Goal: Task Accomplishment & Management: Manage account settings

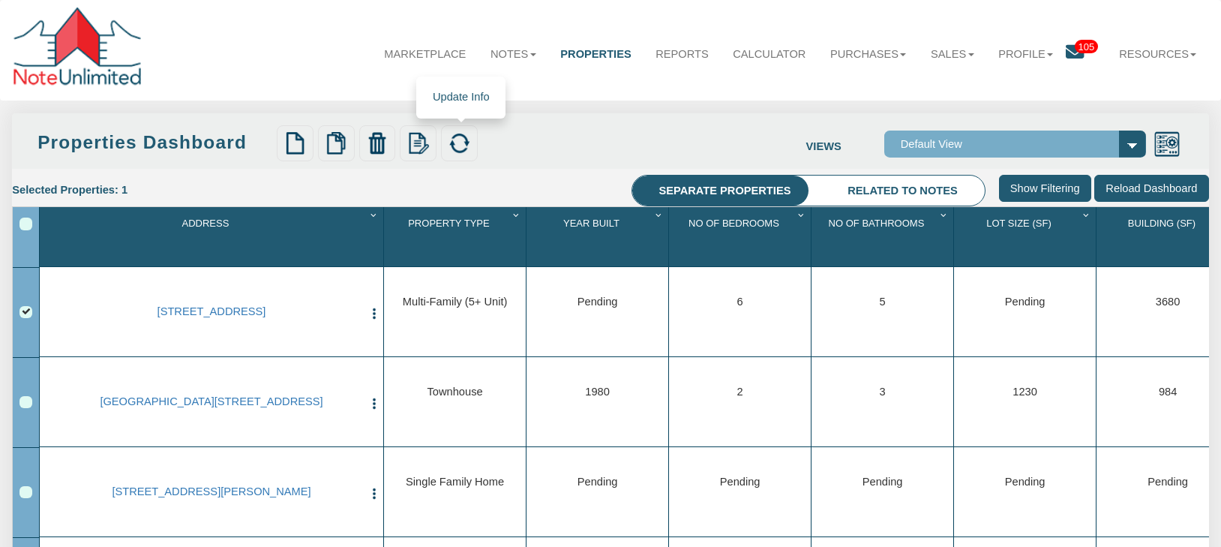
click at [459, 144] on img at bounding box center [459, 143] width 23 height 23
click at [25, 318] on div "Row 1, Row Selection Checkbox" at bounding box center [26, 312] width 13 height 13
drag, startPoint x: 277, startPoint y: 319, endPoint x: 117, endPoint y: 315, distance: 159.8
click at [117, 315] on link "[STREET_ADDRESS]" at bounding box center [211, 312] width 302 height 14
click at [24, 408] on div "Row 2, Row Selection Checkbox" at bounding box center [26, 402] width 13 height 13
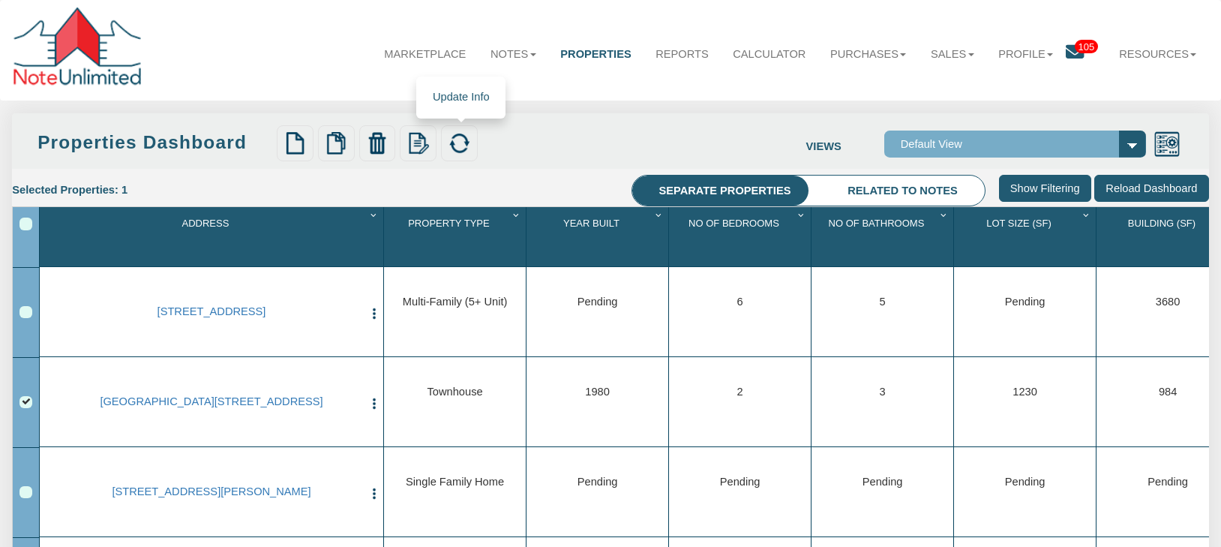
click at [460, 144] on img at bounding box center [459, 143] width 23 height 23
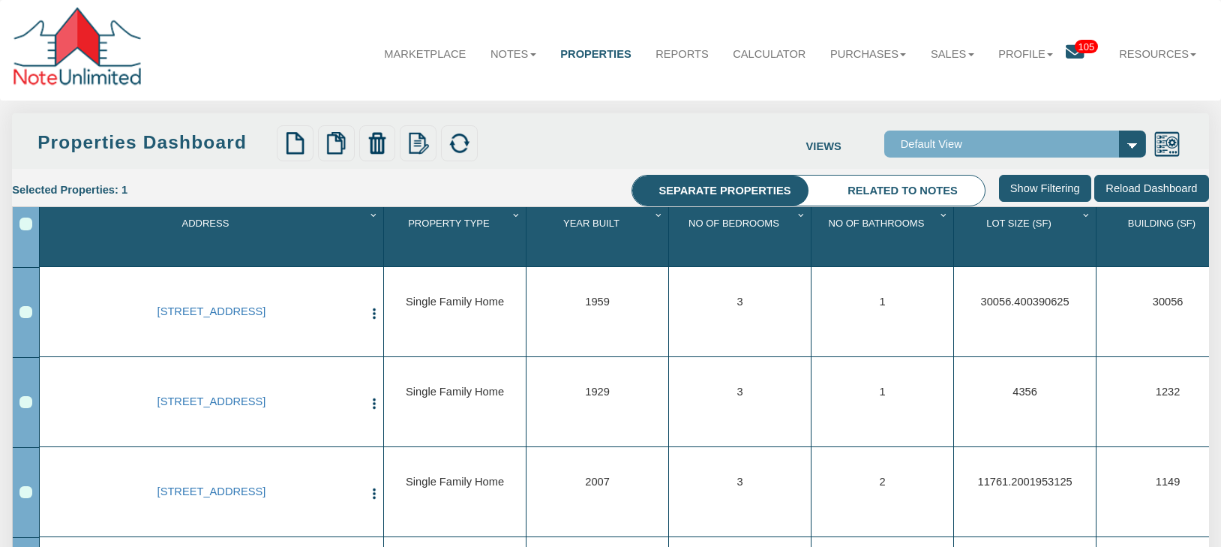
click at [27, 495] on div "Row 7, Row Selection Checkbox" at bounding box center [26, 492] width 13 height 13
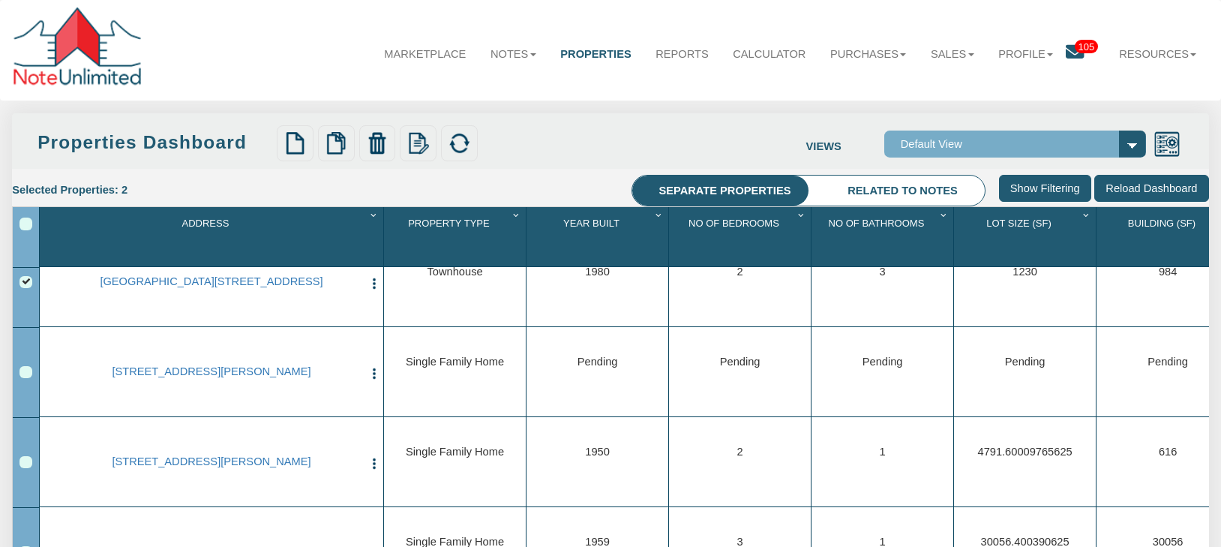
click at [24, 284] on div "Row 2, Row Selection Checkbox" at bounding box center [26, 282] width 13 height 13
click at [463, 146] on img at bounding box center [459, 143] width 23 height 23
click at [195, 371] on link "[STREET_ADDRESS][PERSON_NAME]" at bounding box center [211, 372] width 302 height 14
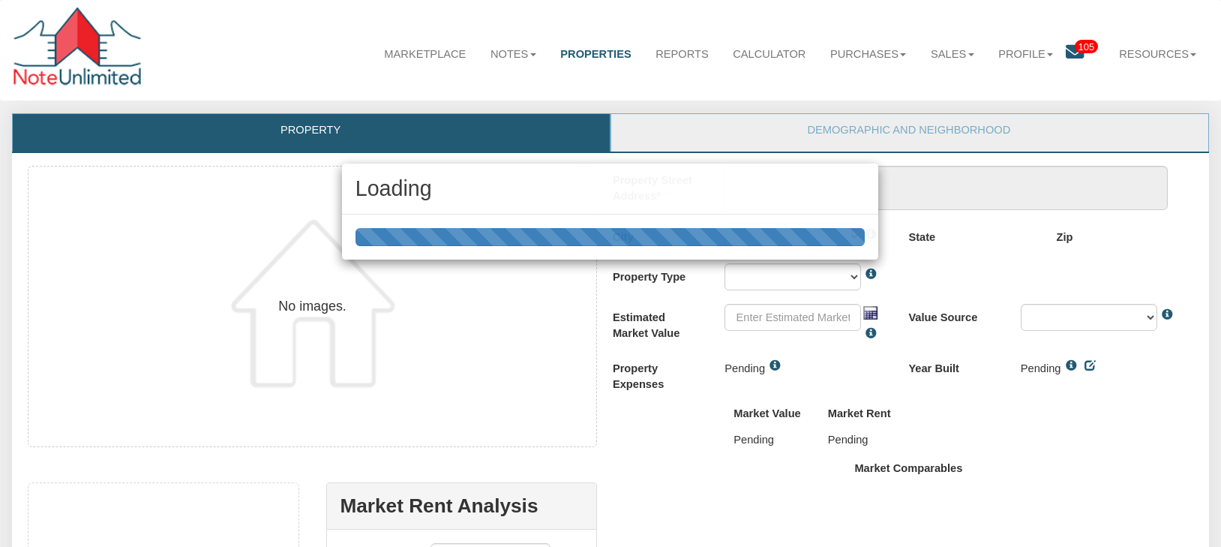
type textarea "[GEOGRAPHIC_DATA][PERSON_NAME]"
type input "94024"
select select "string:LOS ALTOS HLS"
select select "string:SFR"
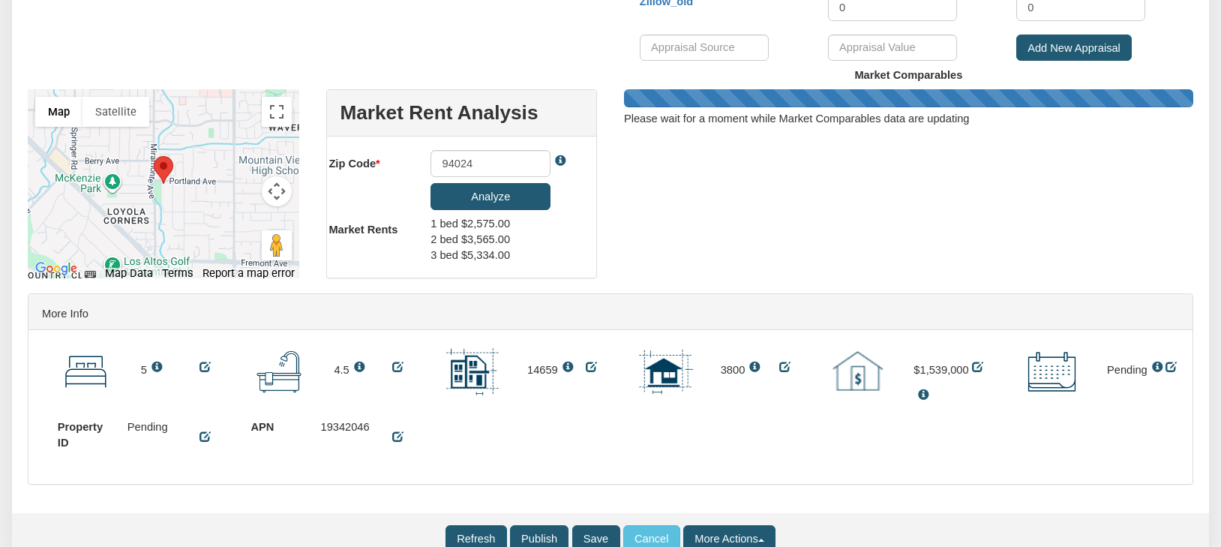
scroll to position [1152, 0]
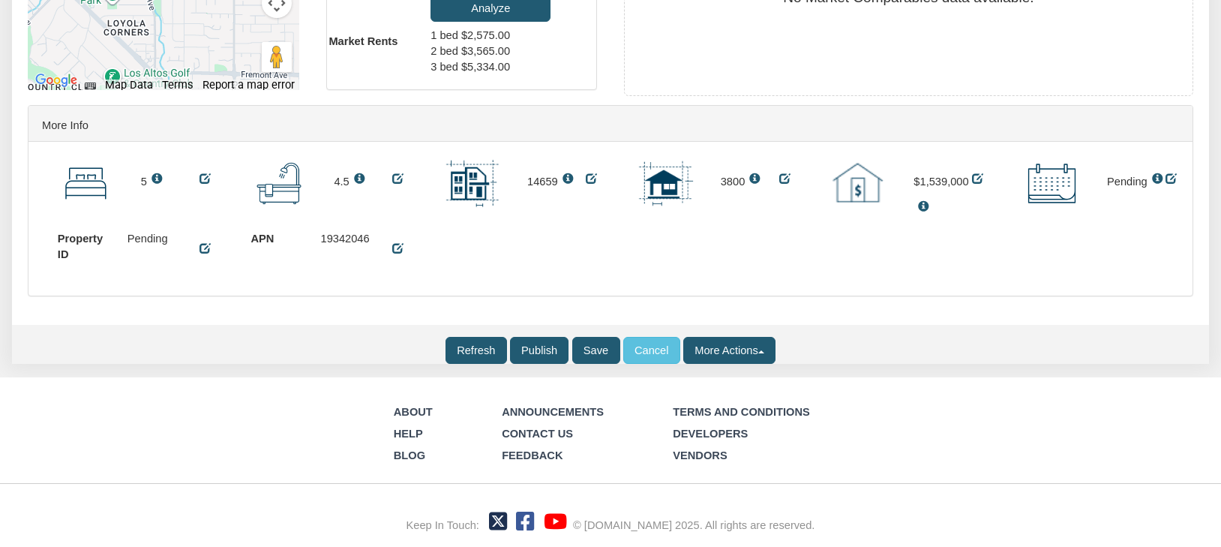
click at [468, 345] on input "Refresh" at bounding box center [477, 350] width 62 height 27
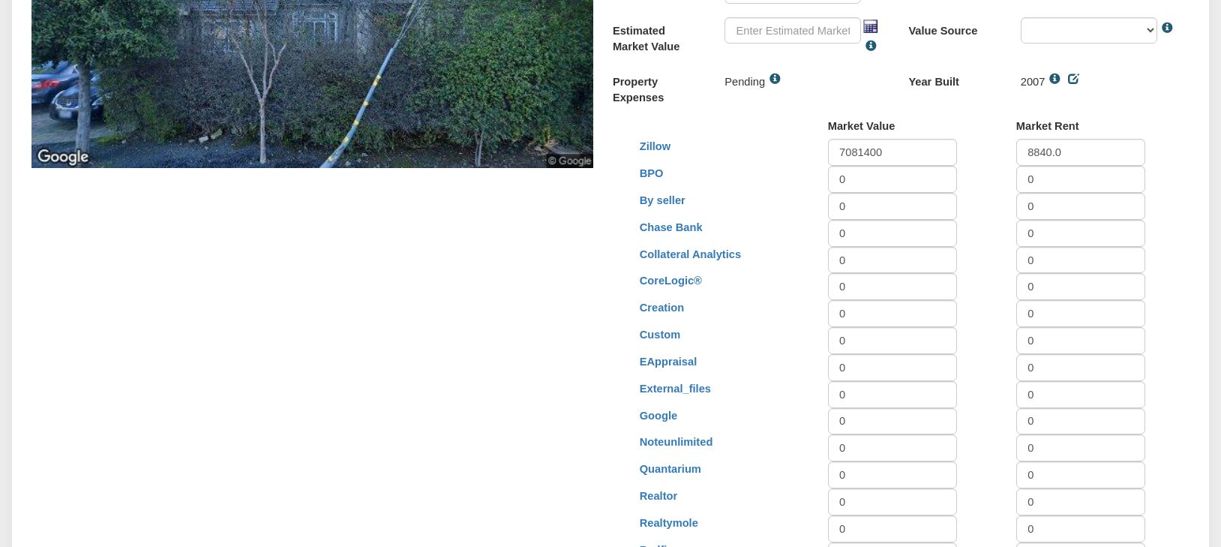
scroll to position [0, 0]
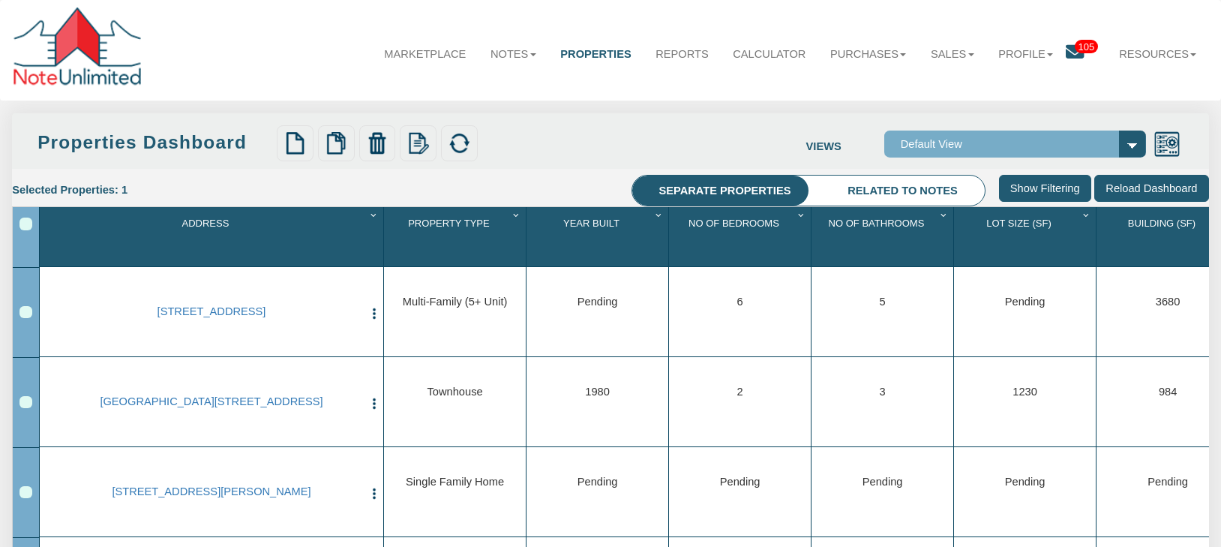
click at [24, 499] on div "Row 3, Row Selection Checkbox" at bounding box center [26, 492] width 13 height 13
click at [420, 141] on img at bounding box center [418, 143] width 23 height 23
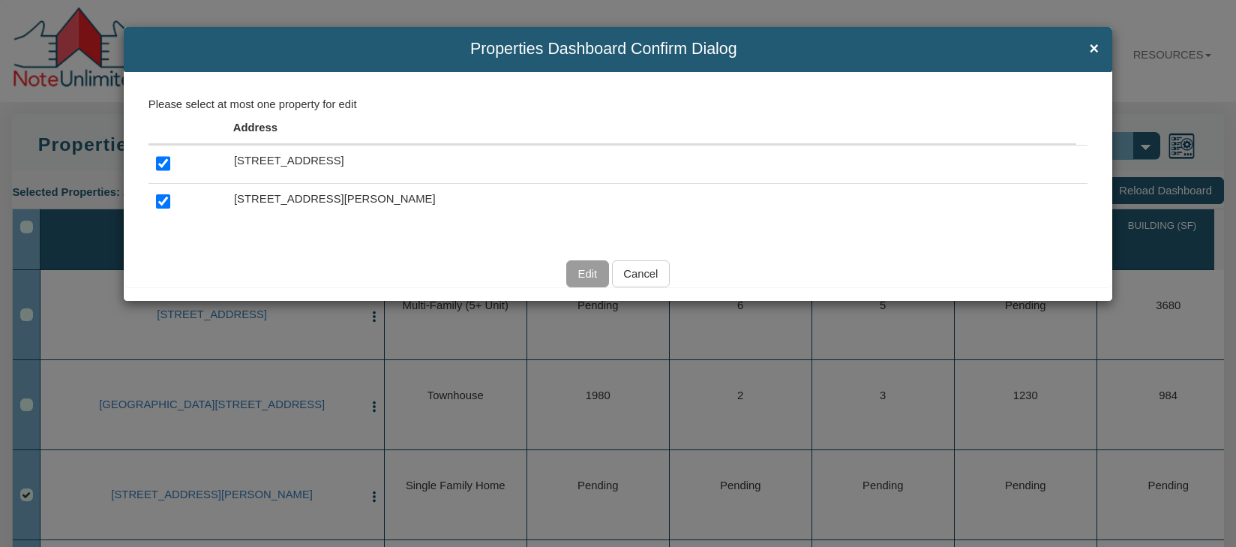
click at [652, 274] on input "Cancel" at bounding box center [641, 273] width 58 height 27
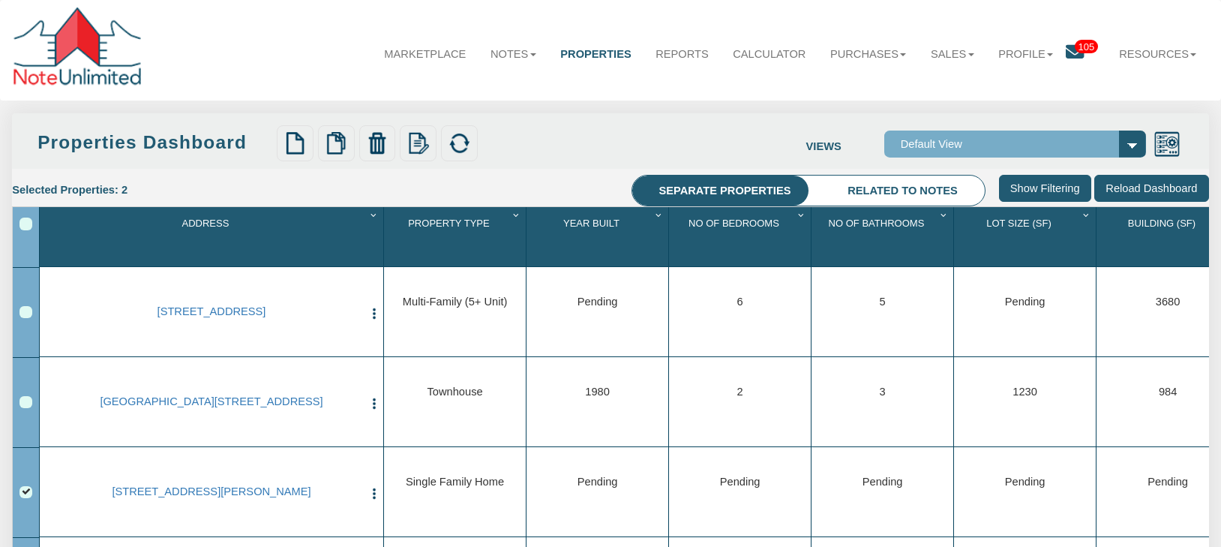
click at [25, 230] on div "Select All" at bounding box center [26, 224] width 13 height 13
drag, startPoint x: 24, startPoint y: 494, endPoint x: 324, endPoint y: 231, distance: 398.6
click at [24, 494] on div "Row 3, Row Selection Checkbox" at bounding box center [26, 492] width 13 height 13
click at [372, 140] on img at bounding box center [377, 143] width 23 height 23
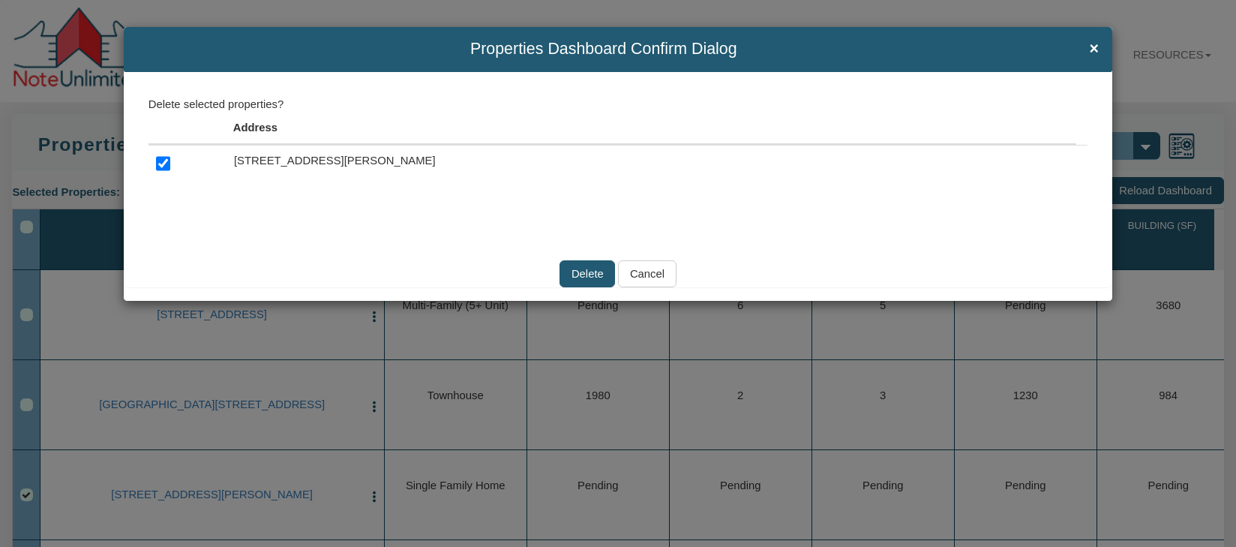
click at [663, 274] on input "Cancel" at bounding box center [647, 273] width 58 height 27
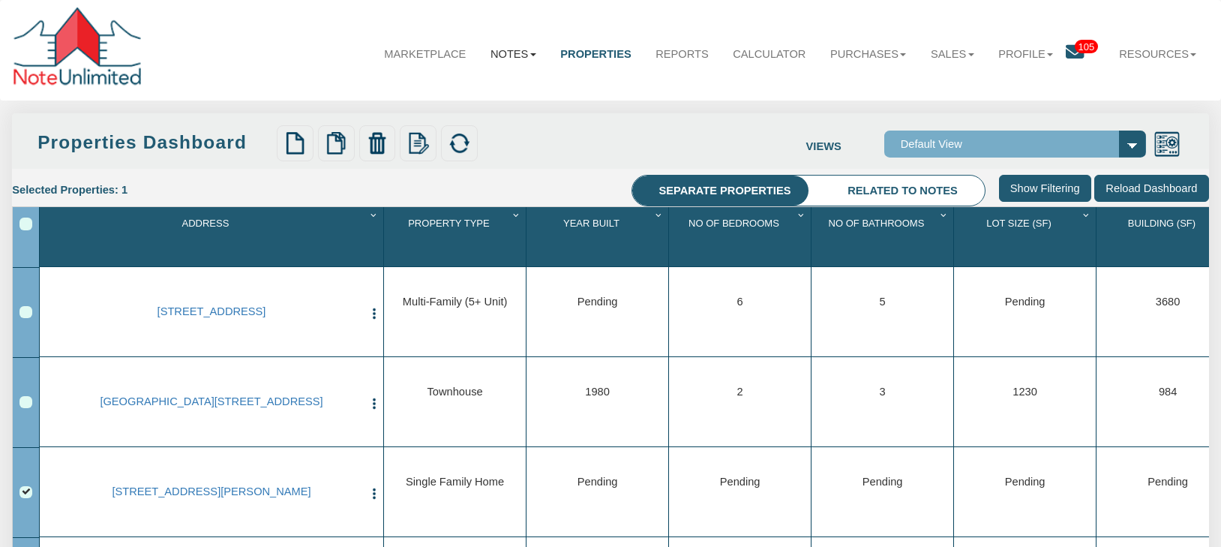
click at [510, 58] on link "Notes" at bounding box center [514, 55] width 70 height 40
click at [26, 494] on div "Row 3, Row Selection Checkbox" at bounding box center [26, 492] width 13 height 13
click at [431, 93] on link "Dashboard" at bounding box center [477, 90] width 141 height 21
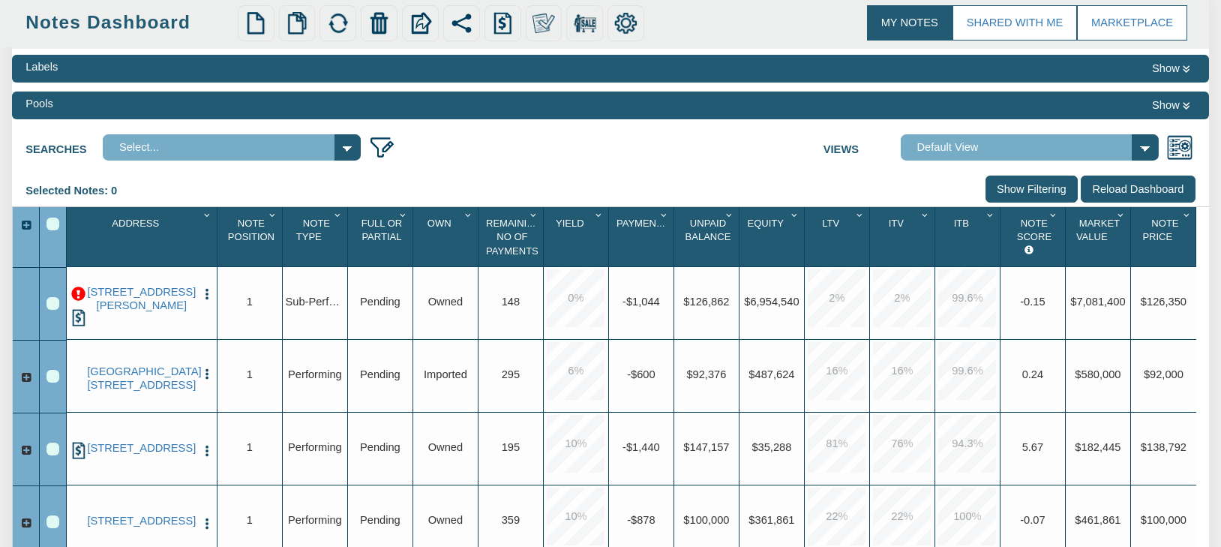
click at [206, 300] on img "button" at bounding box center [207, 294] width 14 height 14
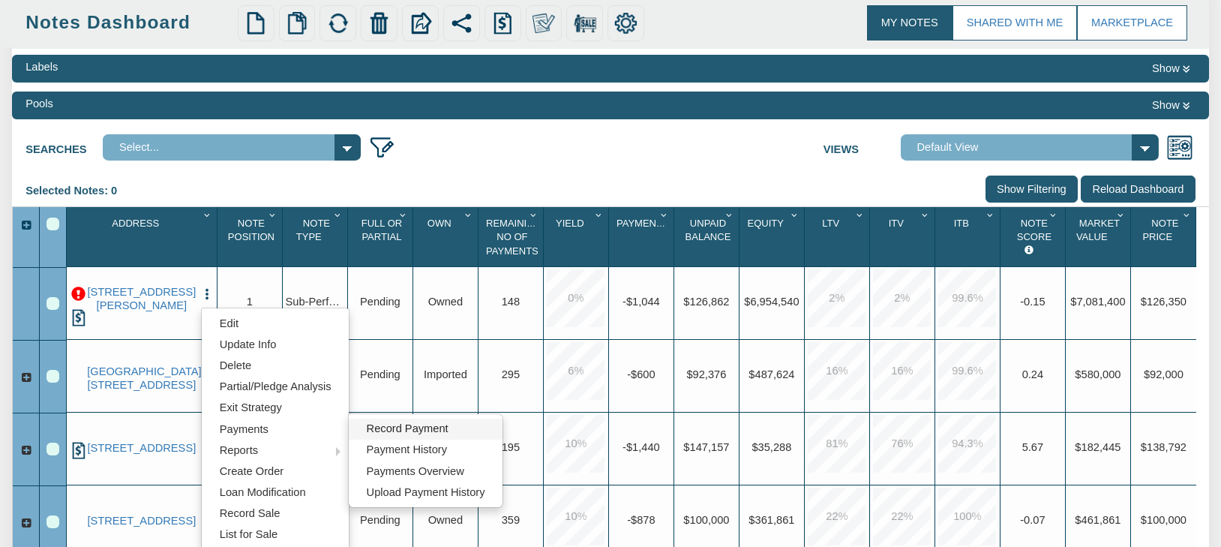
click at [392, 427] on link "Record Payment" at bounding box center [426, 429] width 154 height 21
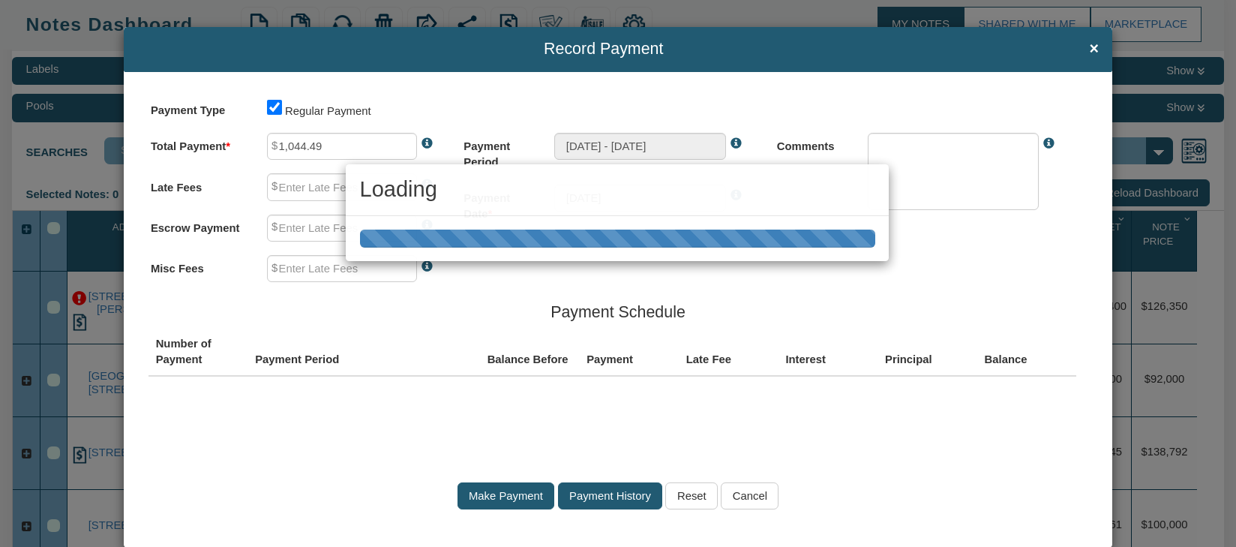
type input "0.00"
type textarea "Regular payment"
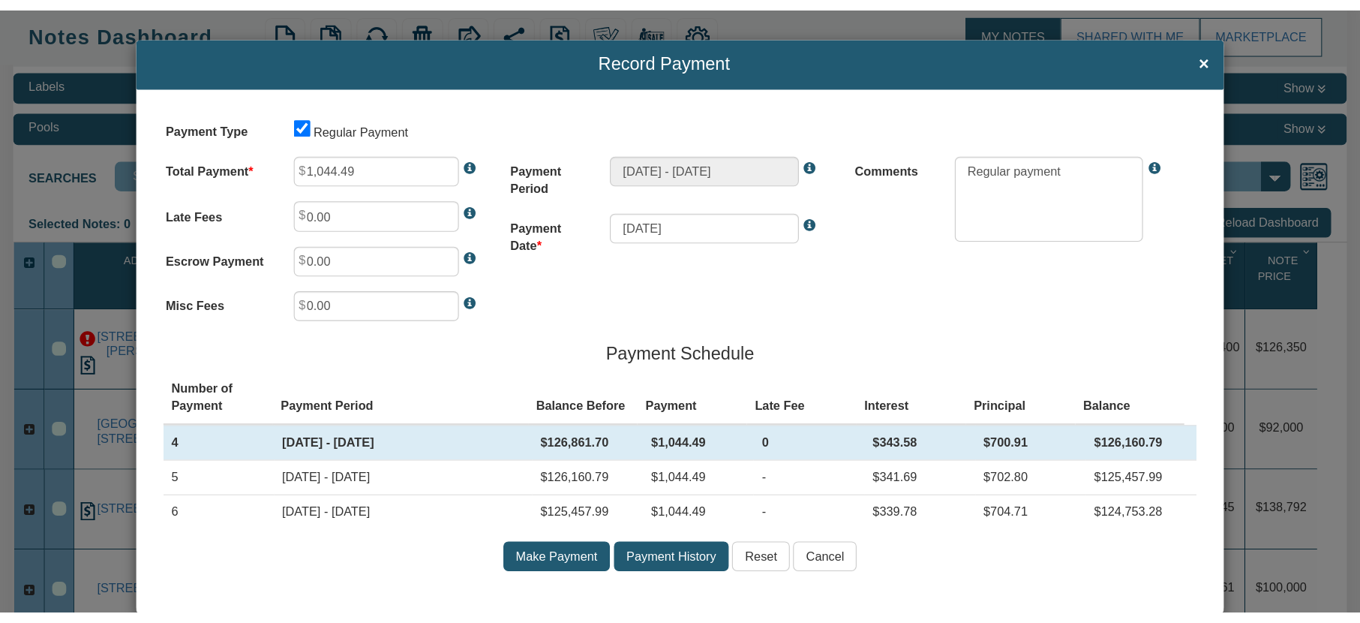
scroll to position [133, 0]
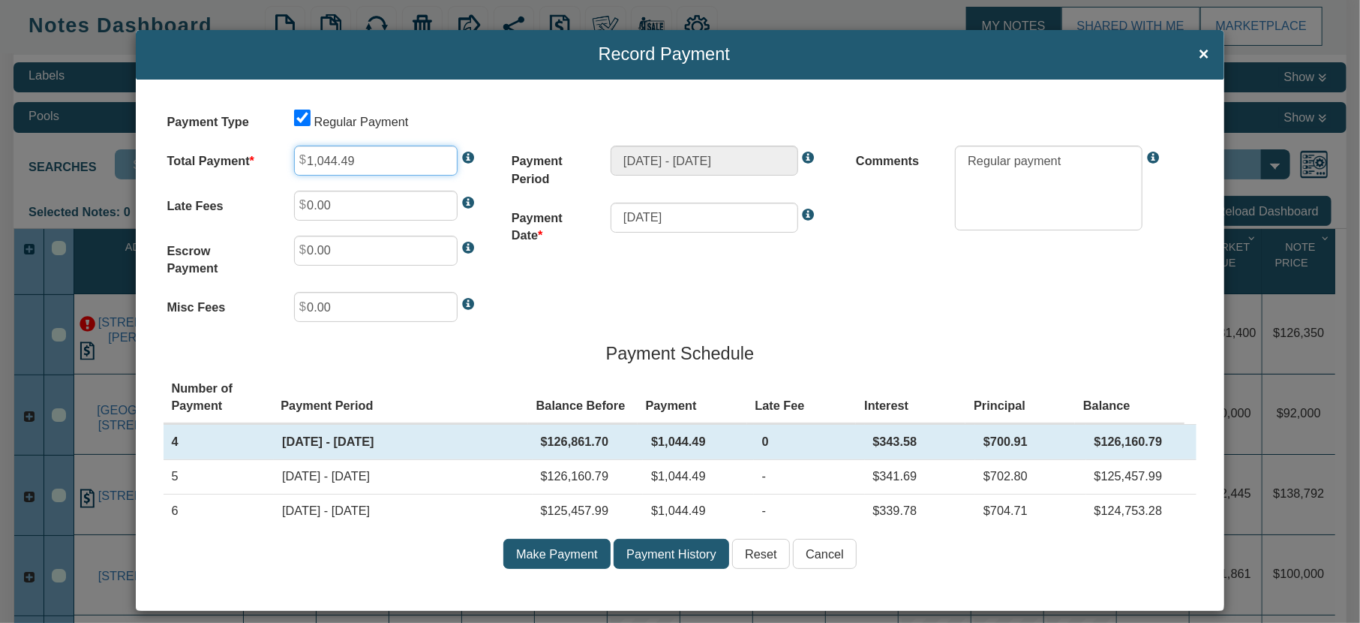
drag, startPoint x: 328, startPoint y: 160, endPoint x: 361, endPoint y: 162, distance: 33.1
click at [361, 162] on input "1,044.49" at bounding box center [376, 161] width 164 height 30
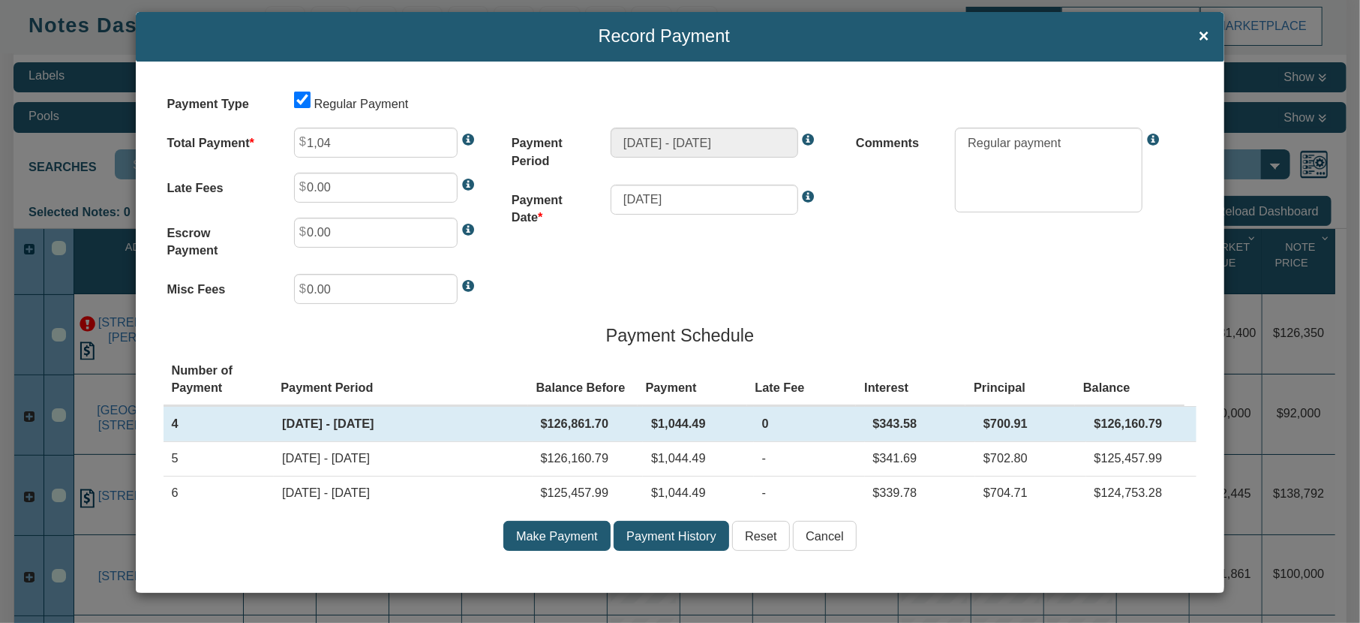
type input "104.00"
drag, startPoint x: 911, startPoint y: 424, endPoint x: 886, endPoint y: 424, distance: 24.8
click at [880, 425] on td "$343.58" at bounding box center [920, 424] width 111 height 35
drag, startPoint x: 1013, startPoint y: 422, endPoint x: 950, endPoint y: 428, distance: 63.3
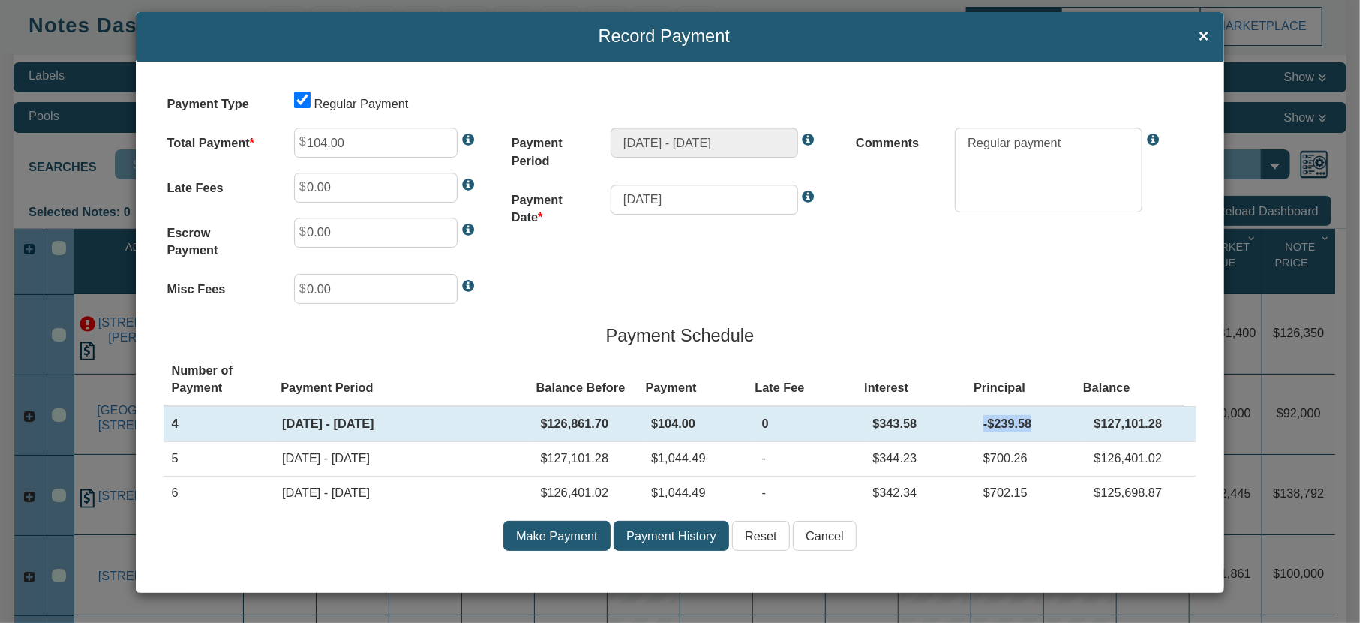
click at [950, 428] on tr "4 Sep 04, 2025 - Oct 04, 2025 $126,861.70 $104.00 0 $343.58 -$239.58 $127,101.28" at bounding box center [681, 423] width 1034 height 35
drag, startPoint x: 1072, startPoint y: 461, endPoint x: 1133, endPoint y: 470, distance: 61.4
click at [1133, 470] on td "$126,401.02" at bounding box center [1141, 458] width 111 height 35
drag, startPoint x: 1068, startPoint y: 420, endPoint x: 1145, endPoint y: 428, distance: 76.9
click at [1145, 428] on td "$127,101.28" at bounding box center [1141, 424] width 111 height 35
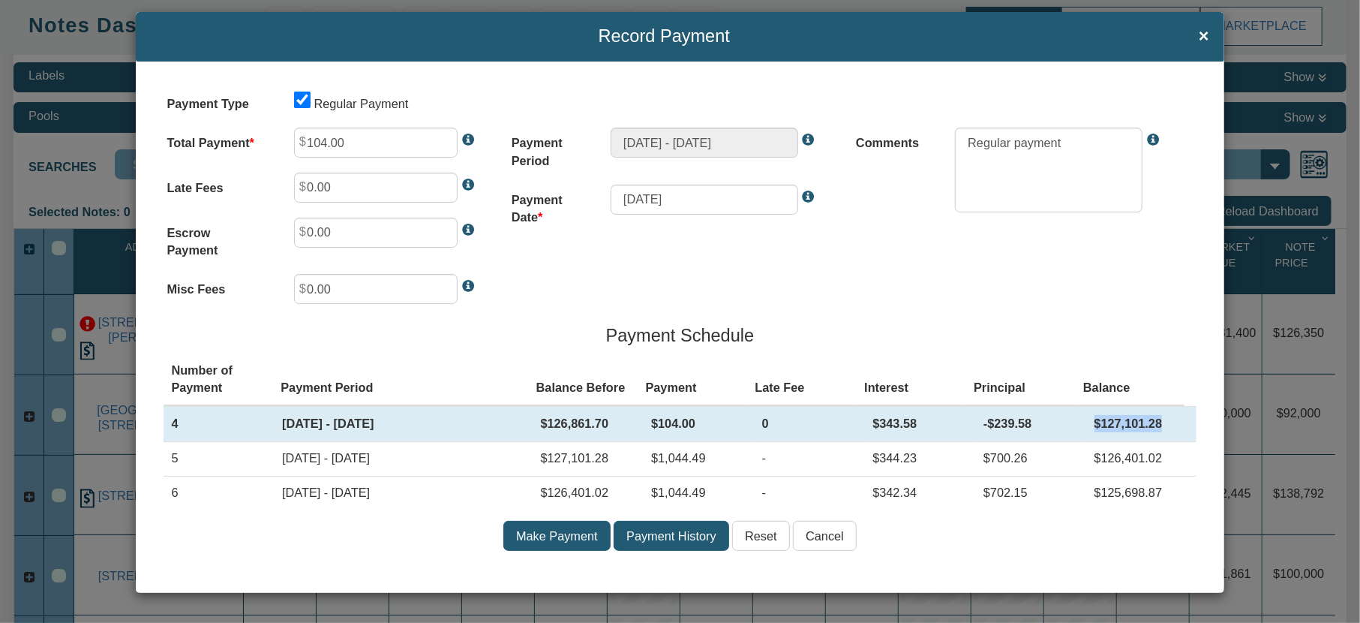
click at [1086, 423] on td "$127,101.28" at bounding box center [1141, 424] width 111 height 35
drag, startPoint x: 1065, startPoint y: 421, endPoint x: 1148, endPoint y: 428, distance: 82.8
click at [1148, 428] on td "$127,101.28" at bounding box center [1141, 424] width 111 height 35
drag, startPoint x: 170, startPoint y: 427, endPoint x: 1135, endPoint y: 426, distance: 965.3
click at [1135, 426] on tr "4 Sep 04, 2025 - Oct 04, 2025 $126,861.70 $104.00 0 $343.58 -$239.58 $127,101.28" at bounding box center [681, 423] width 1034 height 35
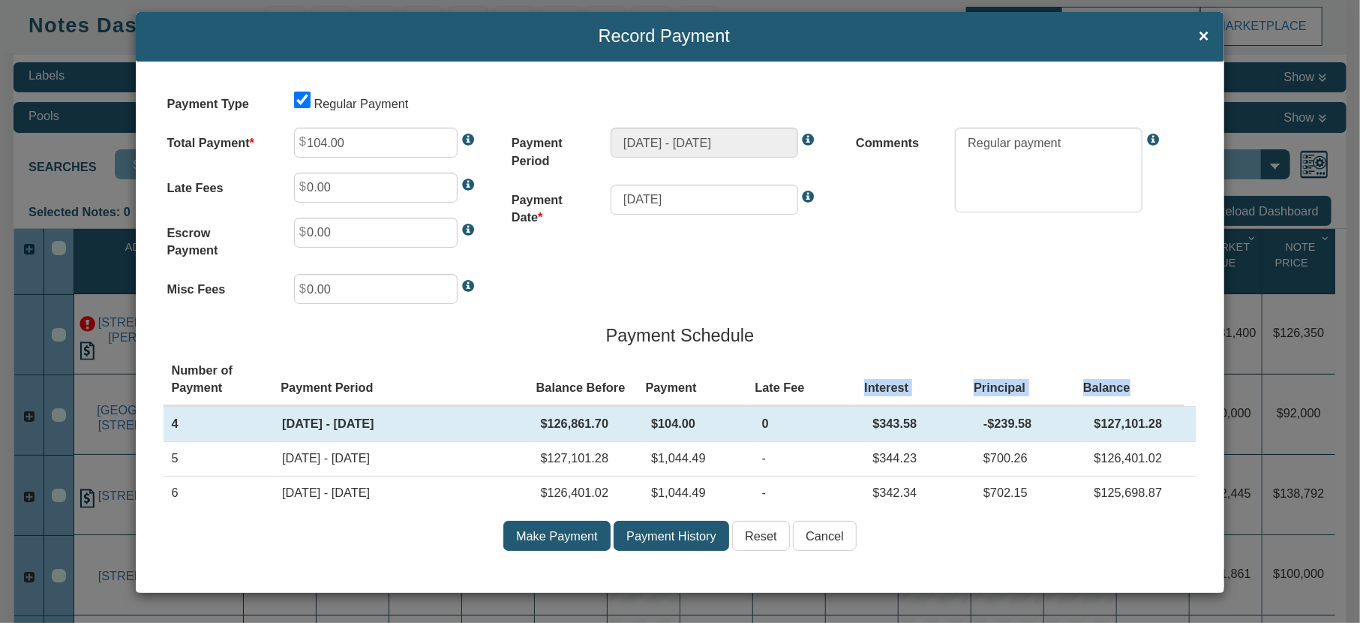
drag, startPoint x: 833, startPoint y: 382, endPoint x: 1124, endPoint y: 385, distance: 291.0
click at [1124, 385] on tr "Number of Payment Payment Period Balance Before Payment Late Fee Interest Princ…" at bounding box center [675, 379] width 1022 height 52
drag, startPoint x: 805, startPoint y: 425, endPoint x: 1143, endPoint y: 424, distance: 338.3
click at [1143, 424] on tr "4 Sep 04, 2025 - Oct 04, 2025 $126,861.70 $104.00 0 $343.58 -$239.58 $127,101.28" at bounding box center [681, 423] width 1034 height 35
click at [617, 259] on div "Payment Type Regular Payment Total Payment 104.00 Late Fees 0.00 Escrow Payment…" at bounding box center [680, 328] width 1088 height 532
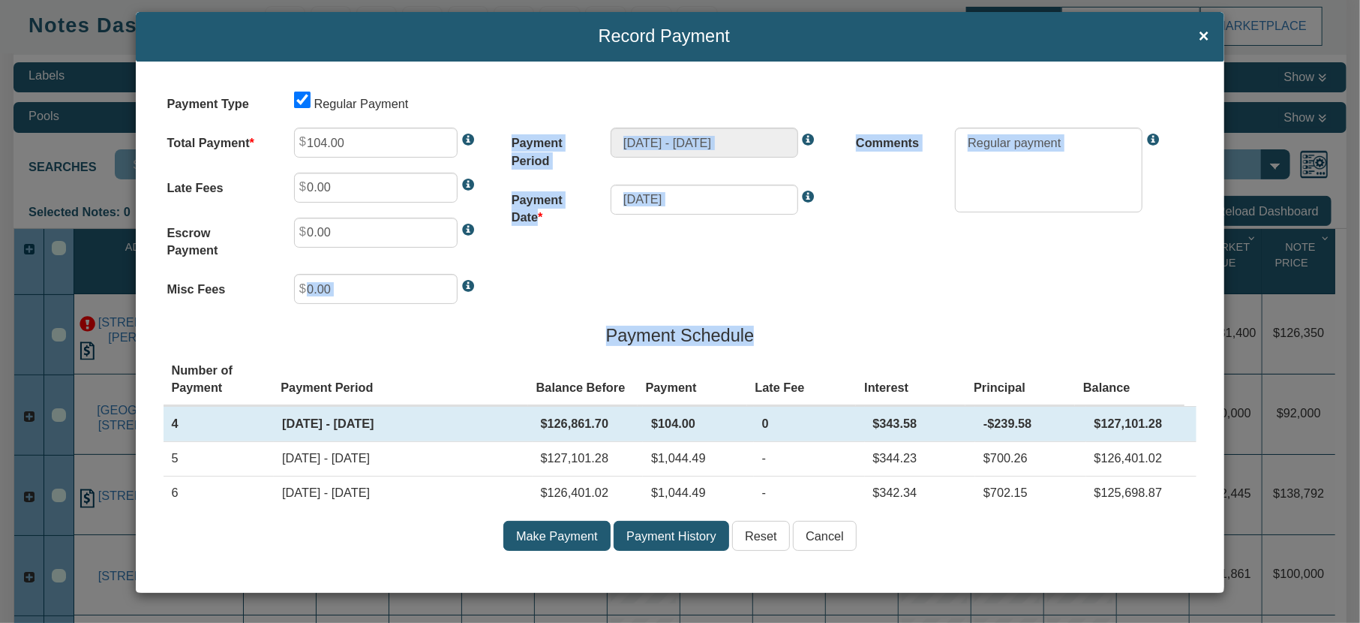
drag, startPoint x: 244, startPoint y: 287, endPoint x: 572, endPoint y: 280, distance: 327.8
click at [572, 280] on div "Payment Type Regular Payment Total Payment 104.00 Late Fees 0.00 Escrow Payment…" at bounding box center [680, 328] width 1088 height 532
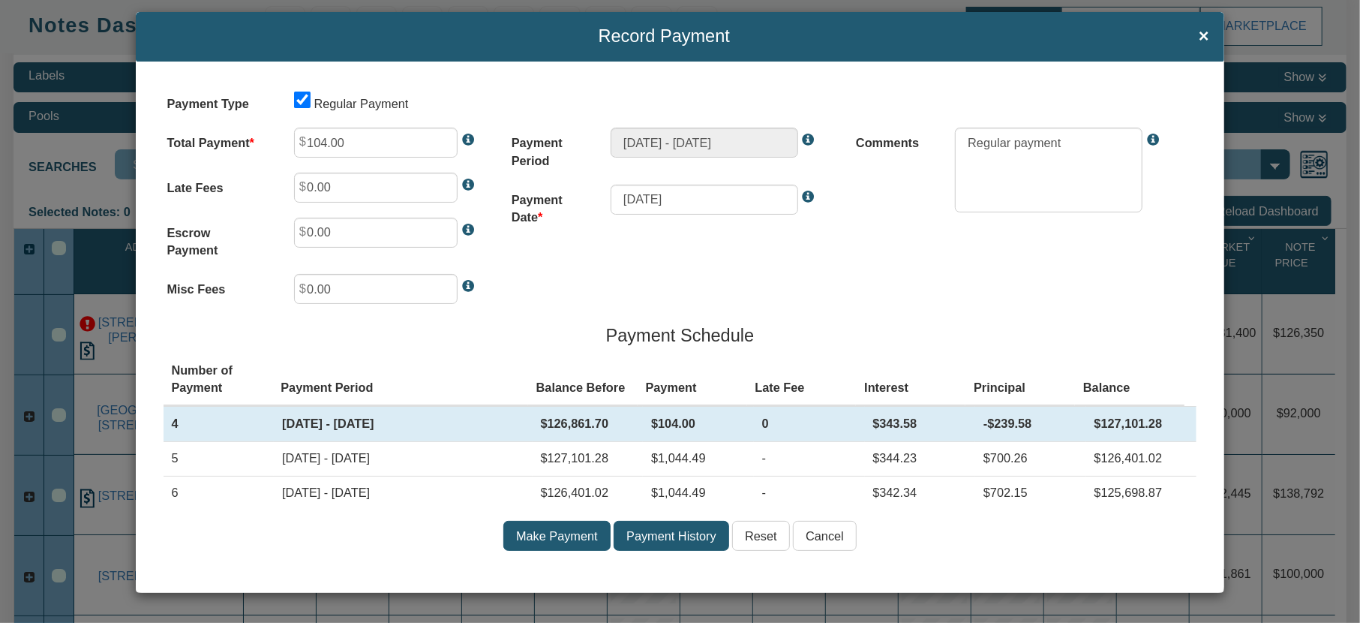
click at [874, 280] on div "Payment Type Regular Payment Total Payment 104.00 Late Fees 0.00 Escrow Payment…" at bounding box center [680, 328] width 1088 height 532
drag, startPoint x: 855, startPoint y: 418, endPoint x: 1008, endPoint y: 429, distance: 153.4
click at [1008, 429] on tr "4 Sep 04, 2025 - Oct 04, 2025 $126,861.70 $104.00 0 $343.58 -$239.58 $127,101.28" at bounding box center [681, 423] width 1034 height 35
drag, startPoint x: 297, startPoint y: 139, endPoint x: 343, endPoint y: 141, distance: 45.8
click at [343, 141] on div "104.00" at bounding box center [391, 143] width 225 height 30
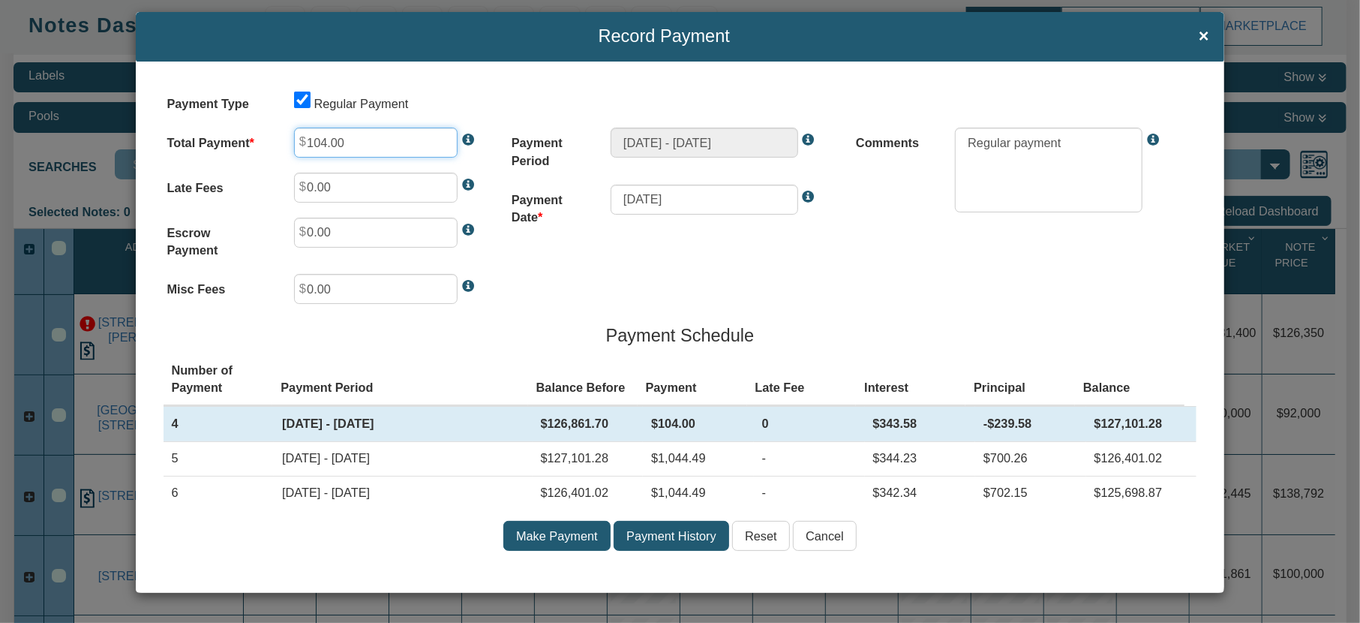
drag, startPoint x: 358, startPoint y: 139, endPoint x: 294, endPoint y: 139, distance: 63.8
click at [294, 139] on input "104.00" at bounding box center [376, 143] width 164 height 30
drag, startPoint x: 1066, startPoint y: 456, endPoint x: 1127, endPoint y: 464, distance: 61.2
drag, startPoint x: 1071, startPoint y: 421, endPoint x: 1129, endPoint y: 424, distance: 57.8
click at [1136, 420] on td "$127,101.28" at bounding box center [1141, 424] width 111 height 35
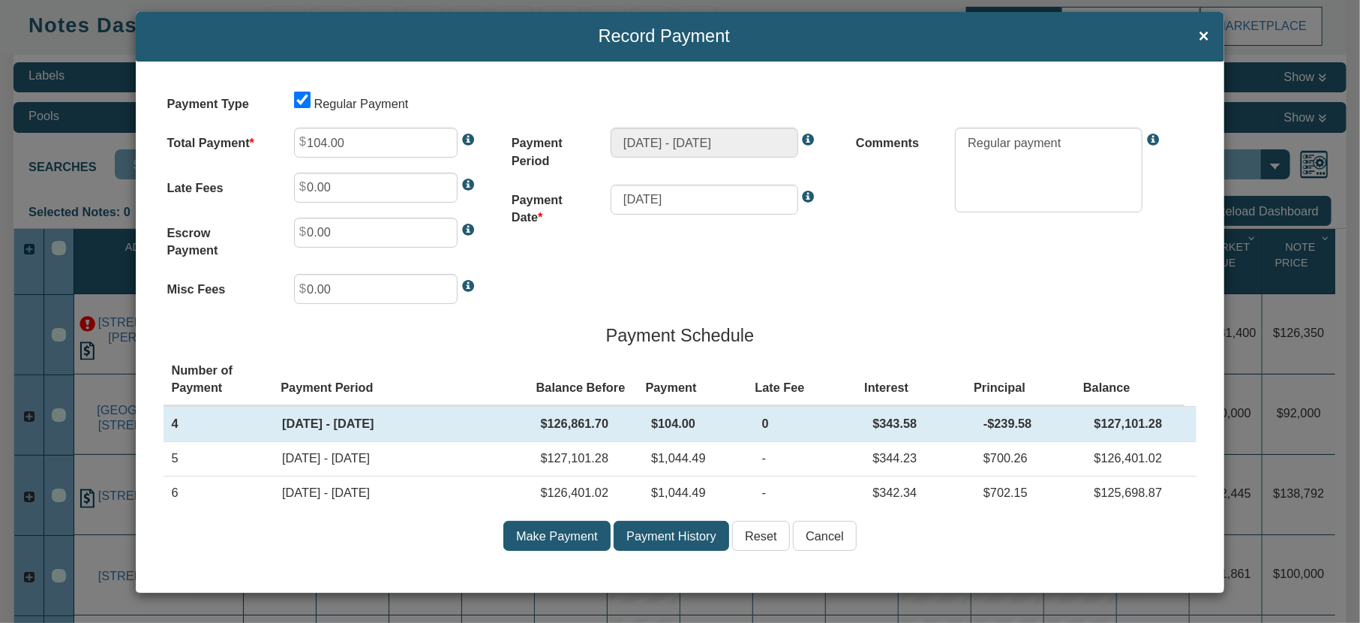
click at [1086, 458] on td "$126,401.02" at bounding box center [1141, 458] width 111 height 35
click at [827, 539] on input "Cancel" at bounding box center [825, 536] width 64 height 30
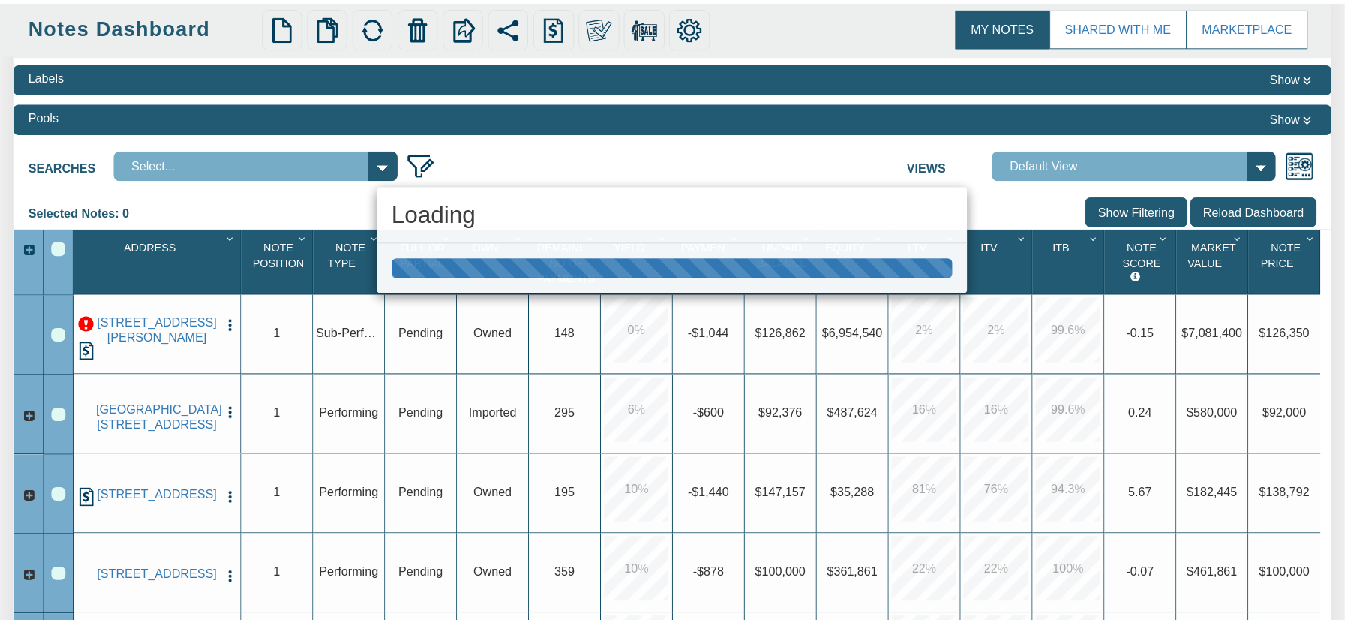
scroll to position [132, 0]
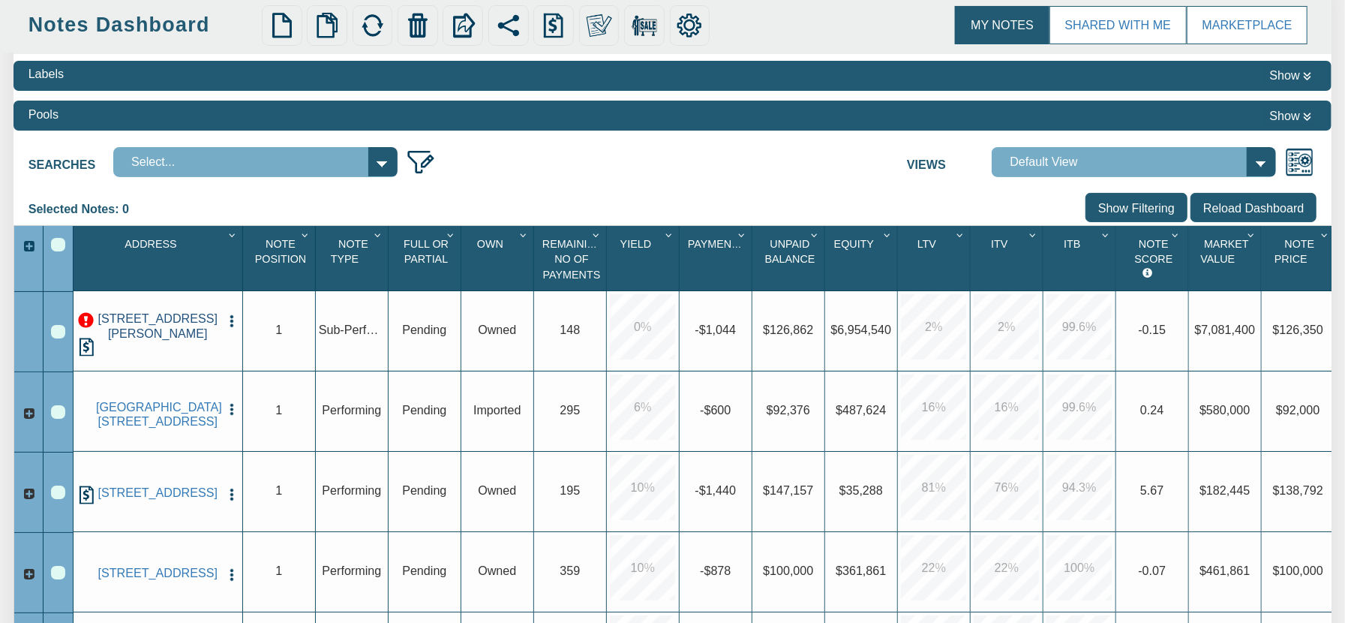
click at [167, 338] on link "1301 MCKENZIE AVE, LOS ALTOS HLS, CA, 94024" at bounding box center [158, 325] width 124 height 29
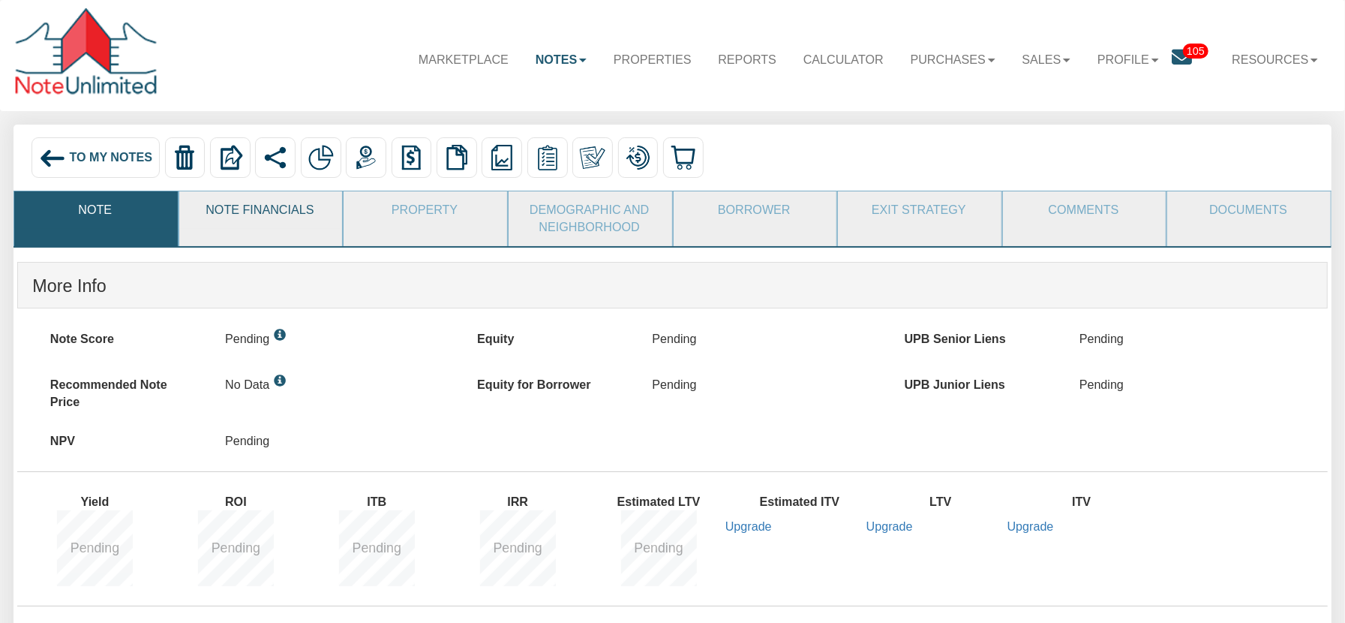
click at [266, 217] on link "Note Financials" at bounding box center [260, 210] width 162 height 38
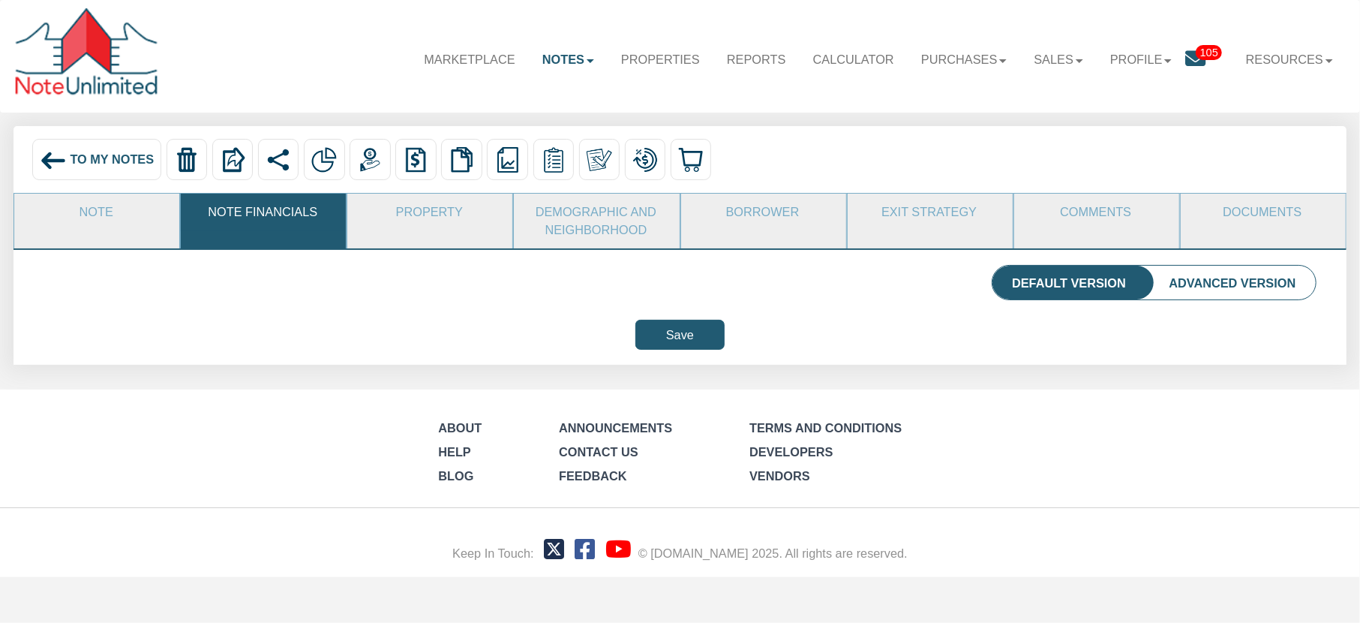
click at [95, 157] on span "To My Notes" at bounding box center [112, 159] width 84 height 14
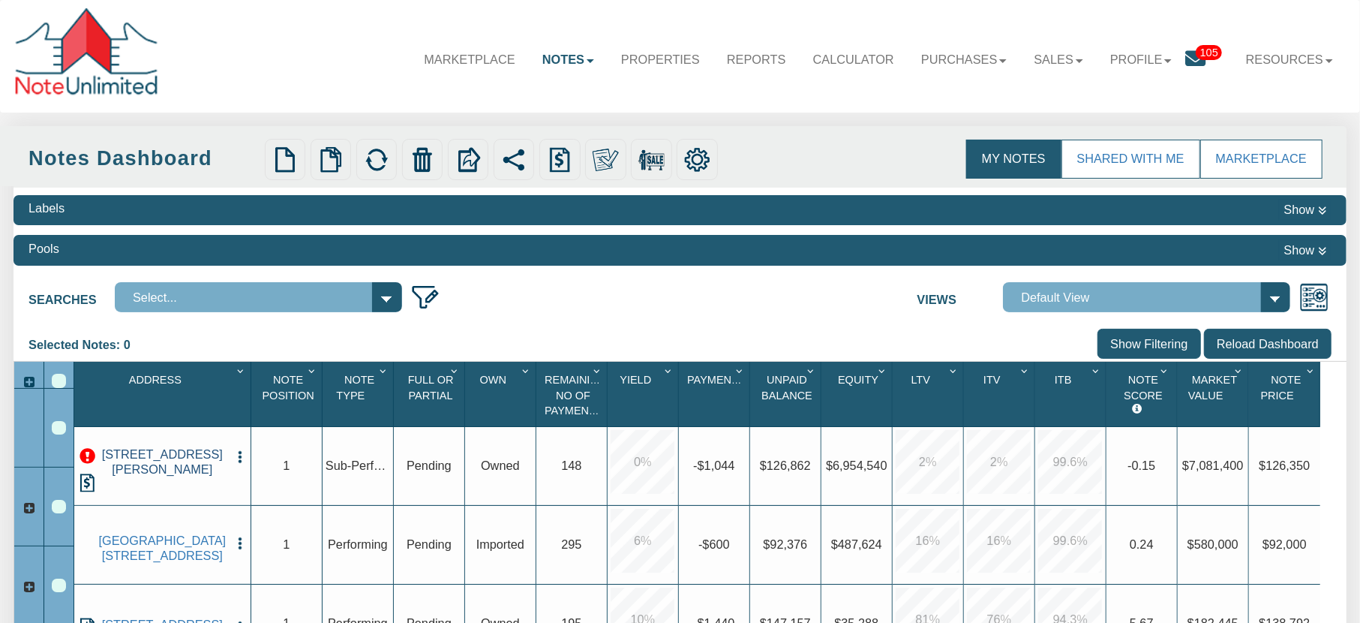
click at [158, 463] on link "1301 MCKENZIE AVE, LOS ALTOS HLS, CA, 94024" at bounding box center [162, 461] width 131 height 29
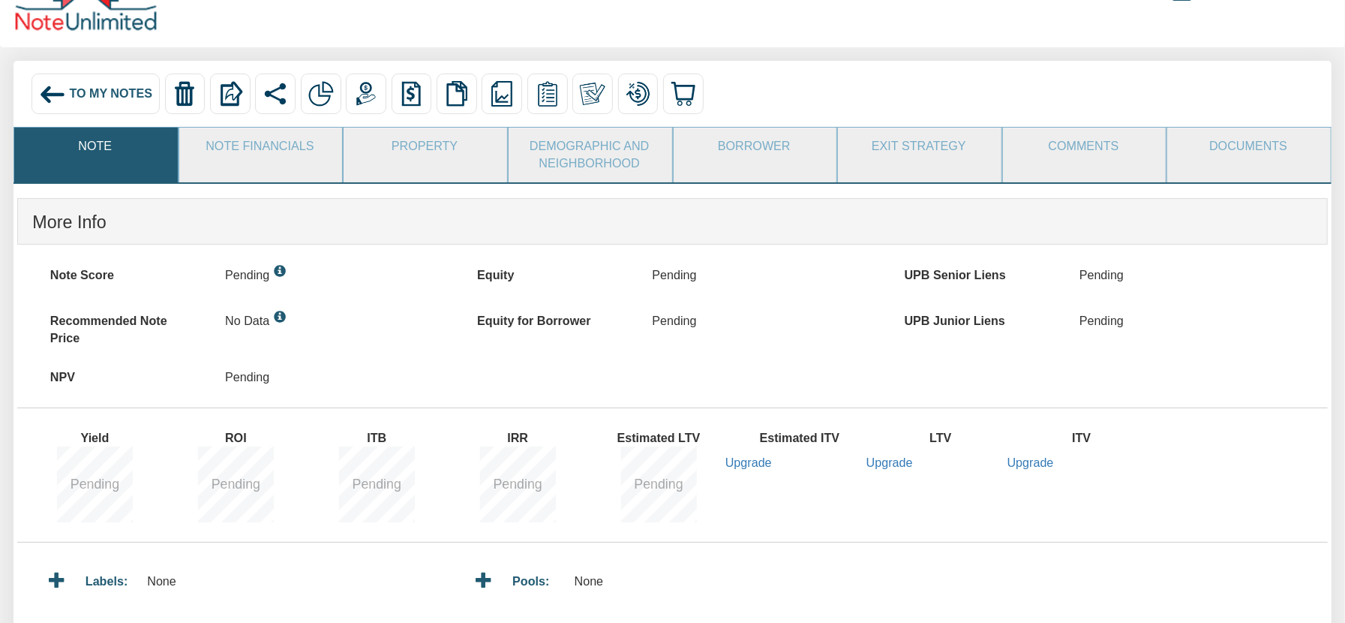
scroll to position [77, 0]
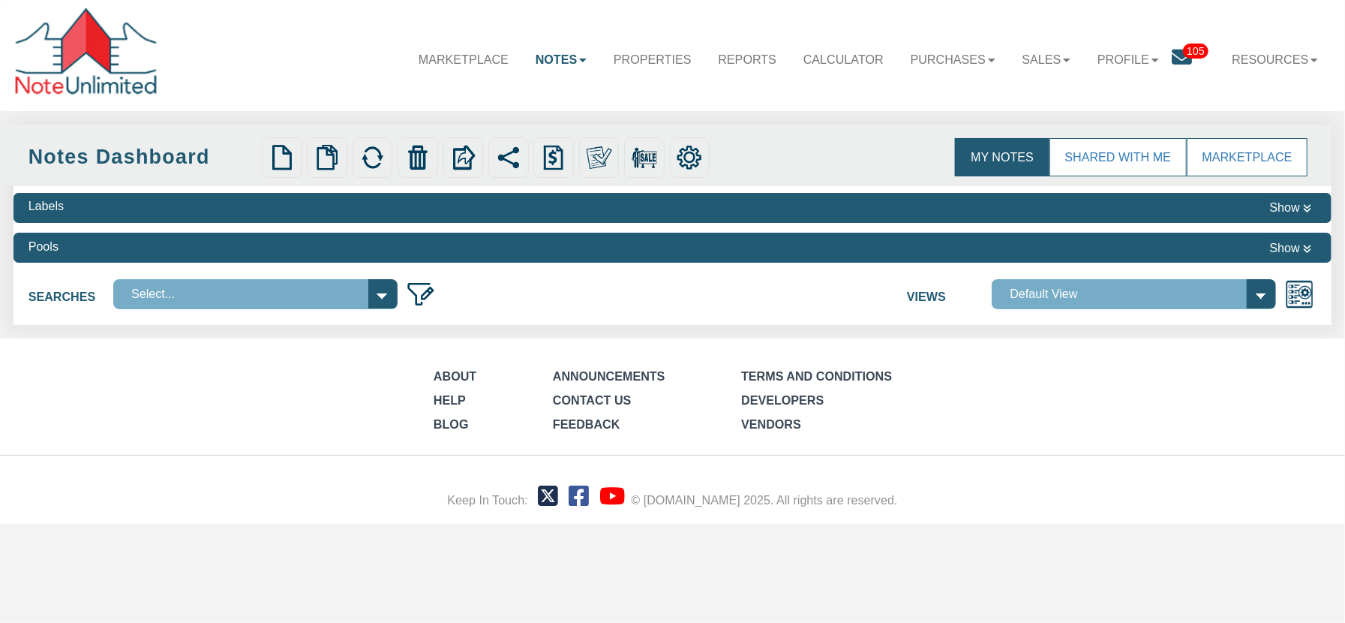
select select
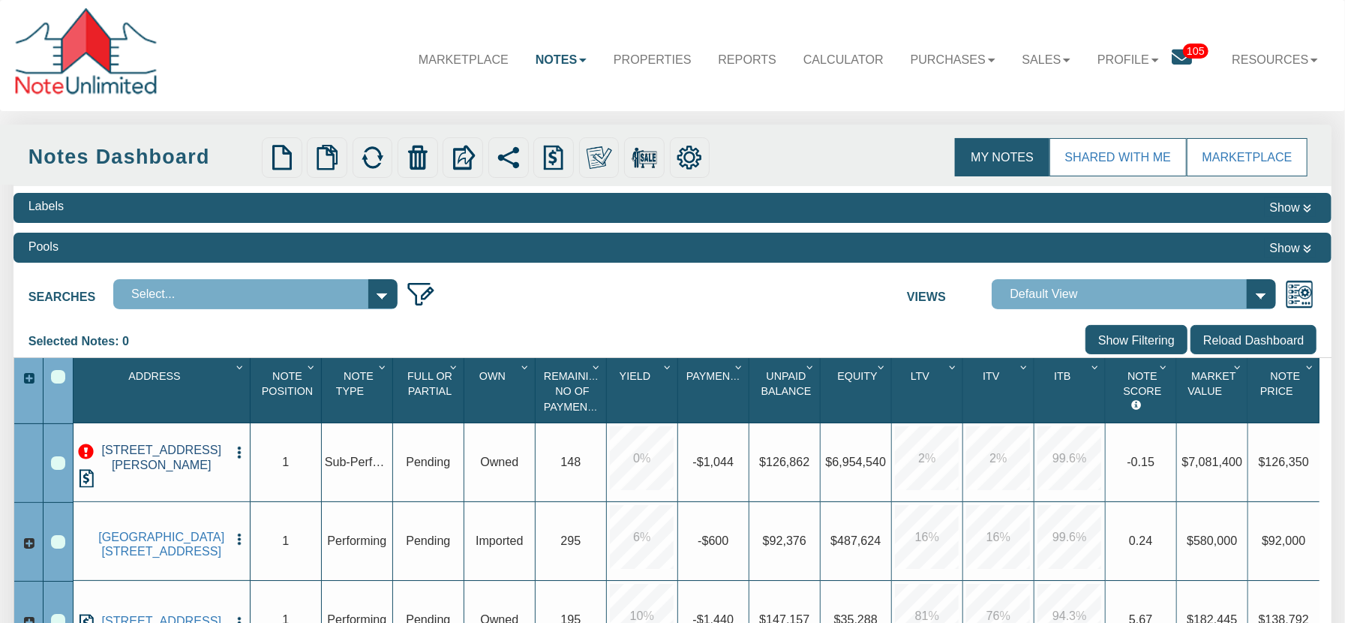
click at [145, 464] on link "1301 MCKENZIE AVE, LOS ALTOS HLS, CA, 94024" at bounding box center [161, 457] width 131 height 29
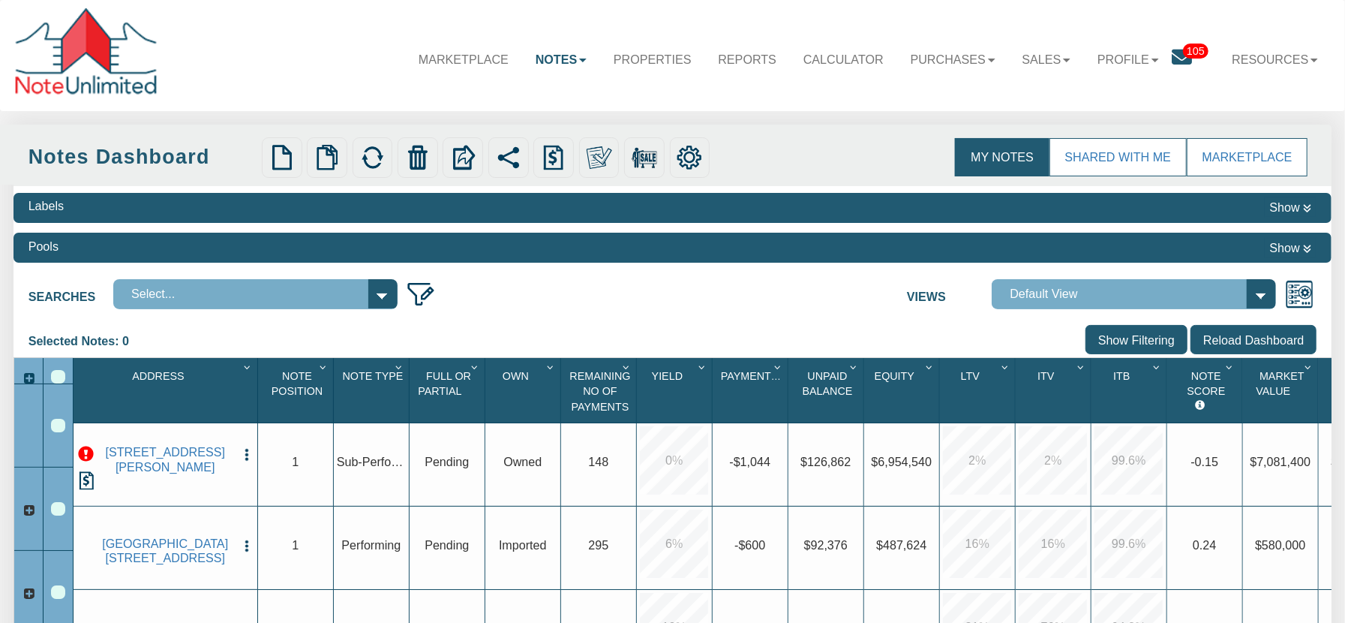
click at [111, 165] on div "Notes Dashboard" at bounding box center [143, 157] width 229 height 29
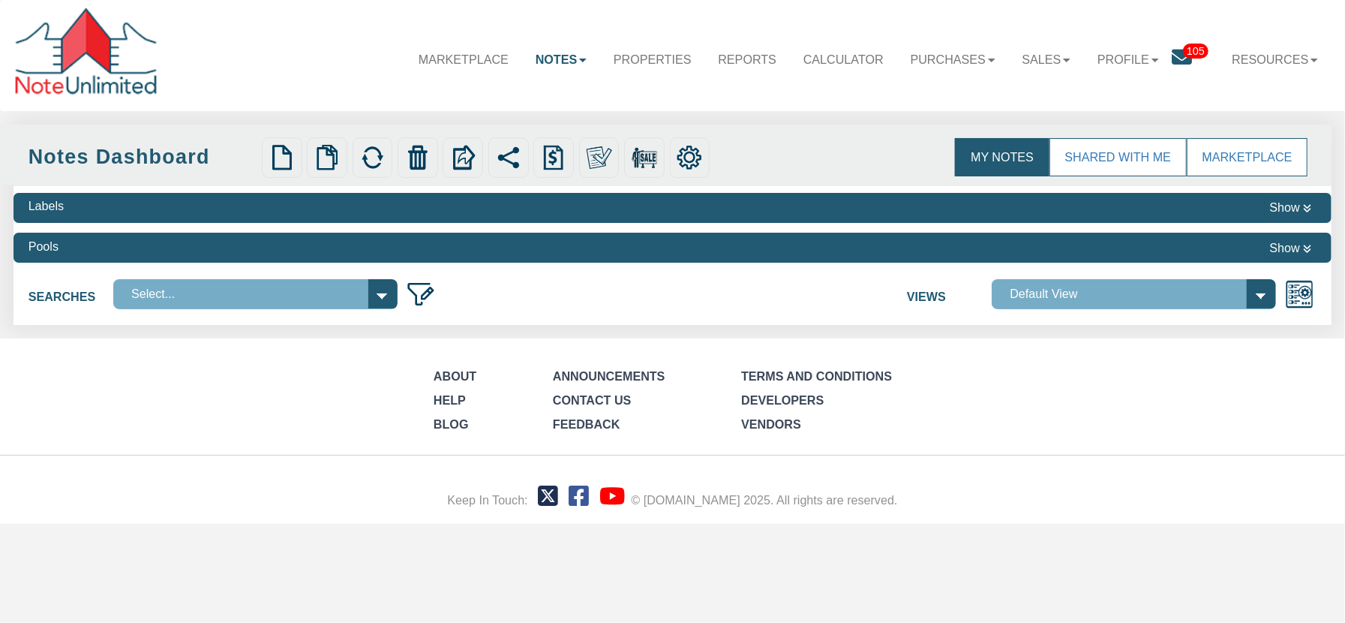
select select
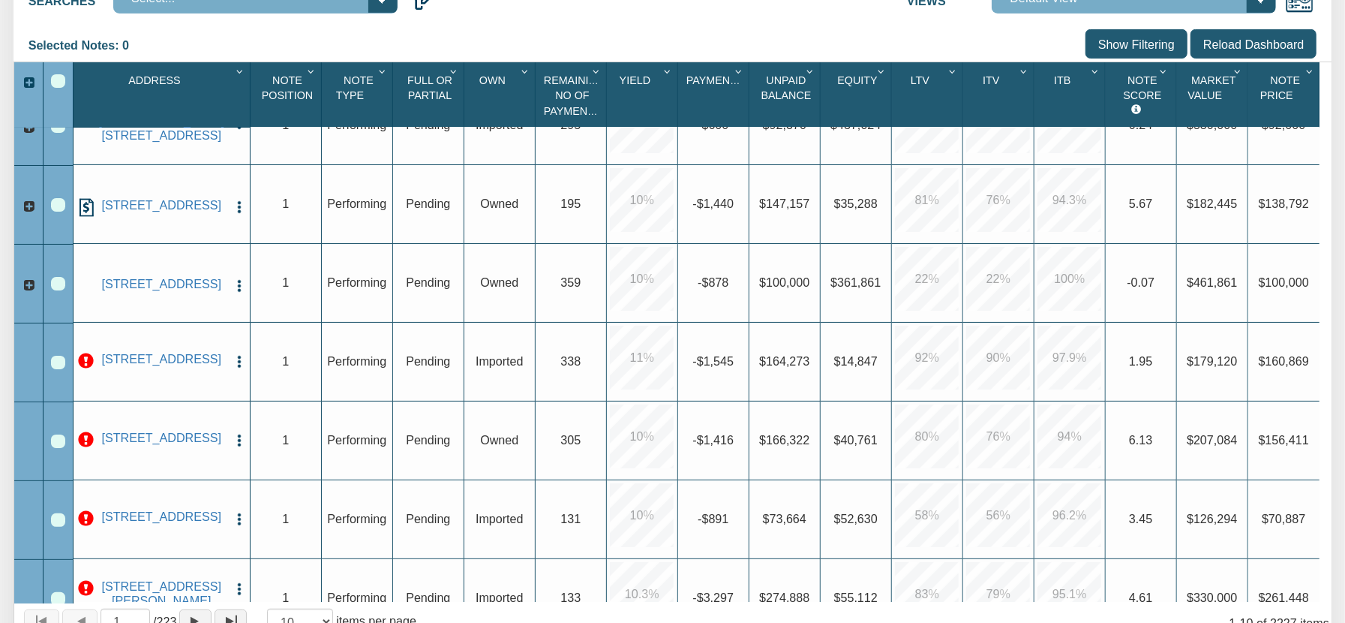
scroll to position [314, 0]
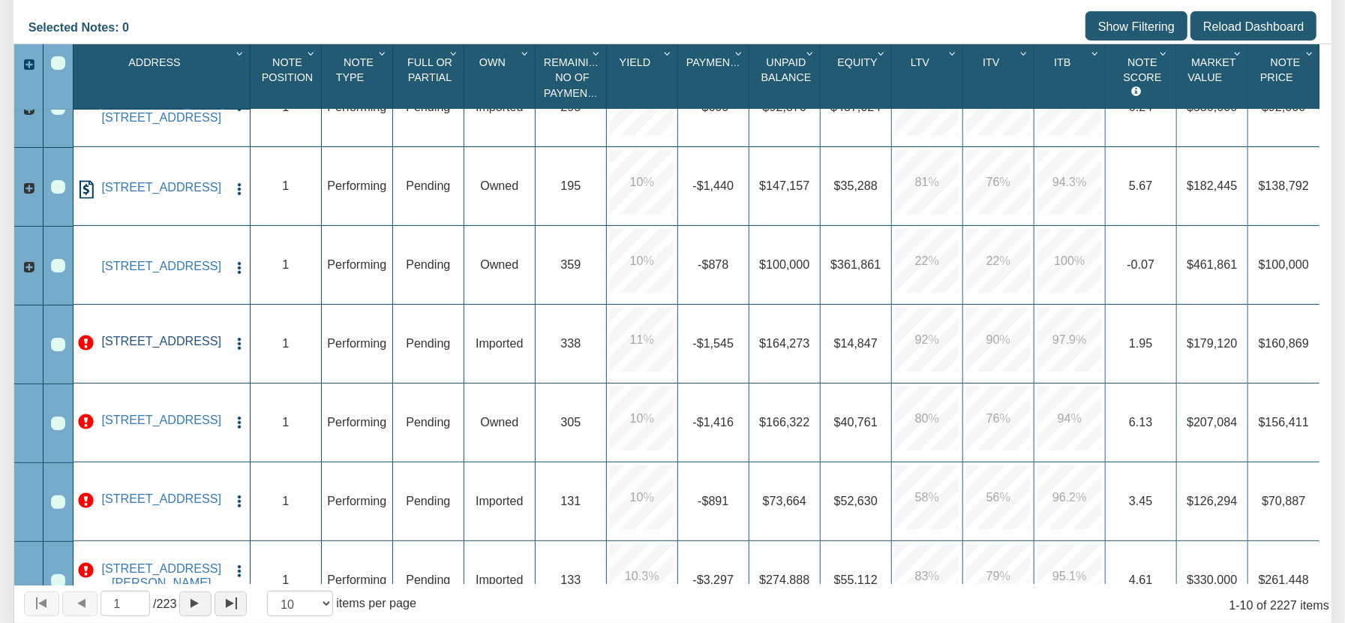
click at [164, 348] on link "[STREET_ADDRESS]" at bounding box center [161, 341] width 131 height 14
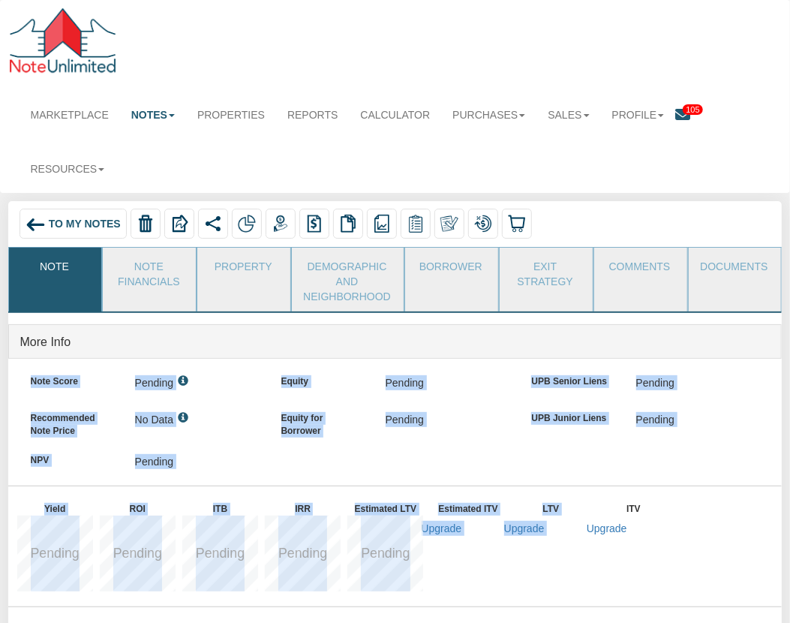
drag, startPoint x: 100, startPoint y: 357, endPoint x: 665, endPoint y: 548, distance: 596.0
click at [665, 548] on div "More Info Note Score Pending Recommended Note Price No Data NPV Equity Yield" at bounding box center [395, 488] width 774 height 329
click at [690, 562] on div "Yield Pending ROI Pending ITB Pending IRR Pending Estimated LTV" at bounding box center [395, 551] width 774 height 109
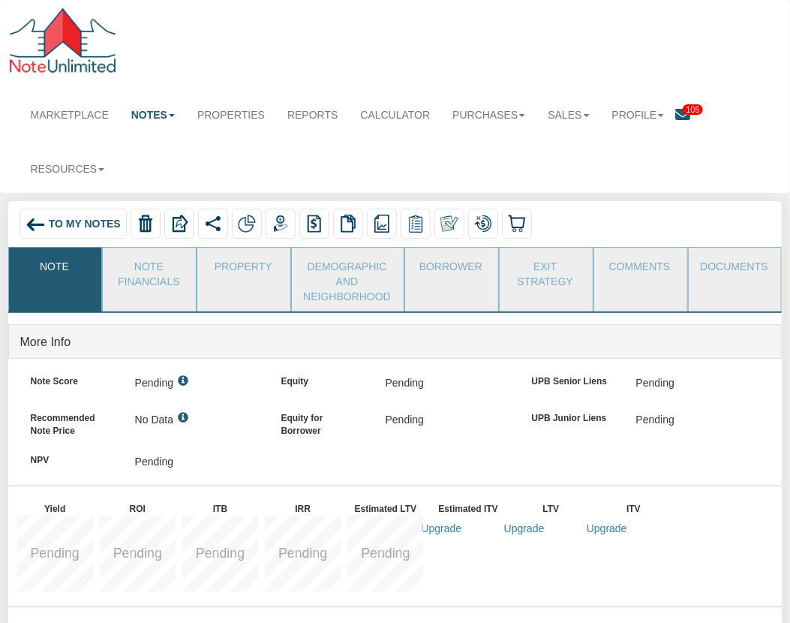
drag, startPoint x: 52, startPoint y: 226, endPoint x: 177, endPoint y: 466, distance: 270.7
click at [53, 226] on span "To My Notes" at bounding box center [85, 224] width 72 height 12
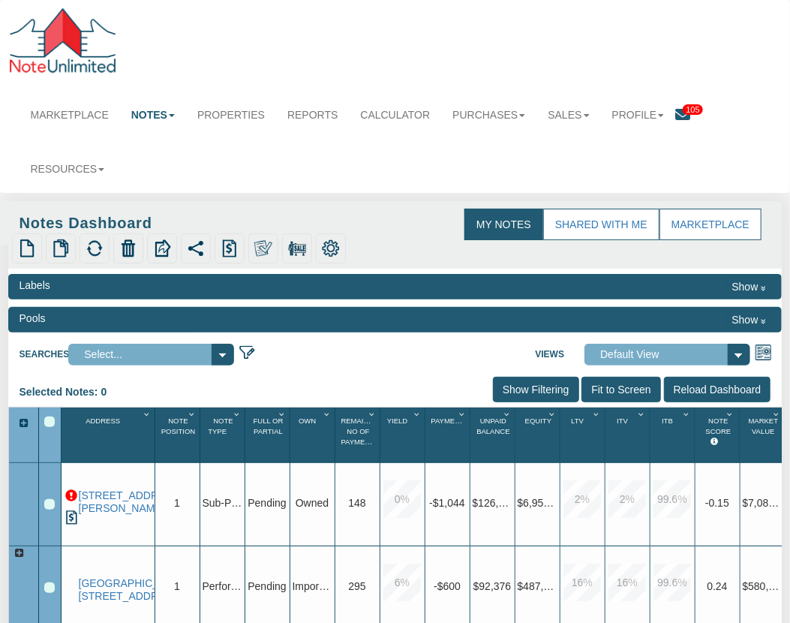
click at [156, 492] on img "button" at bounding box center [161, 497] width 11 height 11
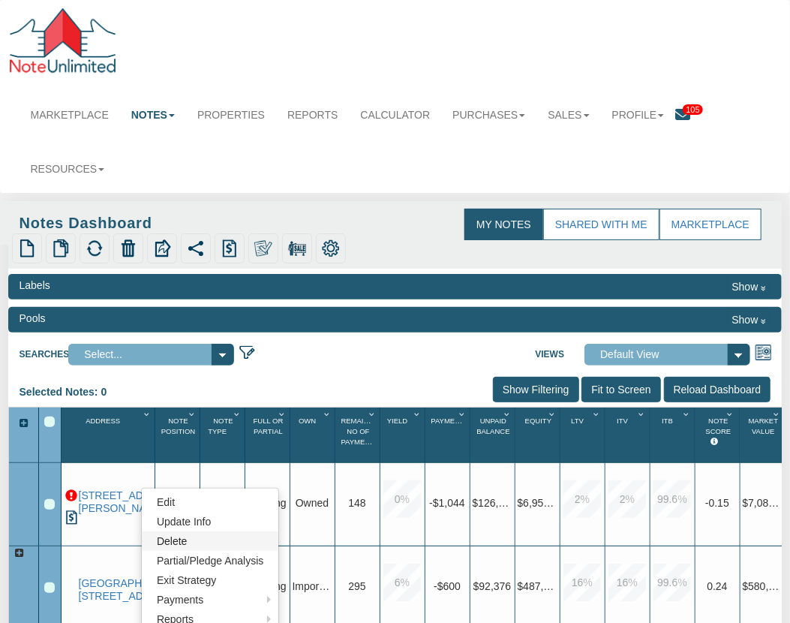
scroll to position [120, 0]
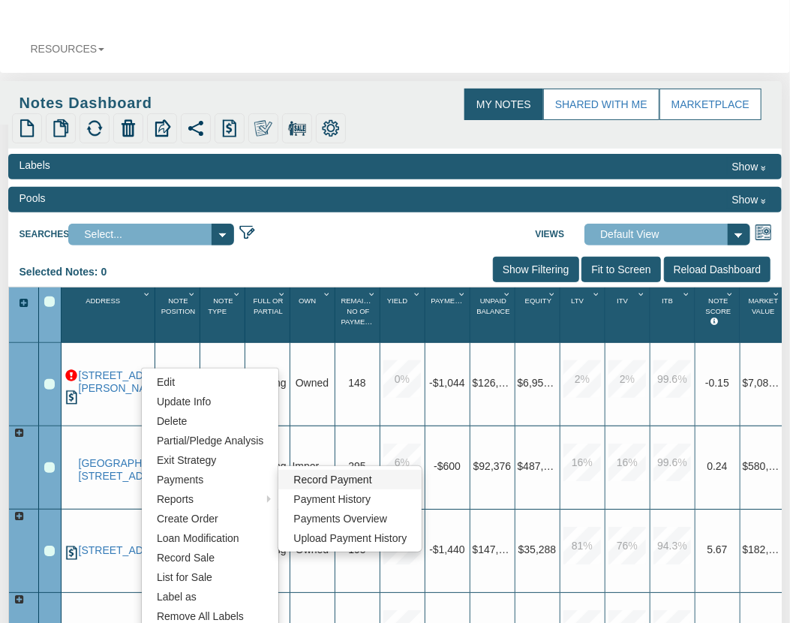
click at [340, 477] on link "Record Payment" at bounding box center [349, 480] width 143 height 20
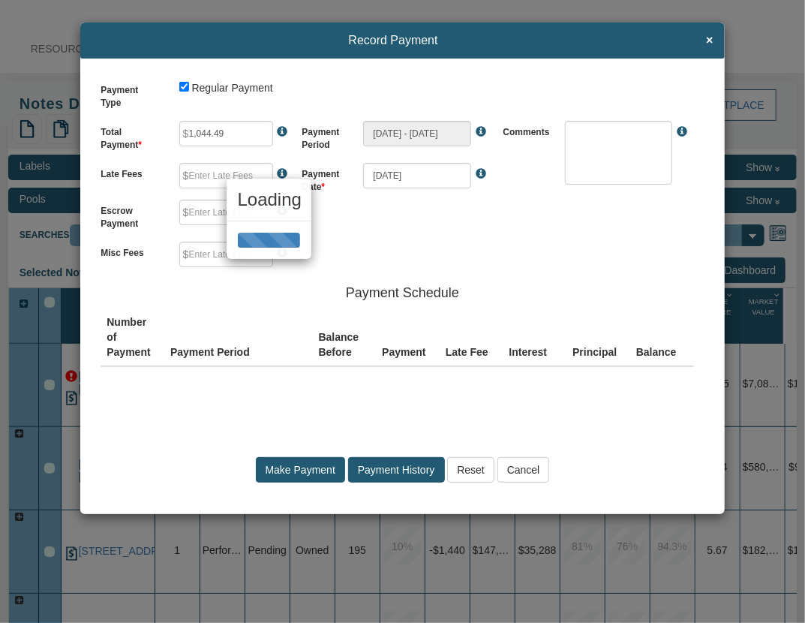
type input "0.00"
type textarea "Regular payment"
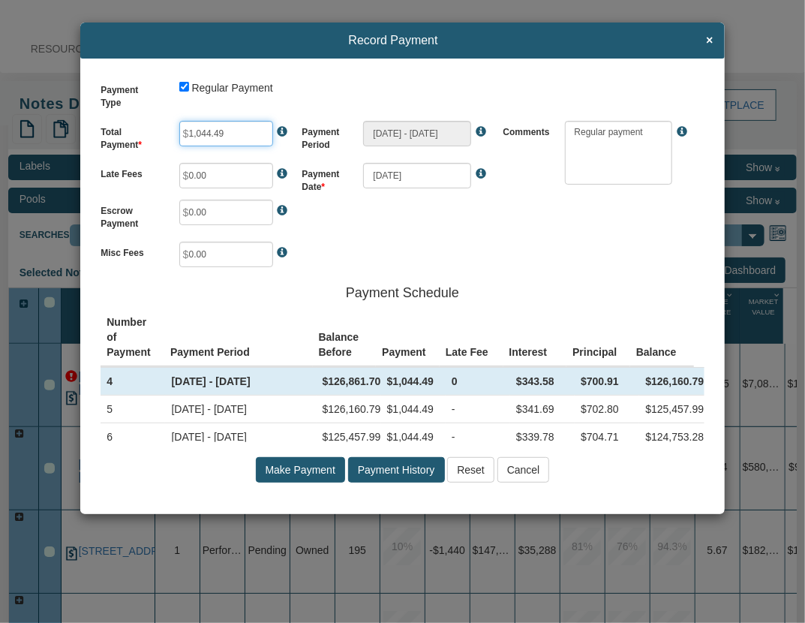
click at [228, 130] on input "1,044.49" at bounding box center [226, 134] width 94 height 26
type input "104.00"
click at [525, 472] on input "Cancel" at bounding box center [523, 470] width 53 height 26
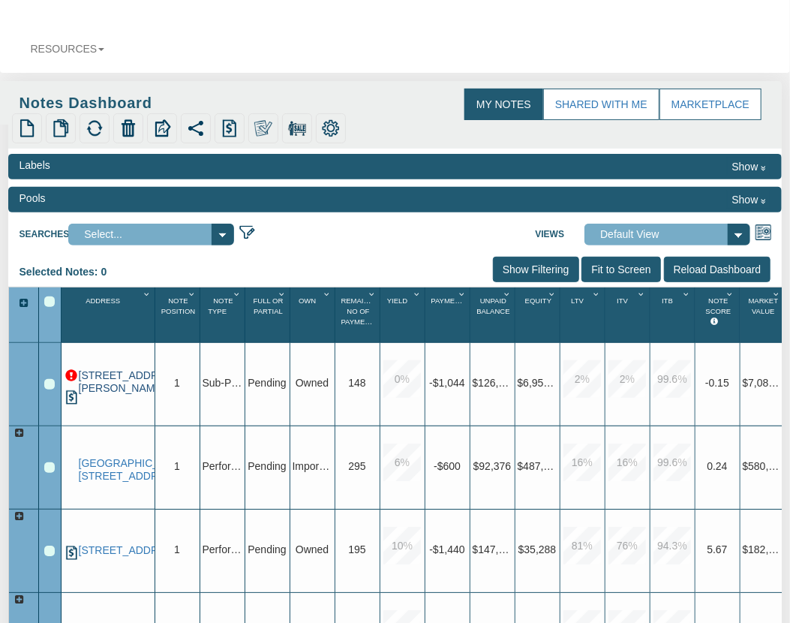
click at [108, 379] on link "[STREET_ADDRESS][PERSON_NAME]" at bounding box center [116, 382] width 74 height 26
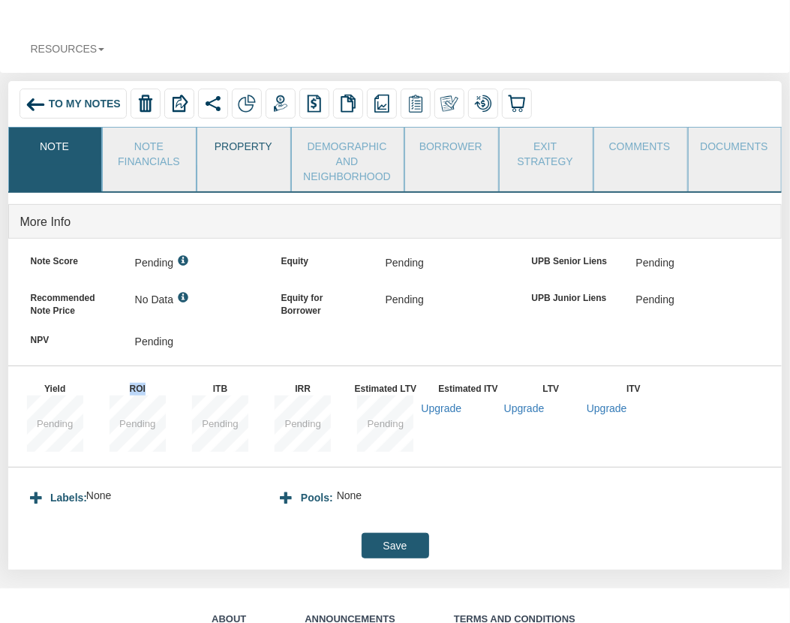
click at [233, 151] on link "Property" at bounding box center [243, 147] width 92 height 38
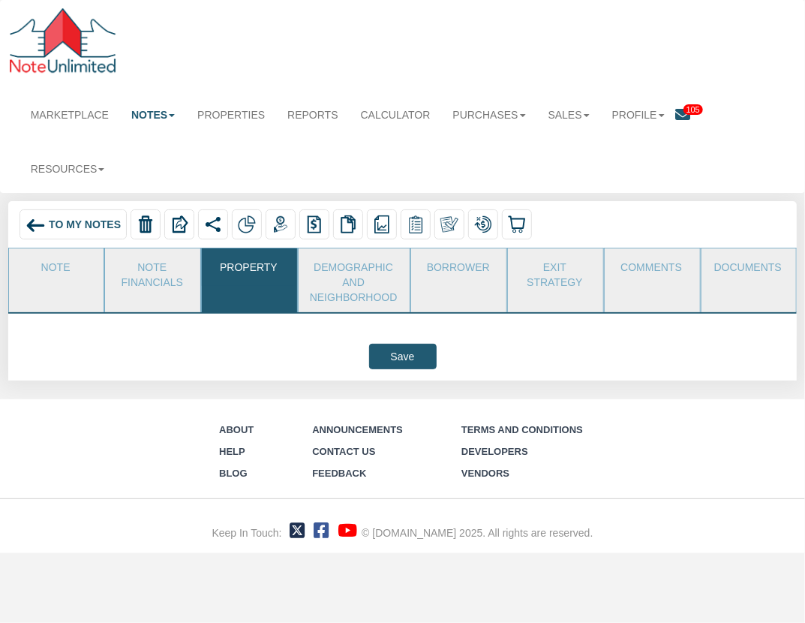
click at [251, 277] on link "Property" at bounding box center [249, 267] width 94 height 38
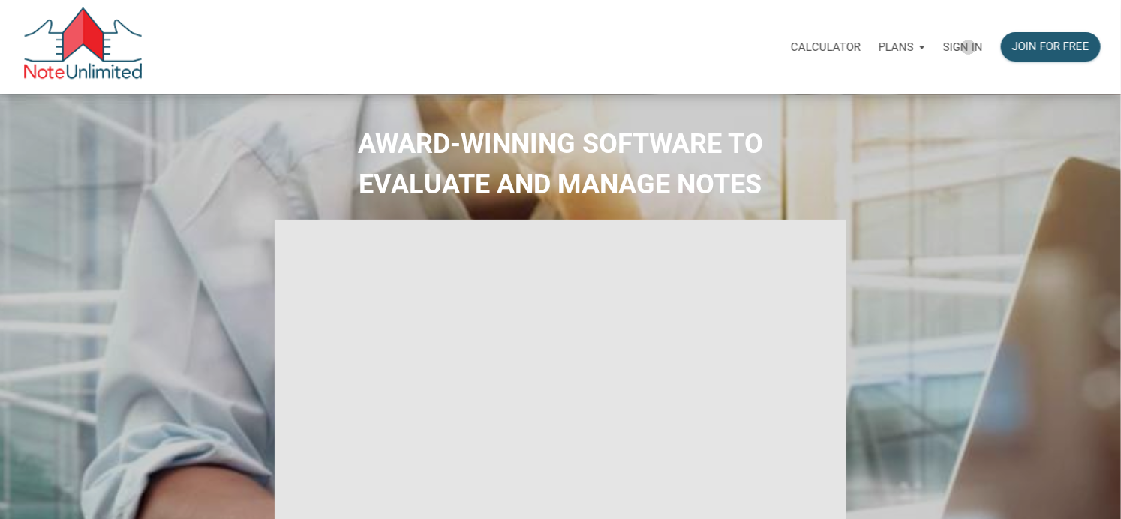
click at [969, 47] on p "Sign in" at bounding box center [963, 48] width 40 height 14
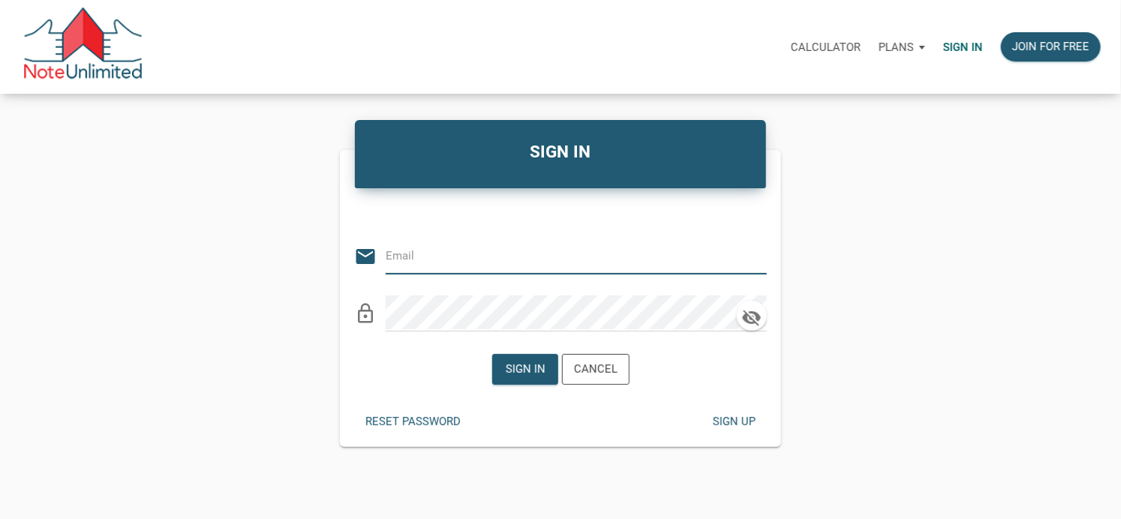
type input "automationnoteunlimited+buyer@gmail.com"
click at [758, 257] on icon "clear" at bounding box center [755, 256] width 23 height 23
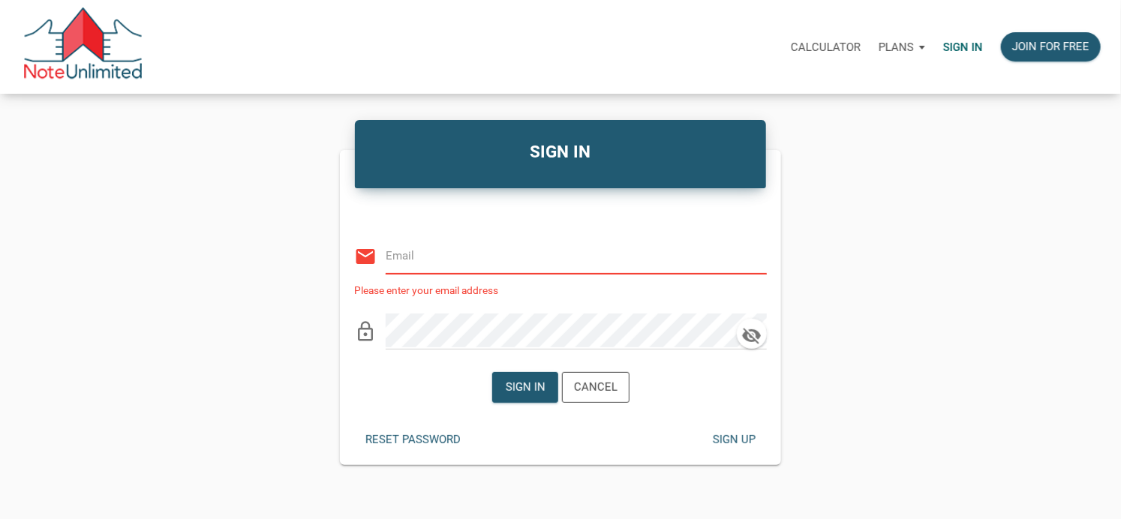
click at [416, 260] on input "email" at bounding box center [565, 256] width 359 height 34
type input "n"
type input "vlad@noteunlimited.com"
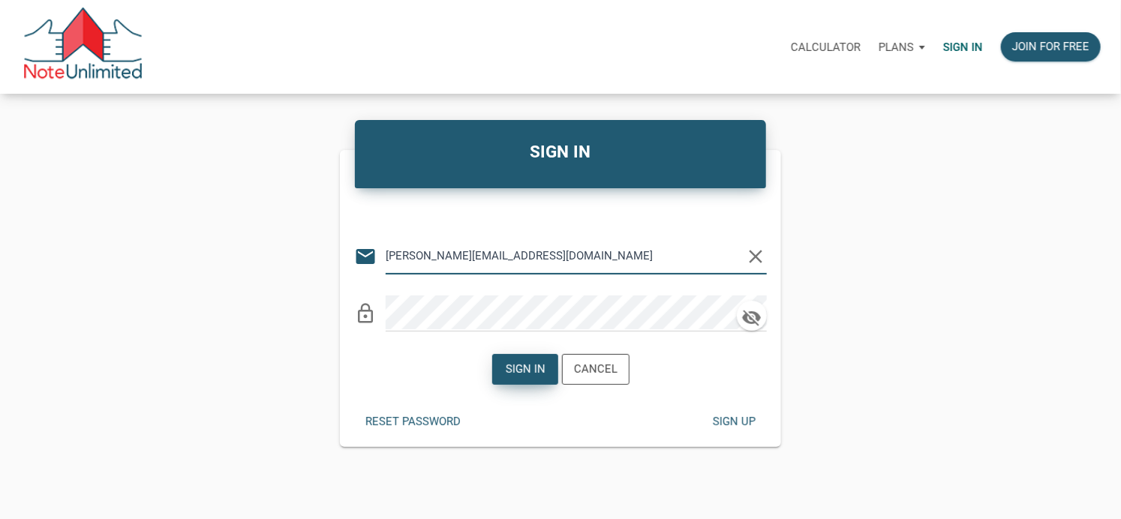
click at [530, 365] on div "Sign in" at bounding box center [525, 369] width 40 height 17
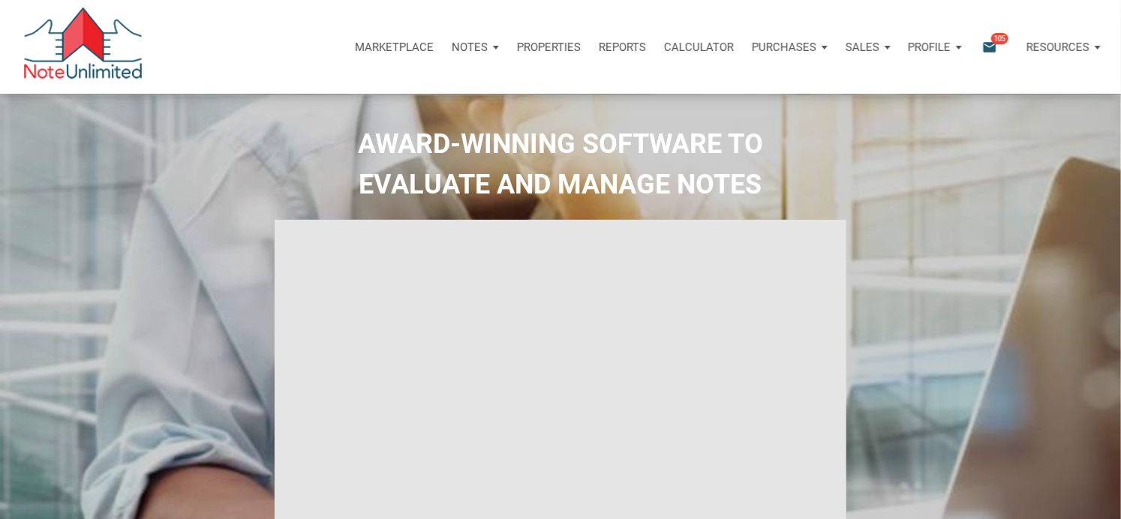
type input "Introduction to new features"
select select
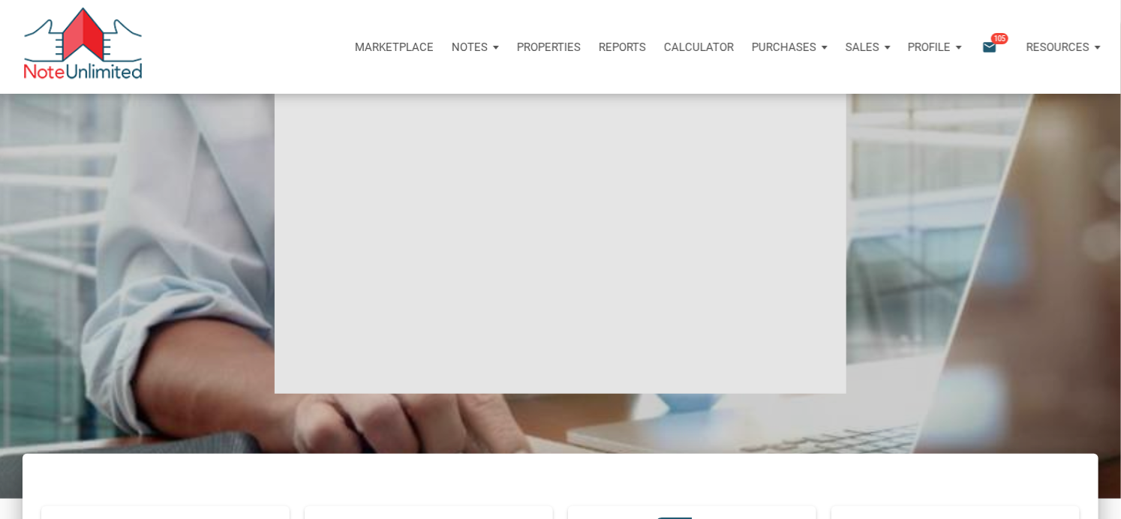
scroll to position [90, 0]
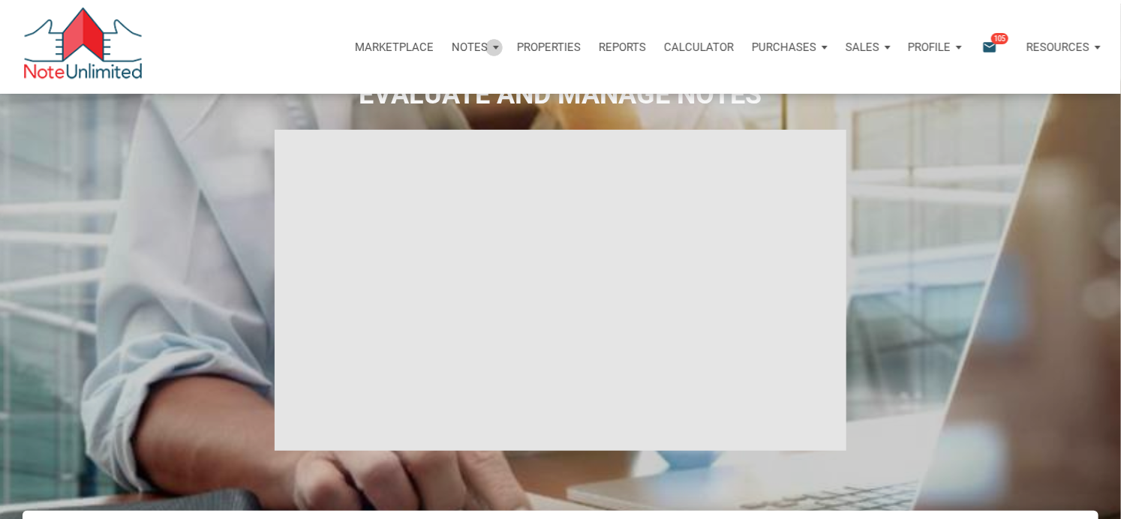
click at [491, 47] on div "Notes" at bounding box center [475, 47] width 65 height 45
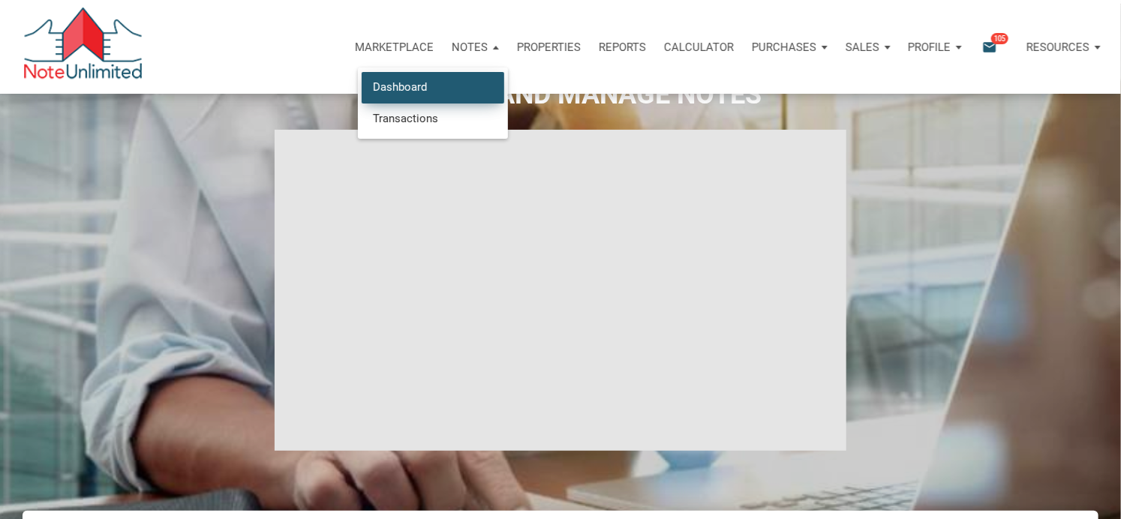
click at [395, 88] on link "Dashboard" at bounding box center [433, 87] width 143 height 31
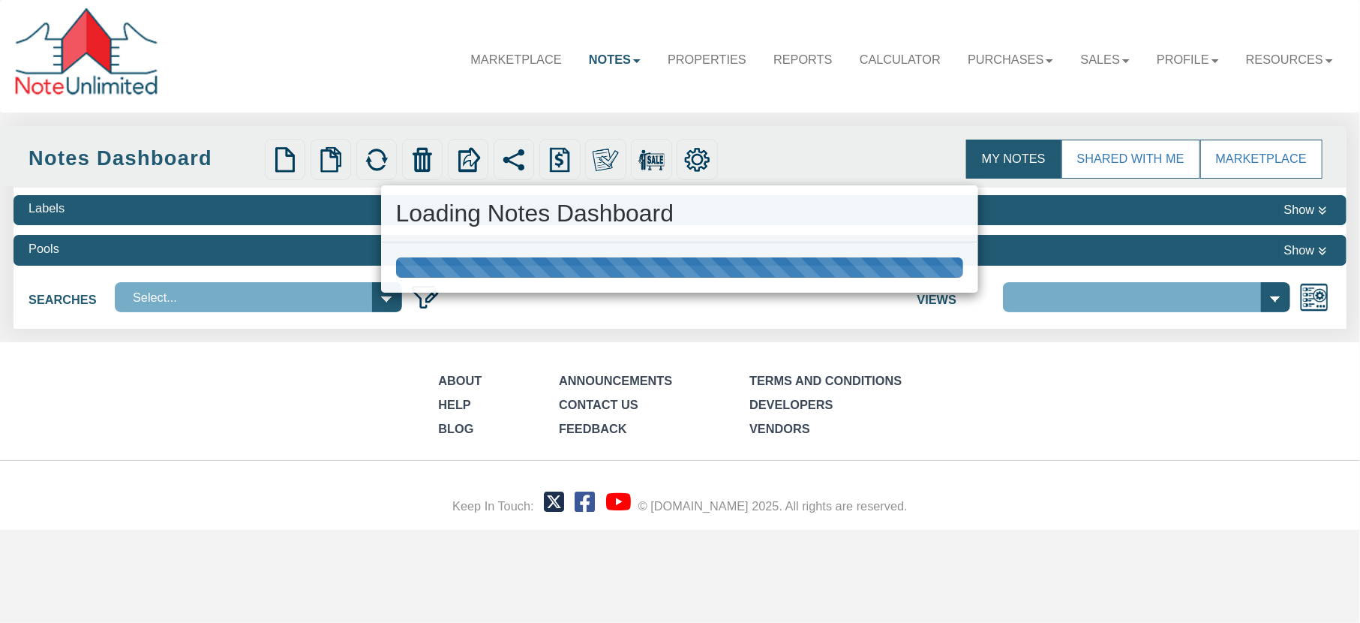
select select
select select "3"
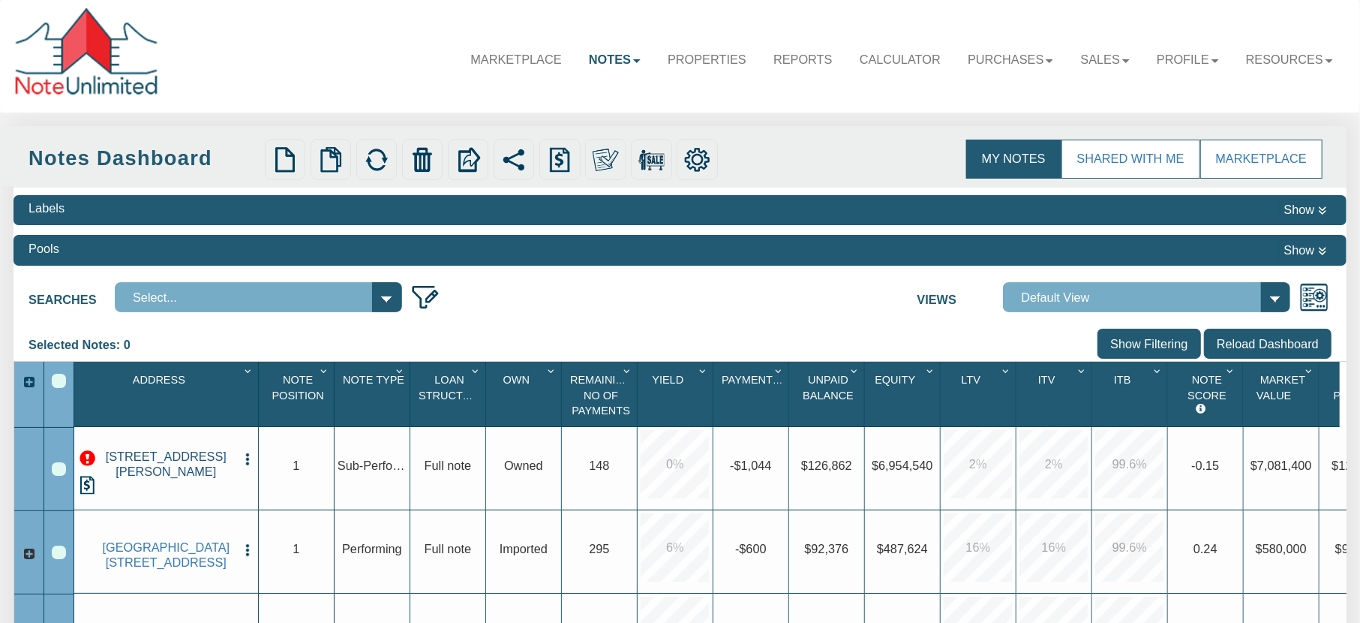
click at [166, 455] on link "[STREET_ADDRESS][PERSON_NAME]" at bounding box center [166, 463] width 138 height 29
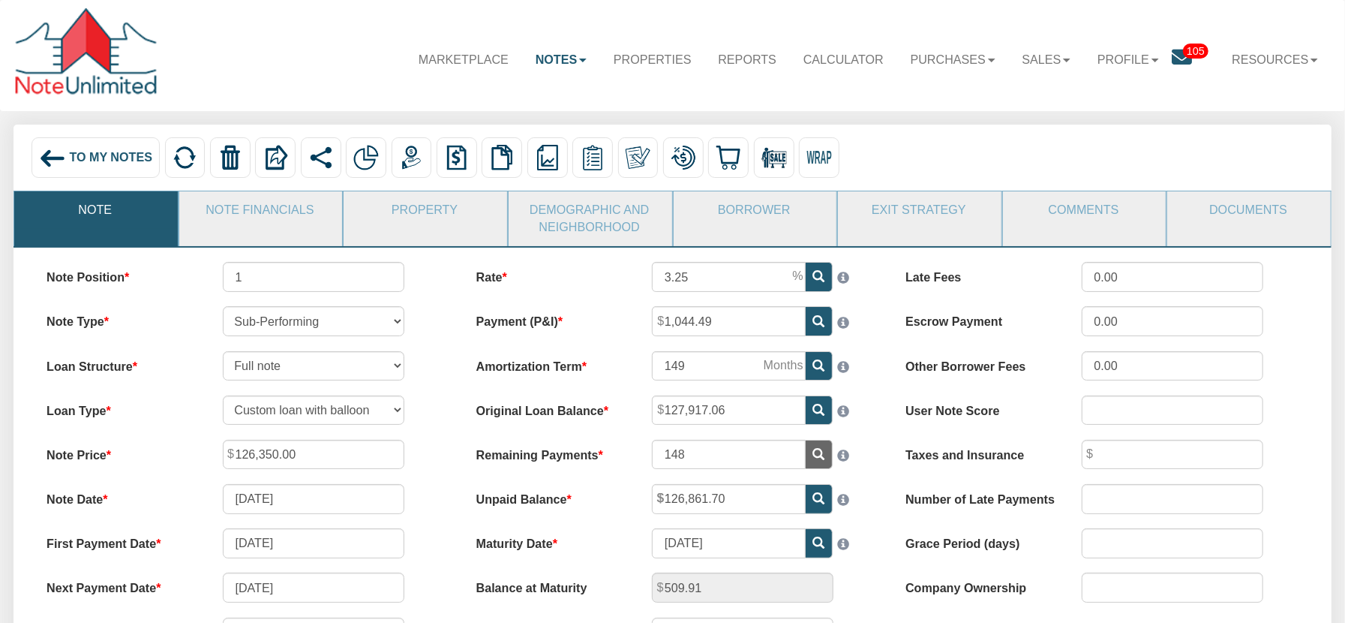
click at [58, 156] on img at bounding box center [52, 158] width 27 height 27
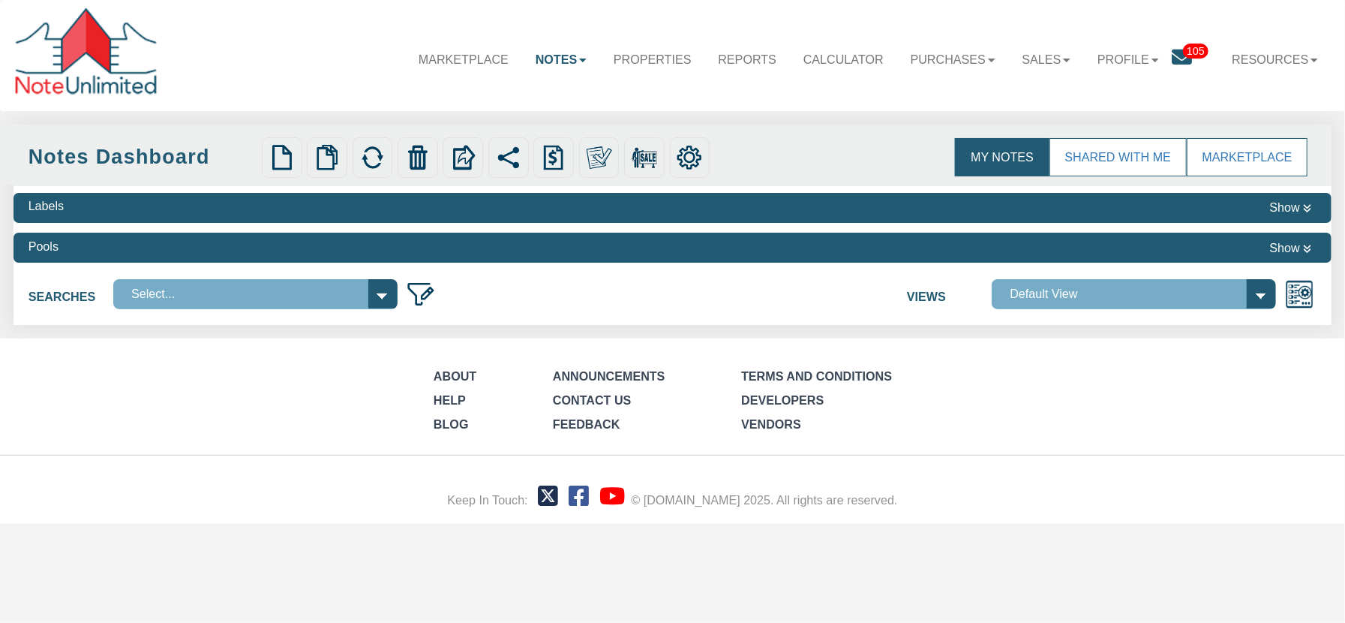
select select
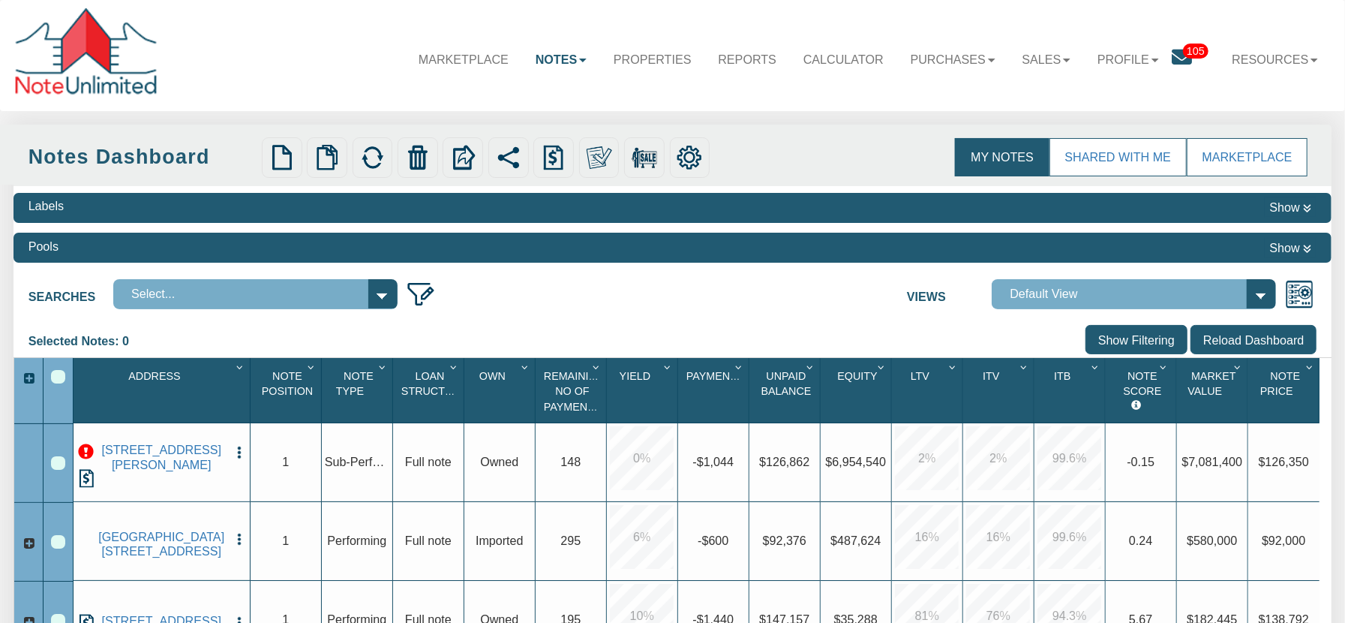
click at [236, 458] on img "button" at bounding box center [239, 452] width 15 height 15
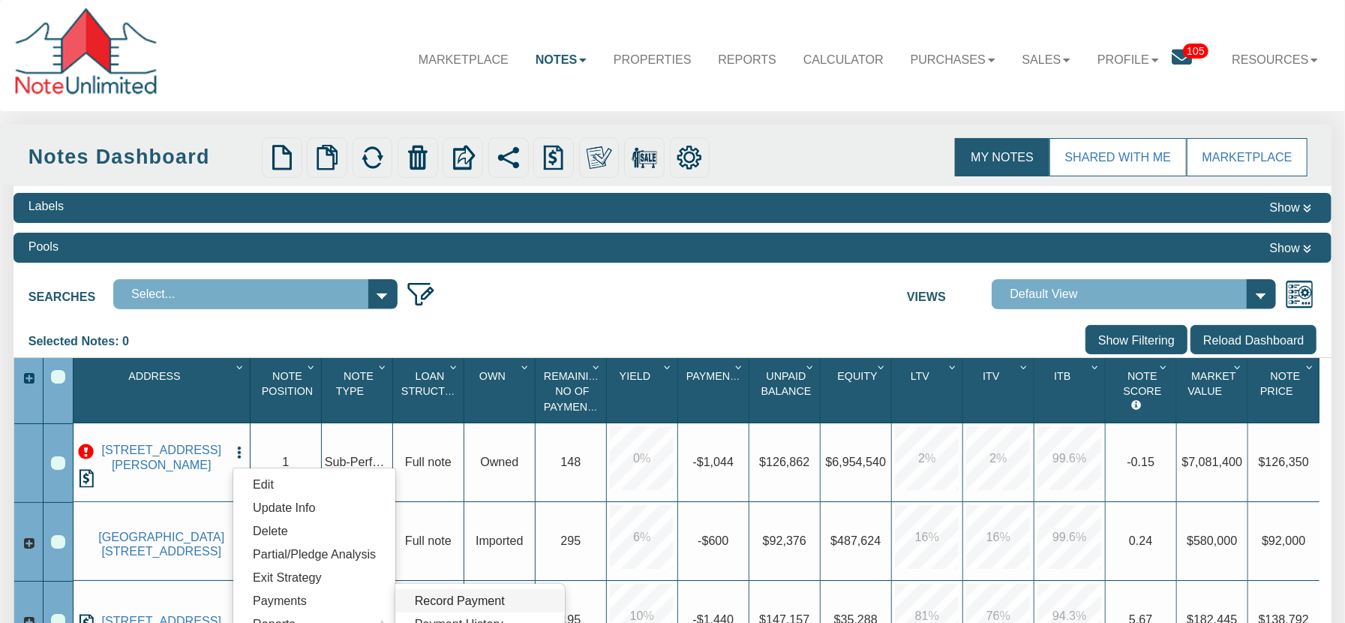
click at [471, 603] on link "Record Payment" at bounding box center [480, 600] width 170 height 23
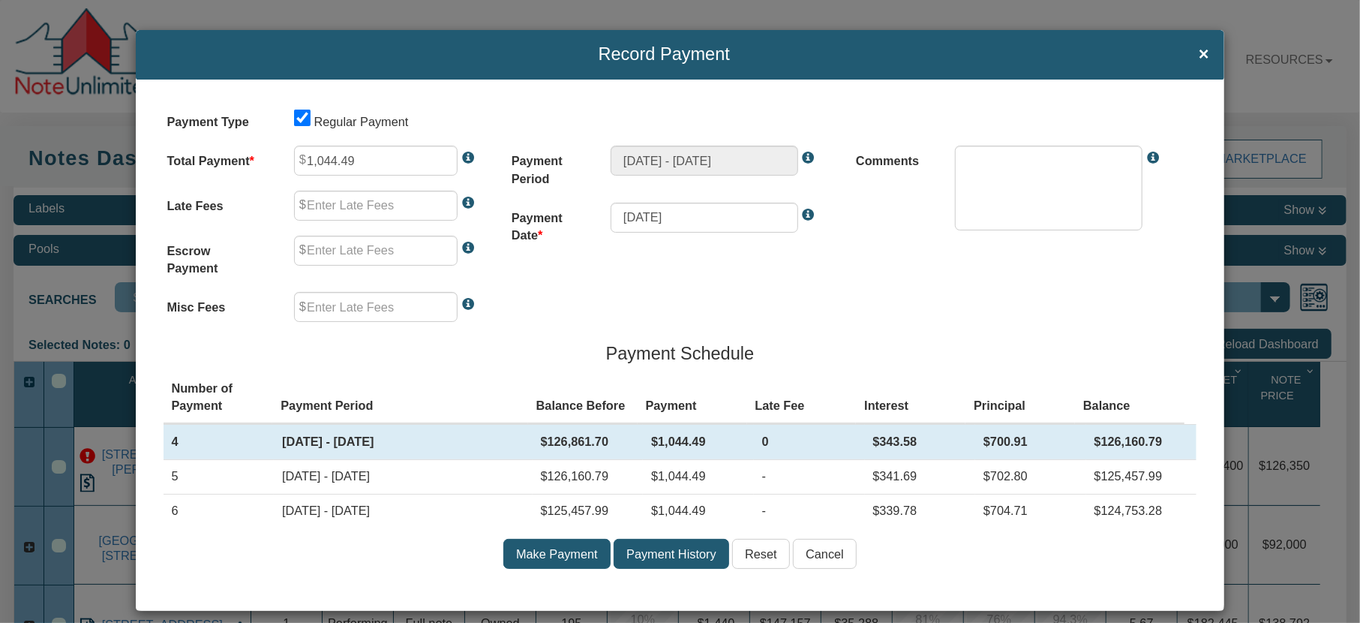
type input "0.00"
type textarea "Regular payment"
click at [360, 160] on input "1,044.49" at bounding box center [376, 161] width 164 height 30
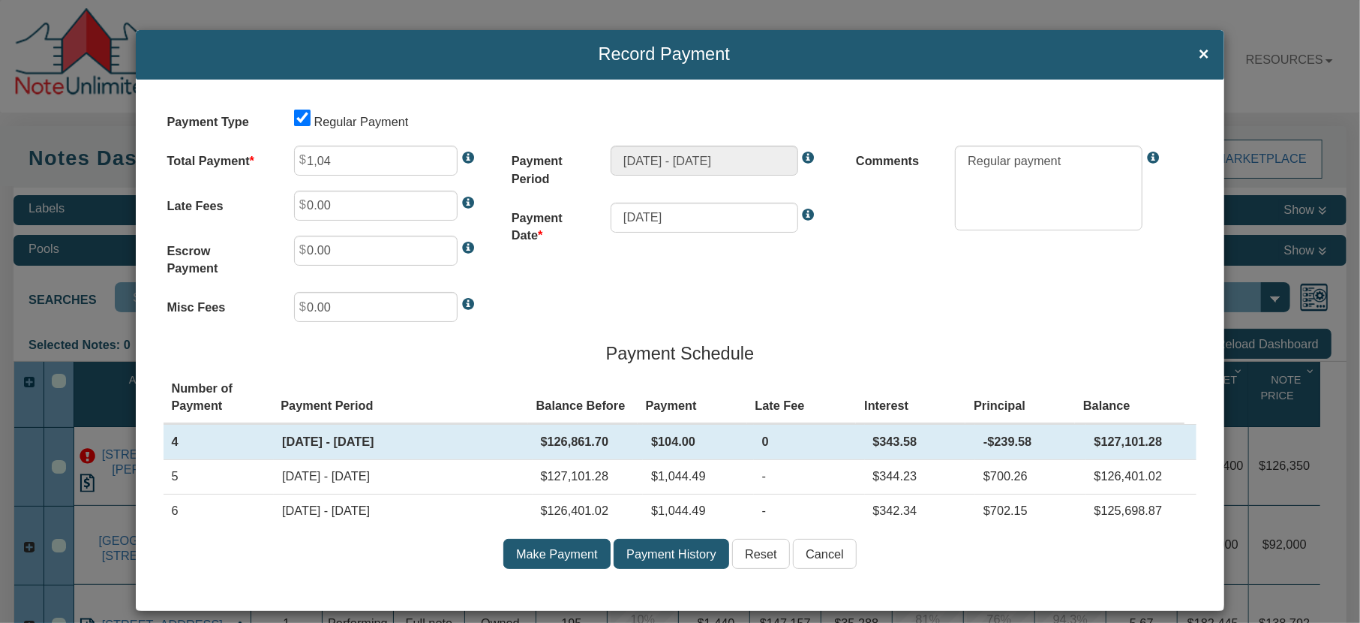
type input "104.00"
click at [817, 557] on input "Cancel" at bounding box center [825, 554] width 64 height 30
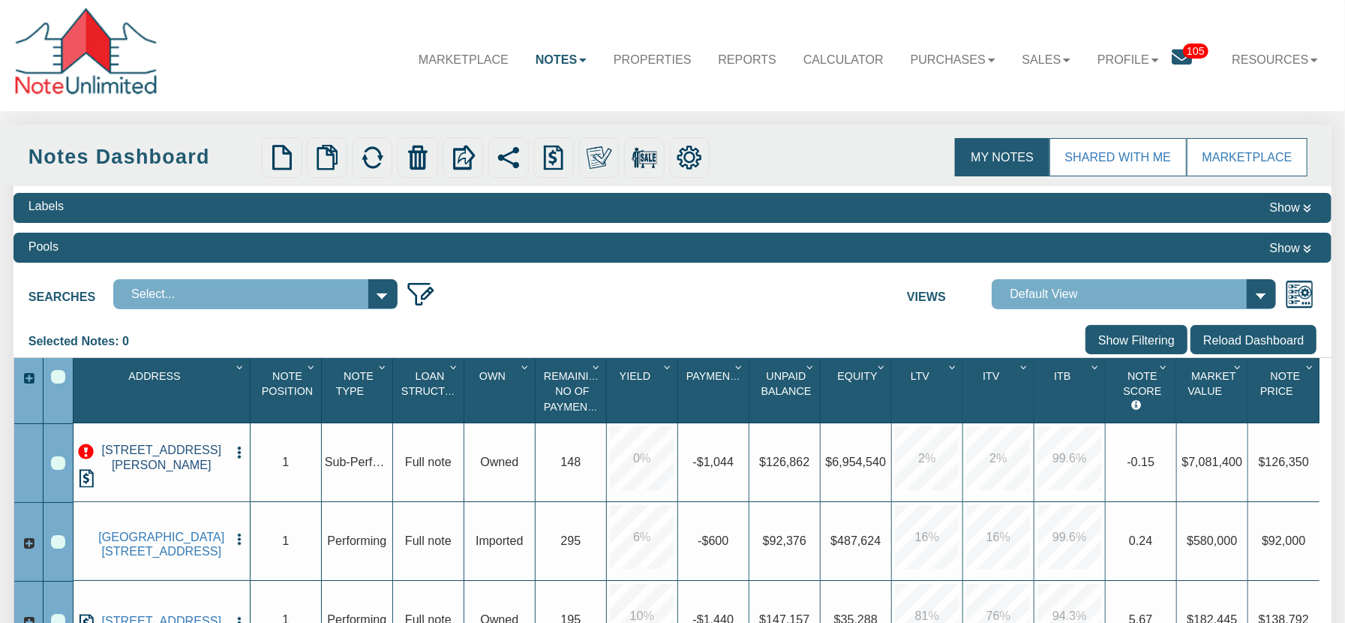
click at [201, 469] on link "[STREET_ADDRESS][PERSON_NAME]" at bounding box center [161, 457] width 131 height 29
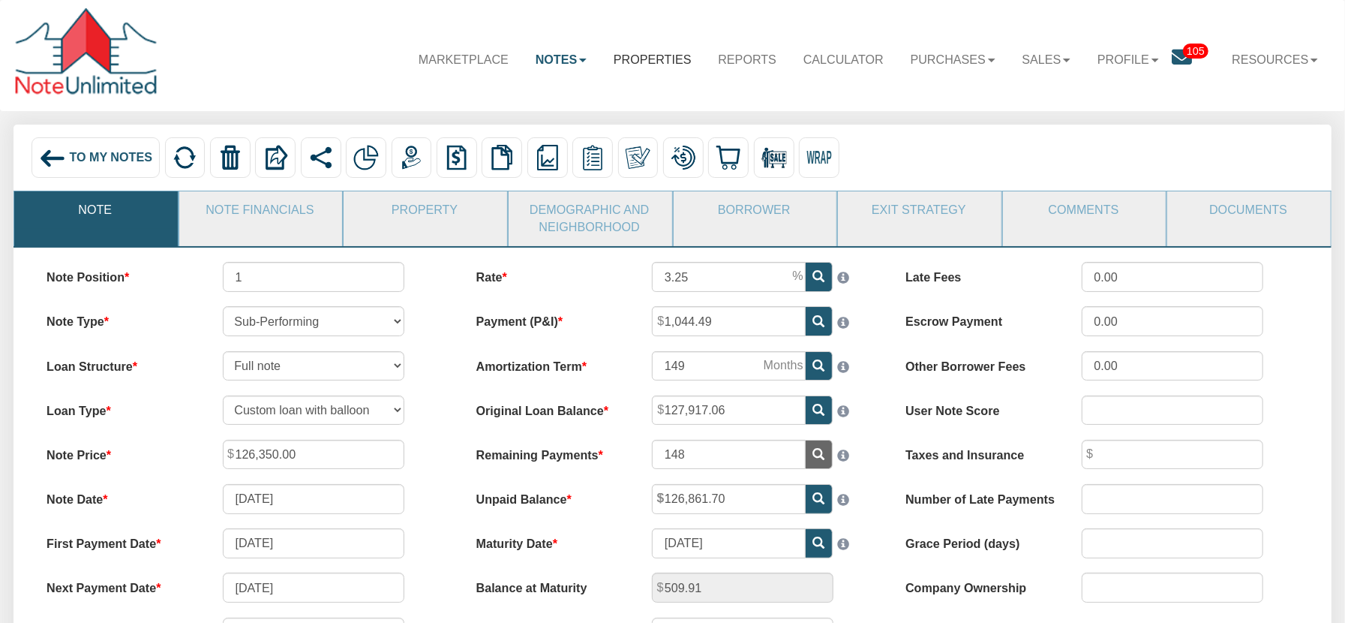
click at [636, 58] on link "Properties" at bounding box center [652, 59] width 105 height 42
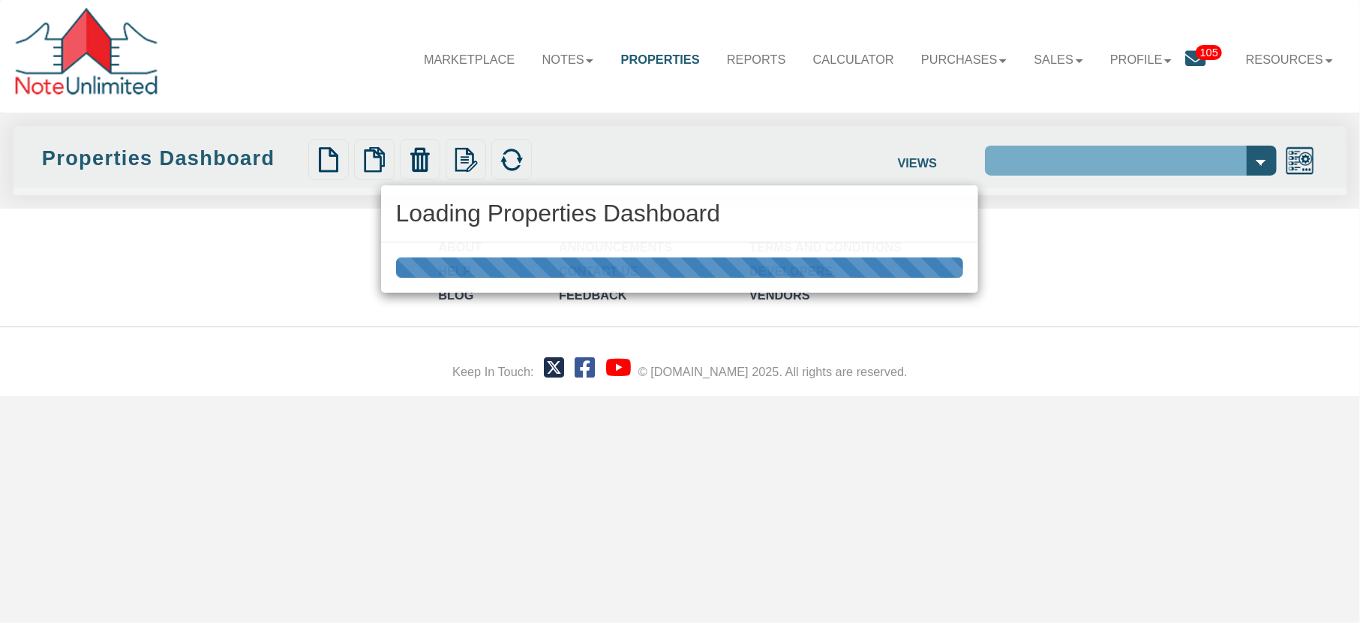
select select "138"
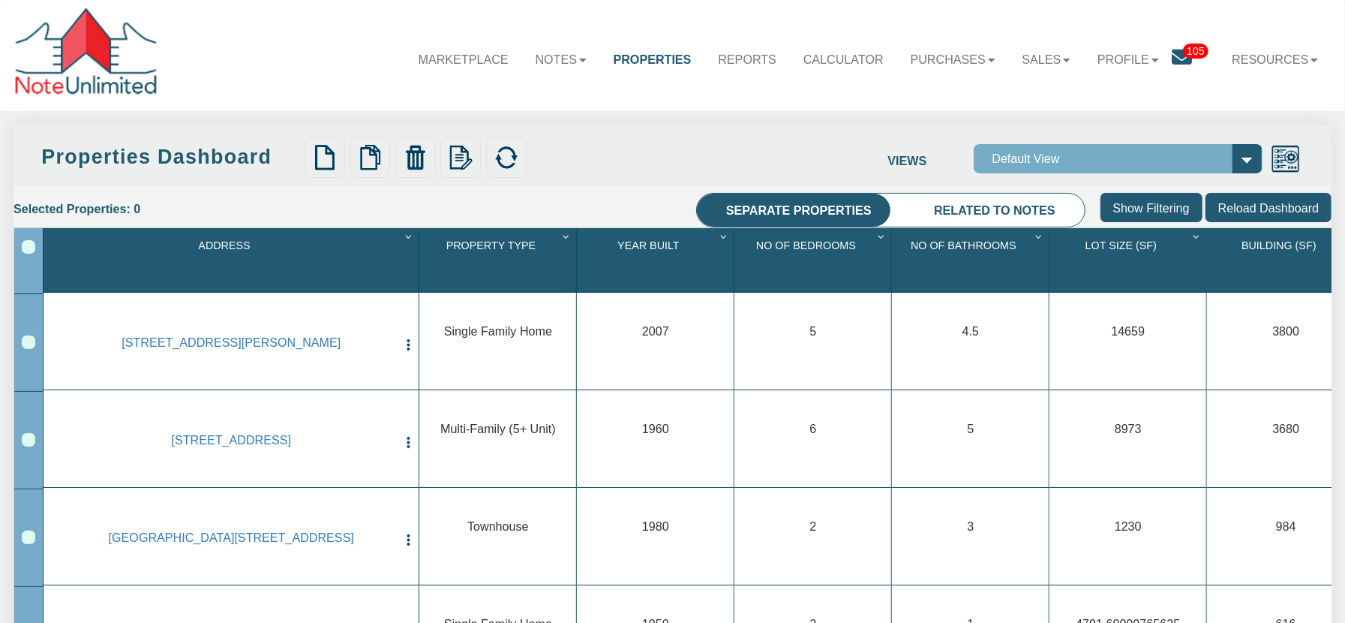
click at [31, 347] on div "Row 1, Row Selection Checkbox" at bounding box center [29, 342] width 14 height 14
click at [509, 157] on img at bounding box center [507, 158] width 26 height 26
click at [29, 344] on div "Row 1, Row Selection Checkbox" at bounding box center [29, 342] width 14 height 14
click at [158, 347] on link "[STREET_ADDRESS][PERSON_NAME]" at bounding box center [231, 342] width 330 height 14
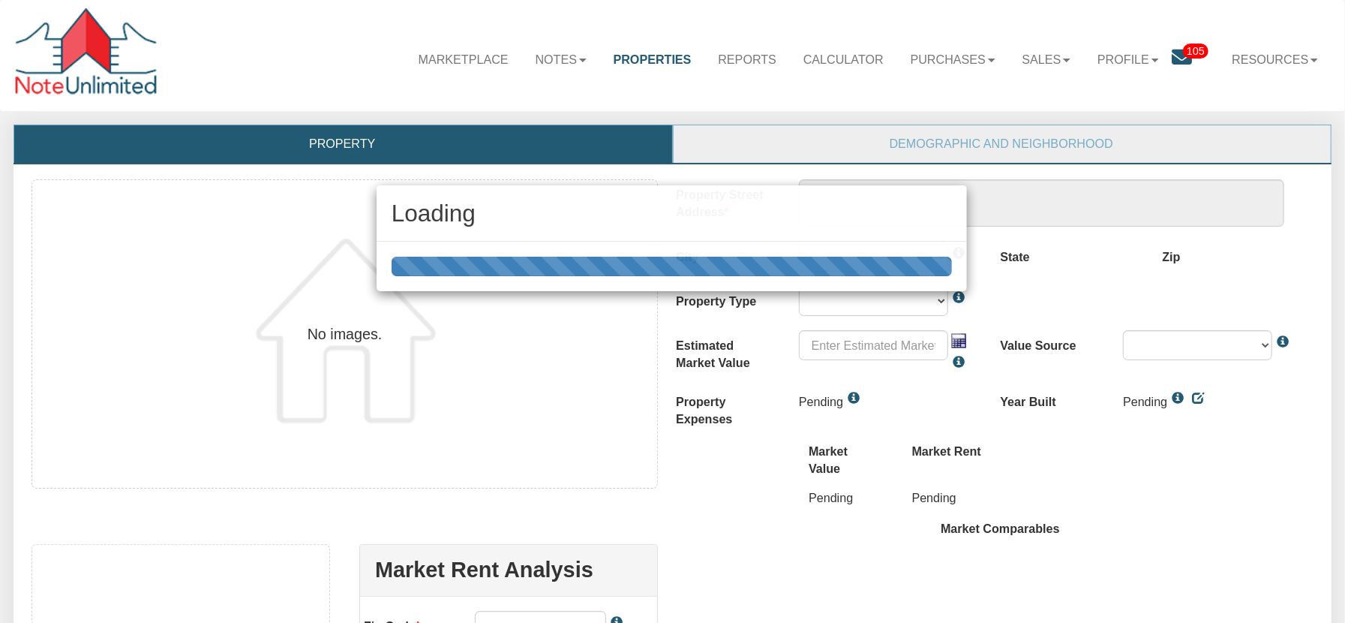
scroll to position [358, 0]
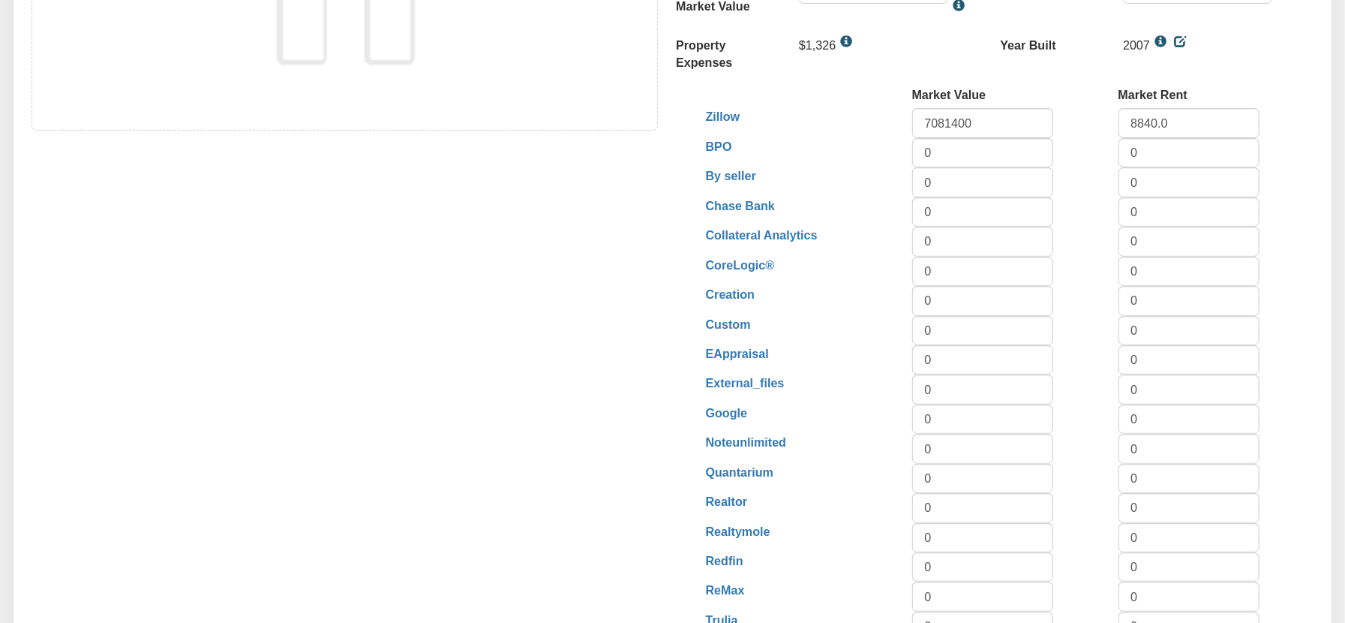
type textarea "[GEOGRAPHIC_DATA][PERSON_NAME]"
select select "string:LOS ALTOS HLS"
select select "string:SFR"
type input "94024"
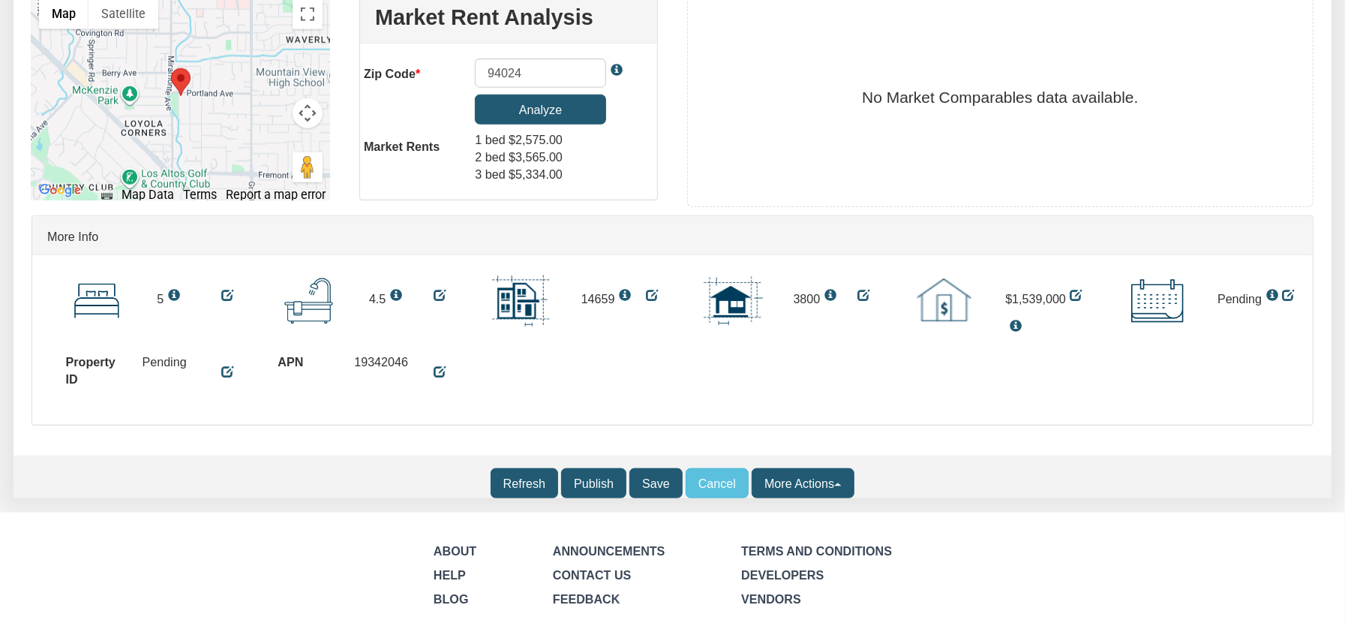
scroll to position [1152, 0]
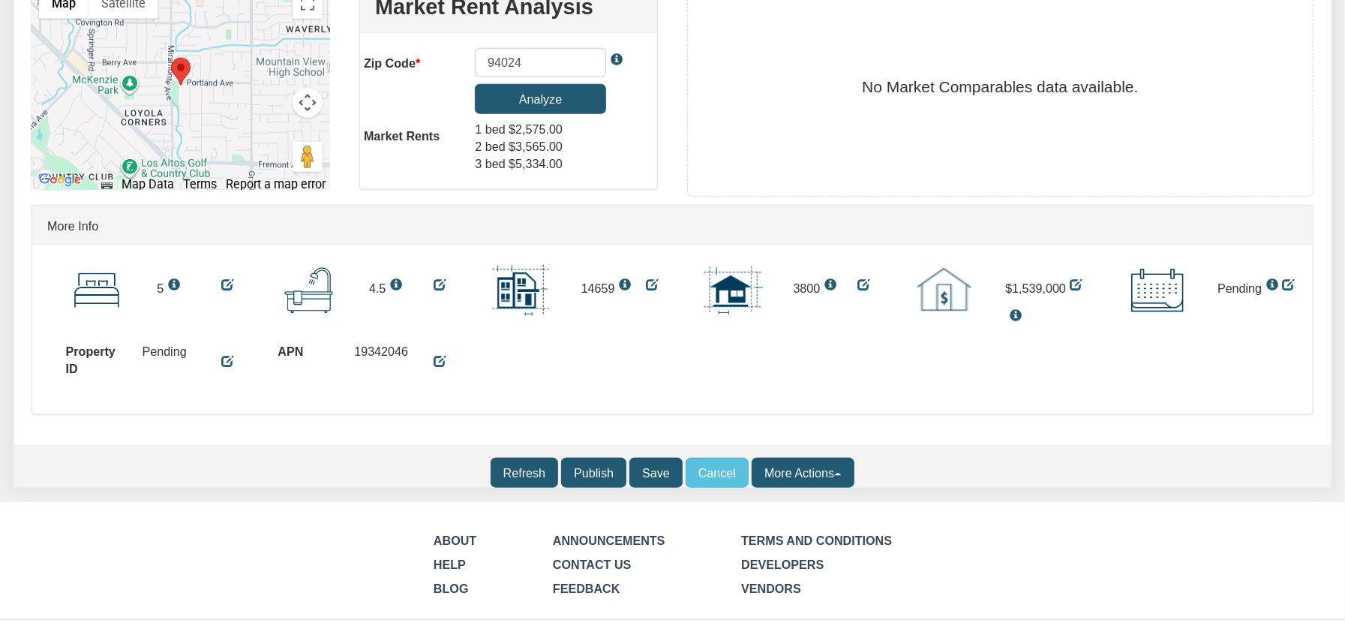
click at [514, 484] on input "Refresh" at bounding box center [525, 472] width 68 height 29
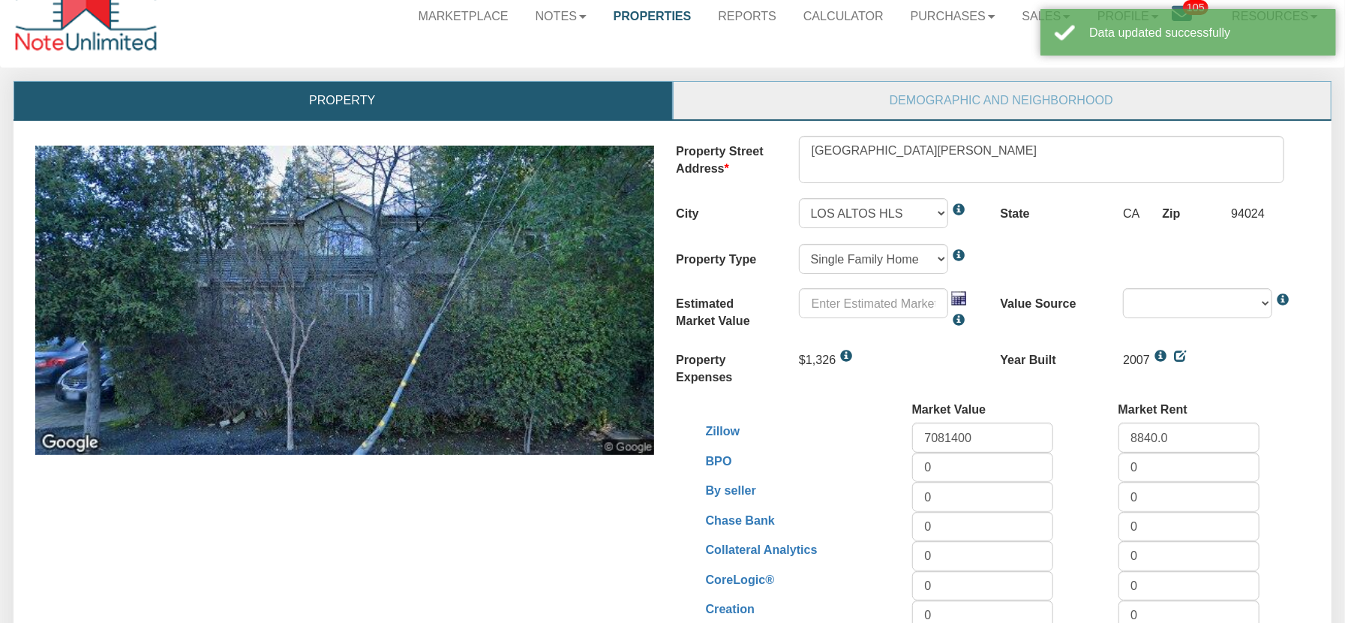
scroll to position [0, 0]
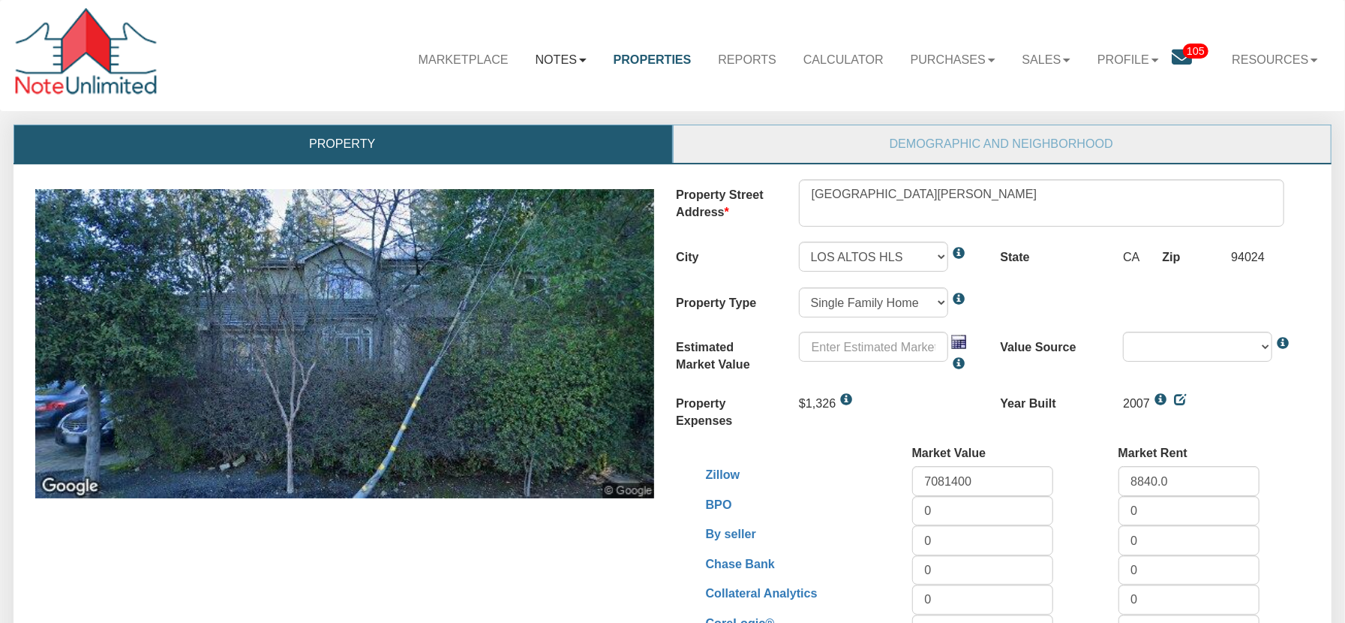
click at [558, 56] on link "Notes" at bounding box center [561, 59] width 78 height 42
click at [470, 101] on link "Dashboard" at bounding box center [521, 97] width 156 height 23
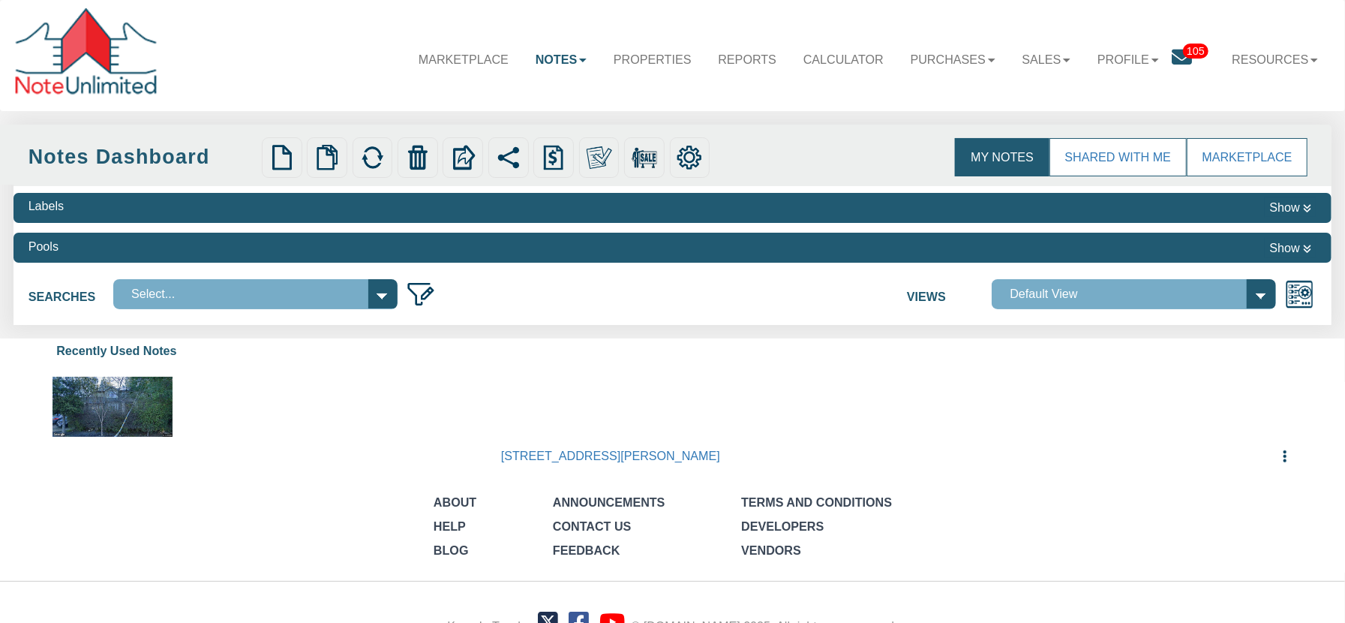
select select
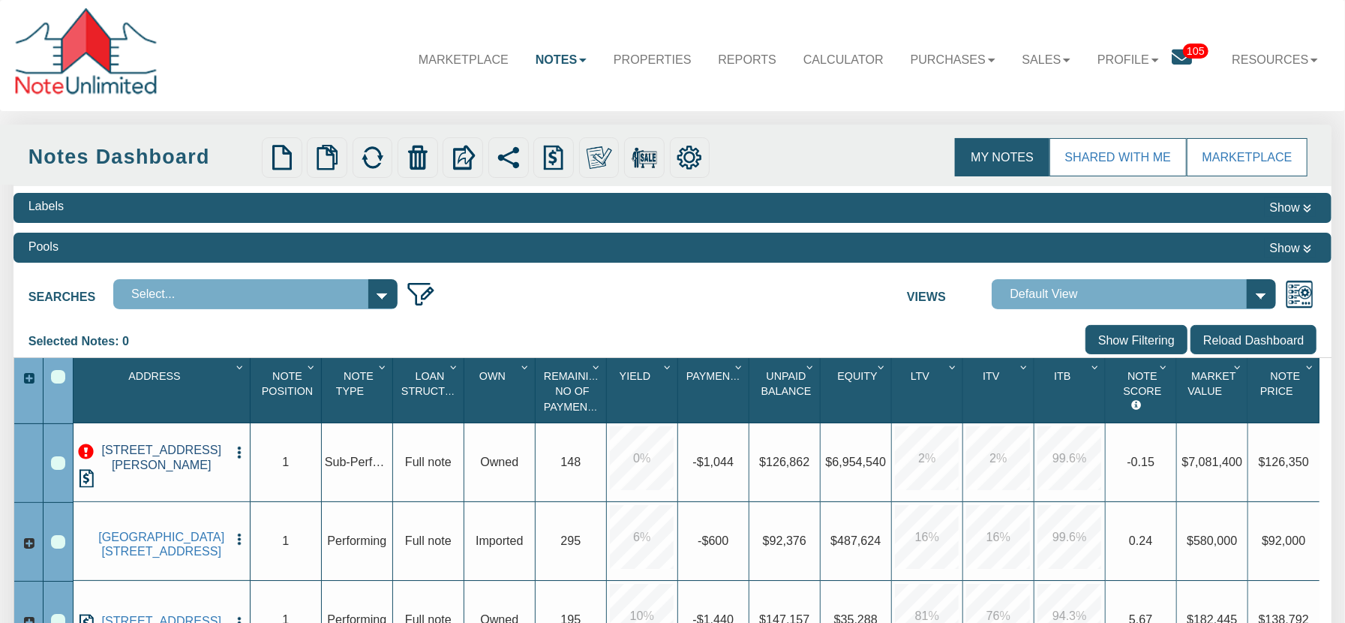
click at [160, 470] on link "[STREET_ADDRESS][PERSON_NAME]" at bounding box center [161, 457] width 131 height 29
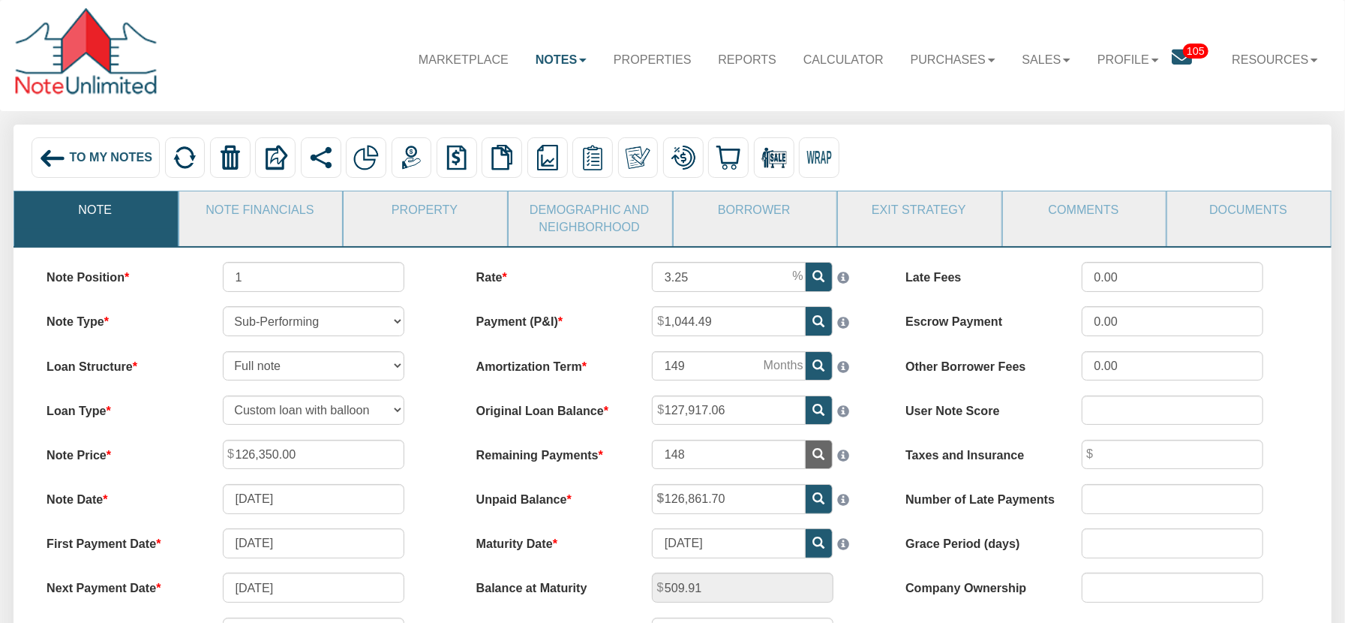
click at [108, 164] on span "To My Notes" at bounding box center [110, 158] width 83 height 14
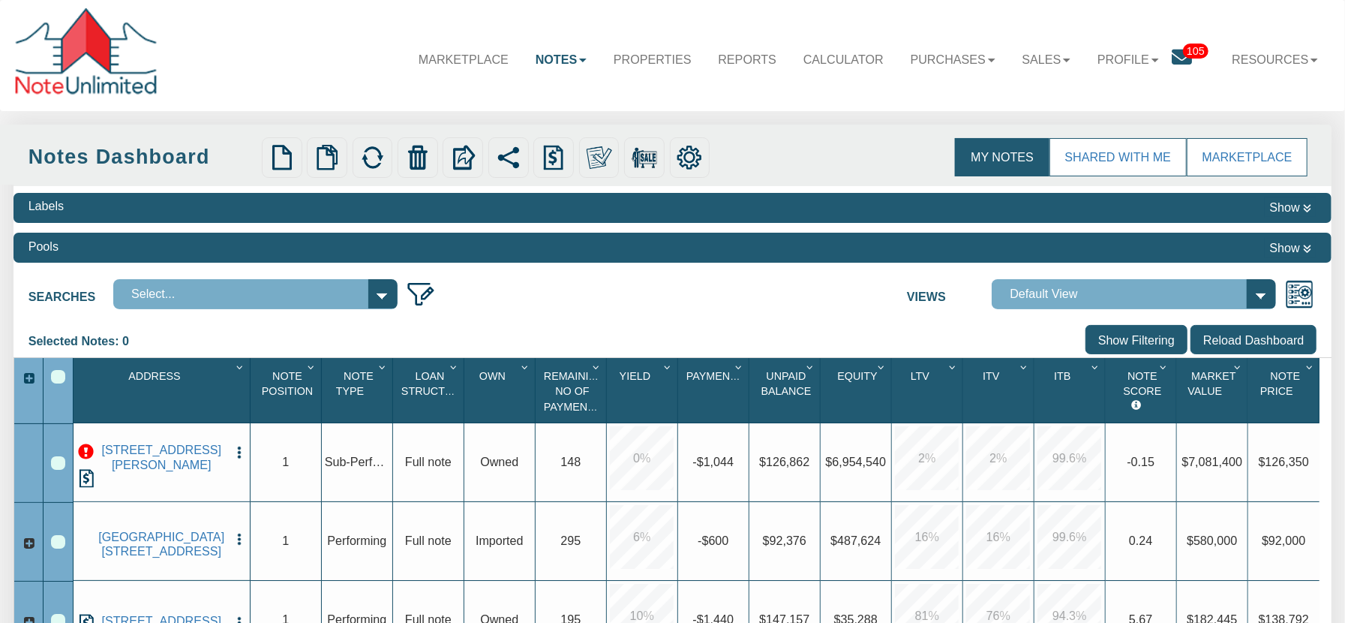
click at [237, 458] on img "button" at bounding box center [239, 452] width 15 height 15
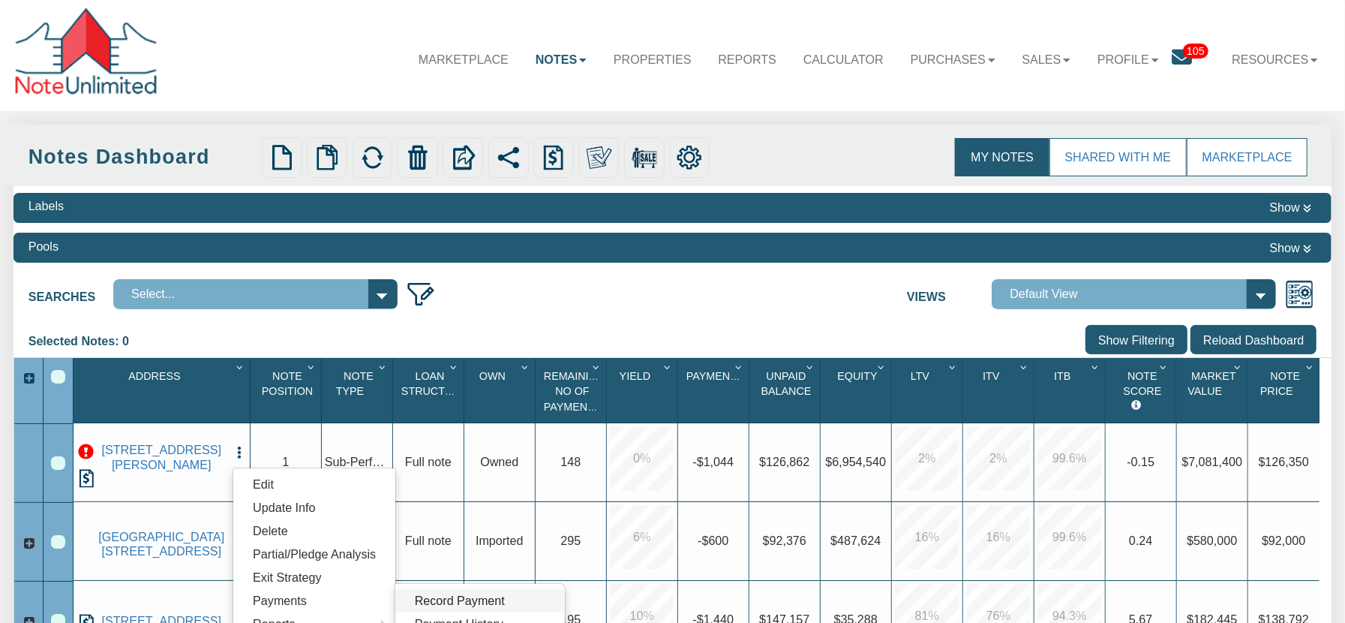
click at [440, 606] on link "Record Payment" at bounding box center [480, 600] width 170 height 23
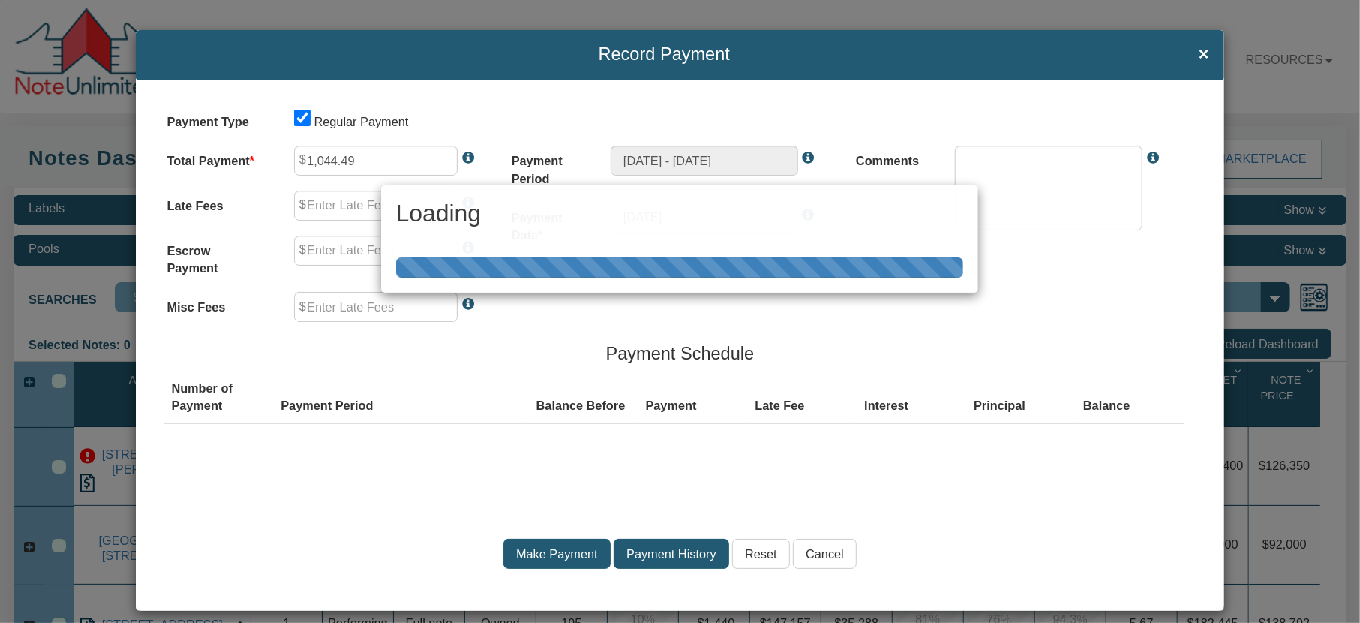
type input "0.00"
type textarea "Regular payment"
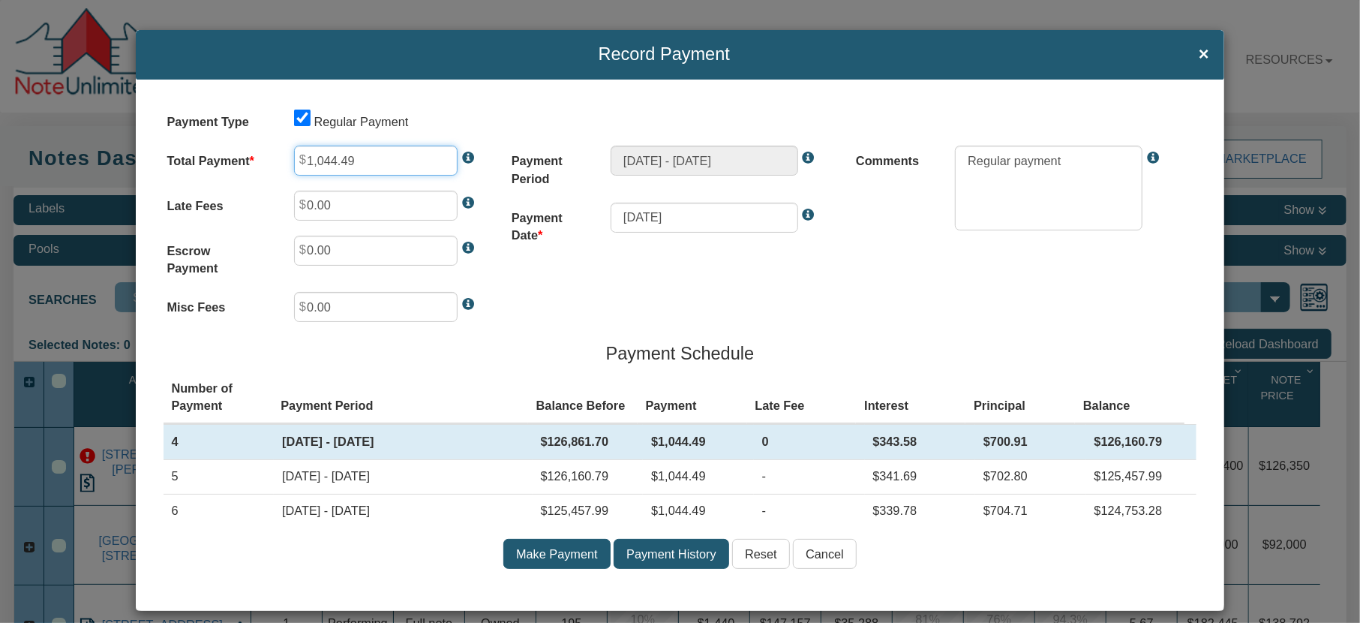
click at [359, 161] on input "1,044.49" at bounding box center [376, 161] width 164 height 30
click at [642, 295] on div "Payment Type Regular Payment Total Payment 1,04 Late Fees 0.00 Escrow Payment 0…" at bounding box center [680, 346] width 1088 height 532
type input "104.00"
click at [813, 555] on input "Cancel" at bounding box center [825, 554] width 64 height 30
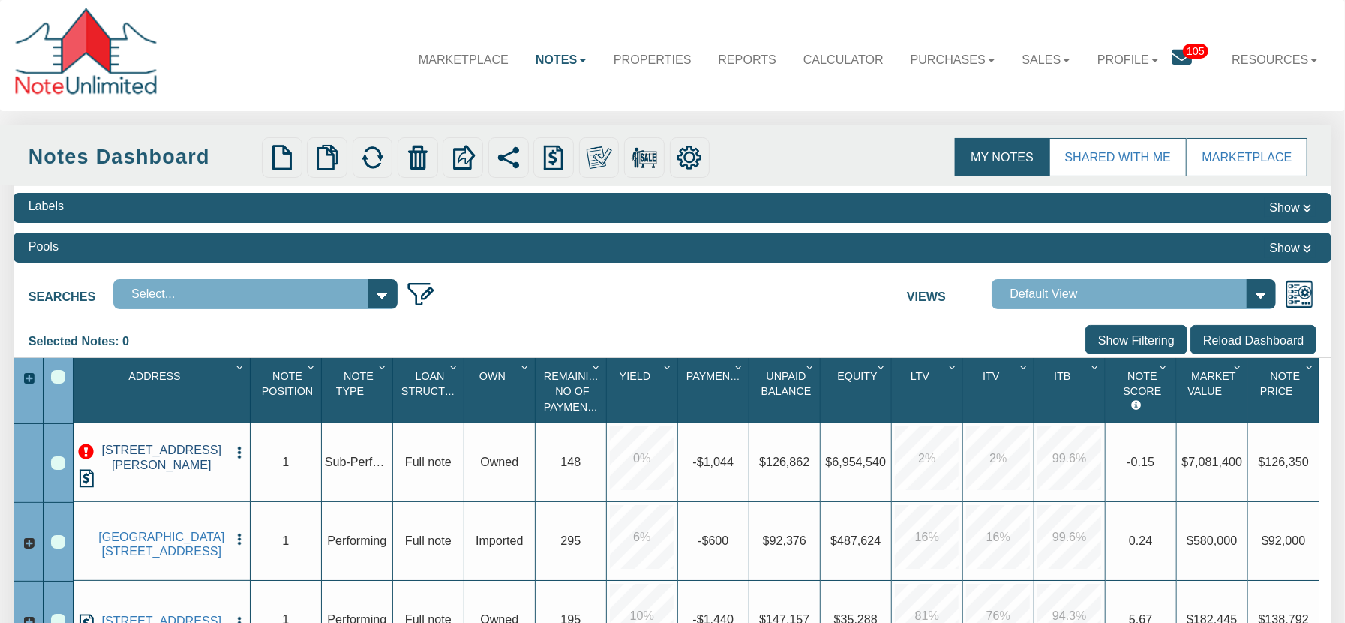
click at [160, 467] on link "[STREET_ADDRESS][PERSON_NAME]" at bounding box center [161, 457] width 131 height 29
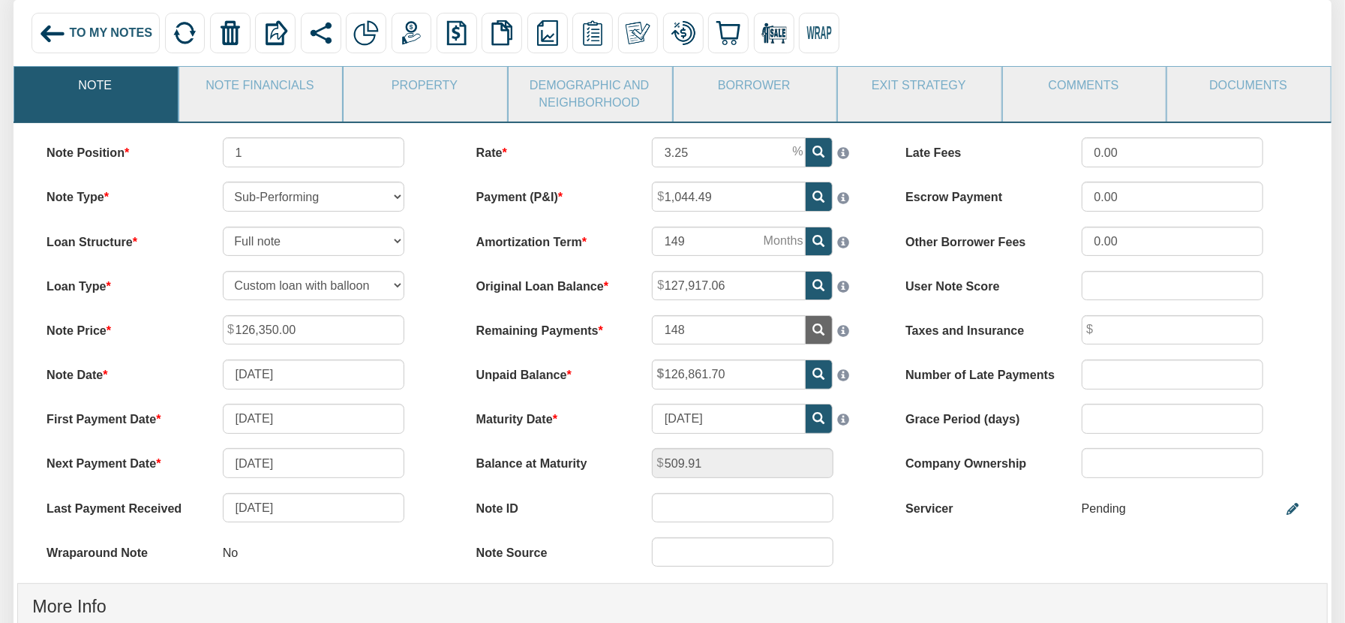
scroll to position [144, 0]
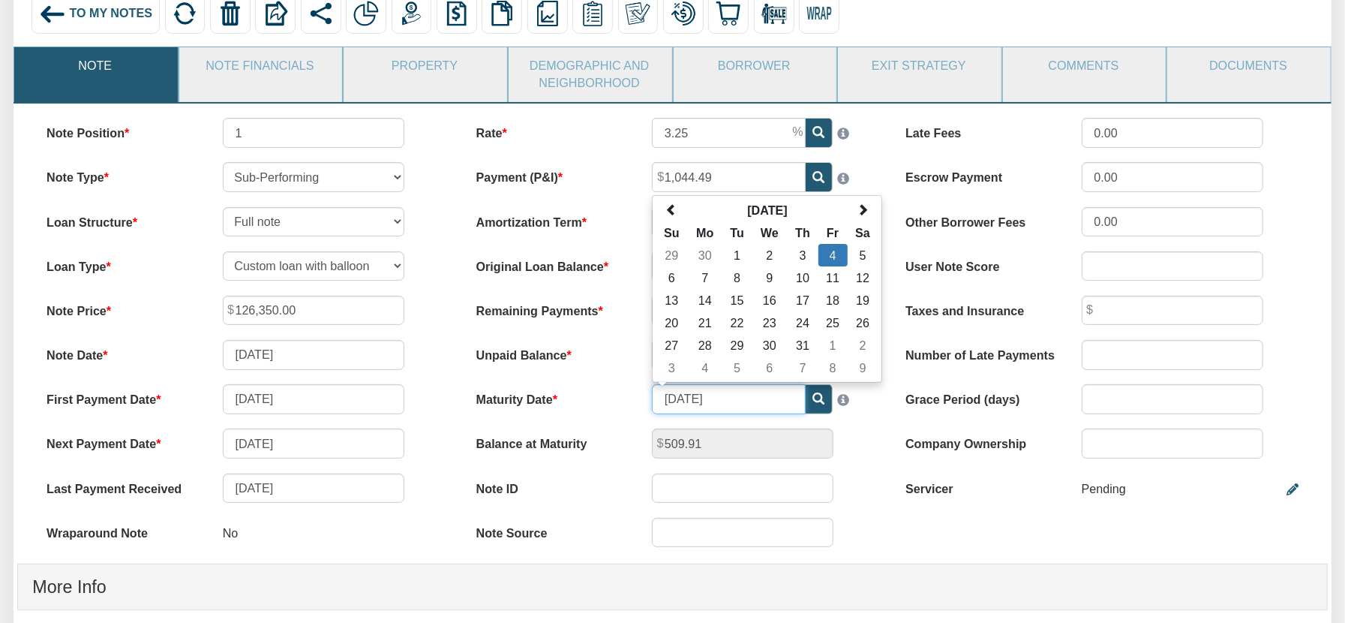
drag, startPoint x: 744, startPoint y: 399, endPoint x: 668, endPoint y: 400, distance: 76.5
click at [669, 401] on input "[DATE]" at bounding box center [729, 398] width 154 height 29
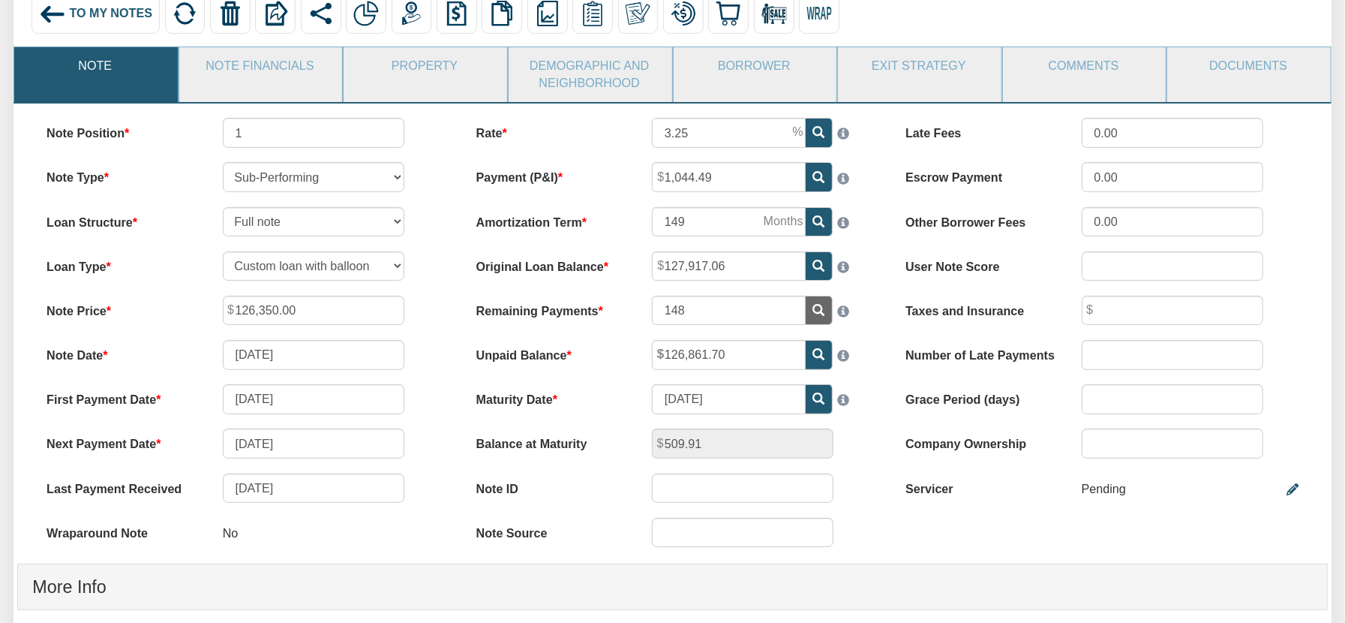
click at [932, 529] on div "Note Position 1 Note Type Performing Forthcoming Non-Performing REO Sub-Perform…" at bounding box center [673, 544] width 1318 height 881
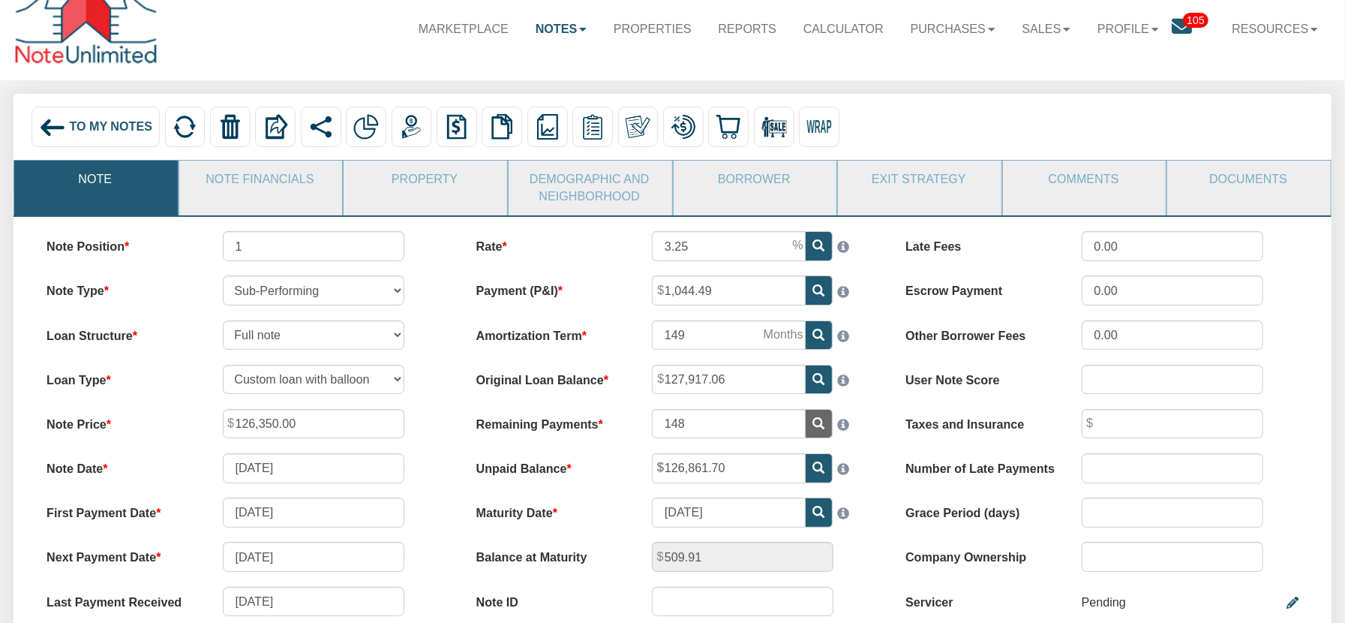
scroll to position [0, 0]
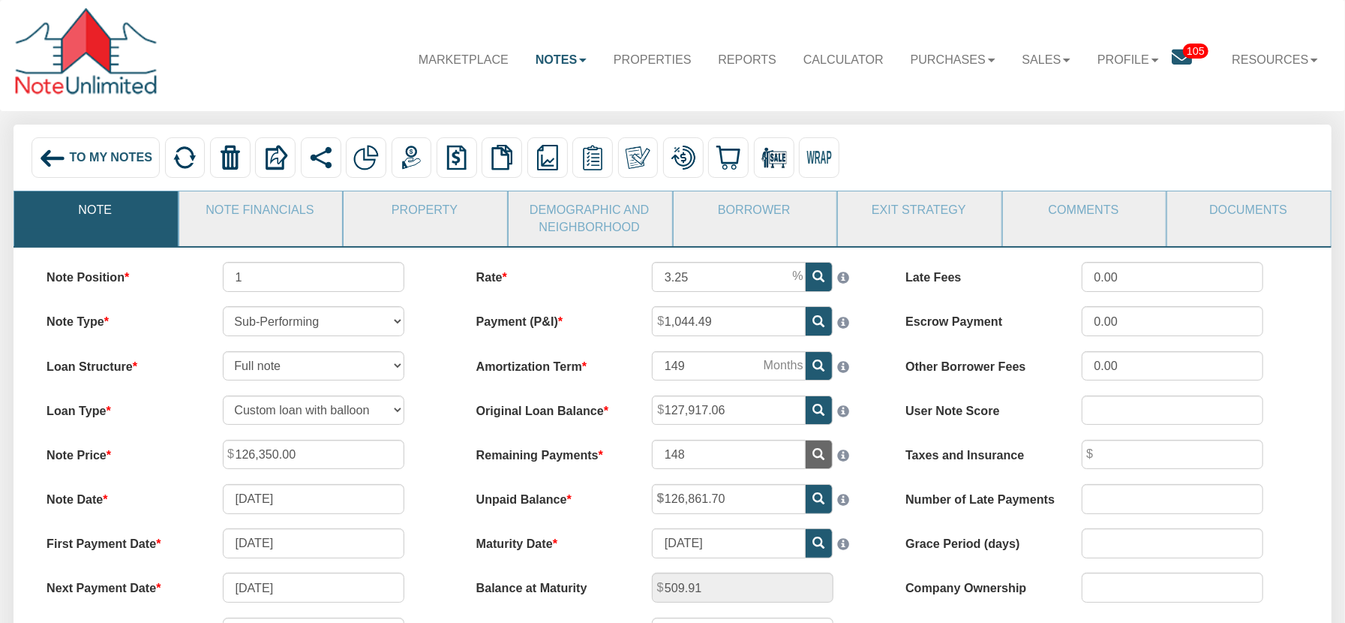
click at [84, 159] on span "To My Notes" at bounding box center [110, 158] width 83 height 14
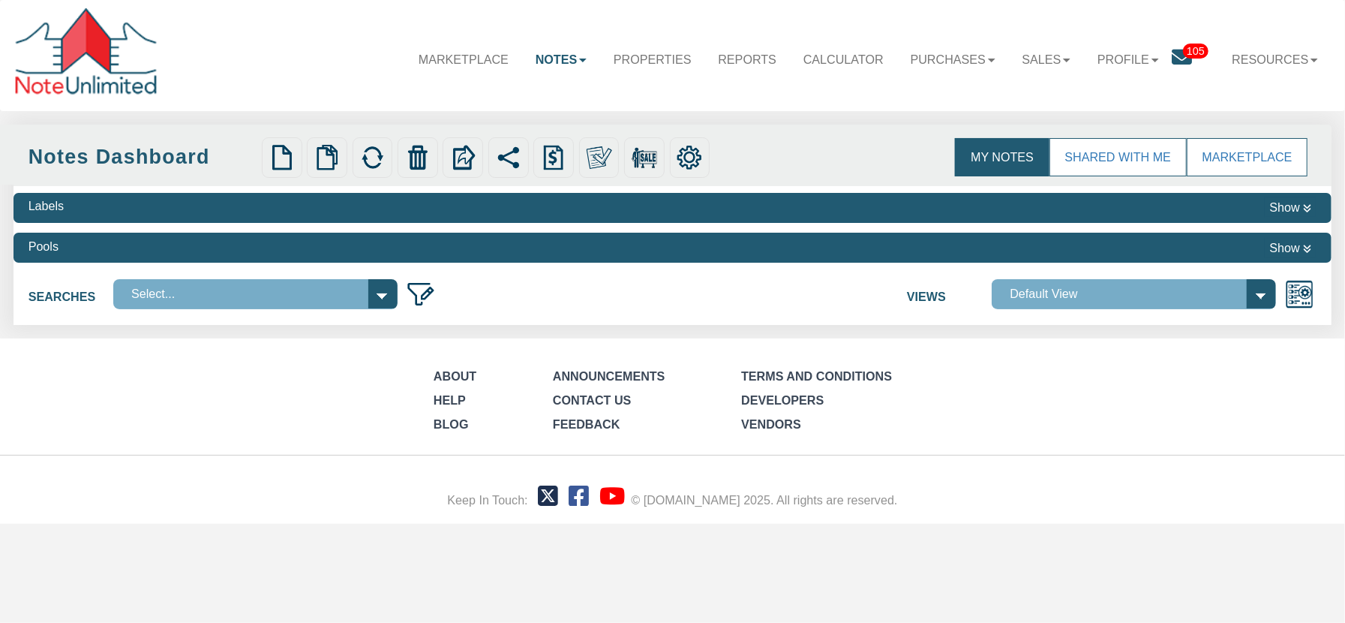
select select
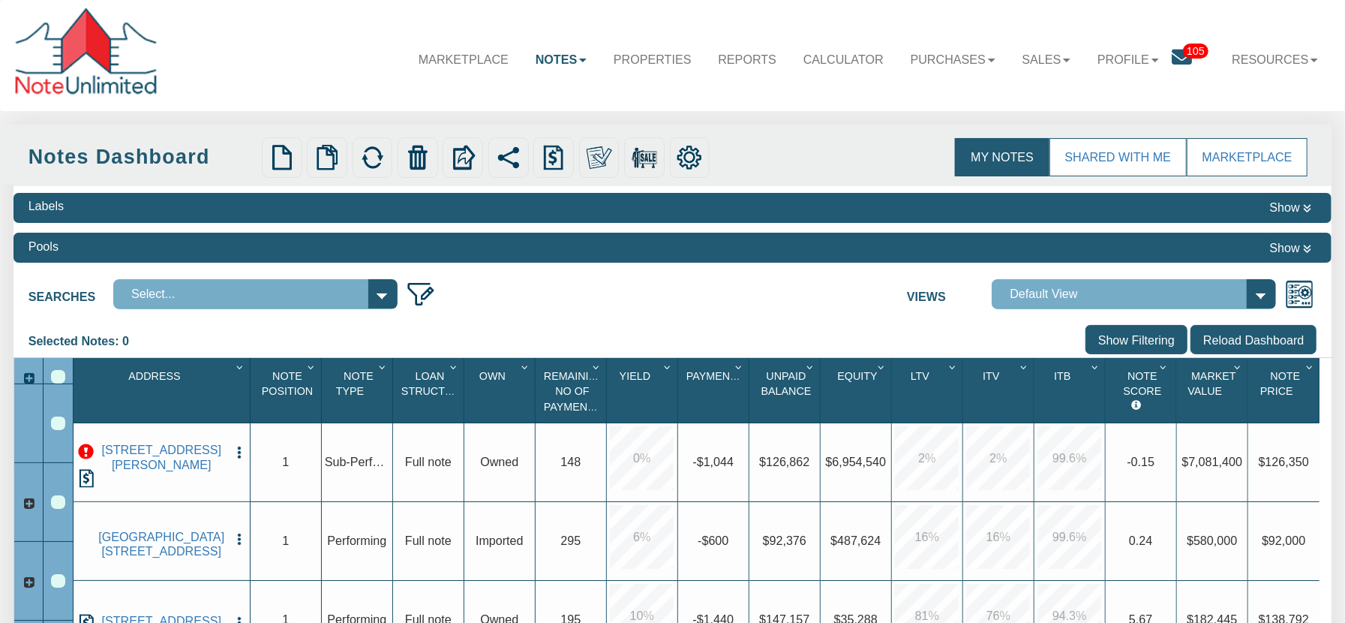
click at [234, 458] on img "button" at bounding box center [239, 452] width 15 height 15
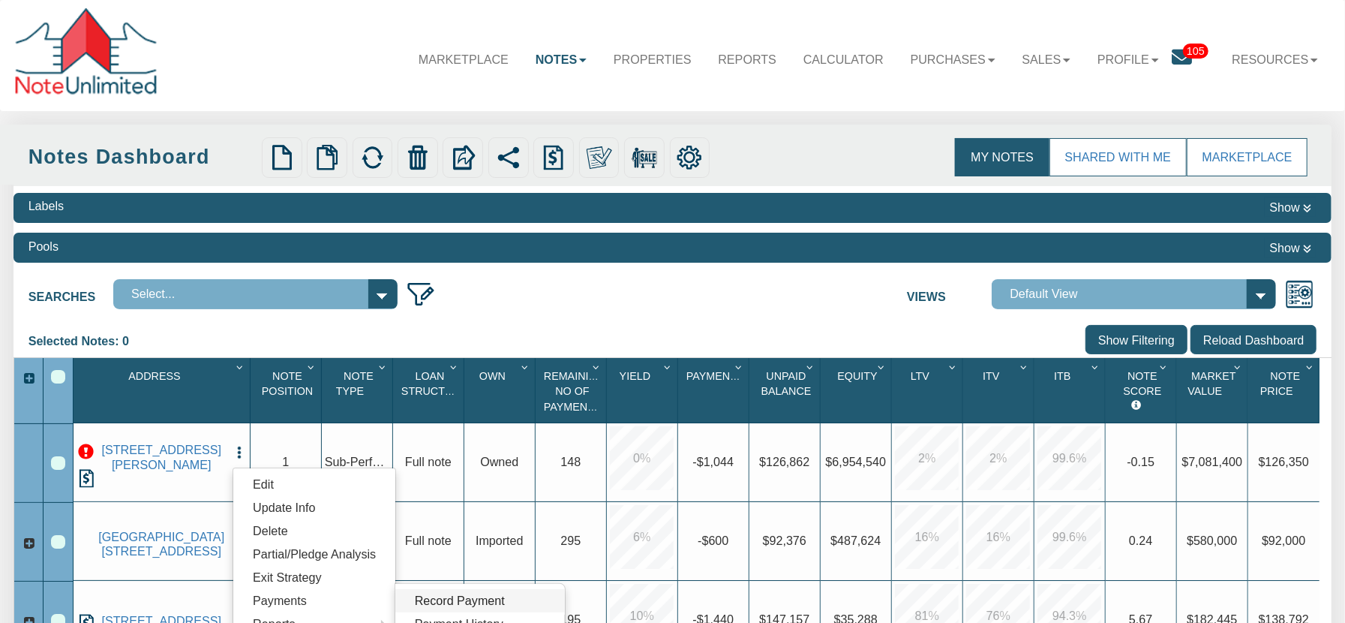
click at [425, 606] on link "Record Payment" at bounding box center [480, 600] width 170 height 23
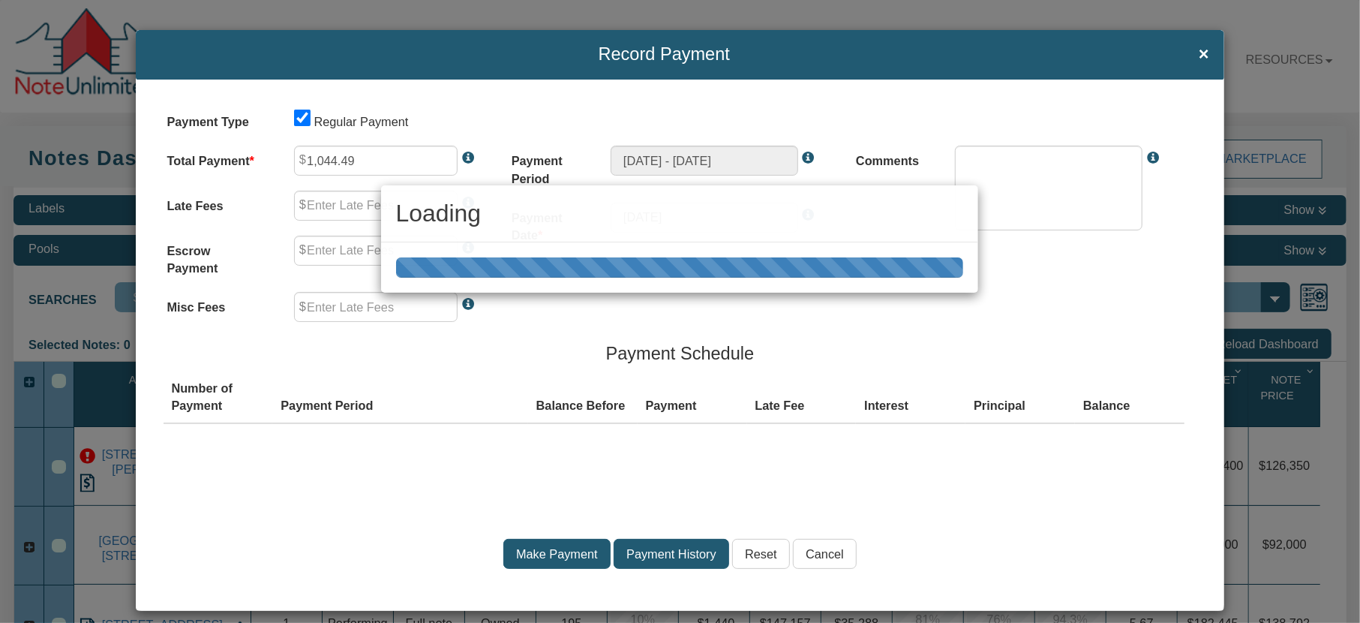
type input "0.00"
type textarea "Regular payment"
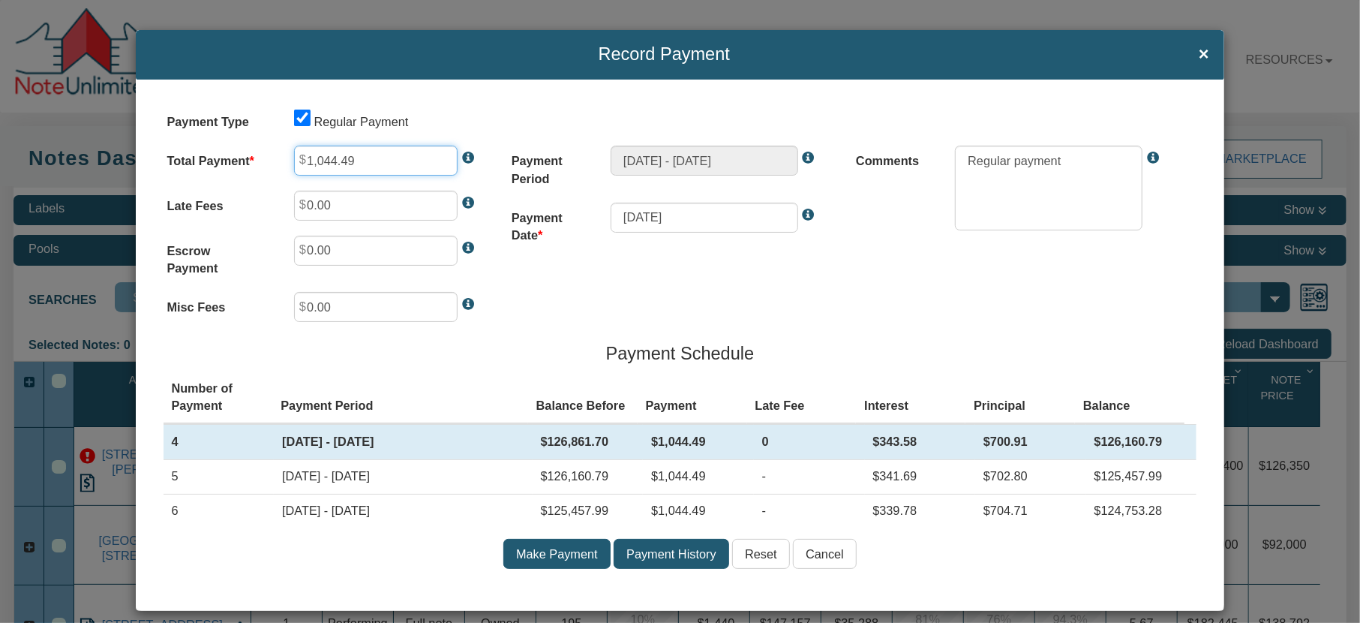
click at [385, 161] on input "1,044.49" at bounding box center [376, 161] width 164 height 30
type input "104.00"
drag, startPoint x: 798, startPoint y: 47, endPoint x: 874, endPoint y: 37, distance: 76.4
click at [874, 37] on div "Record Payment ×" at bounding box center [680, 55] width 1088 height 50
click at [545, 555] on input "Make Payment" at bounding box center [556, 554] width 107 height 30
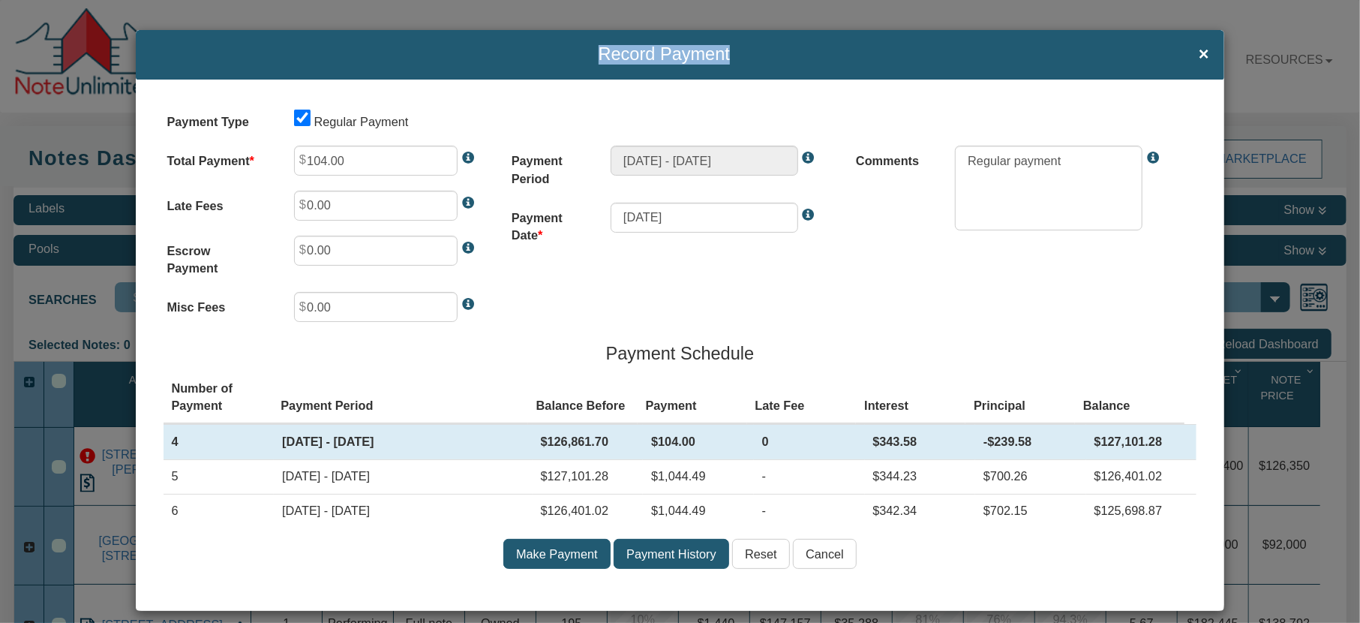
type input "Oct 04, 2025 - Nov 04, 2025"
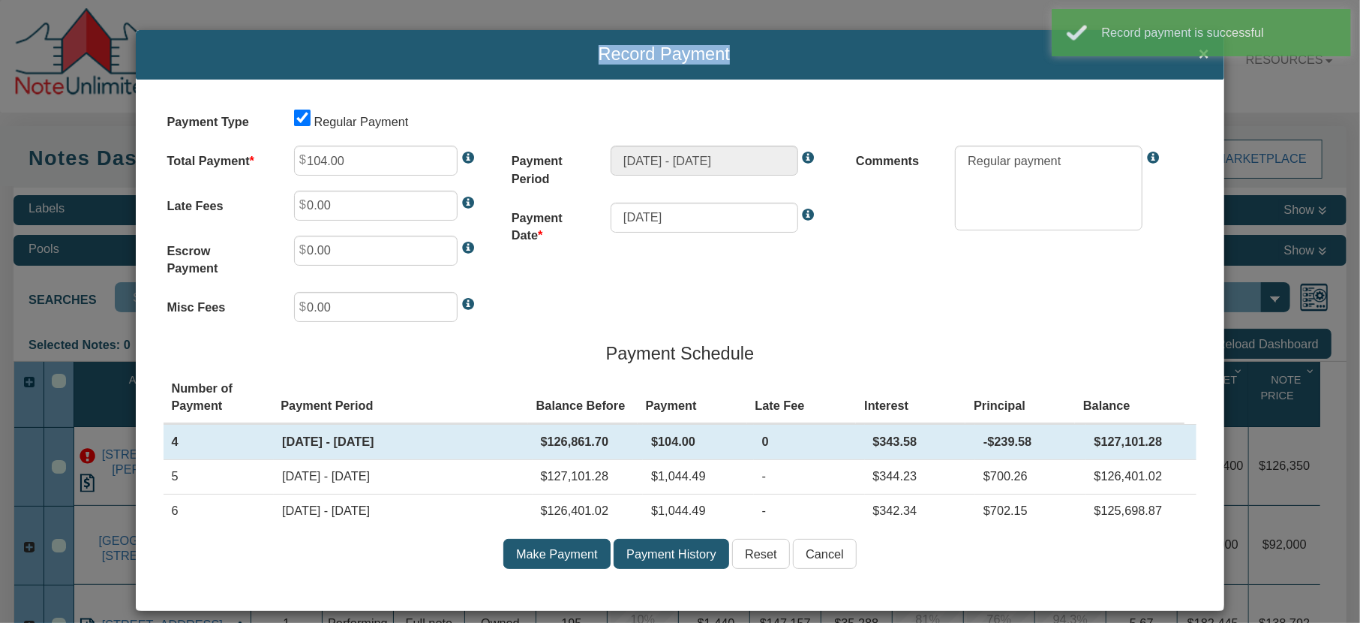
type input "1,044.49"
click at [1199, 57] on span "×" at bounding box center [1204, 55] width 11 height 20
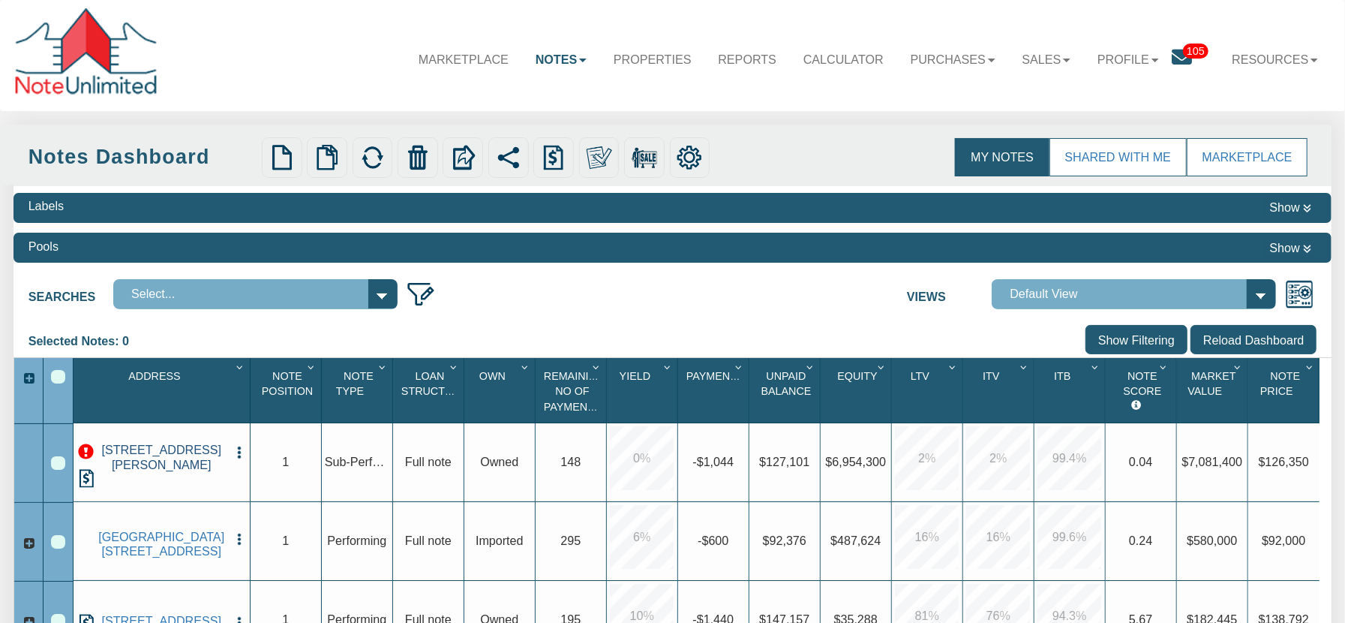
click at [172, 468] on link "1301 MCKENZIE AVE, LOS ALTOS HLS, CA, 94024" at bounding box center [161, 457] width 131 height 29
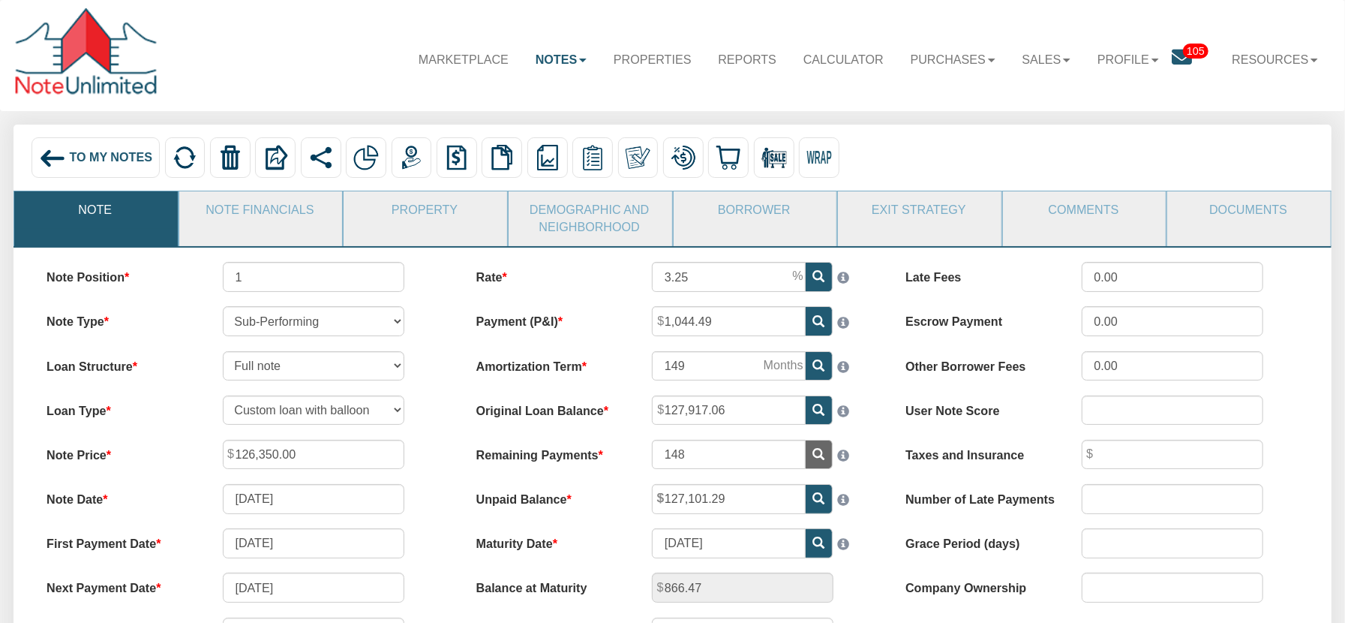
scroll to position [120, 0]
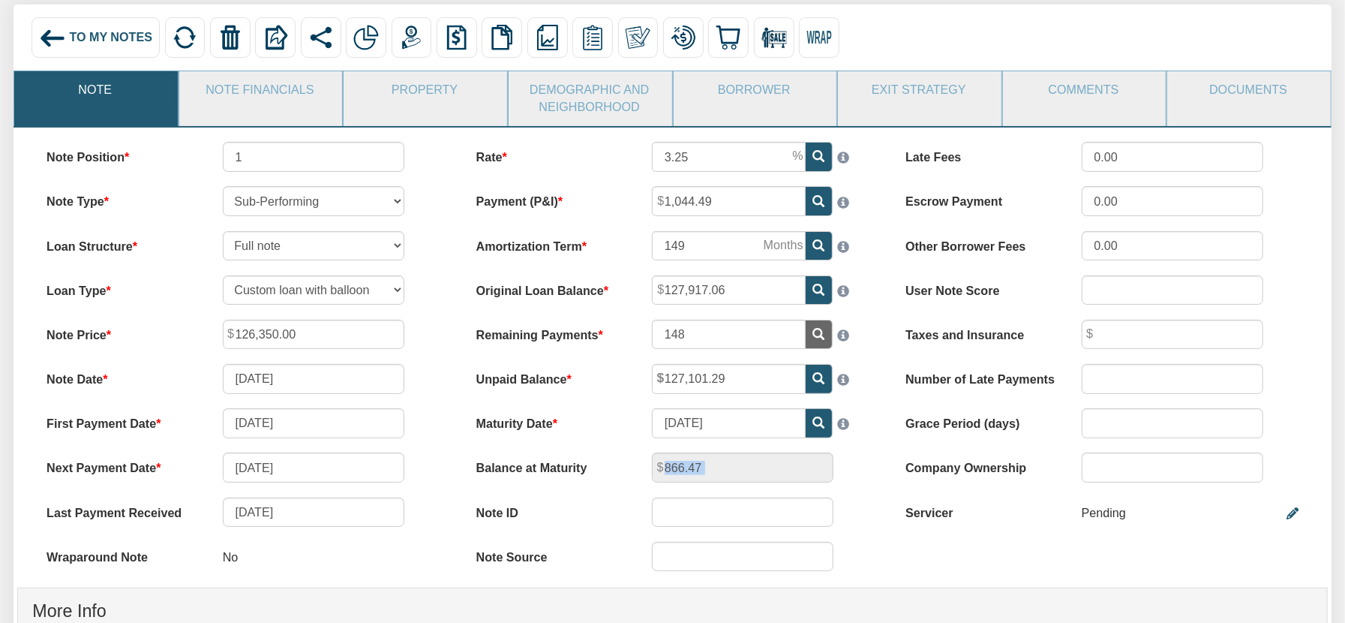
drag, startPoint x: 603, startPoint y: 472, endPoint x: 577, endPoint y: 507, distance: 44.0
click at [577, 507] on div "Rate 3.25 Payment (P&I) 1,044.49 Amortization Term 149 148" at bounding box center [673, 364] width 430 height 444
drag, startPoint x: 736, startPoint y: 380, endPoint x: 651, endPoint y: 385, distance: 84.9
click at [651, 385] on div "127,101.29" at bounding box center [761, 378] width 246 height 29
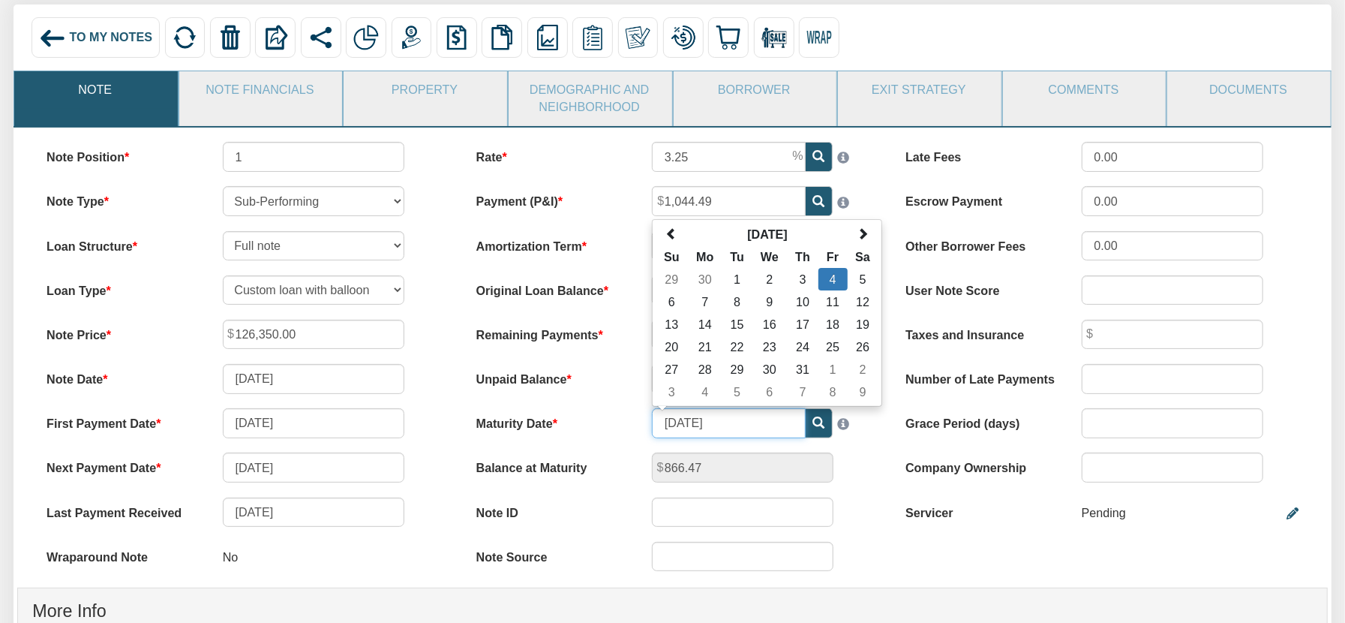
drag, startPoint x: 739, startPoint y: 433, endPoint x: 650, endPoint y: 424, distance: 89.7
click at [650, 424] on div "12/04/2037 December 2037 Su Mo Tu We Th Fr Sa 29 30 1 2 3 4 5 6 7 8 9 10 11 12 …" at bounding box center [761, 422] width 246 height 29
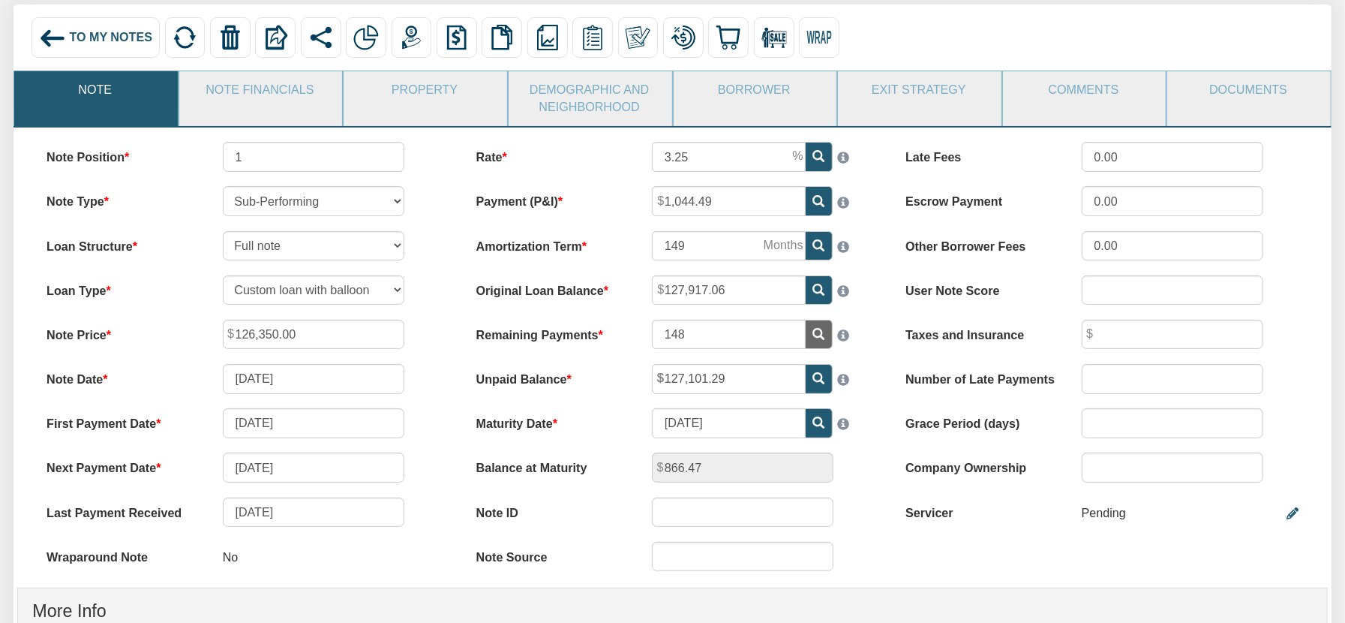
click at [599, 388] on label "Unpaid Balance" at bounding box center [549, 376] width 176 height 24
drag, startPoint x: 653, startPoint y: 340, endPoint x: 697, endPoint y: 339, distance: 44.3
click at [697, 339] on input "148" at bounding box center [729, 334] width 154 height 29
drag, startPoint x: 233, startPoint y: 294, endPoint x: 446, endPoint y: 264, distance: 215.1
click at [446, 264] on div "Note Position 1 Note Type Performing Forthcoming Non-Performing REO Sub-Perform…" at bounding box center [244, 364] width 430 height 445
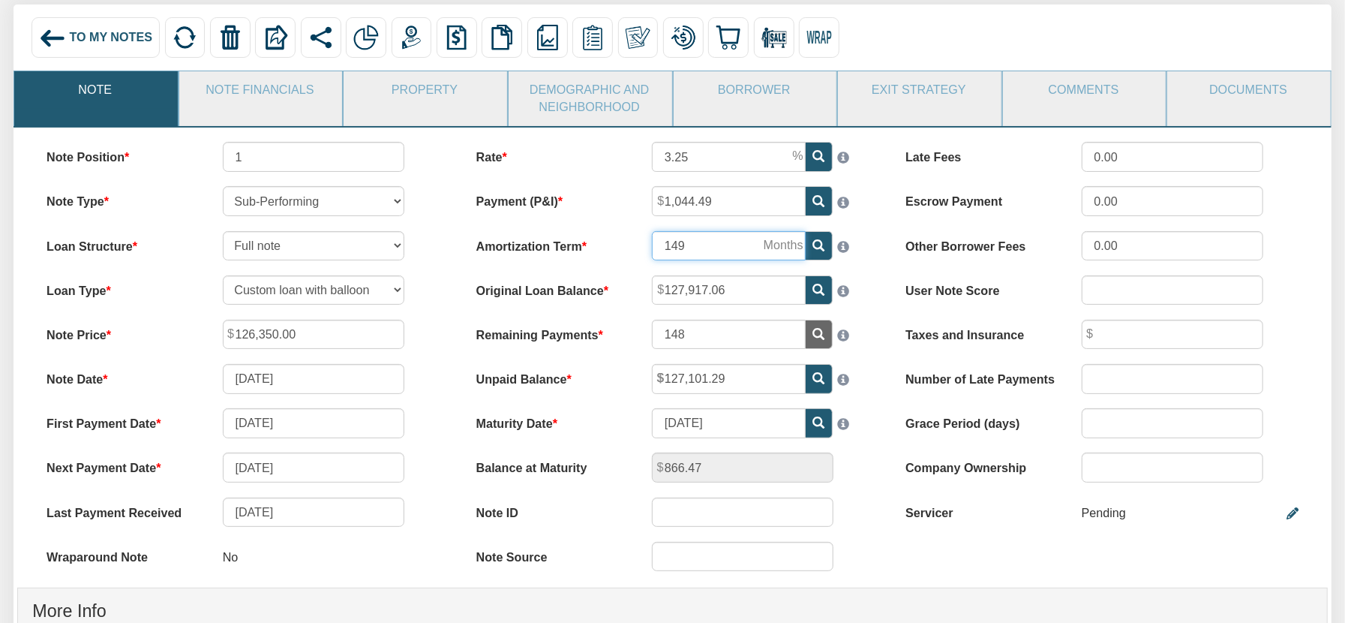
drag, startPoint x: 689, startPoint y: 251, endPoint x: 650, endPoint y: 248, distance: 39.1
click at [650, 248] on div "149" at bounding box center [761, 245] width 246 height 29
click at [97, 36] on span "To My Notes" at bounding box center [110, 38] width 83 height 14
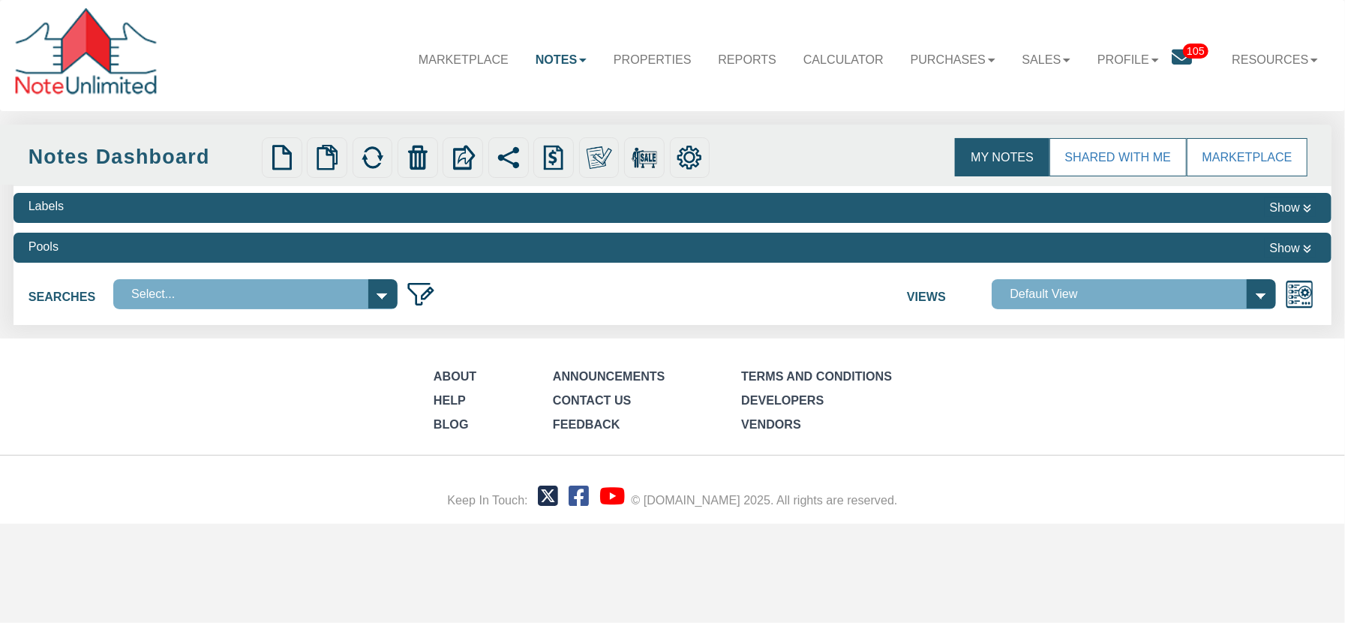
select select
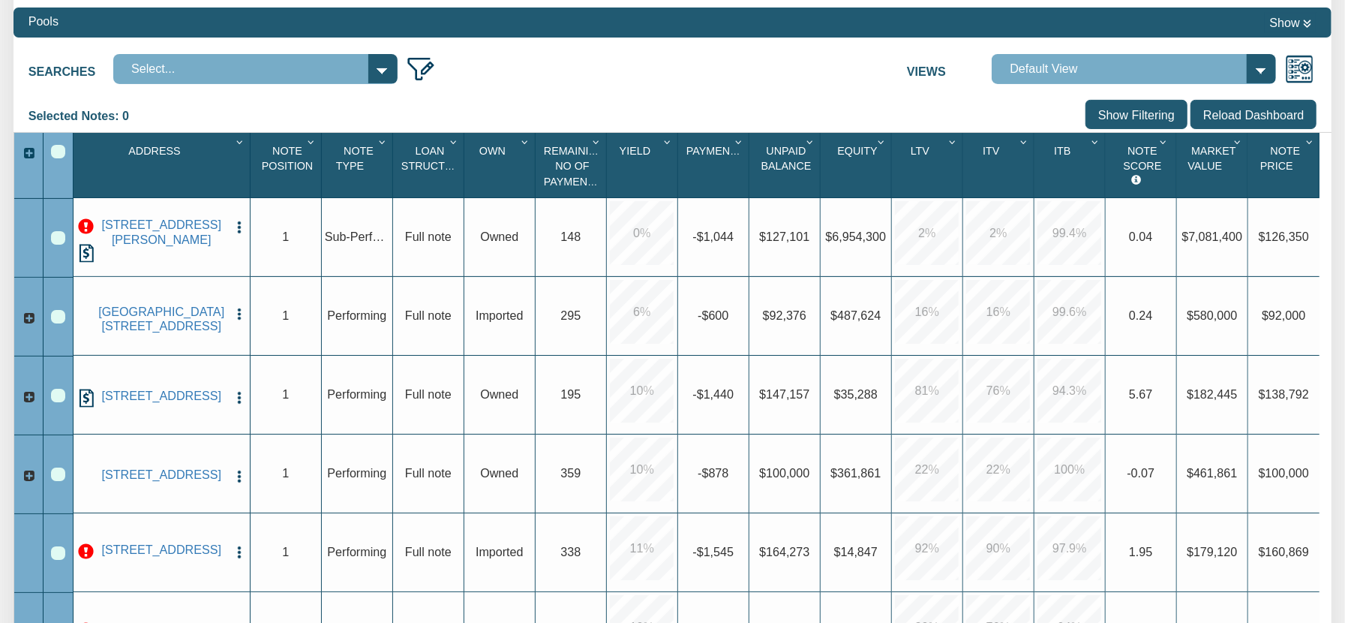
scroll to position [236, 0]
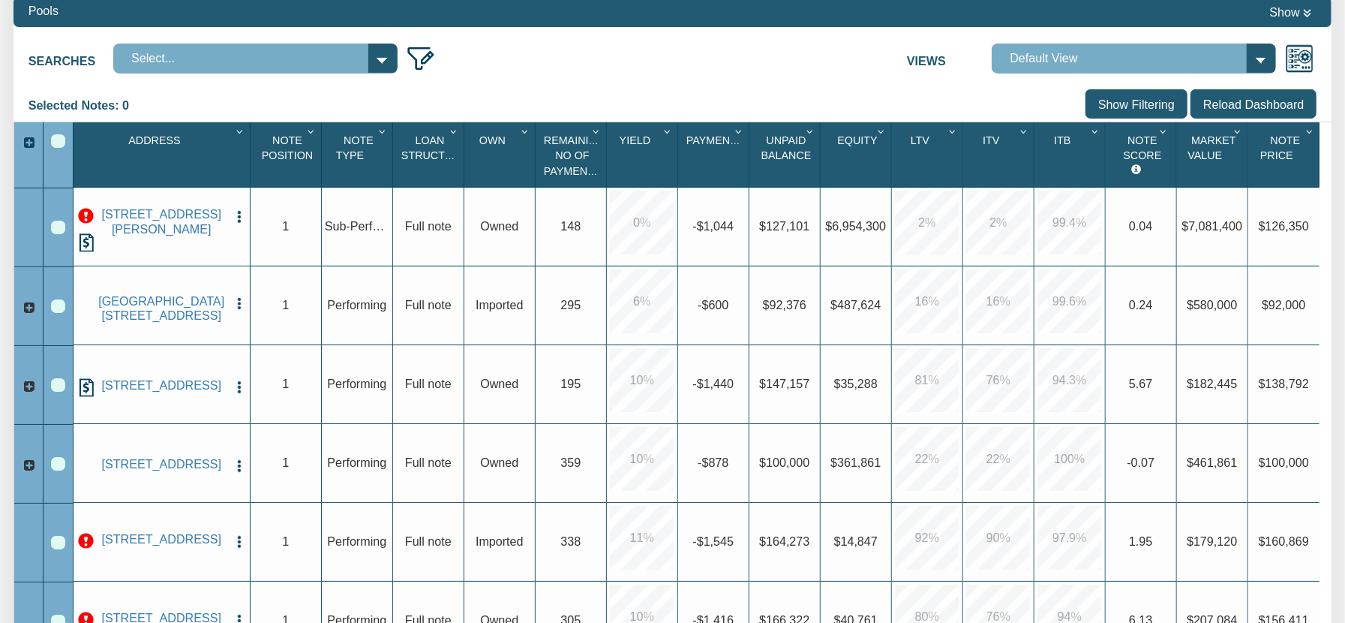
click at [237, 217] on img "button" at bounding box center [239, 216] width 15 height 15
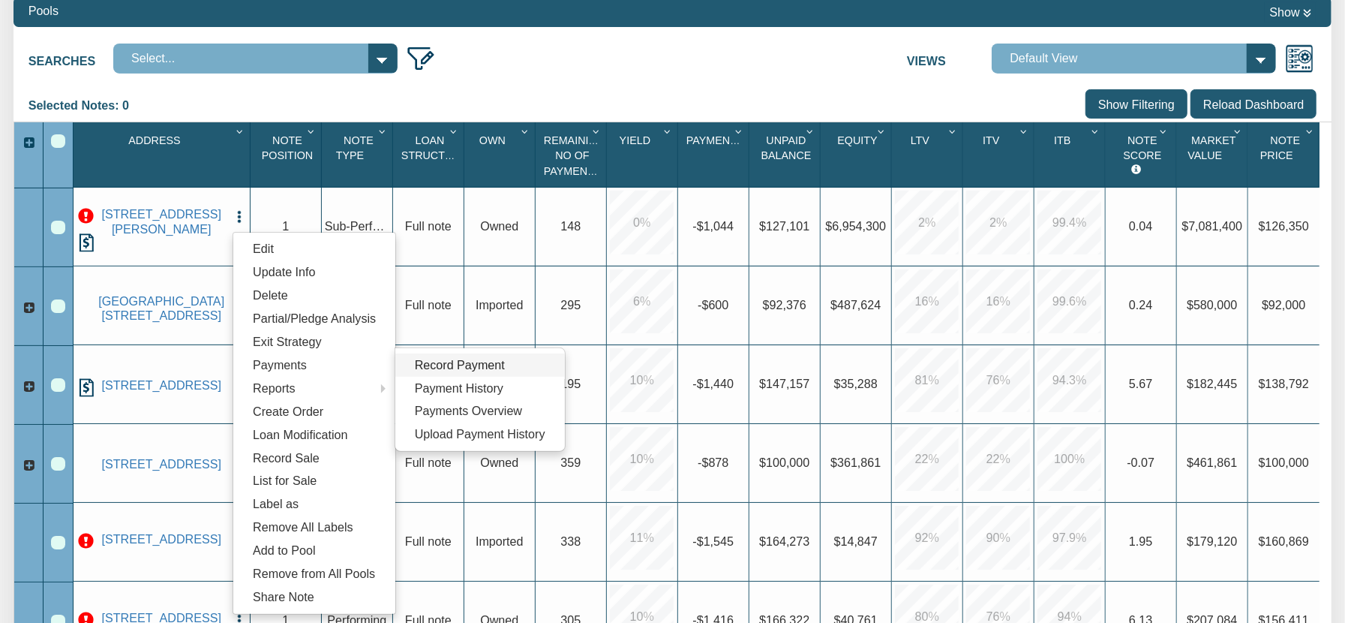
click at [439, 364] on link "Record Payment" at bounding box center [480, 364] width 170 height 23
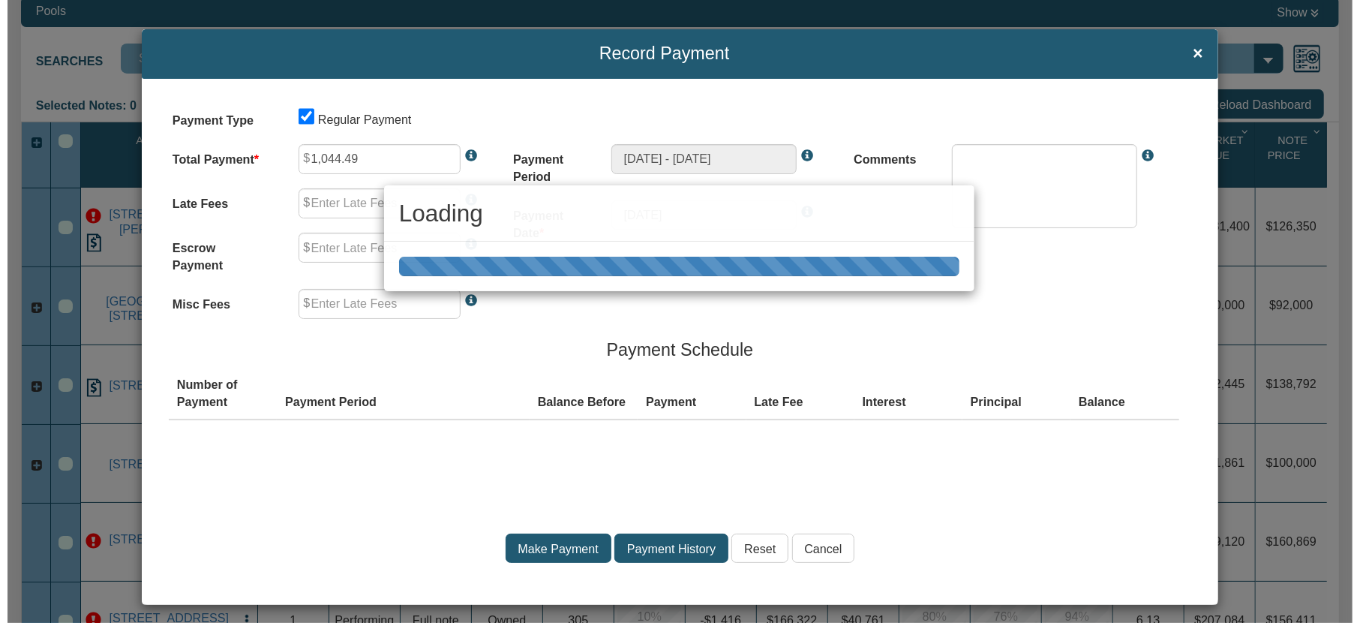
scroll to position [237, 0]
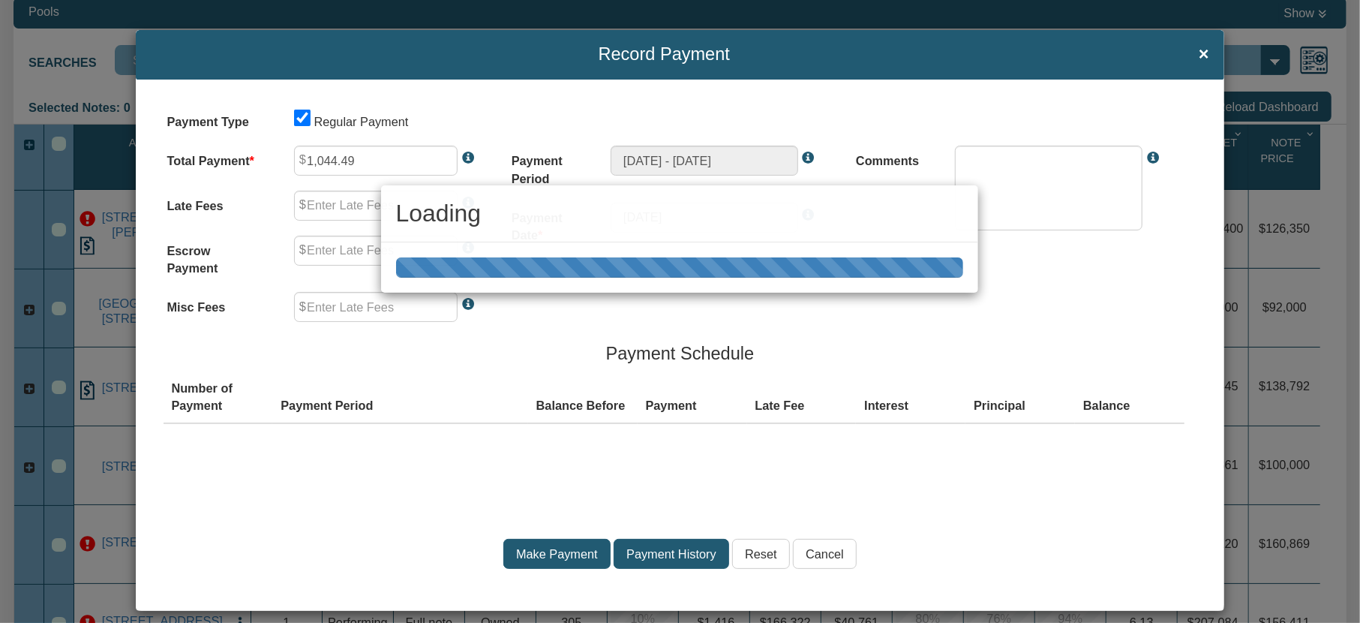
type input "0.00"
type textarea "Regular payment"
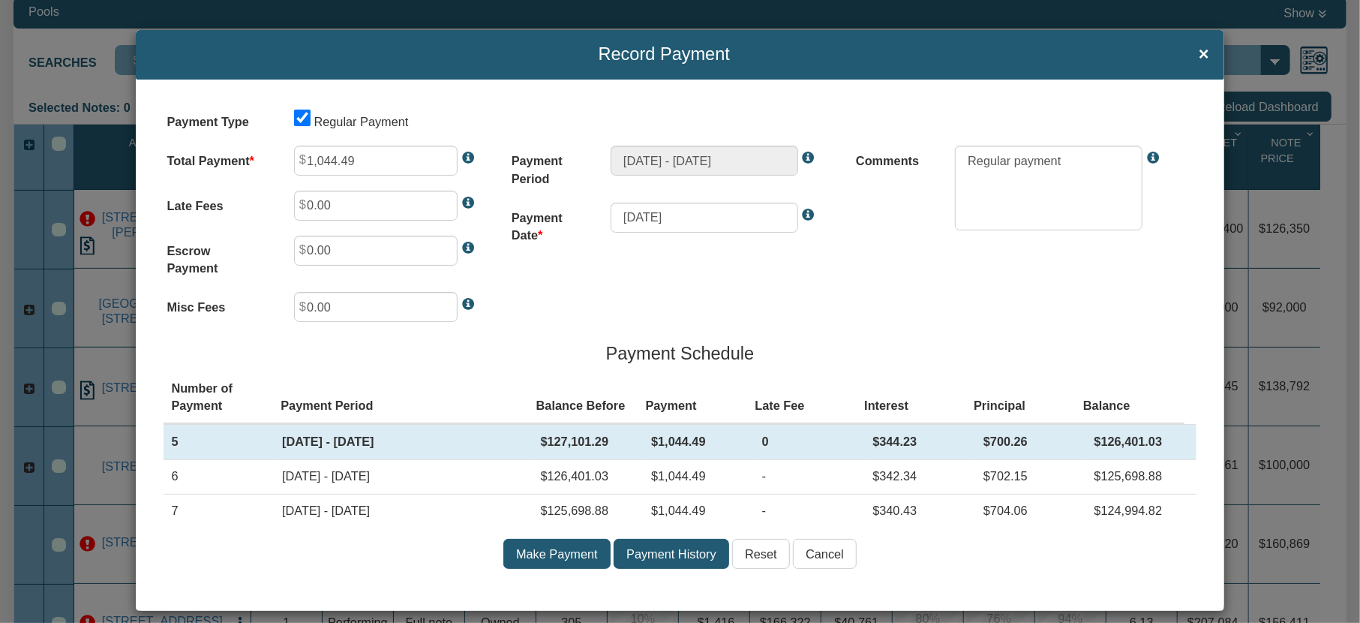
click at [303, 159] on div "1,044.49" at bounding box center [391, 161] width 225 height 30
click at [352, 160] on input "1,044.49" at bounding box center [376, 161] width 164 height 30
type input "1"
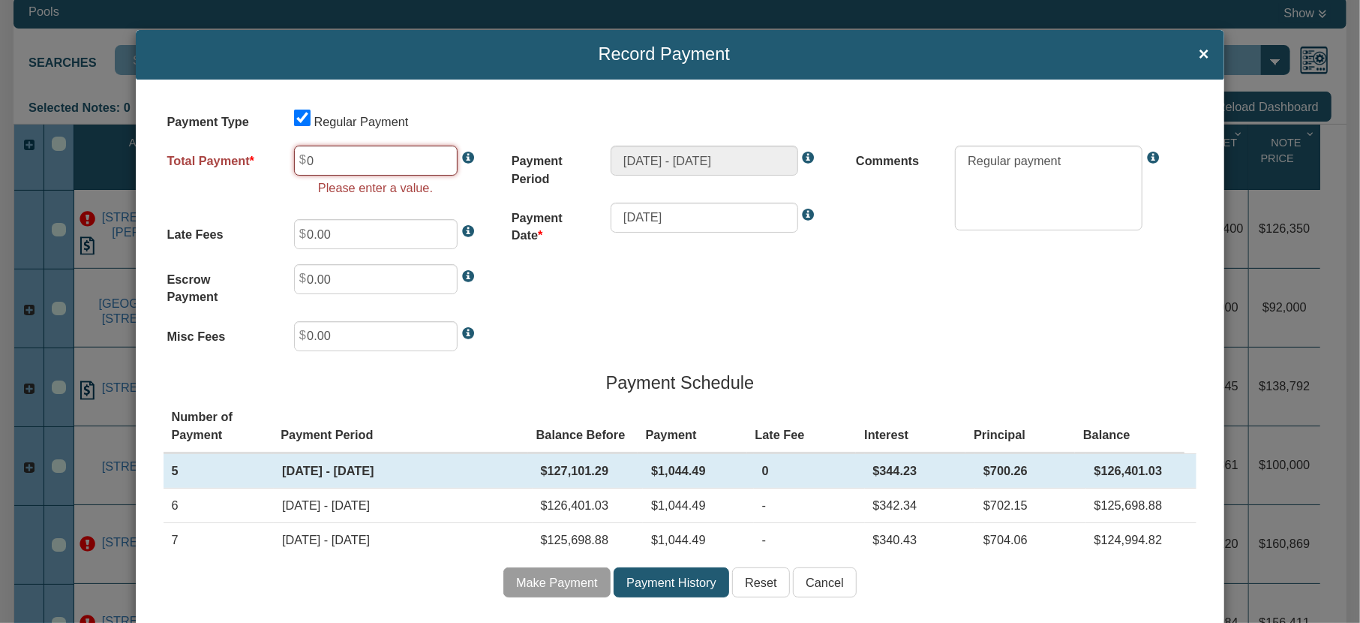
type input "0.01"
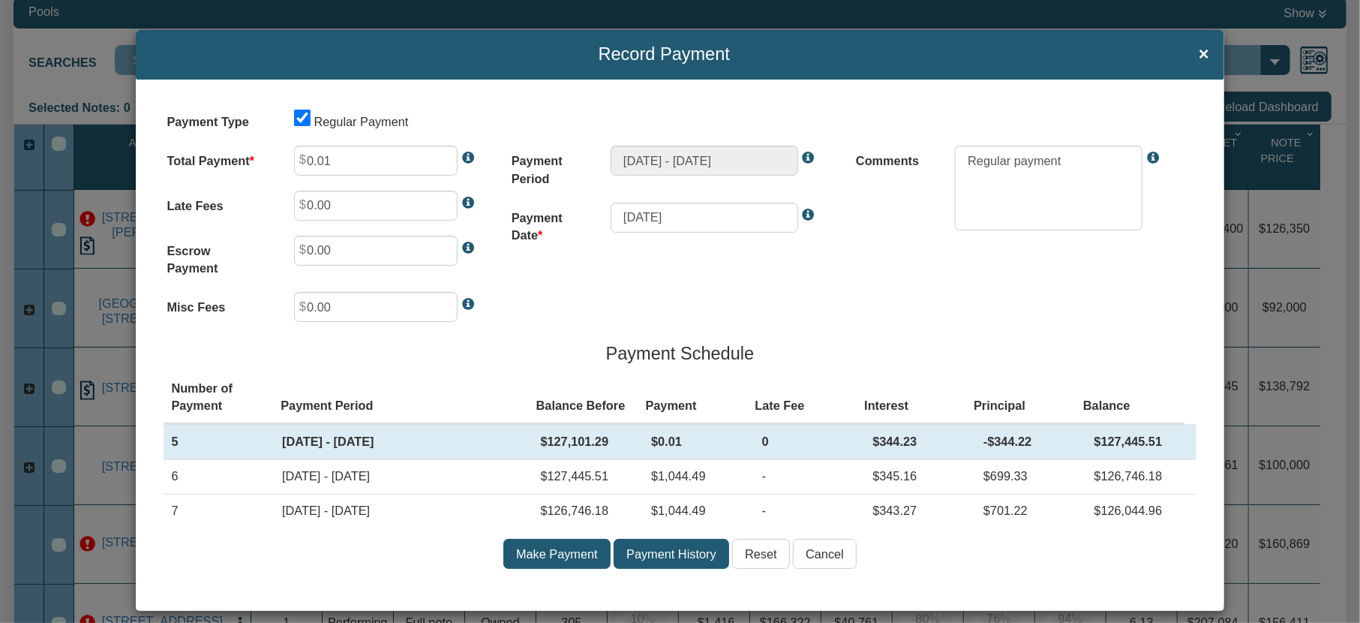
click at [555, 559] on input "Make Payment" at bounding box center [556, 554] width 107 height 30
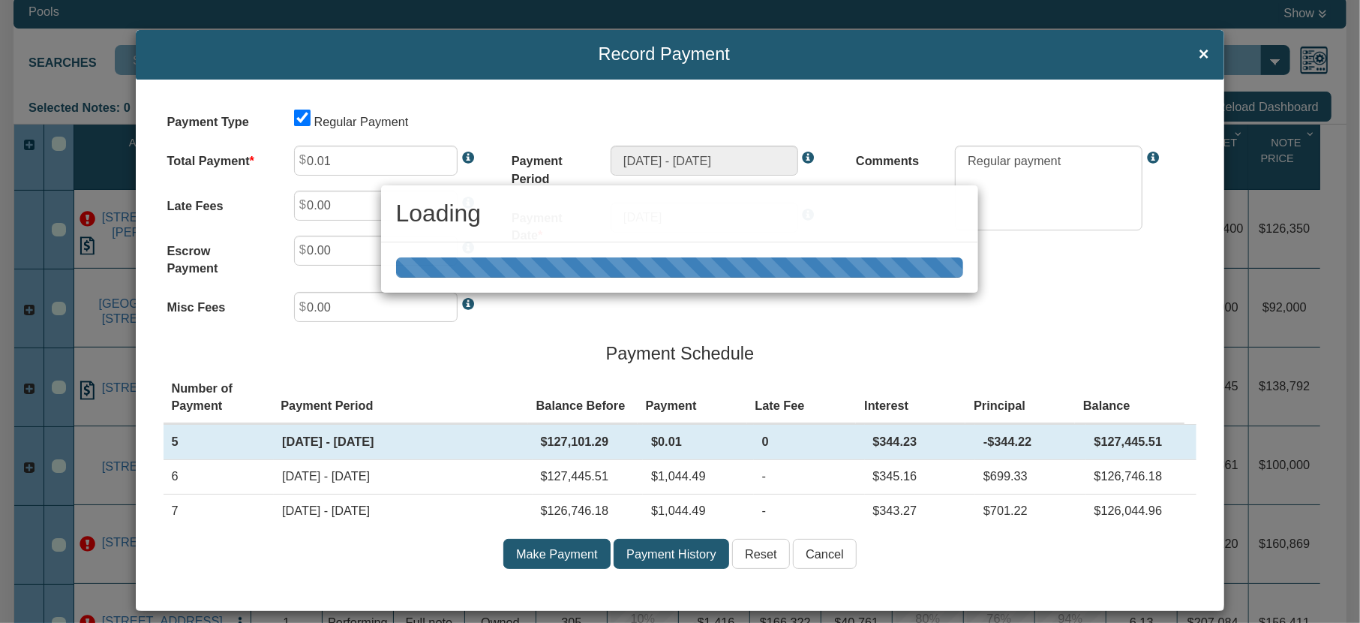
type input "Nov 04, 2025 - Dec 04, 2025"
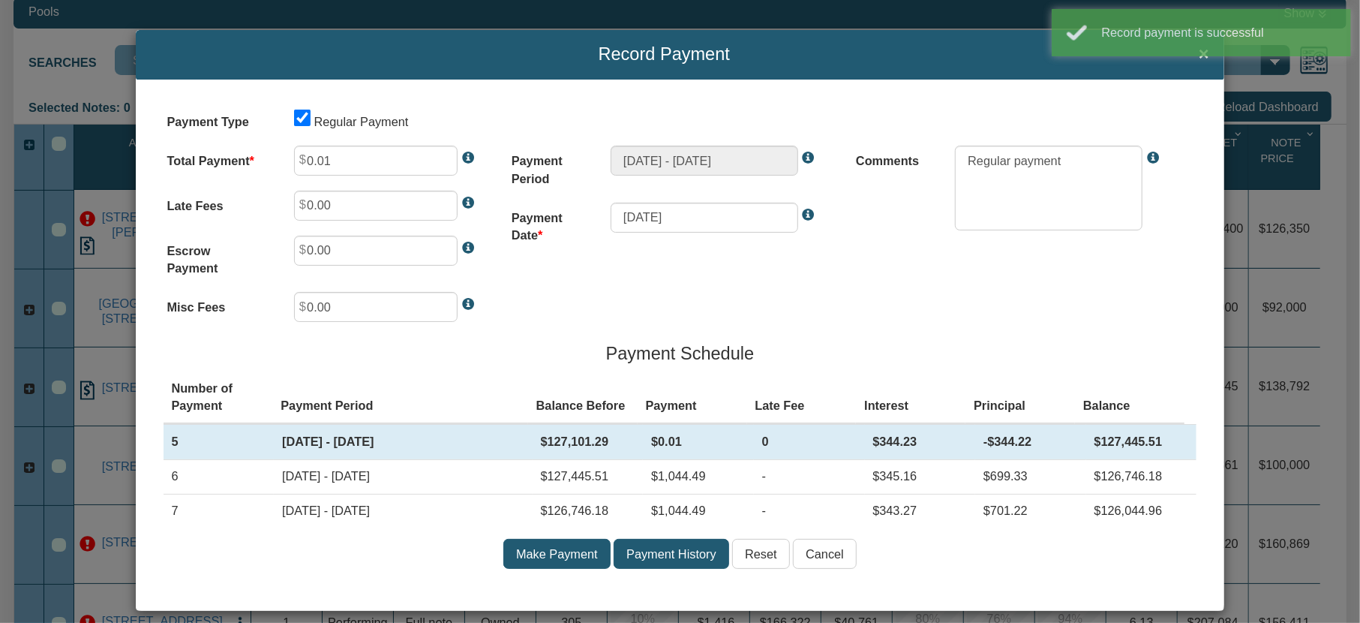
type input "1,044.49"
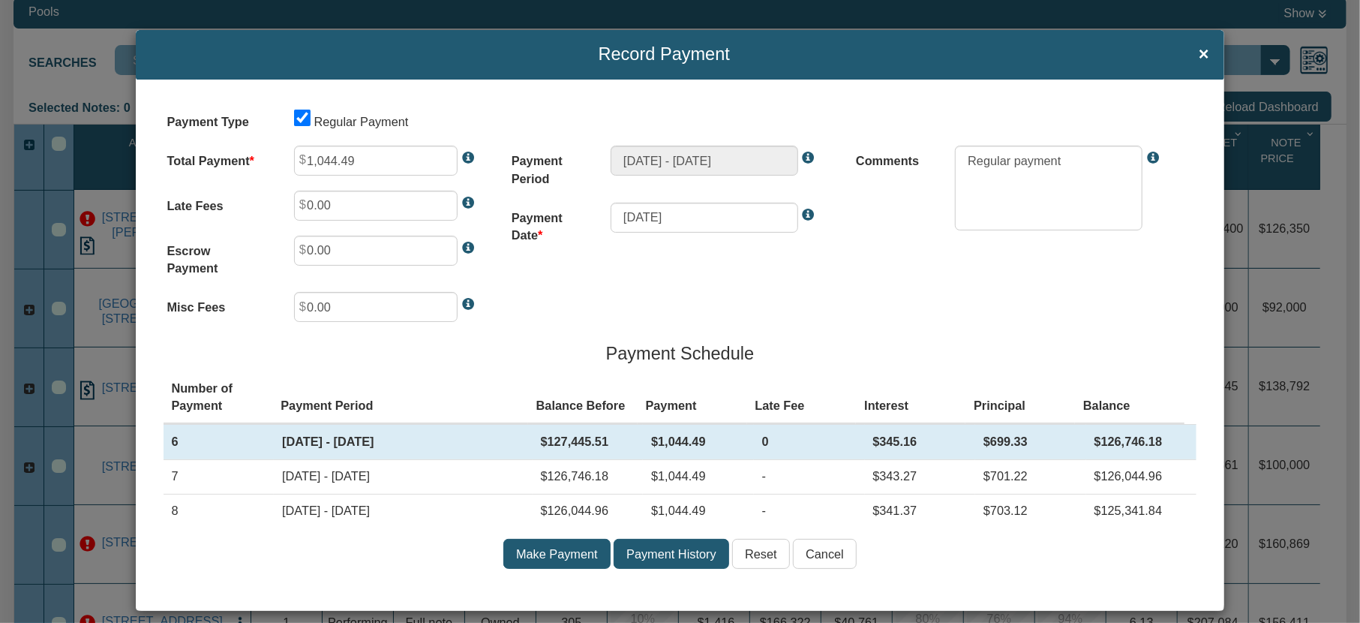
click at [817, 554] on input "Cancel" at bounding box center [825, 554] width 64 height 30
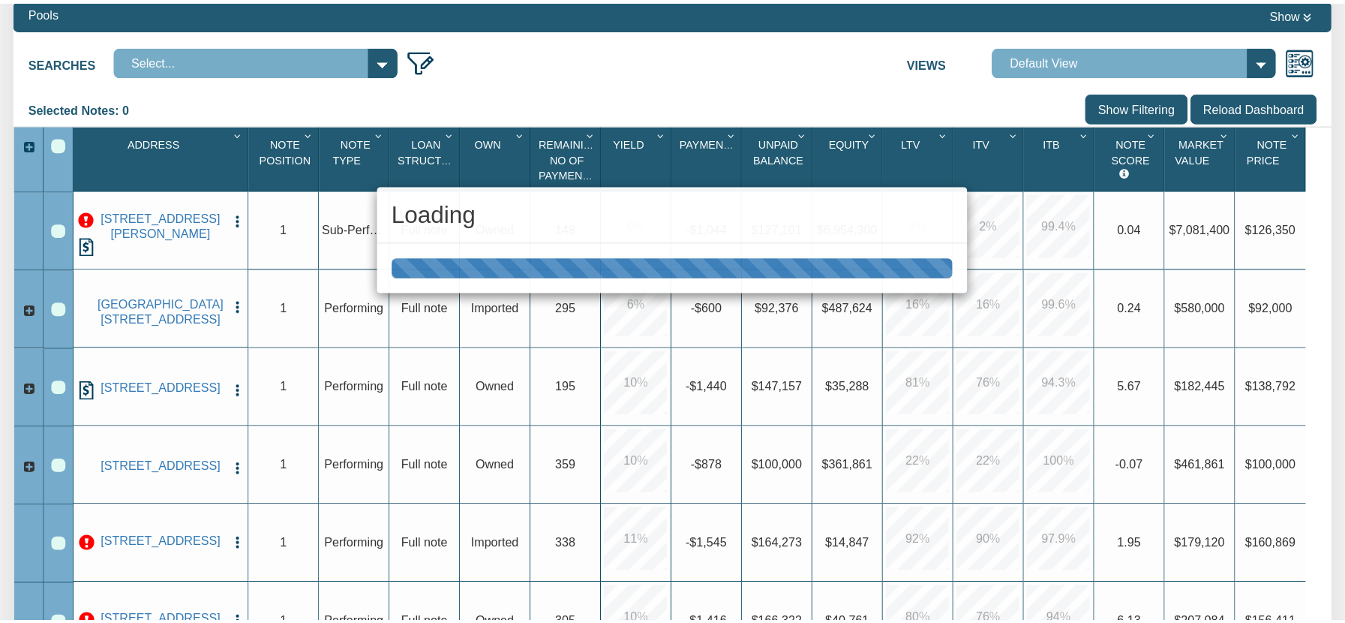
scroll to position [236, 0]
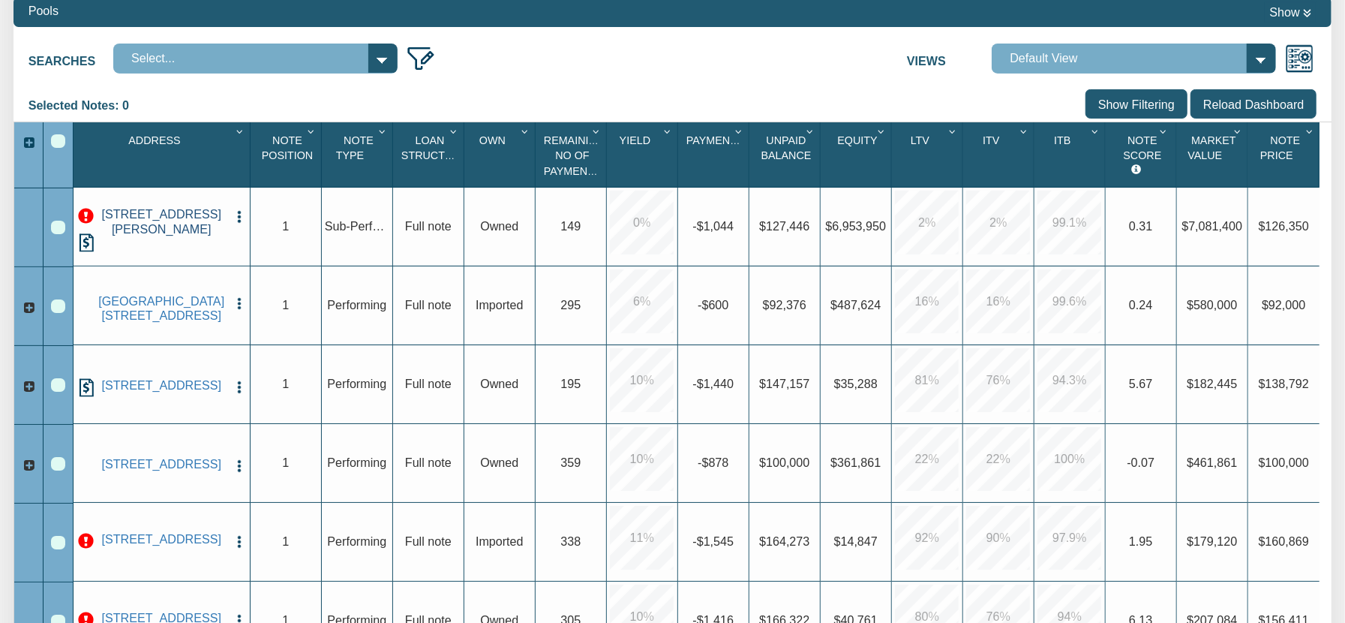
click at [162, 226] on link "1301 MCKENZIE AVE, LOS ALTOS HLS, CA, 94024" at bounding box center [161, 221] width 131 height 29
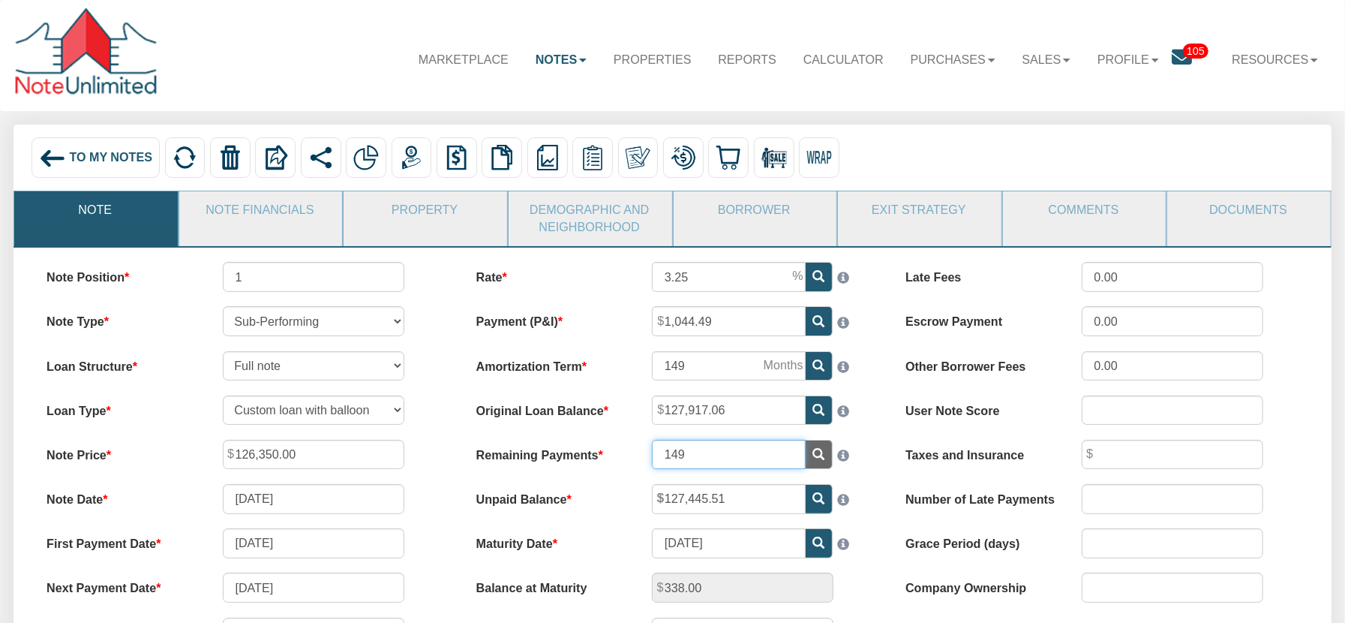
drag, startPoint x: 701, startPoint y: 457, endPoint x: 598, endPoint y: 431, distance: 106.1
click at [598, 431] on div "Rate 3.25 Payment (P&I) 1,044.49 Amortization Term 149 149" at bounding box center [673, 484] width 430 height 444
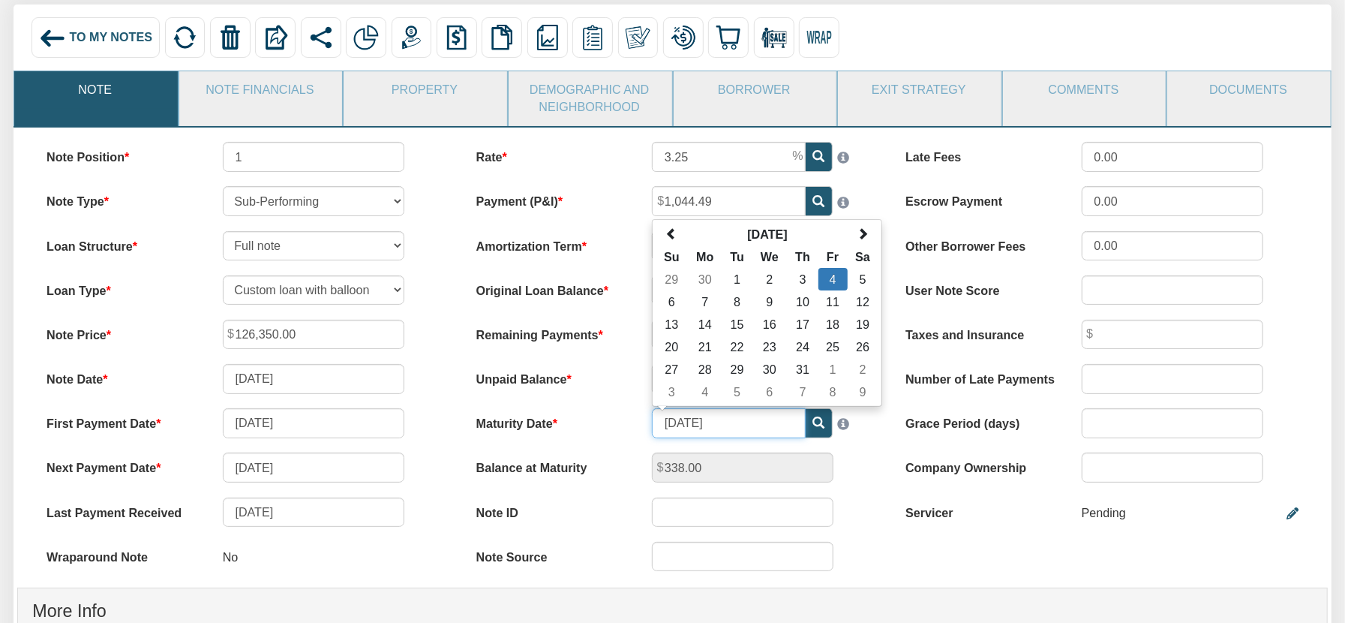
drag, startPoint x: 661, startPoint y: 426, endPoint x: 755, endPoint y: 424, distance: 93.8
click at [755, 424] on input "[DATE]" at bounding box center [729, 422] width 154 height 29
click at [992, 567] on div "Note Position 1 Note Type Performing Forthcoming Non-Performing REO Sub-Perform…" at bounding box center [673, 568] width 1318 height 881
drag, startPoint x: 732, startPoint y: 427, endPoint x: 651, endPoint y: 422, distance: 81.2
click at [651, 422] on div "[DATE] [DATE] Su Mo Tu We Th Fr Sa 29 30 1 2 3 4 5 6 7 8 9 10 11 12 13 14 15 16…" at bounding box center [761, 422] width 246 height 29
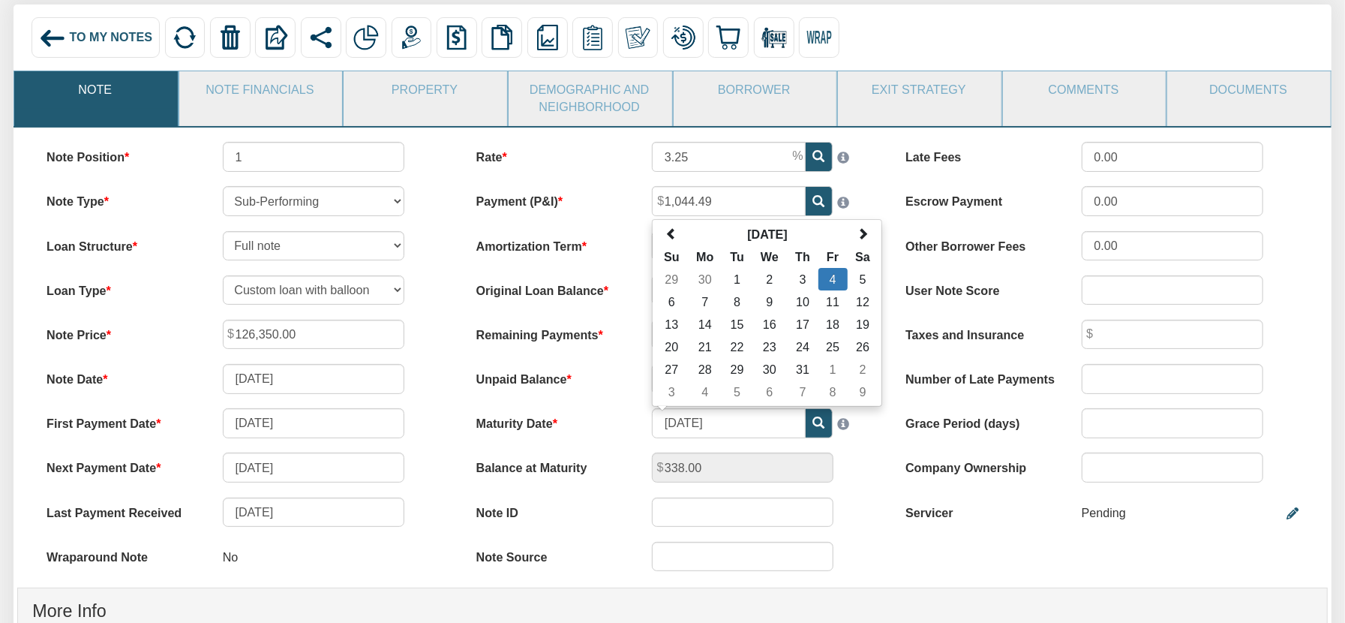
click at [621, 379] on label "Unpaid Balance" at bounding box center [549, 376] width 176 height 24
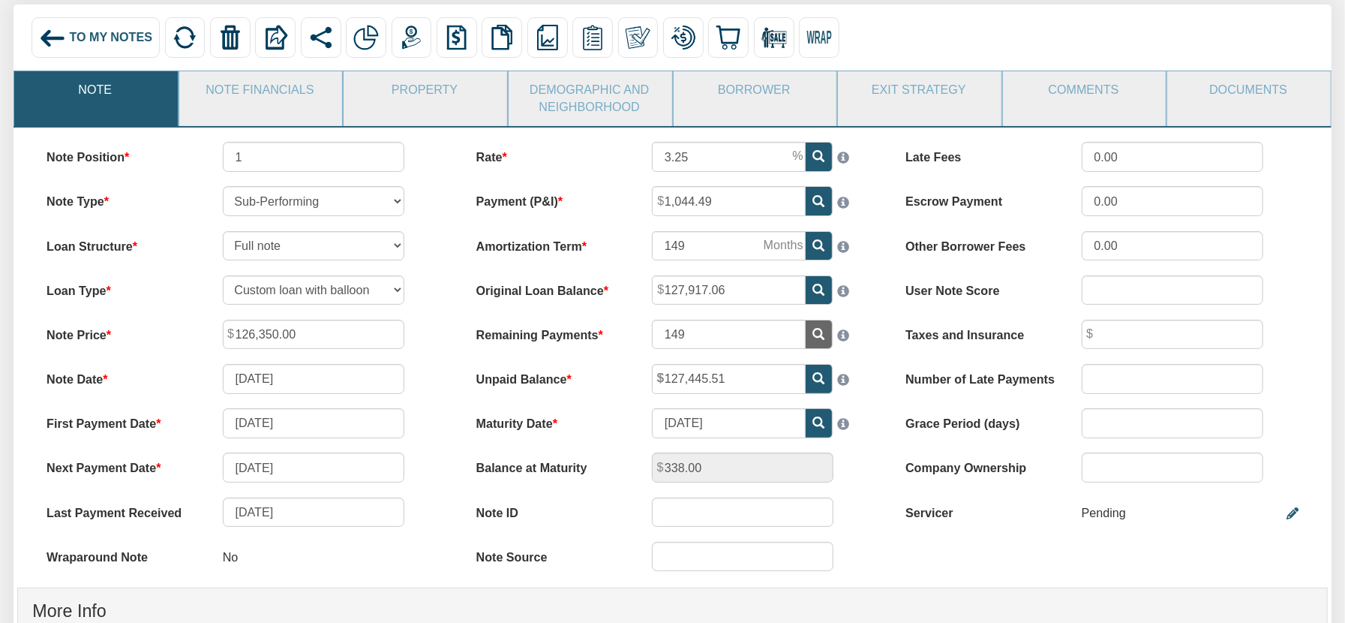
scroll to position [0, 0]
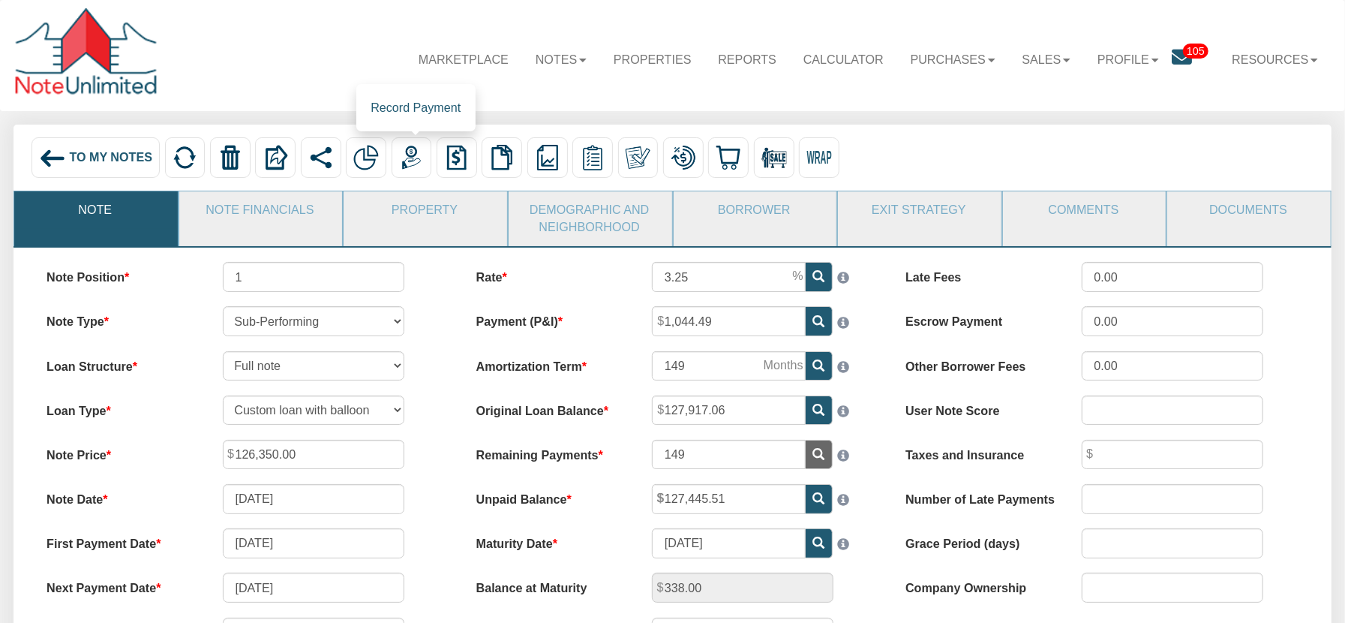
click at [415, 157] on img at bounding box center [412, 158] width 26 height 26
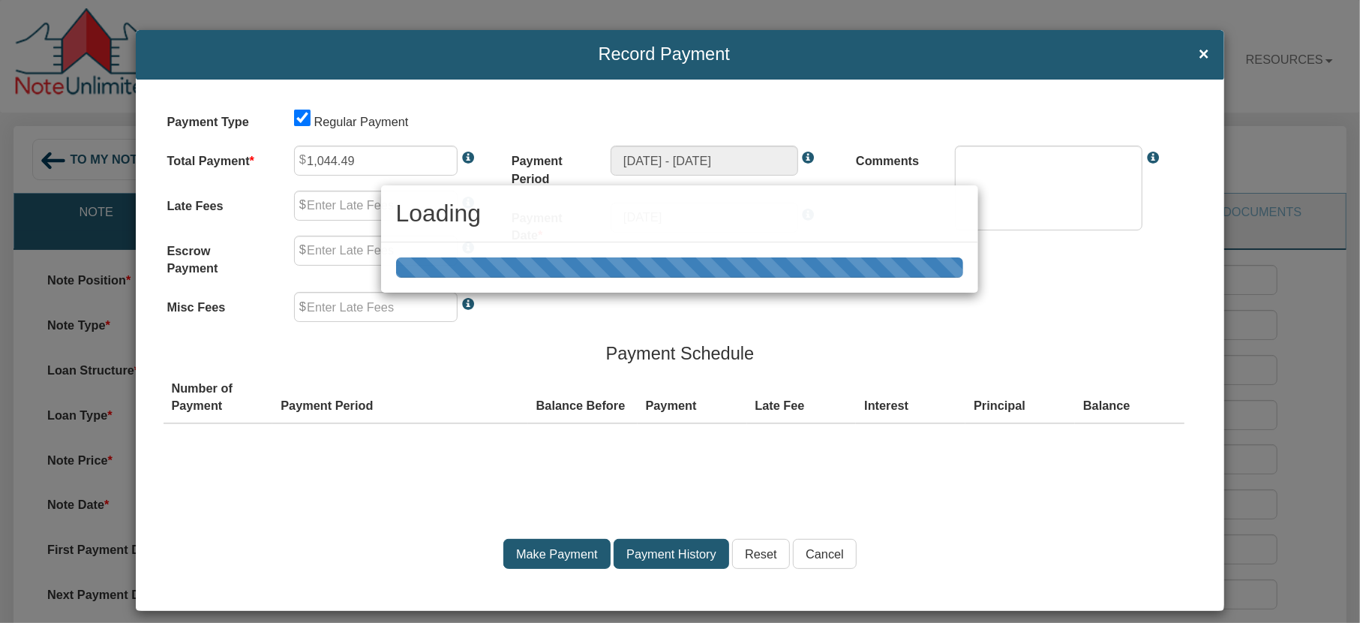
type input "0.00"
type textarea "Regular payment"
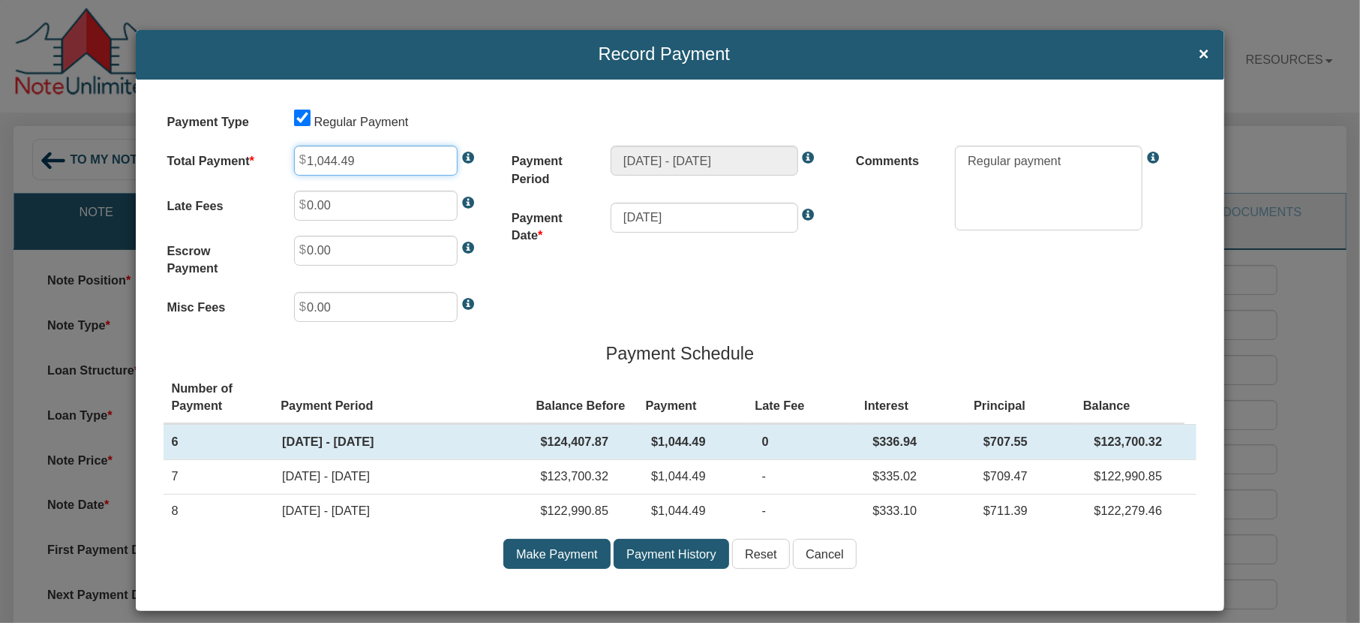
click at [377, 160] on input "1,044.49" at bounding box center [376, 161] width 164 height 30
type input "1"
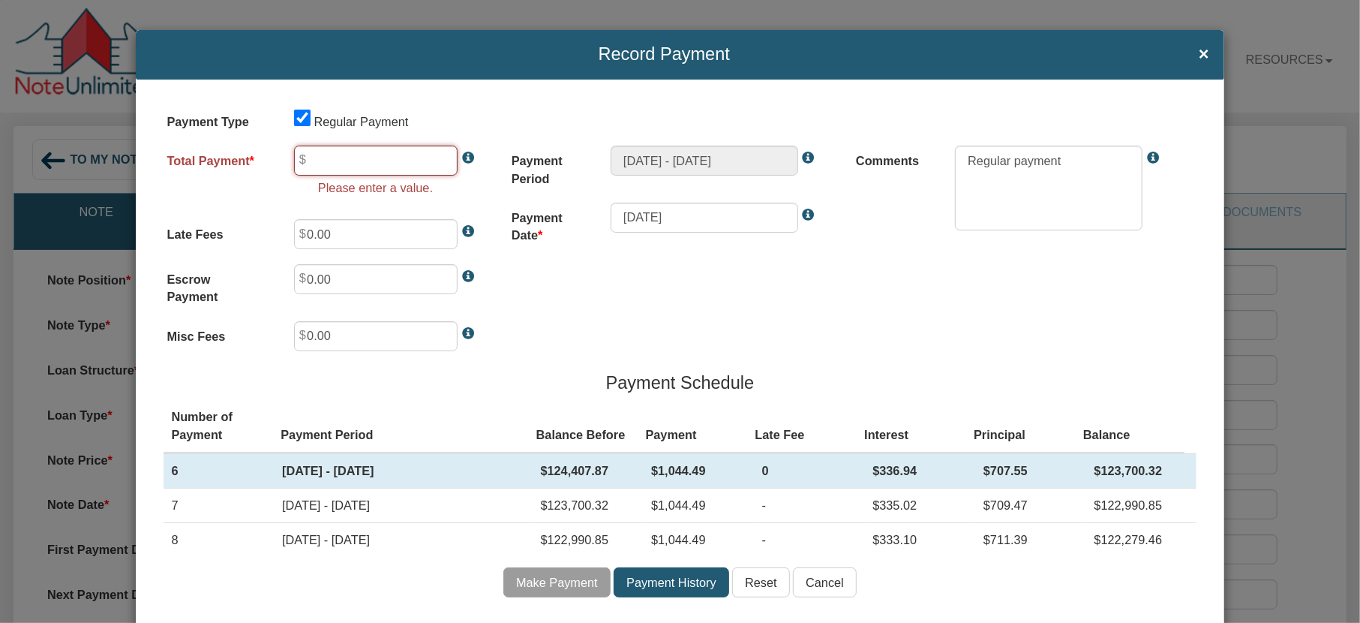
type input "1"
type input "0.01"
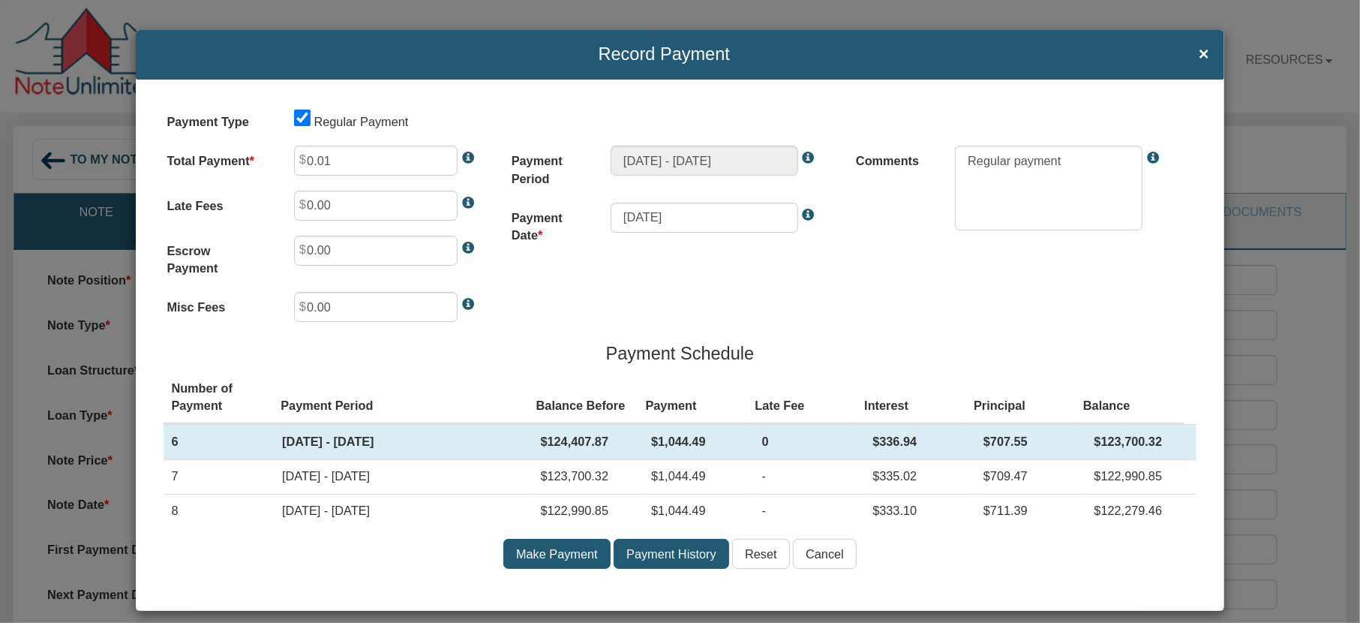
click at [539, 553] on input "Make Payment" at bounding box center [556, 554] width 107 height 30
type input "[DATE] - [DATE]"
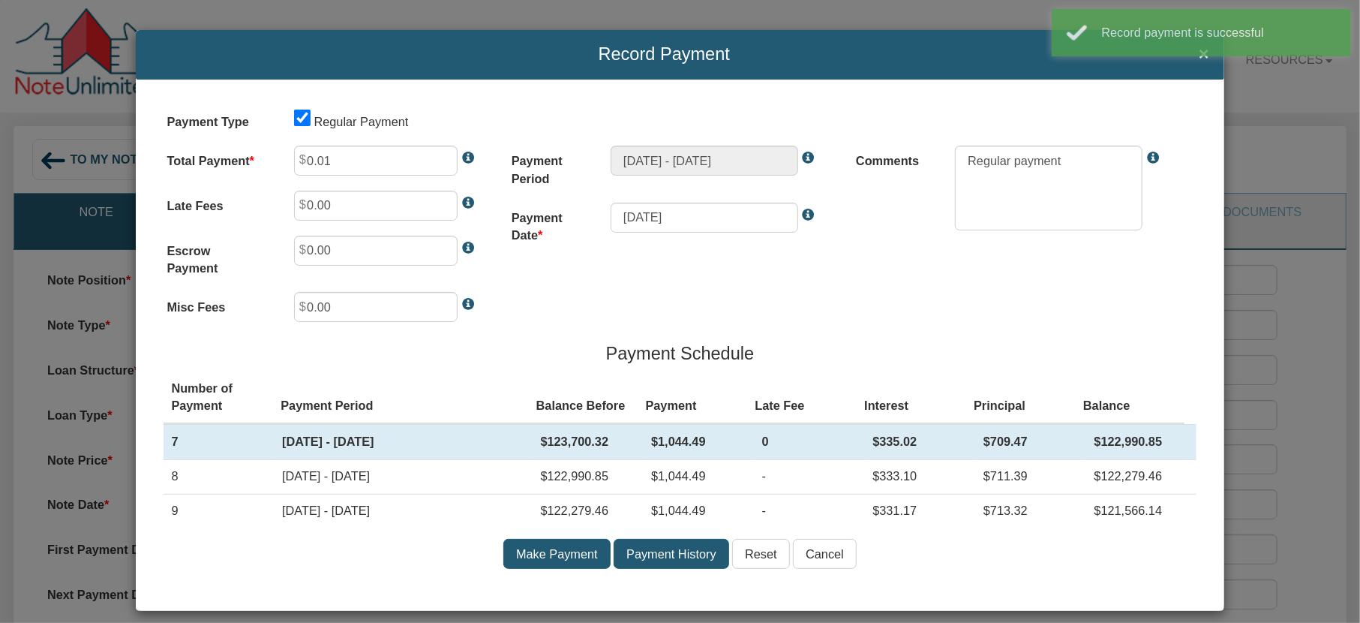
type input "1,044.49"
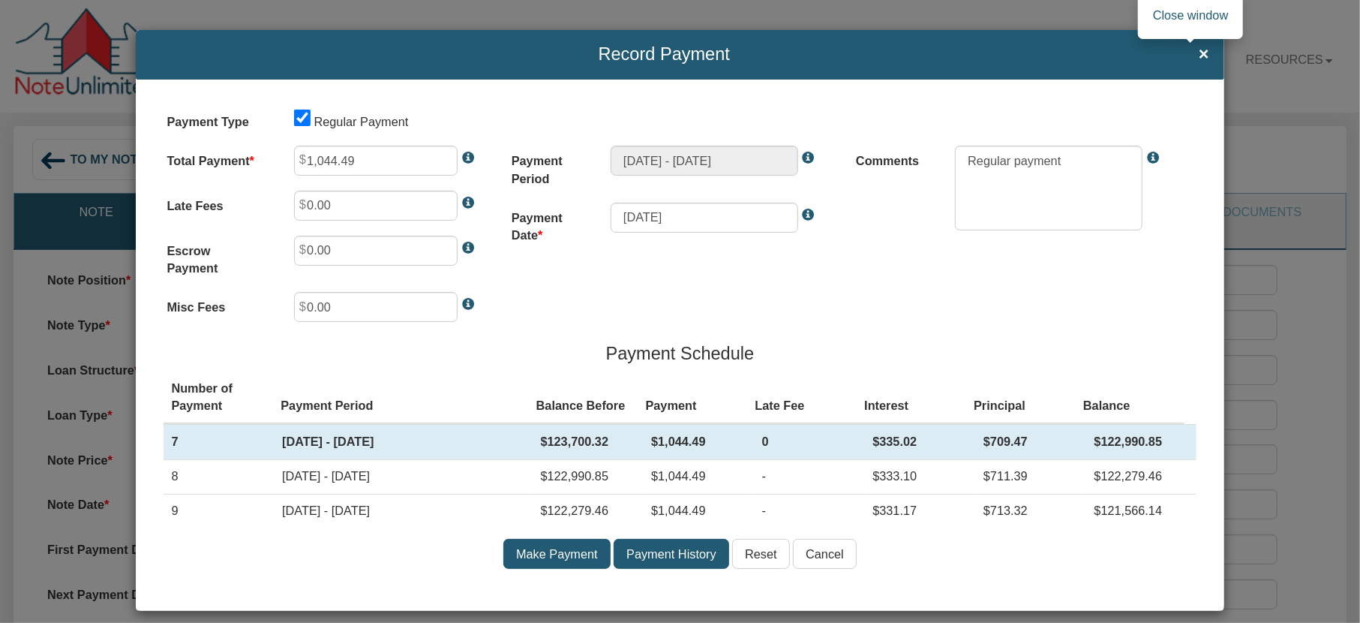
click at [1199, 54] on span "×" at bounding box center [1204, 55] width 11 height 20
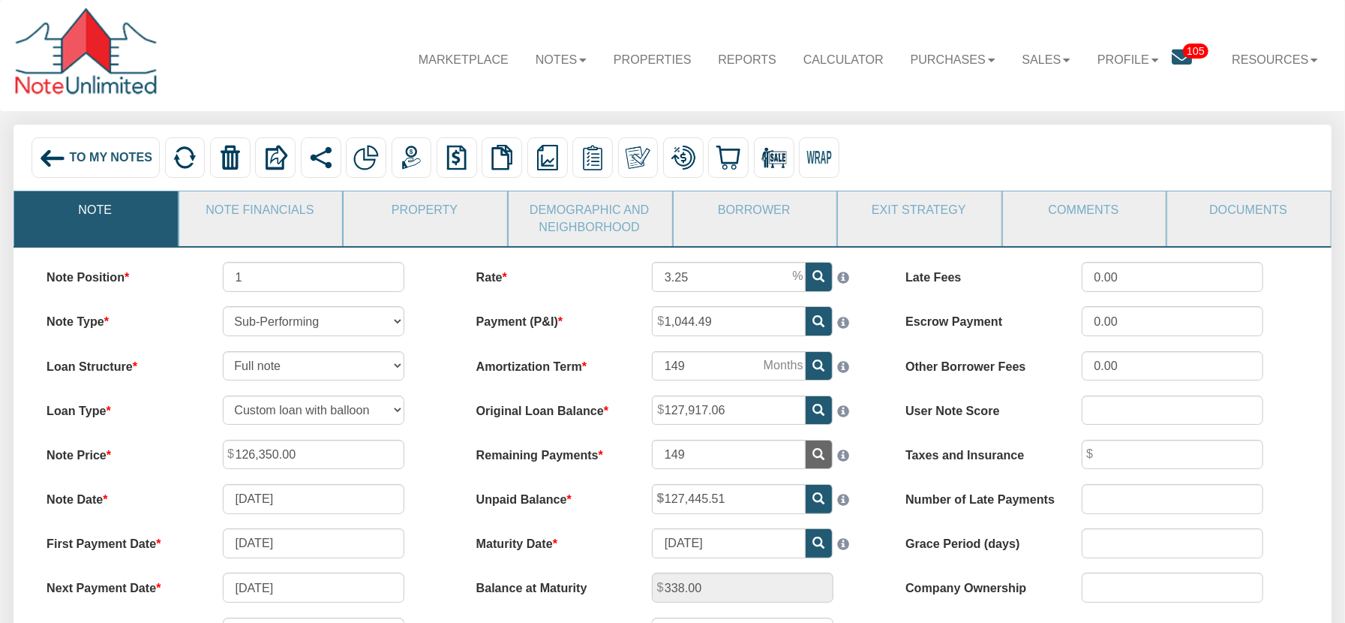
scroll to position [120, 0]
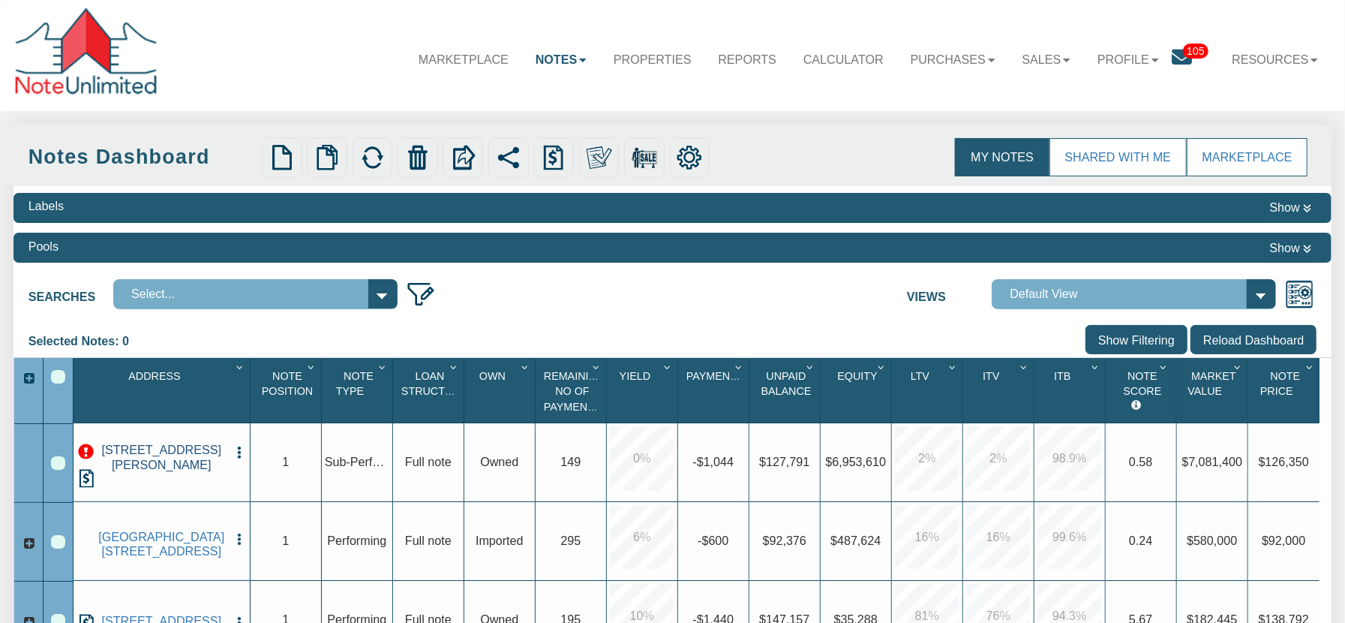
click at [151, 461] on link "1301 MCKENZIE AVE, LOS ALTOS HLS, CA, 94024" at bounding box center [161, 457] width 131 height 29
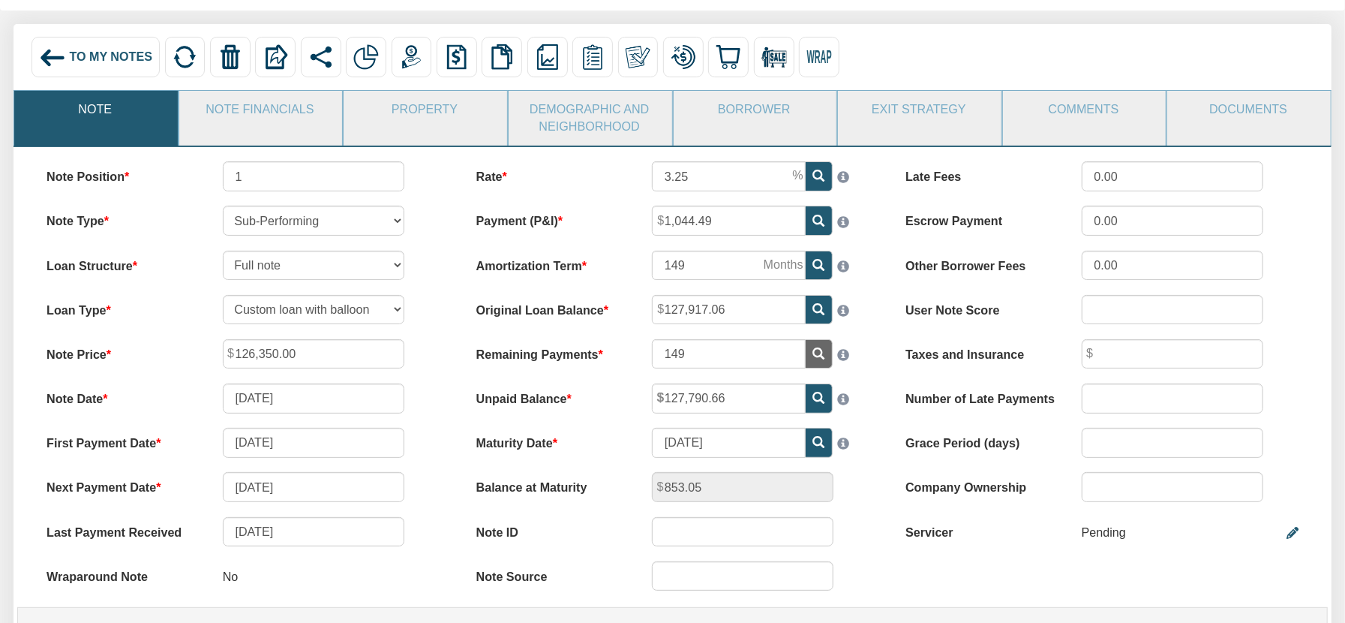
scroll to position [103, 0]
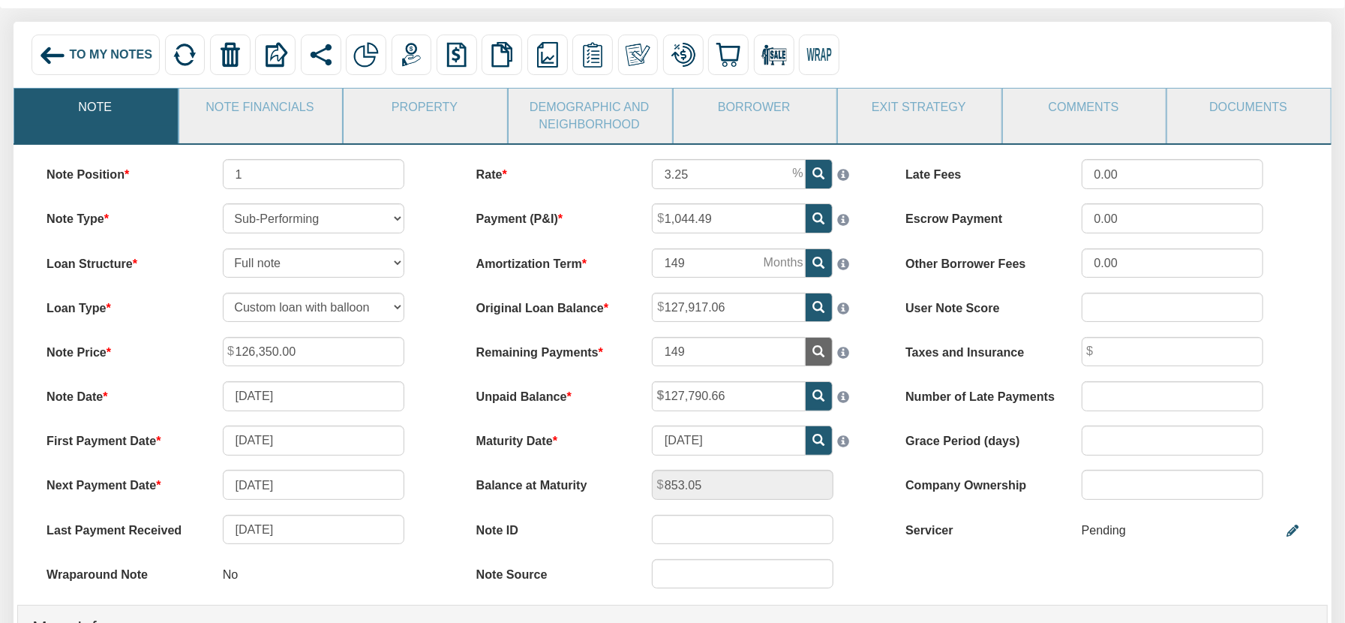
click at [820, 443] on icon at bounding box center [819, 440] width 12 height 12
type input "05/04/2038"
drag, startPoint x: 631, startPoint y: 324, endPoint x: 731, endPoint y: 463, distance: 170.9
click at [731, 463] on div "Rate 3.25 Payment (P&I) 1,044.49 Amortization Term 149 149" at bounding box center [673, 381] width 430 height 444
click at [415, 58] on img at bounding box center [412, 55] width 26 height 26
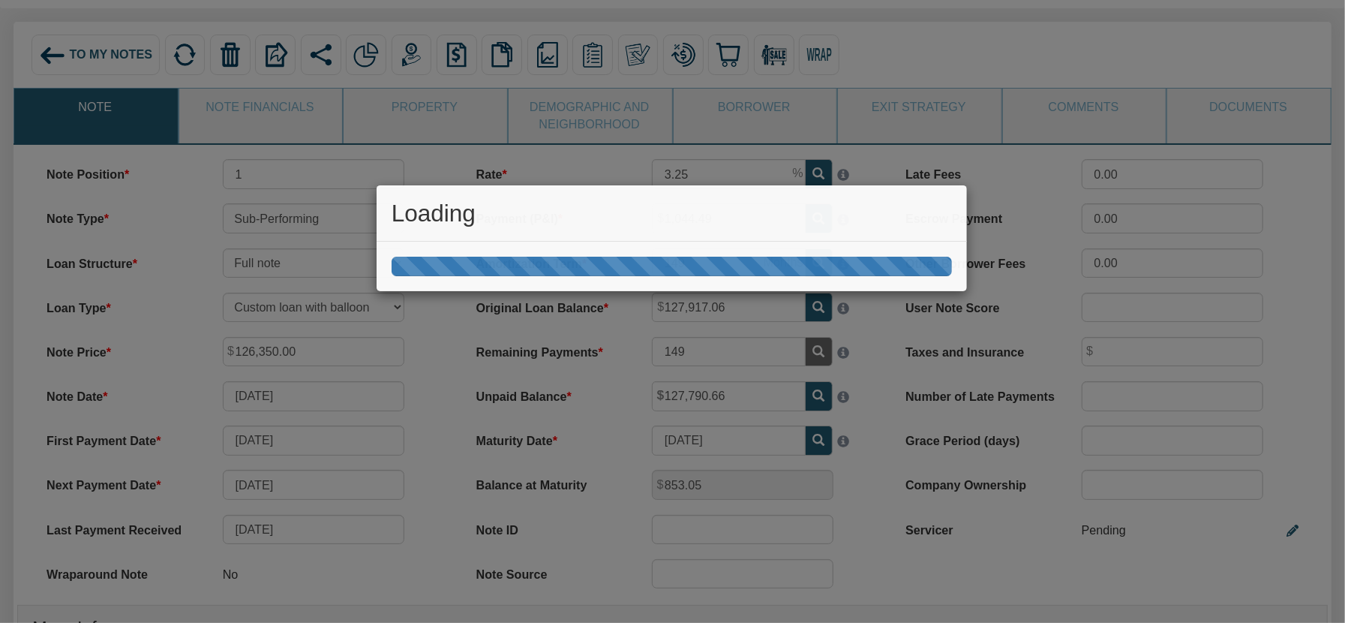
scroll to position [104, 0]
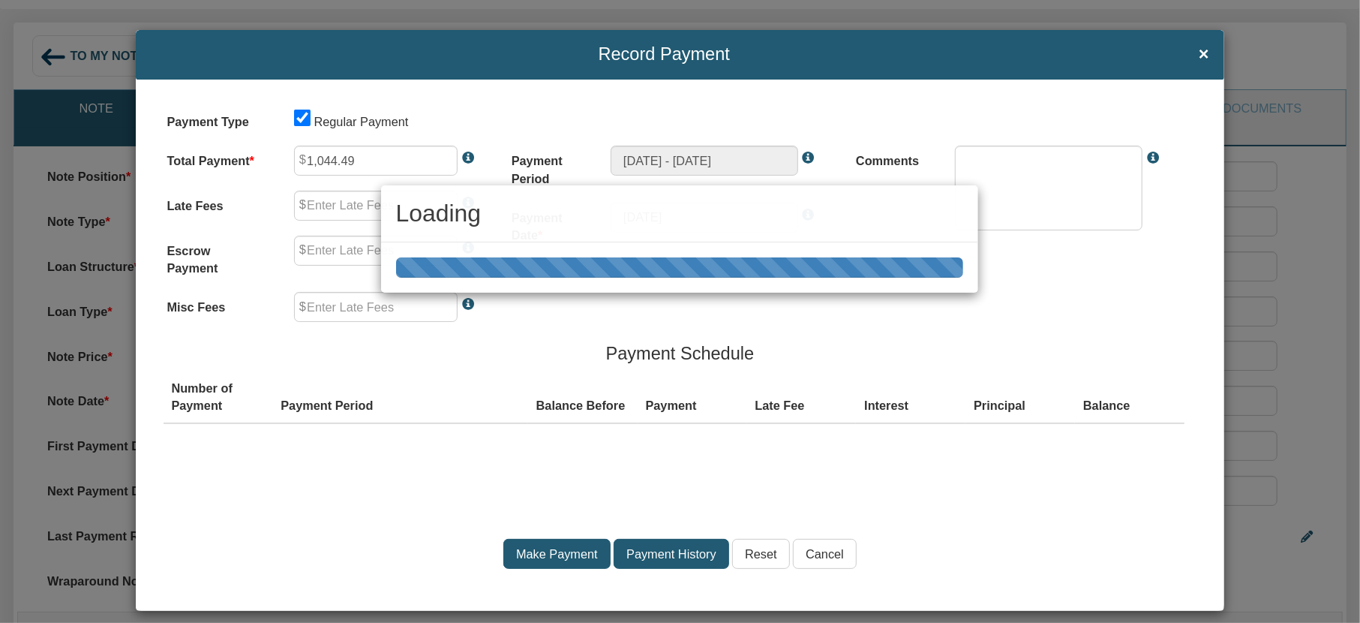
type input "0.00"
type textarea "Regular payment"
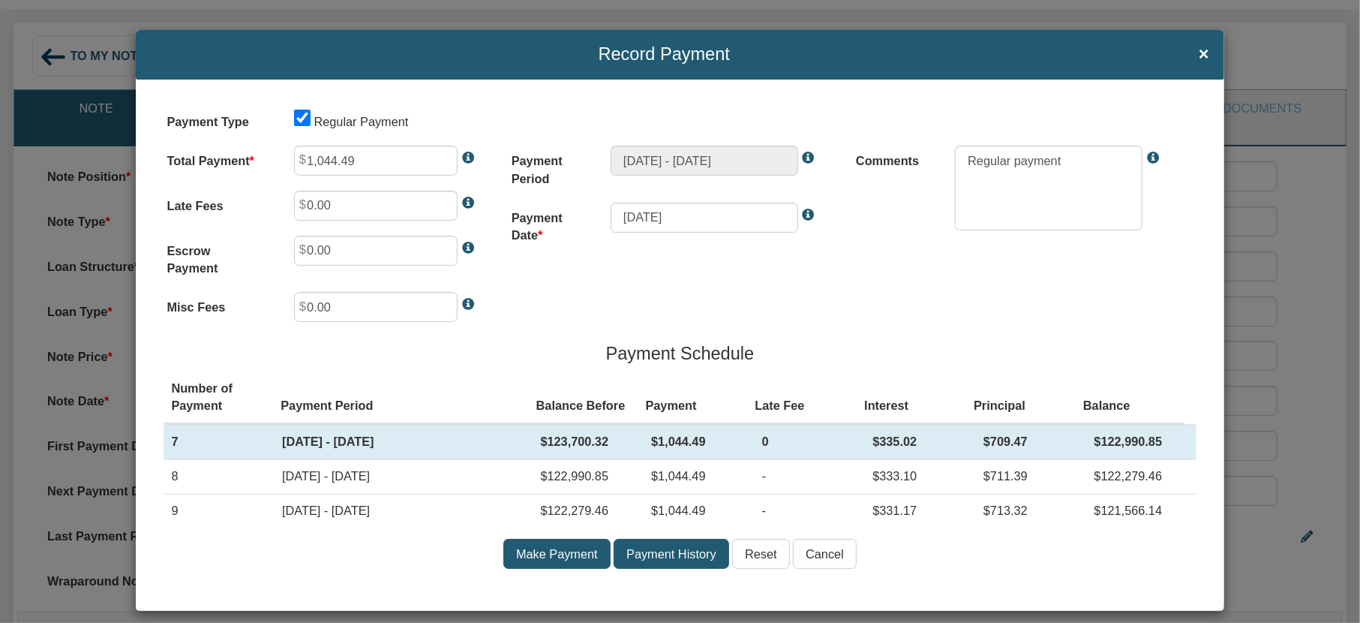
click at [826, 550] on input "Cancel" at bounding box center [825, 554] width 64 height 30
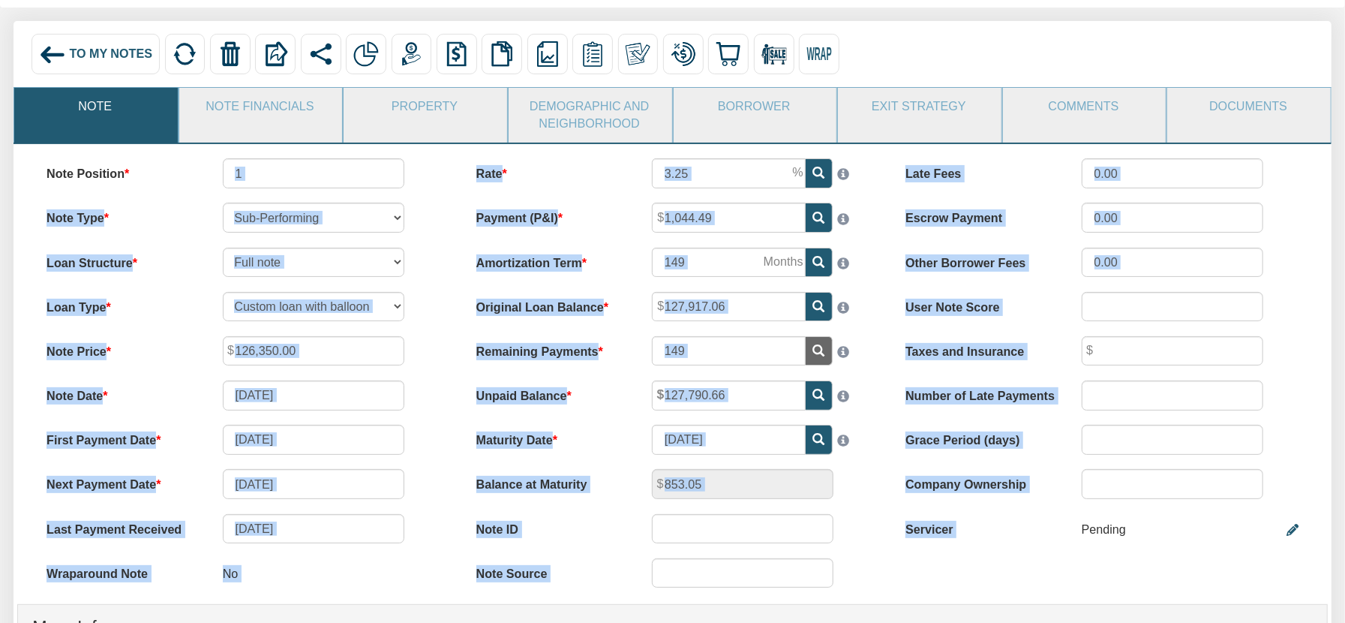
drag, startPoint x: 172, startPoint y: 172, endPoint x: 1095, endPoint y: 556, distance: 1000.0
click at [1095, 158] on div "Note Position 1 Note Type Performing Forthcoming Non-Performing REO Sub-Perform…" at bounding box center [673, 158] width 1289 height 0
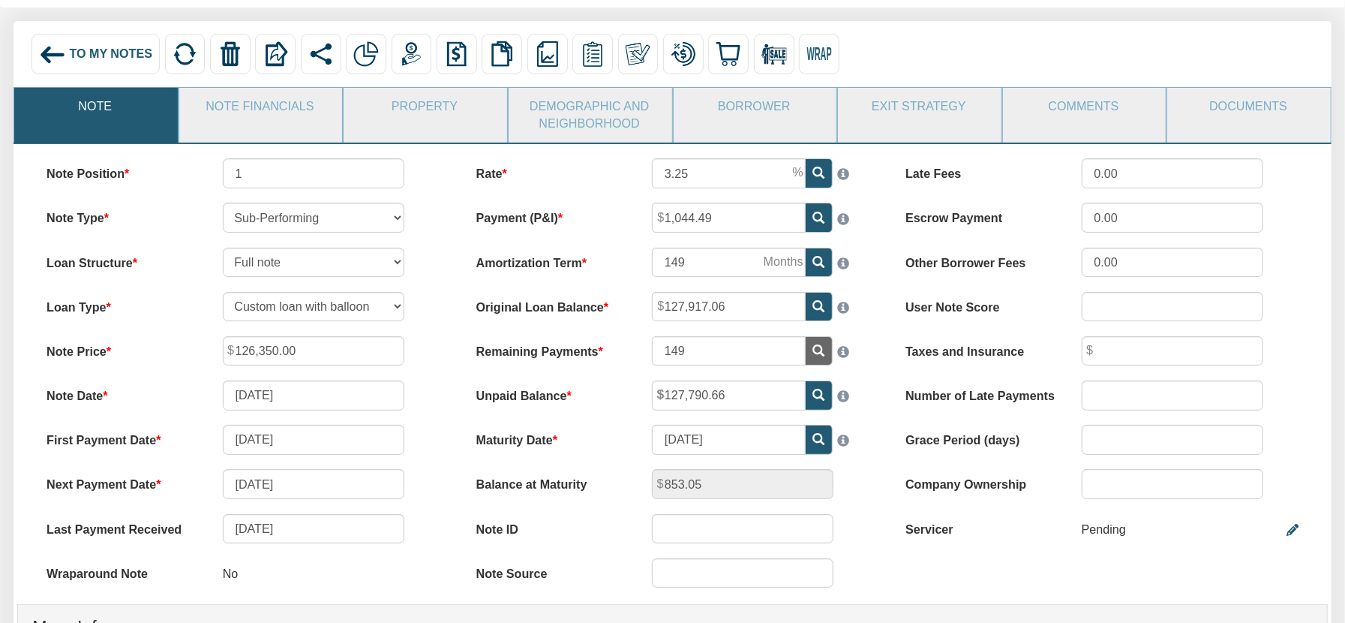
click at [987, 581] on div "Note Position 1 Note Type Performing Forthcoming Non-Performing REO Sub-Perform…" at bounding box center [673, 584] width 1318 height 881
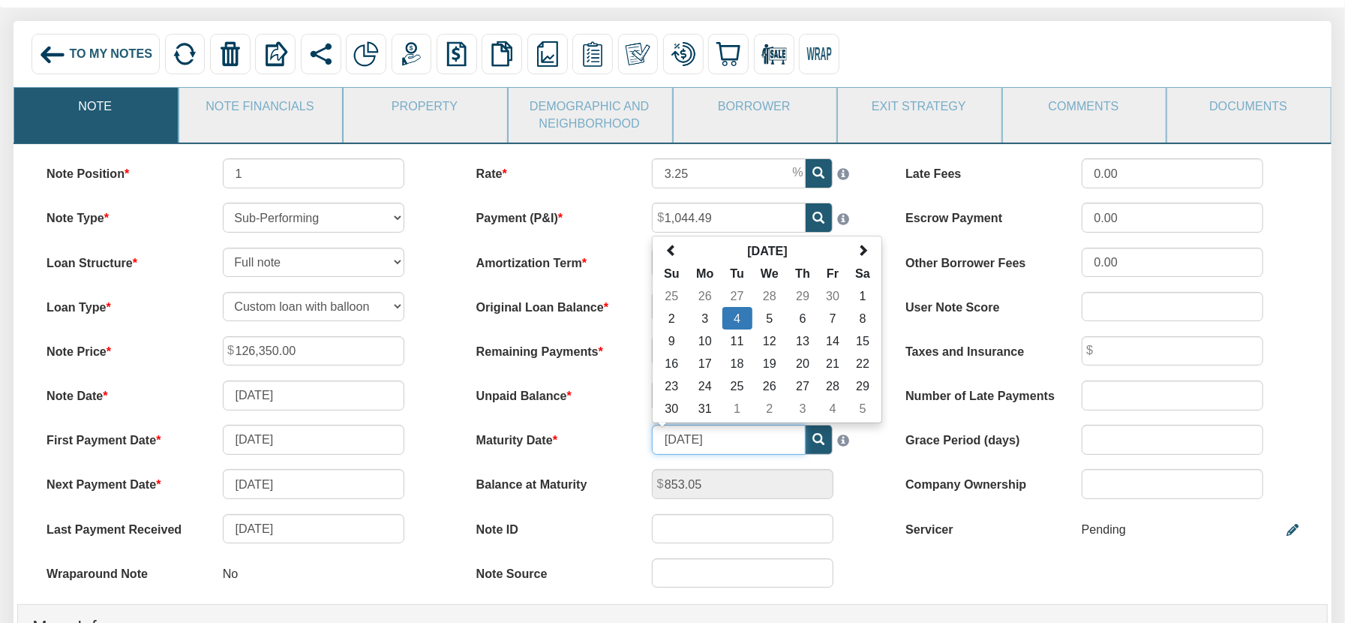
drag, startPoint x: 660, startPoint y: 440, endPoint x: 731, endPoint y: 442, distance: 70.5
click at [731, 442] on input "05/04/2038" at bounding box center [729, 439] width 154 height 29
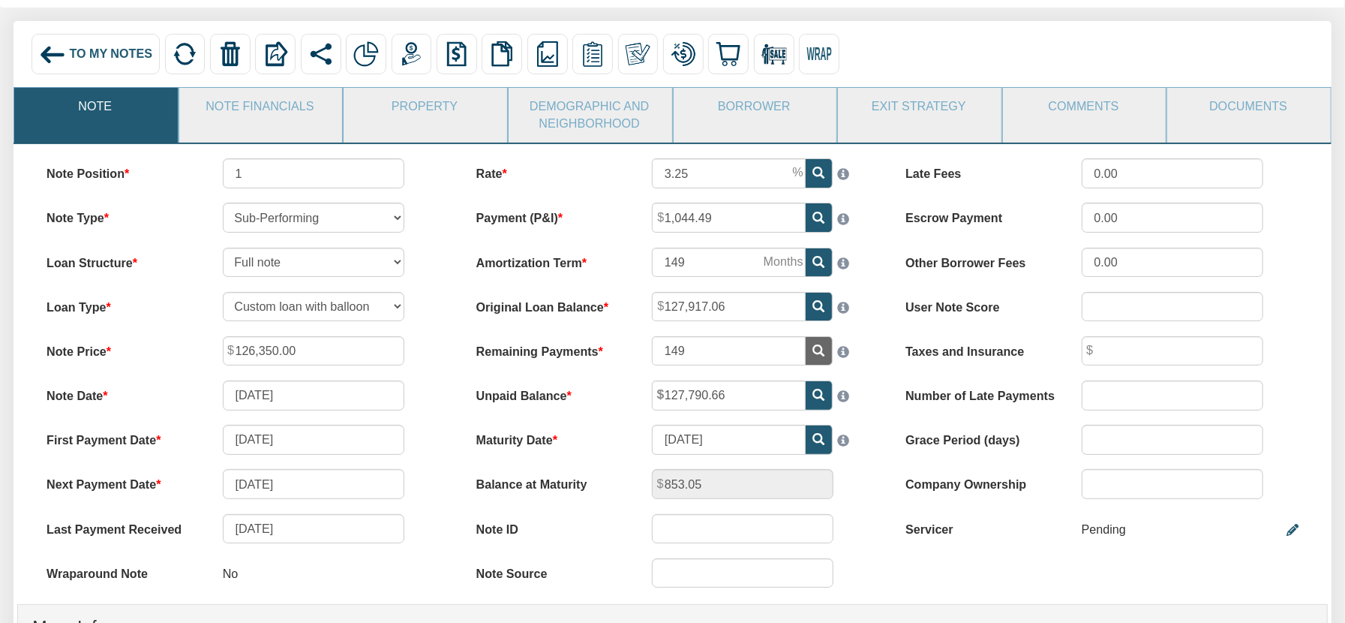
click at [894, 582] on div "Note Position 1 Note Type Performing Forthcoming Non-Performing REO Sub-Perform…" at bounding box center [673, 584] width 1318 height 881
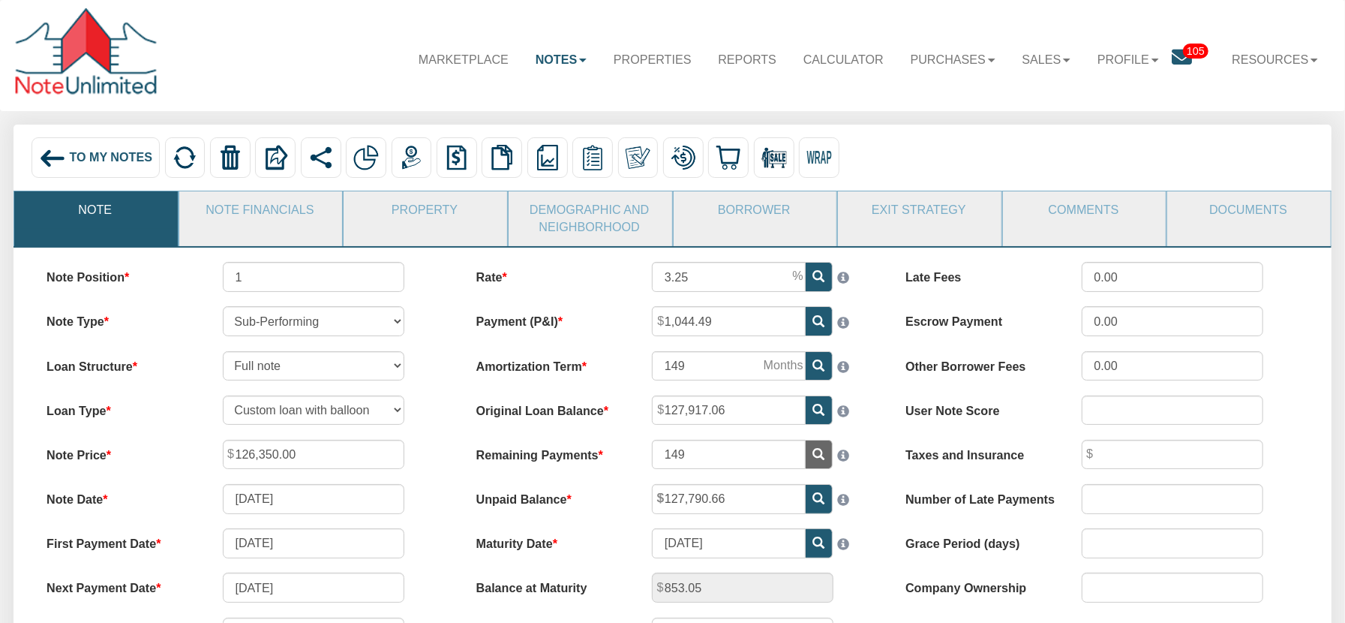
scroll to position [120, 0]
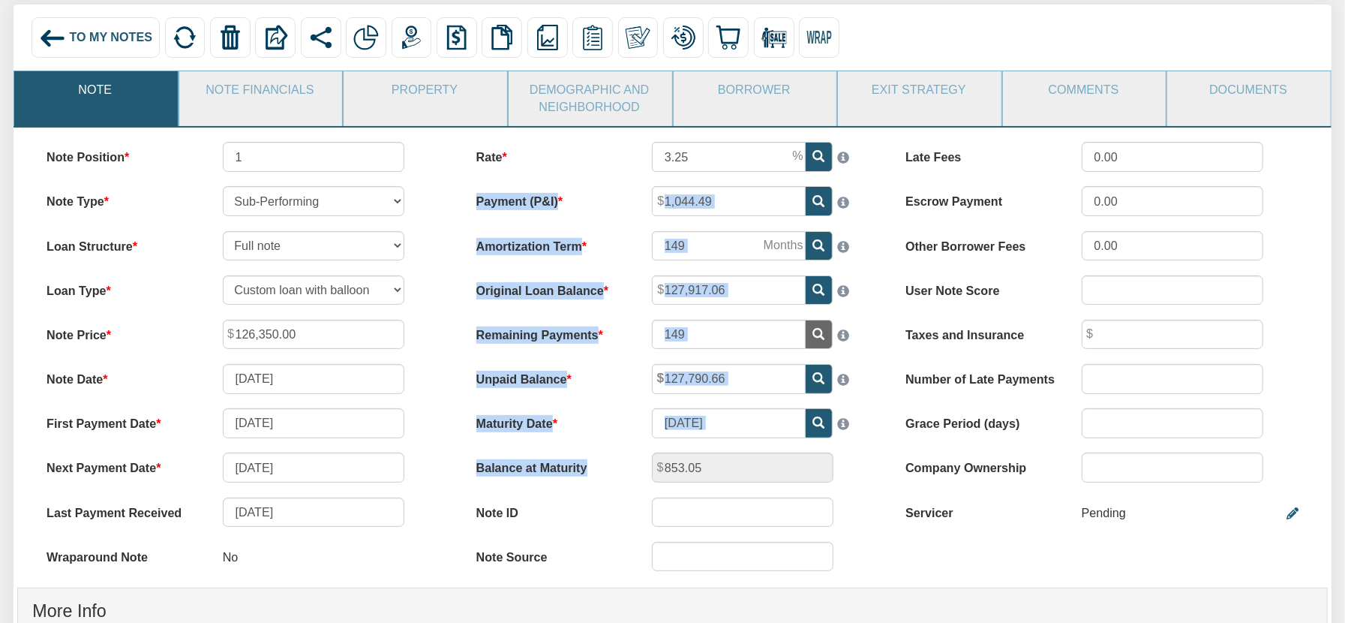
drag, startPoint x: 627, startPoint y: 183, endPoint x: 857, endPoint y: 447, distance: 349.8
click at [857, 447] on div "Rate 3.25 Payment (P&I) 1,044.49 Amortization Term 149 149" at bounding box center [673, 364] width 430 height 444
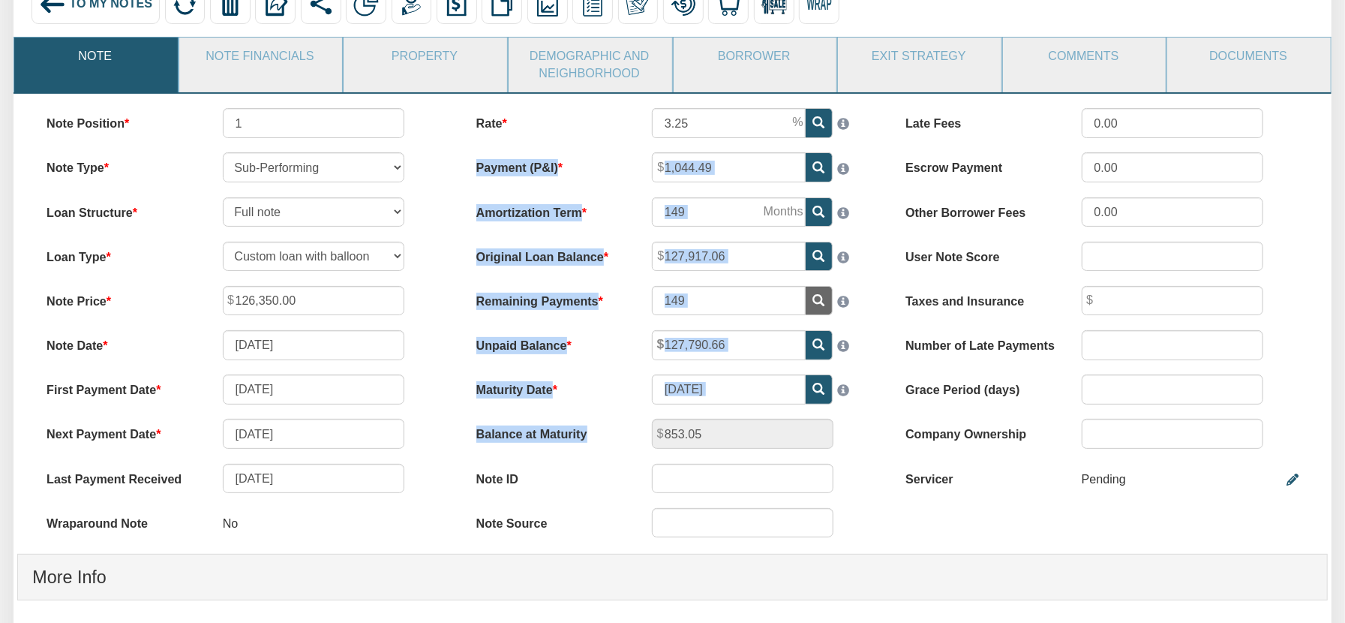
scroll to position [146, 0]
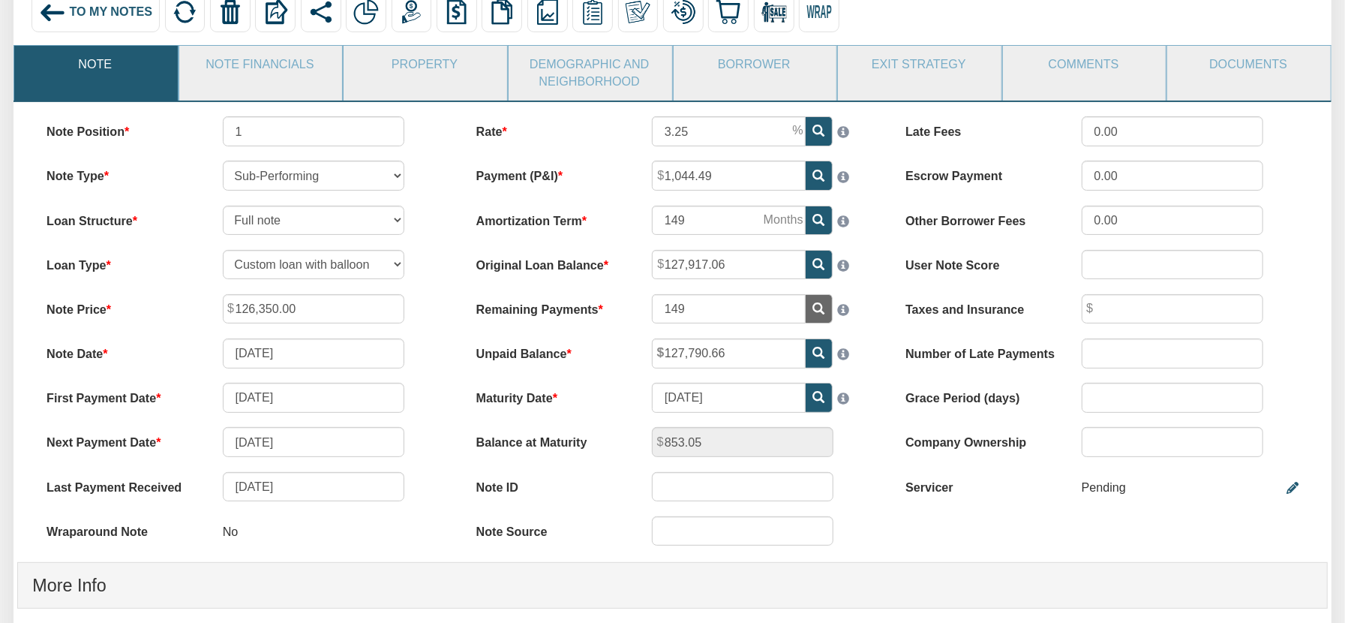
click at [1009, 551] on div "Note Position 1 Note Type Performing Forthcoming Non-Performing REO Sub-Perform…" at bounding box center [673, 542] width 1318 height 881
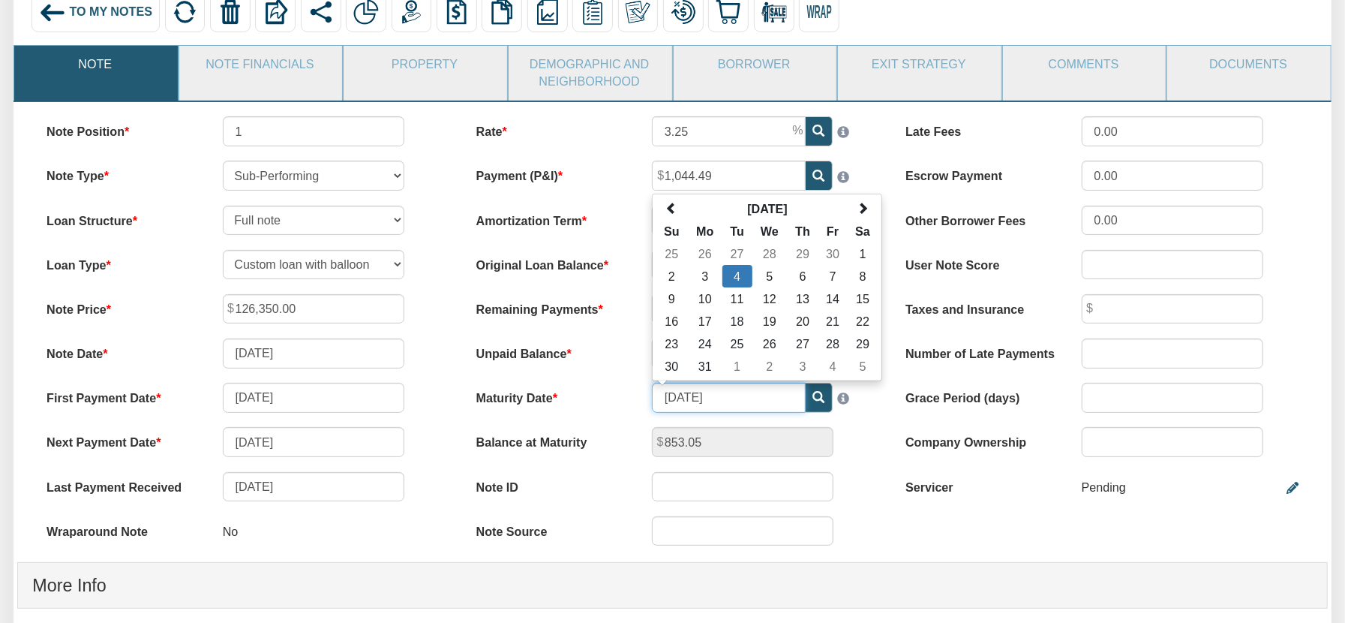
drag, startPoint x: 749, startPoint y: 403, endPoint x: 662, endPoint y: 399, distance: 87.1
click at [662, 399] on input "05/04/2038" at bounding box center [729, 397] width 154 height 29
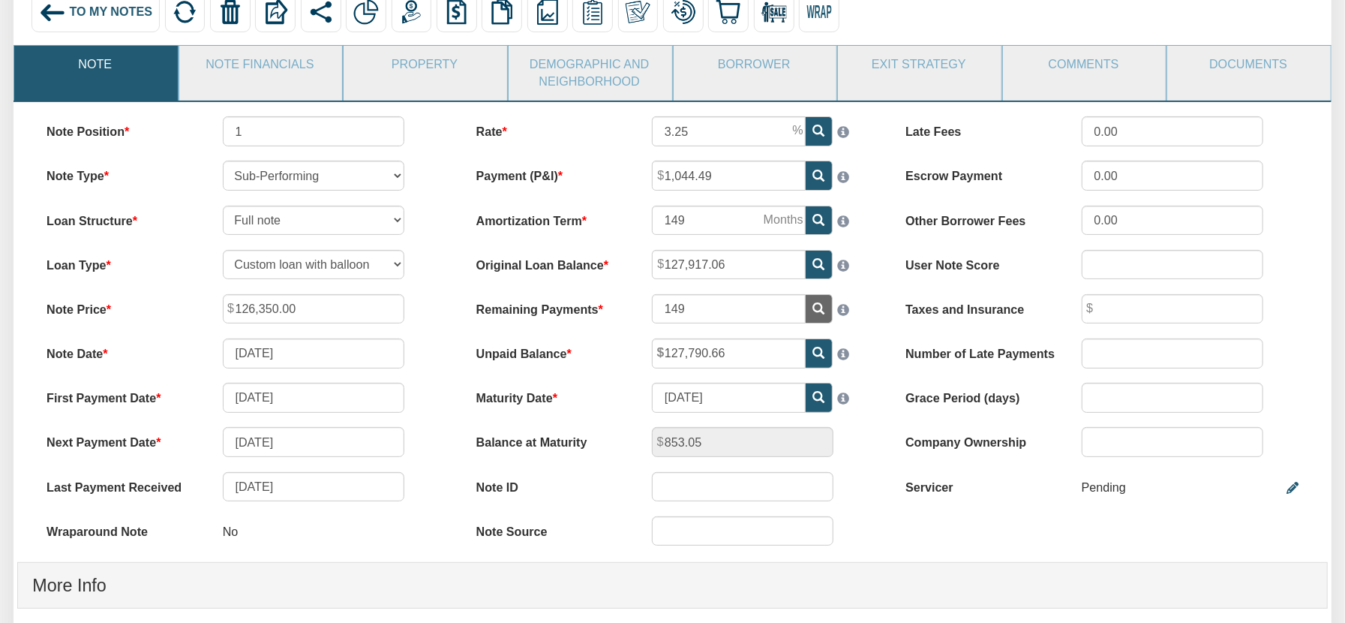
click at [897, 534] on div "Note Position 1 Note Type Performing Forthcoming Non-Performing REO Sub-Perform…" at bounding box center [673, 542] width 1318 height 881
click at [734, 310] on input "149" at bounding box center [729, 308] width 154 height 29
drag, startPoint x: 748, startPoint y: 265, endPoint x: 743, endPoint y: 240, distance: 25.3
click at [749, 265] on input "127,917.06" at bounding box center [729, 264] width 154 height 29
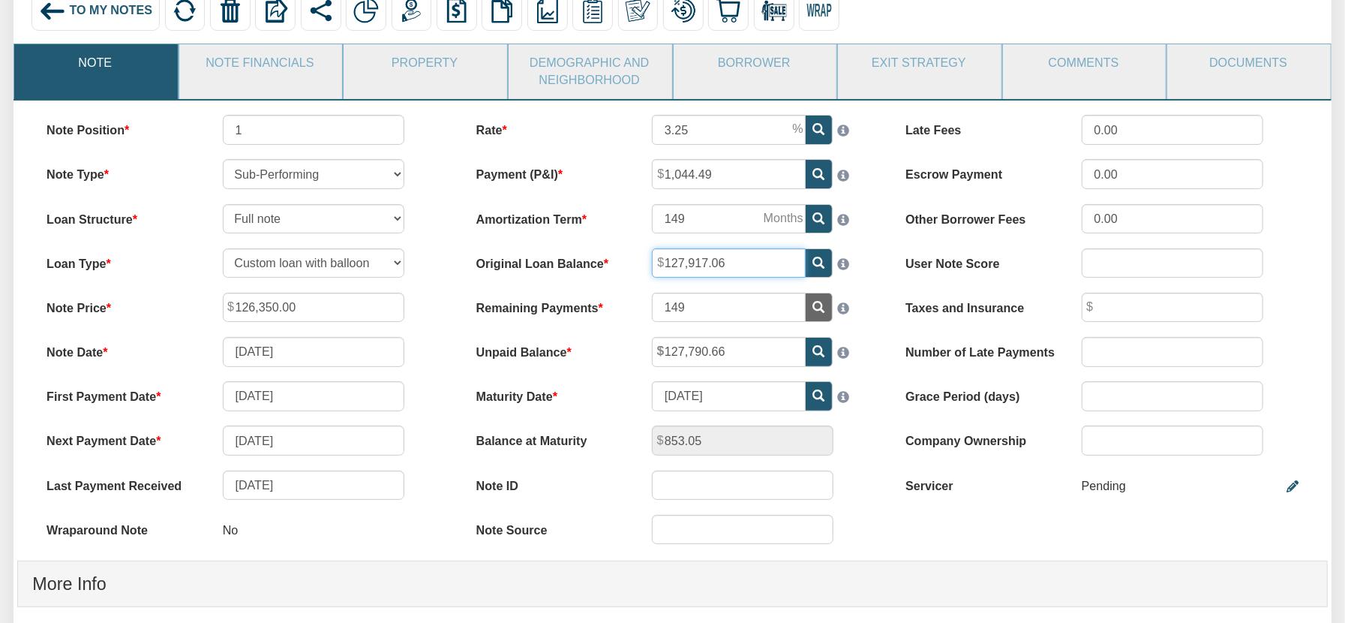
scroll to position [120, 0]
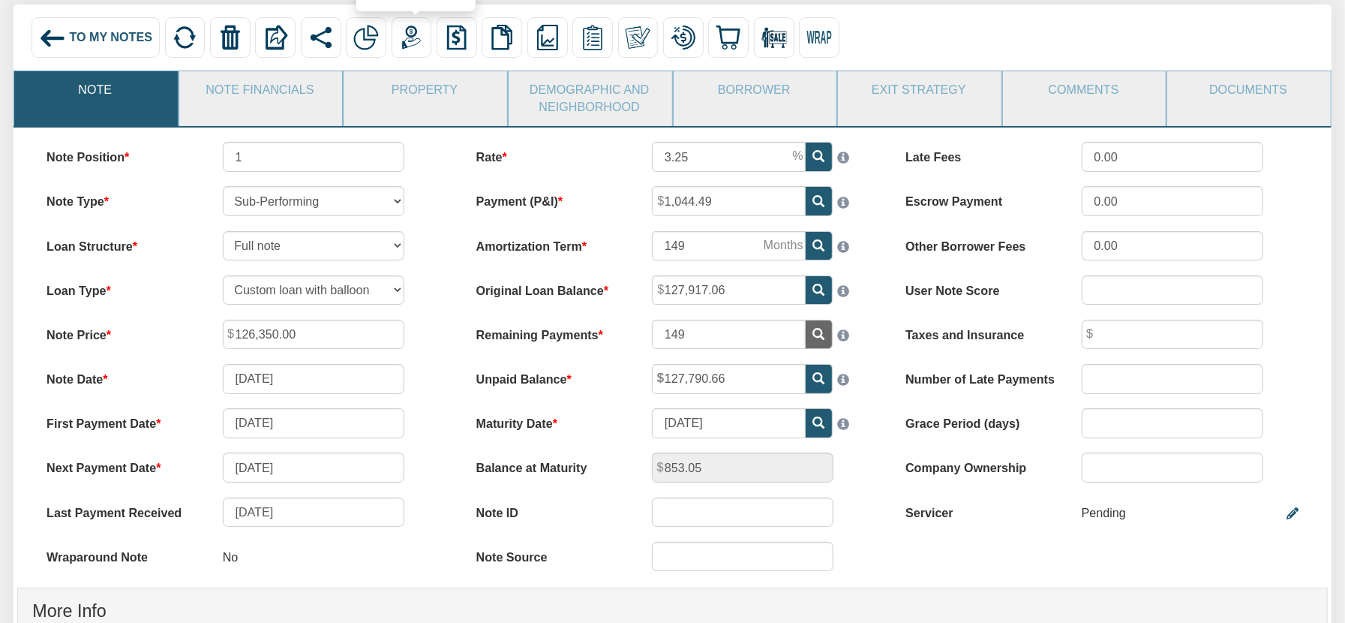
click at [417, 43] on img at bounding box center [412, 38] width 26 height 26
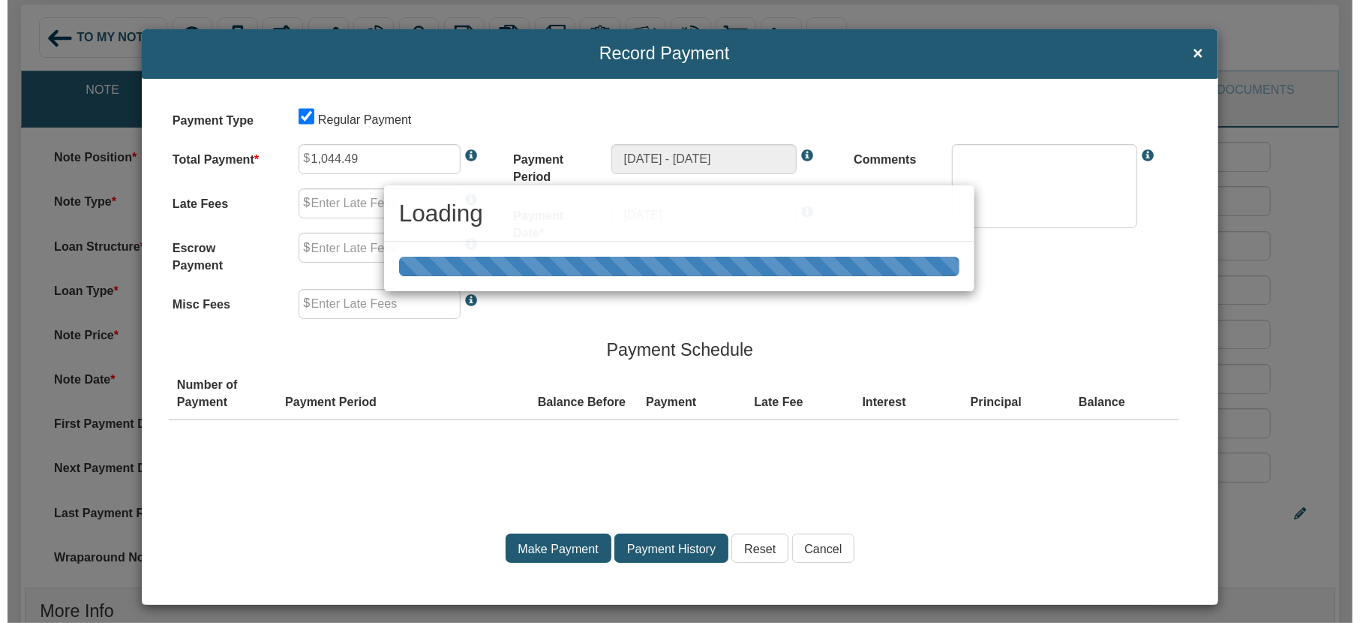
scroll to position [121, 0]
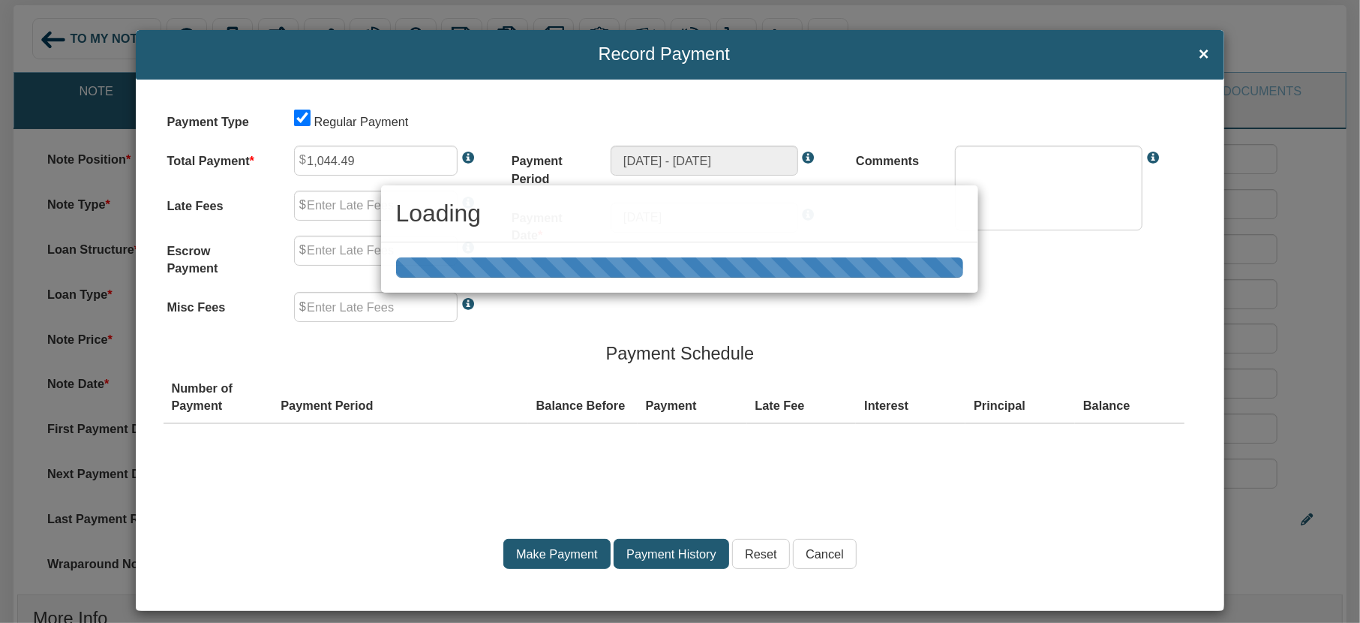
type input "0.00"
type textarea "Regular payment"
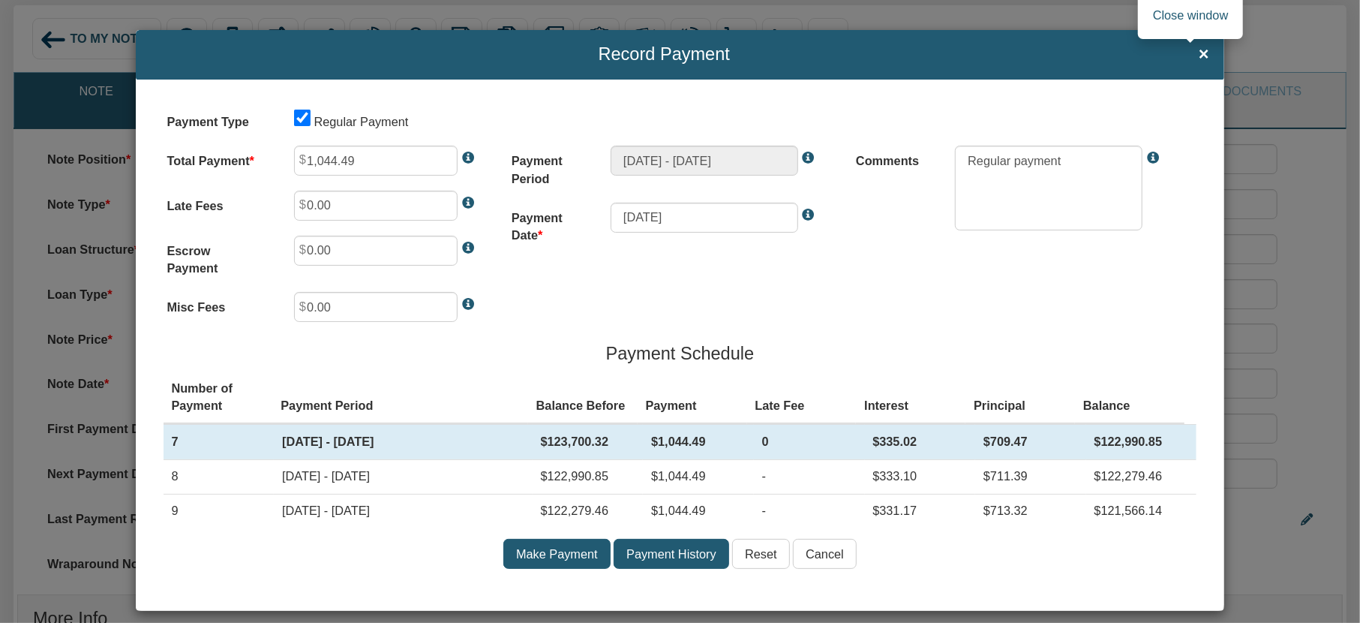
click at [1199, 53] on span "×" at bounding box center [1204, 55] width 11 height 20
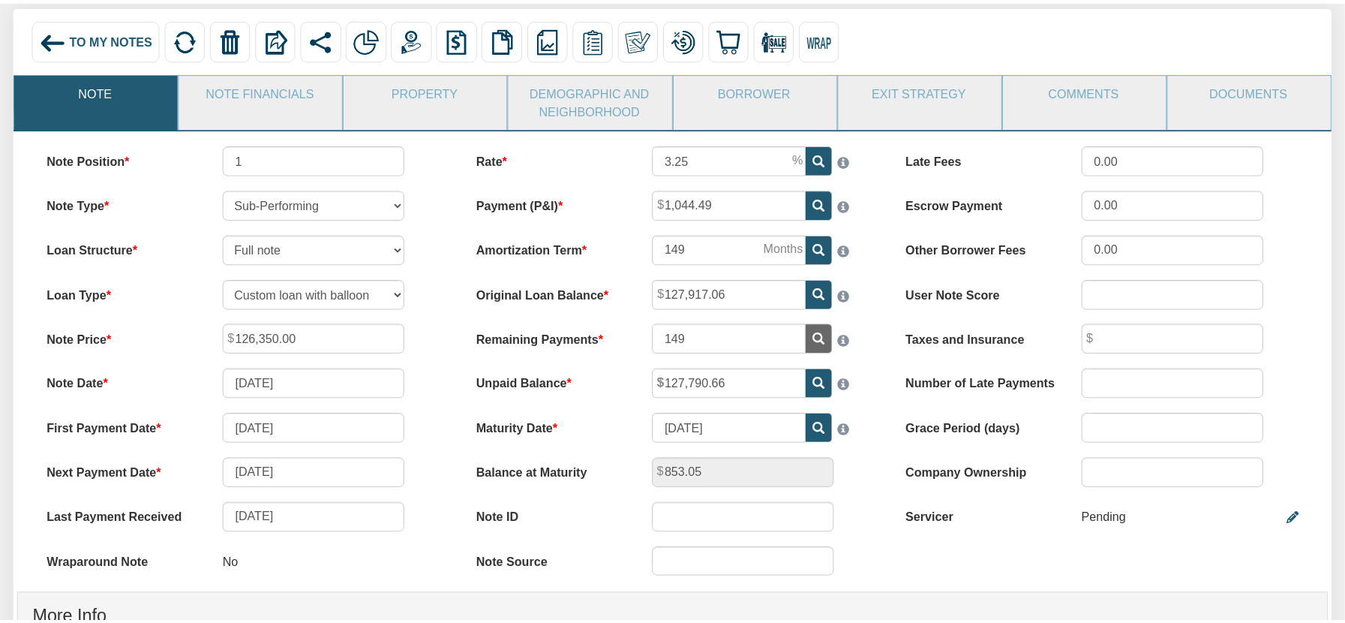
scroll to position [120, 0]
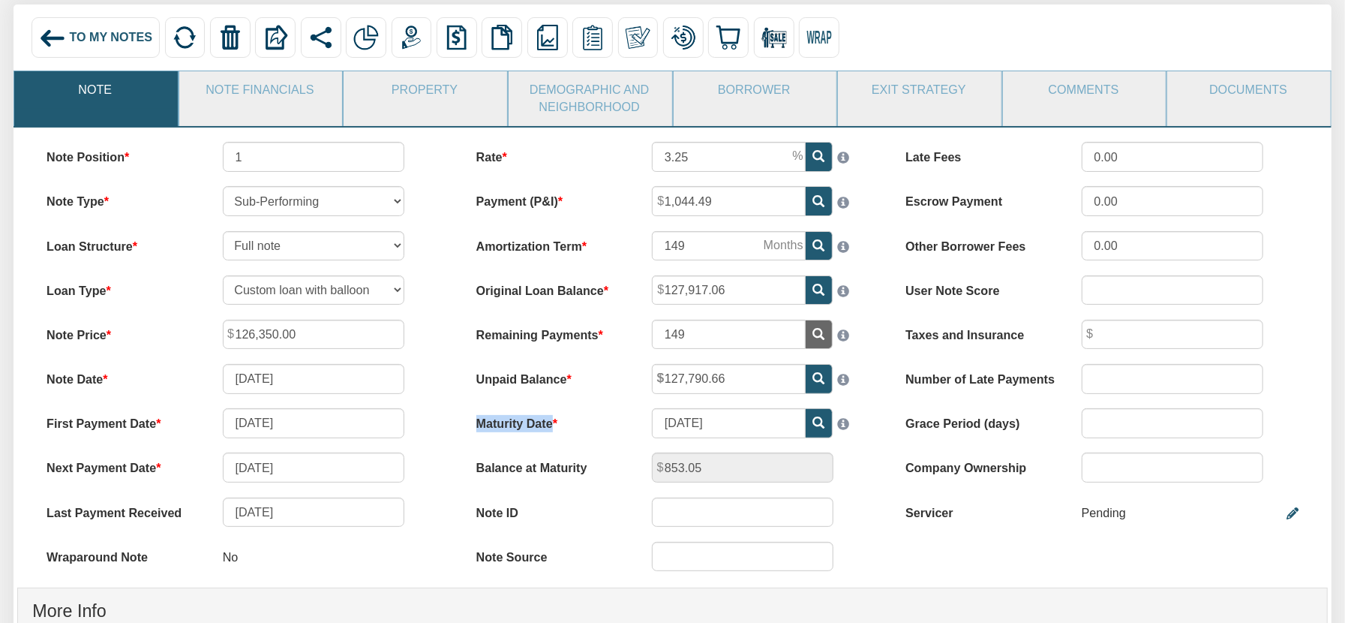
drag, startPoint x: 469, startPoint y: 423, endPoint x: 743, endPoint y: 430, distance: 273.8
click at [743, 430] on div "Maturity Date 05/04/2038" at bounding box center [672, 422] width 422 height 29
click at [705, 474] on div "Balance at Maturity 853.05" at bounding box center [672, 466] width 422 height 29
click at [415, 41] on img at bounding box center [412, 38] width 26 height 26
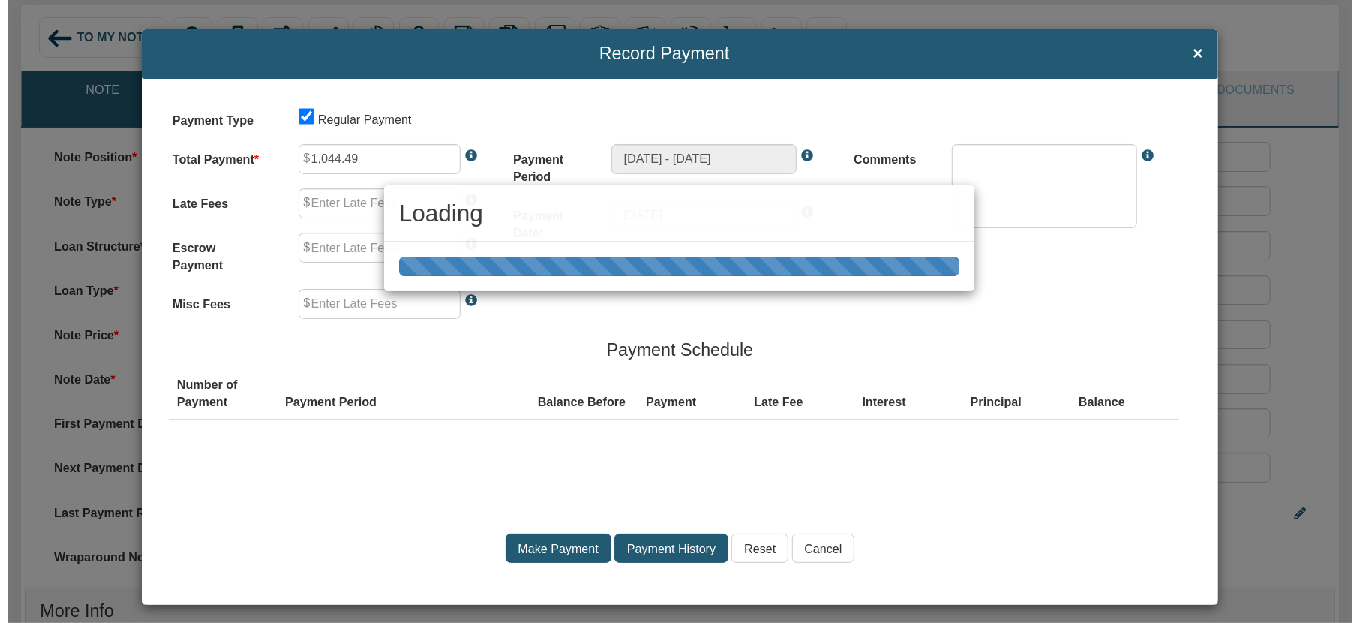
scroll to position [121, 0]
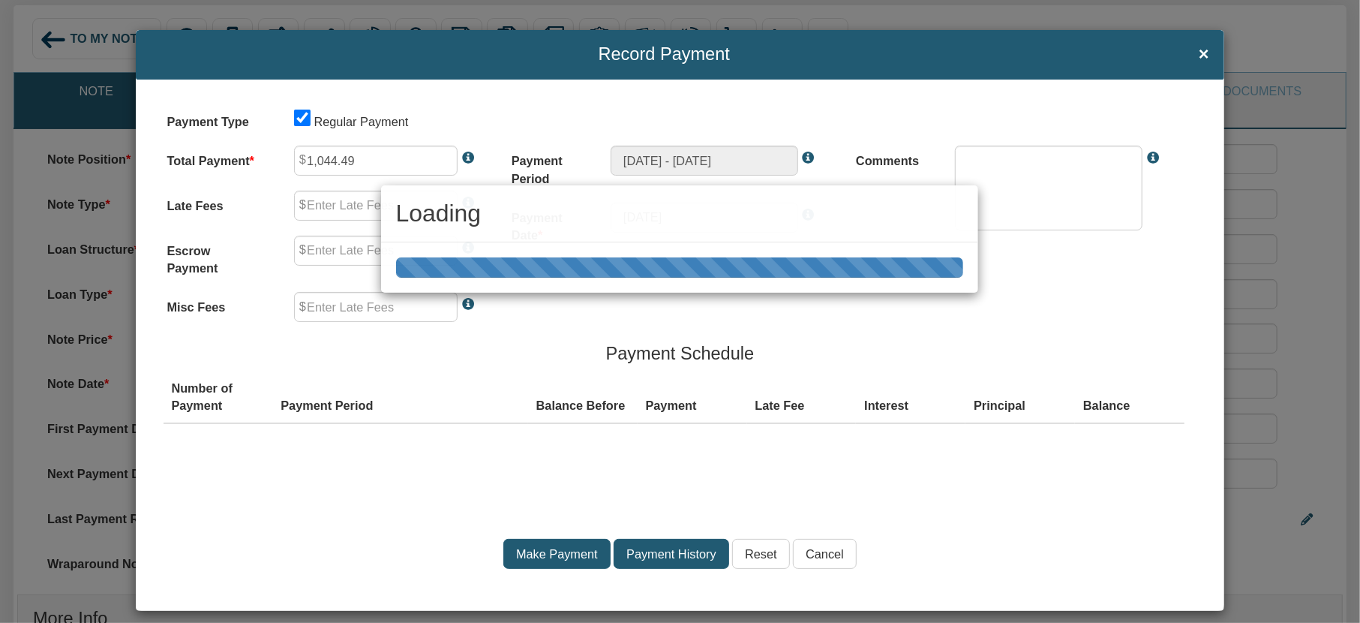
type input "0.00"
type textarea "Regular payment"
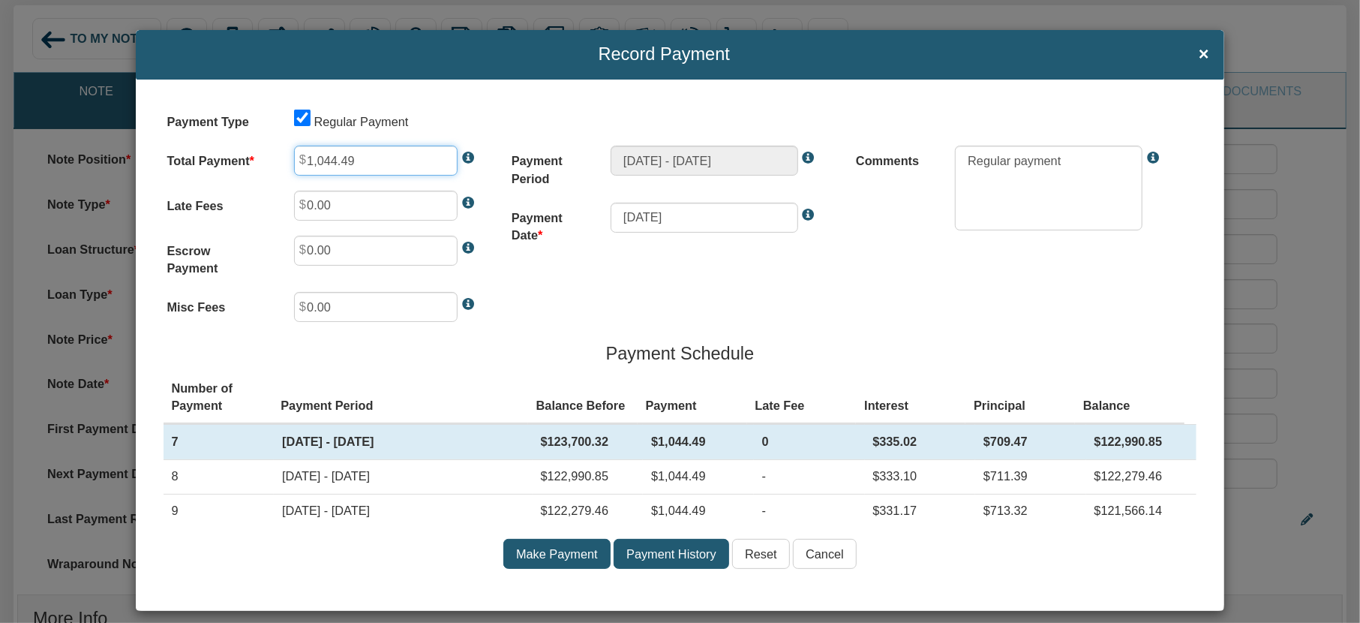
click at [351, 161] on input "1,044.49" at bounding box center [376, 161] width 164 height 30
type input "1"
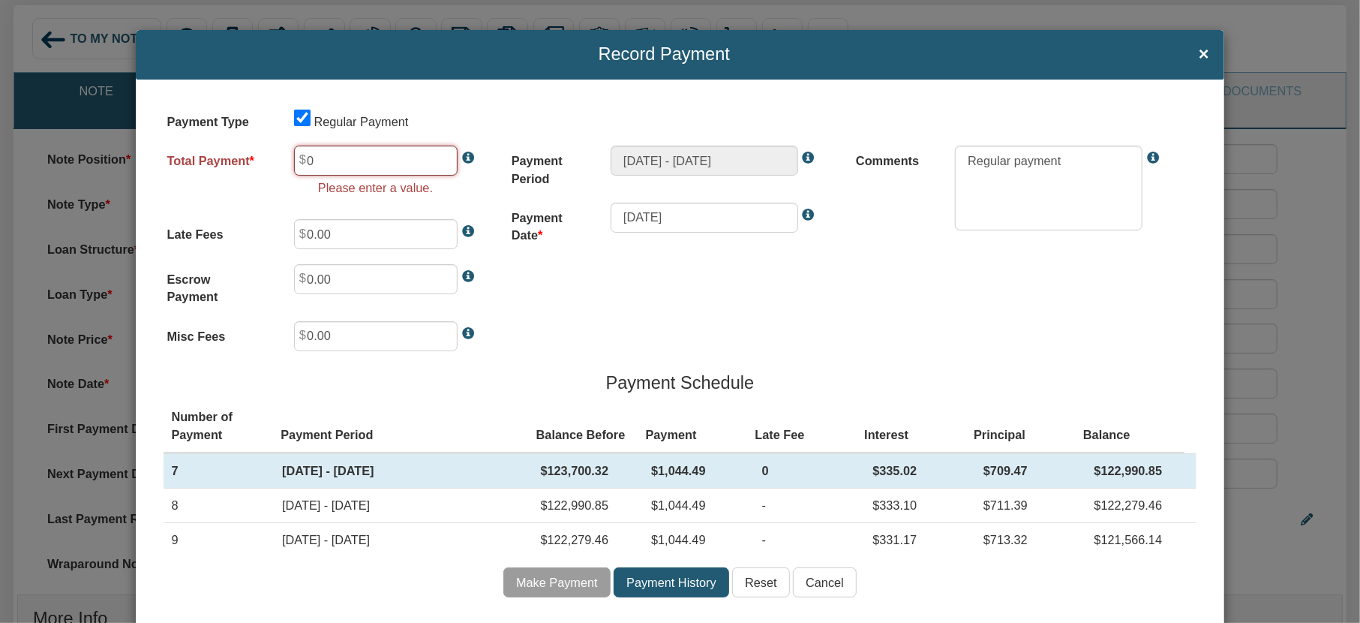
type input "0.01"
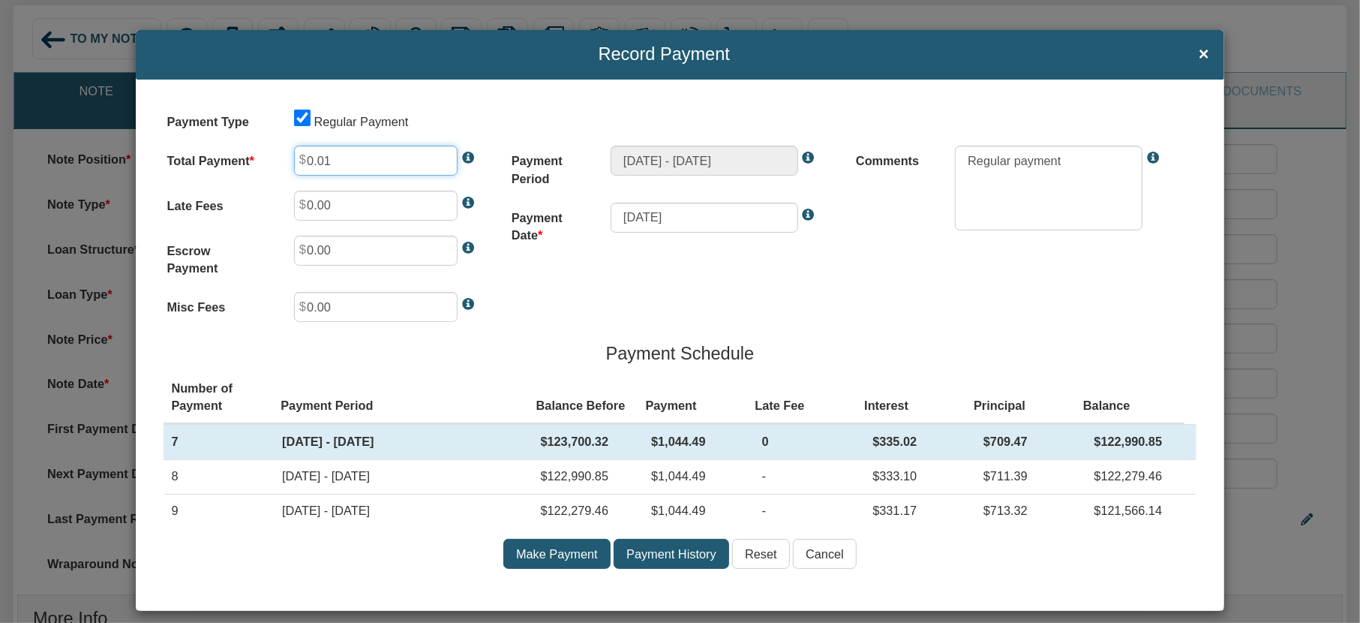
drag, startPoint x: 333, startPoint y: 160, endPoint x: 268, endPoint y: 157, distance: 65.3
click at [268, 157] on div "Total Payment 0.01" at bounding box center [335, 161] width 337 height 30
drag, startPoint x: 834, startPoint y: 443, endPoint x: 1124, endPoint y: 443, distance: 289.5
drag, startPoint x: 849, startPoint y: 440, endPoint x: 1152, endPoint y: 439, distance: 303.0
click at [1152, 439] on tr "7 Dec 04, 2025 - Jan 04, 2026 $124,759.01 $1,044.49 0 $337.89 $706.60 $124,052.…" at bounding box center [681, 441] width 1034 height 35
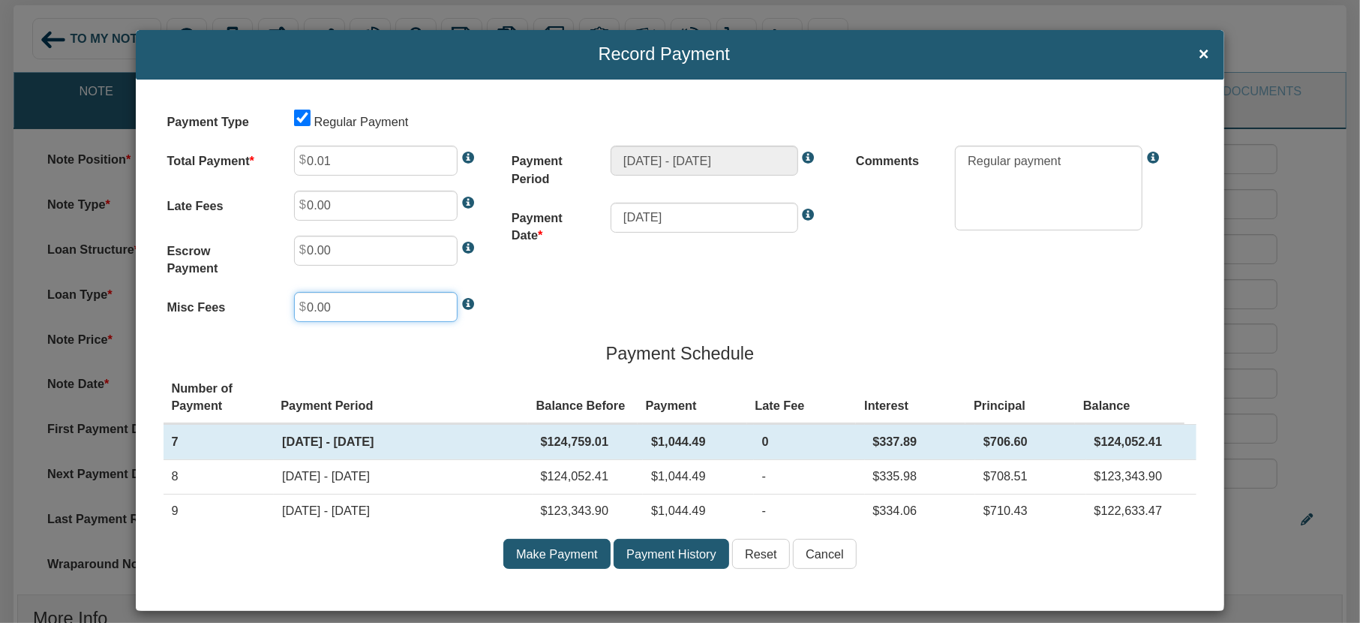
drag, startPoint x: 334, startPoint y: 308, endPoint x: 291, endPoint y: 303, distance: 43.0
click at [294, 303] on input "0.00" at bounding box center [376, 307] width 164 height 30
drag, startPoint x: 1068, startPoint y: 406, endPoint x: 1128, endPoint y: 411, distance: 60.2
click at [1128, 411] on th "Balance" at bounding box center [1130, 397] width 110 height 52
click at [1199, 53] on span "×" at bounding box center [1204, 55] width 11 height 20
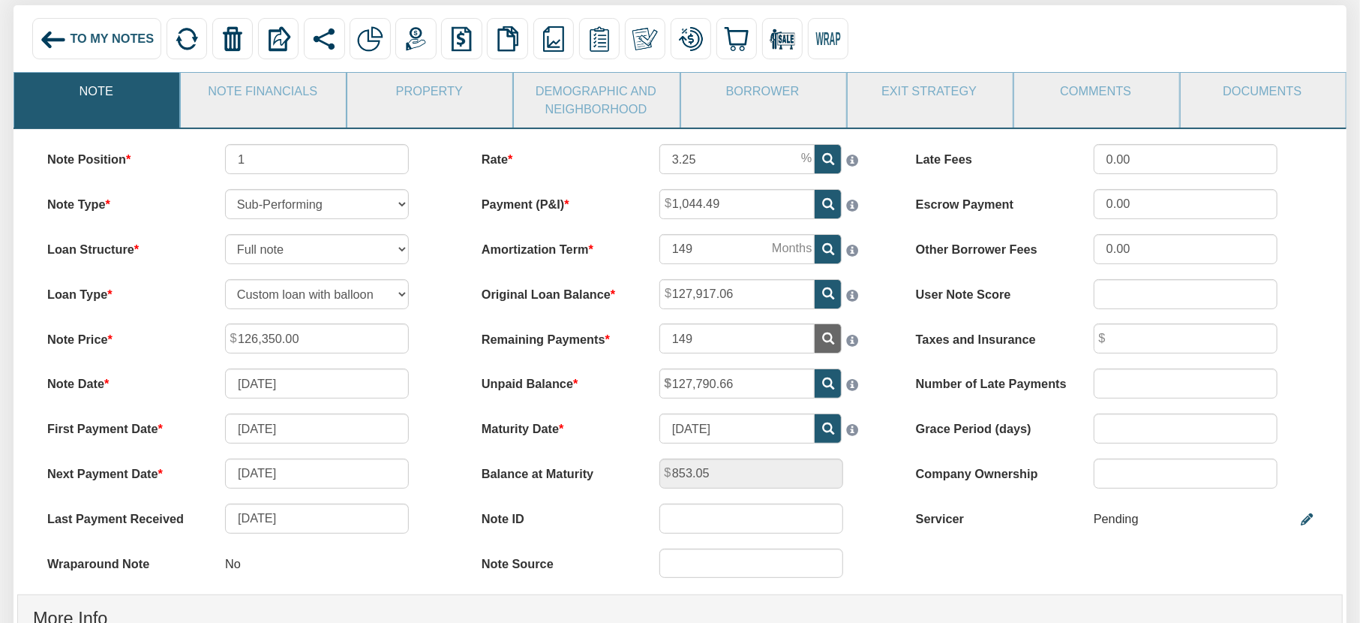
click at [67, 35] on div "To My Notes" at bounding box center [97, 38] width 130 height 41
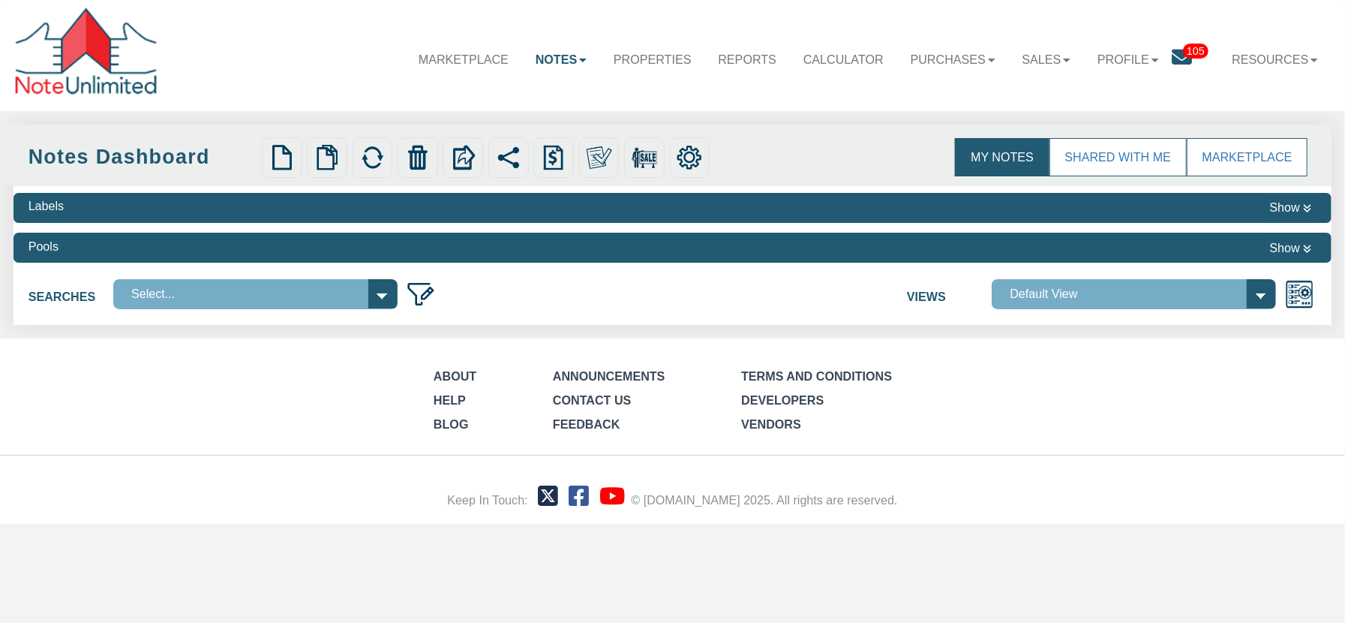
select select
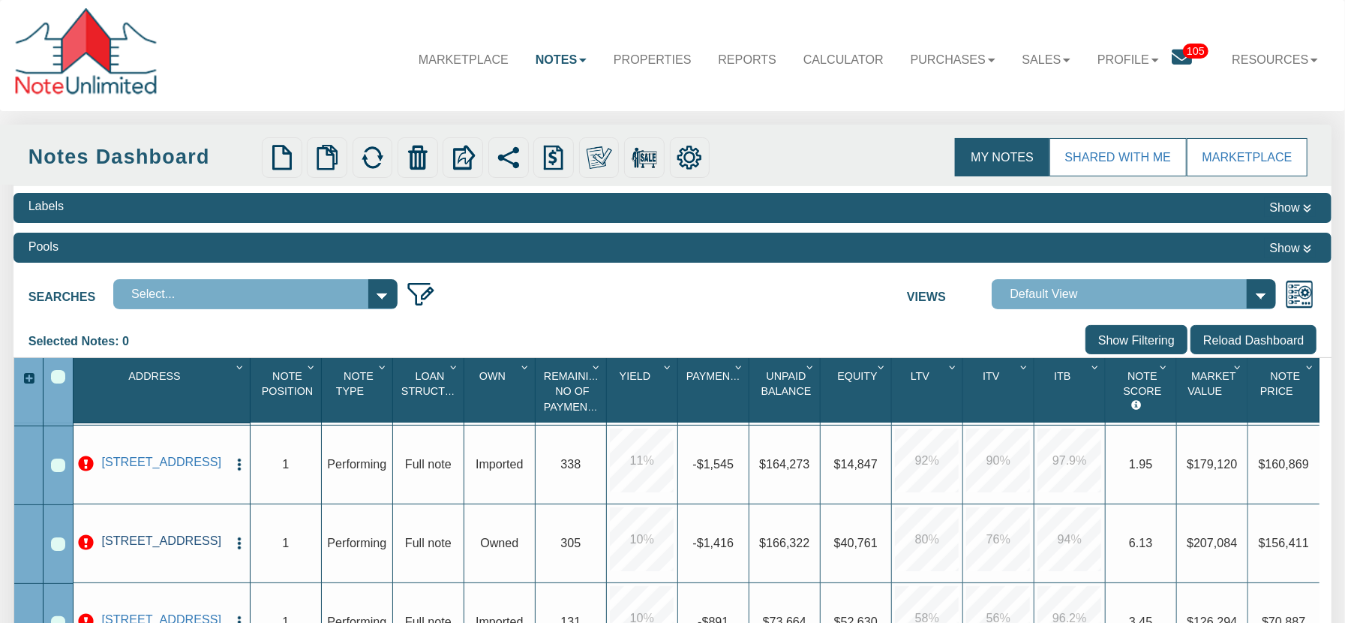
scroll to position [329, 0]
click at [145, 548] on link "5130 Ridgeton Dr, Houston, TX, 77053" at bounding box center [161, 540] width 131 height 14
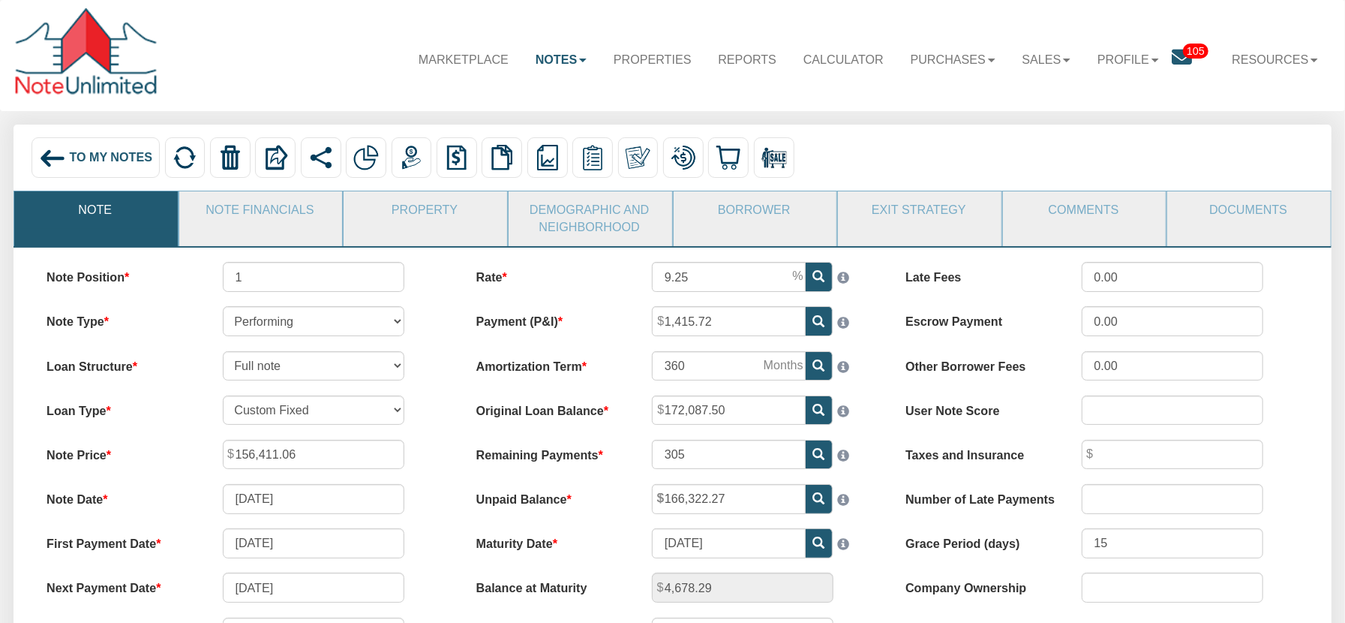
click at [55, 163] on img at bounding box center [52, 158] width 27 height 27
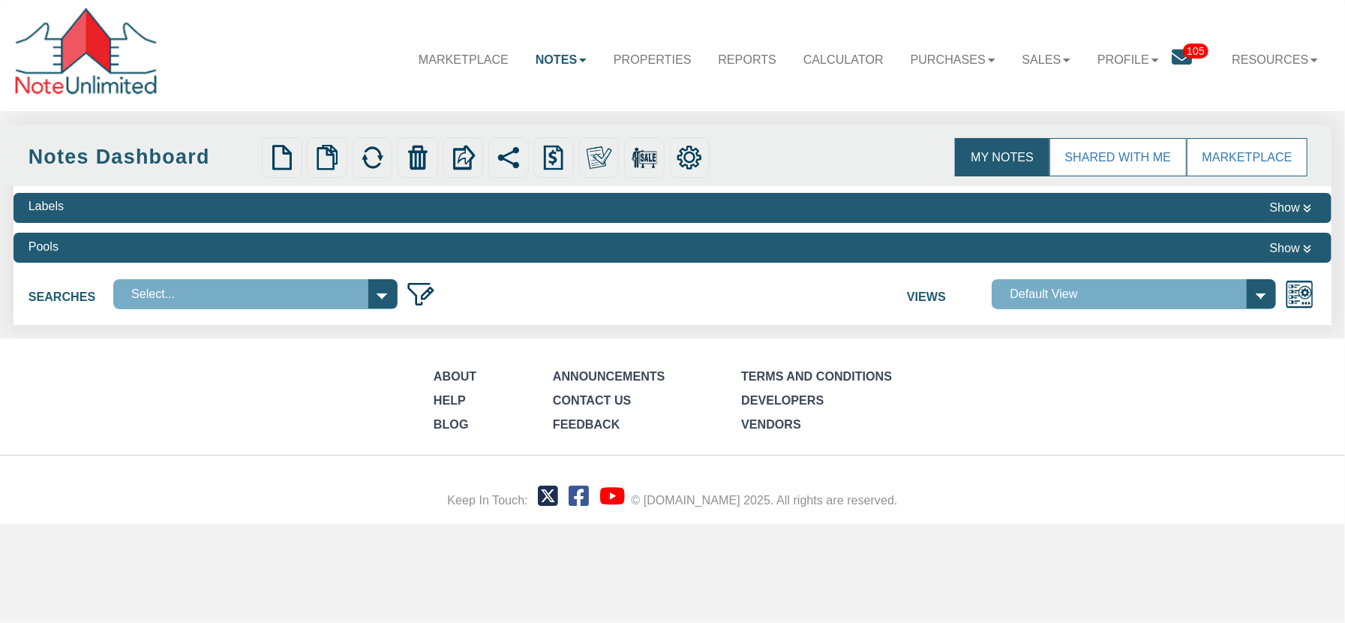
select select
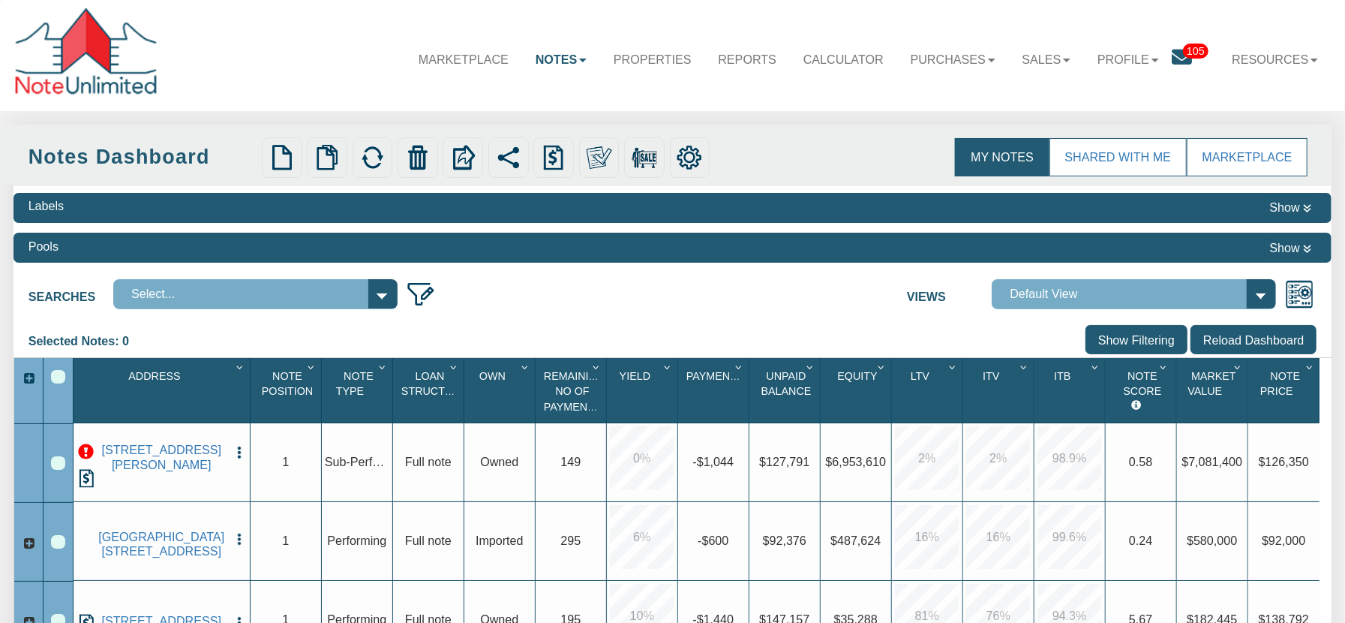
scroll to position [359, 0]
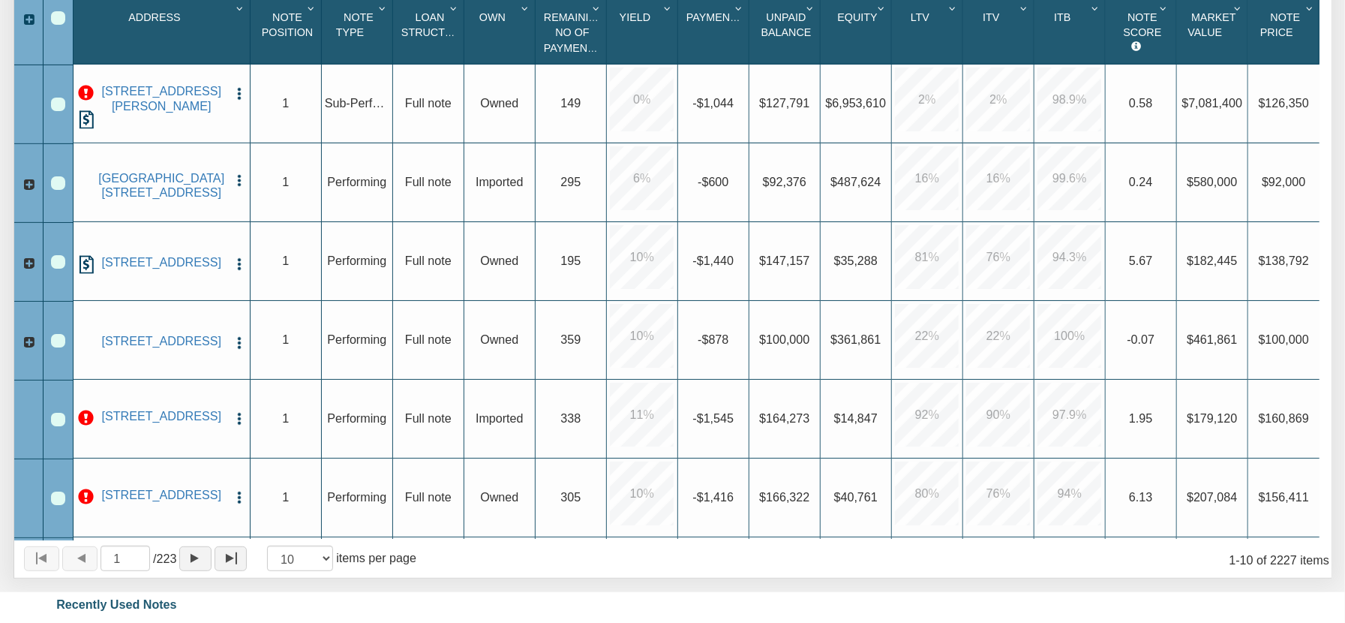
click at [55, 501] on div "Row 9, Row Selection Checkbox" at bounding box center [58, 498] width 14 height 14
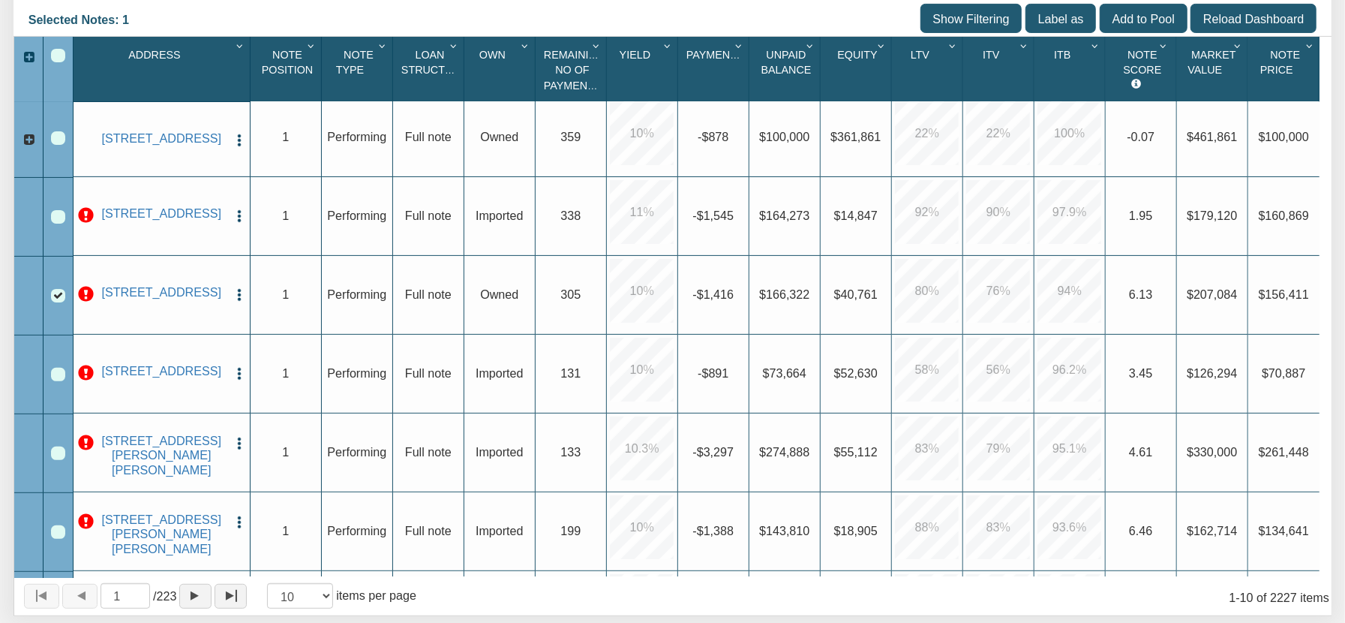
scroll to position [305, 0]
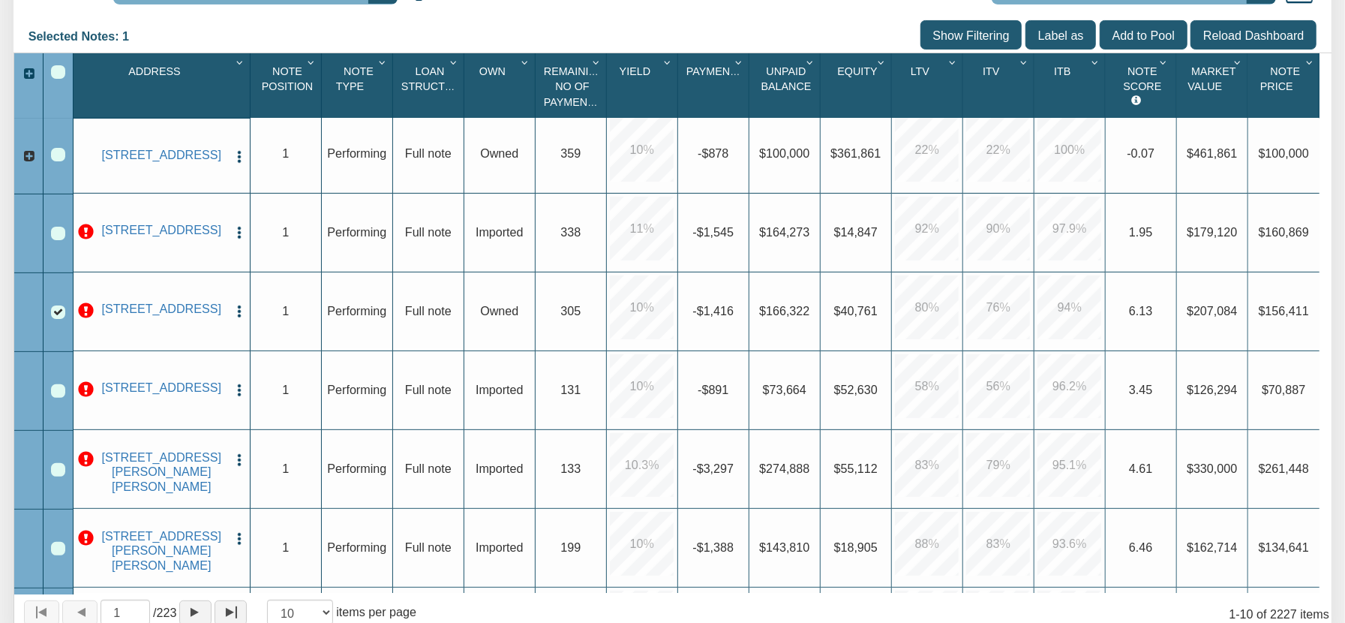
click at [239, 312] on img "button" at bounding box center [239, 311] width 15 height 15
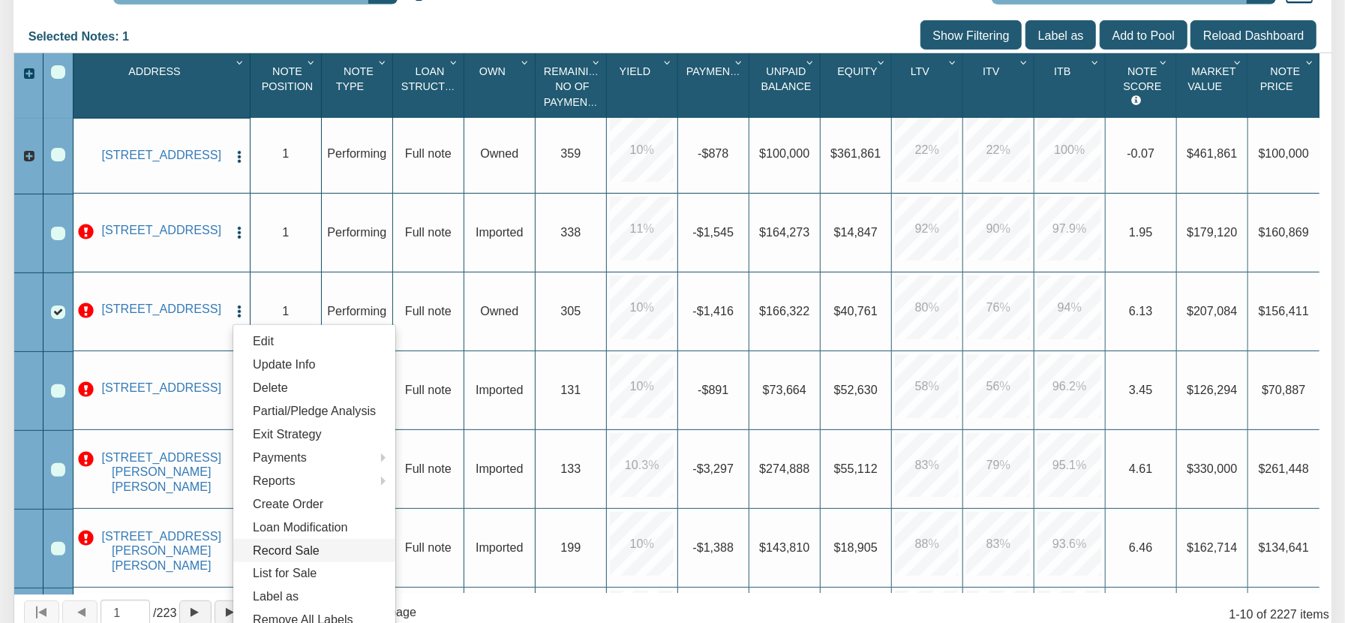
click at [314, 550] on link "Record Sale" at bounding box center [314, 550] width 162 height 23
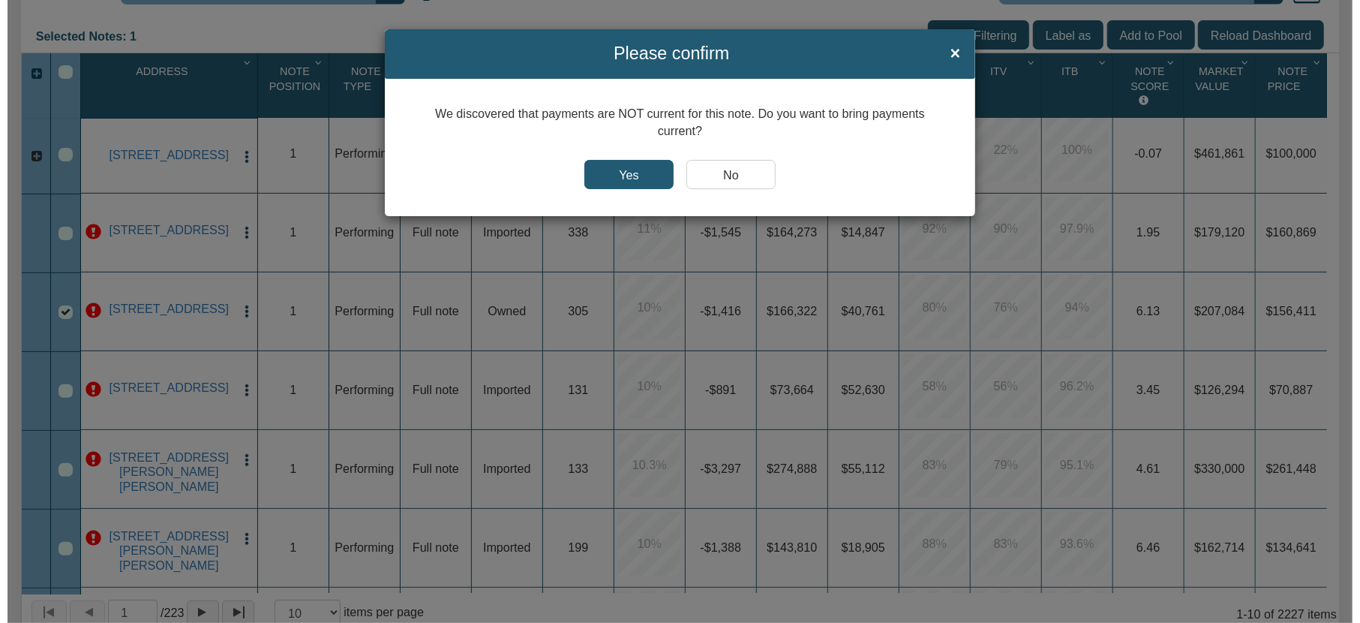
scroll to position [306, 0]
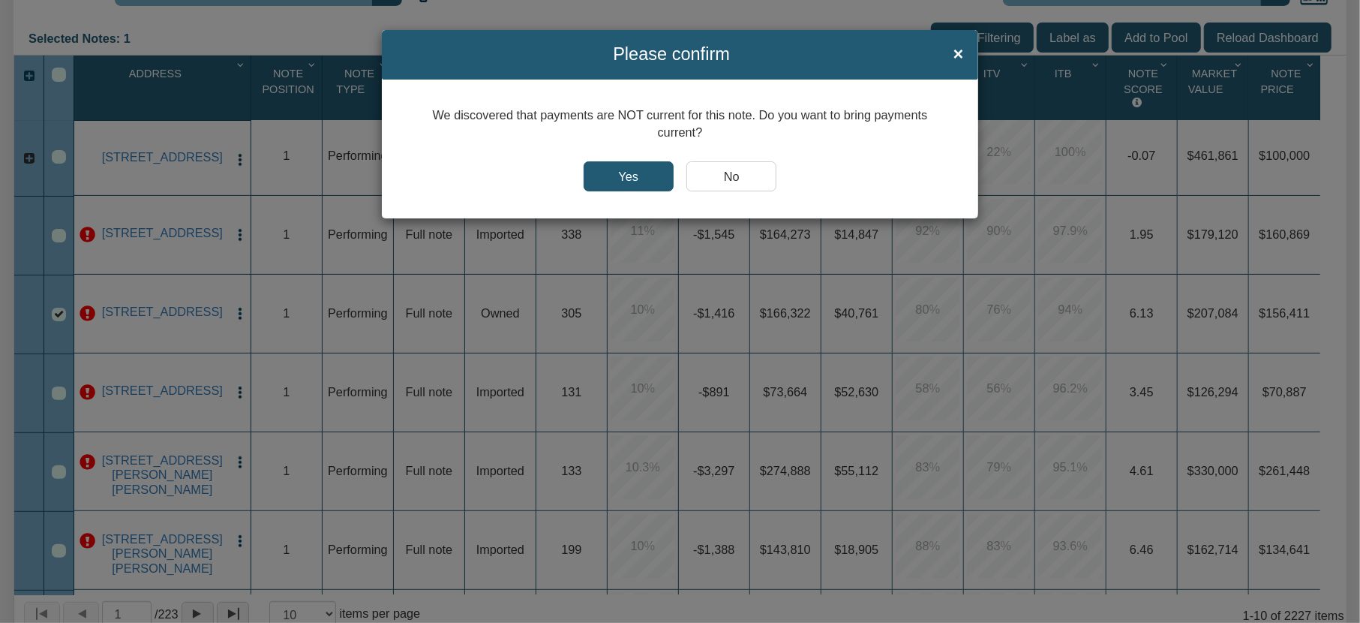
click at [625, 178] on input "Yes" at bounding box center [629, 176] width 90 height 30
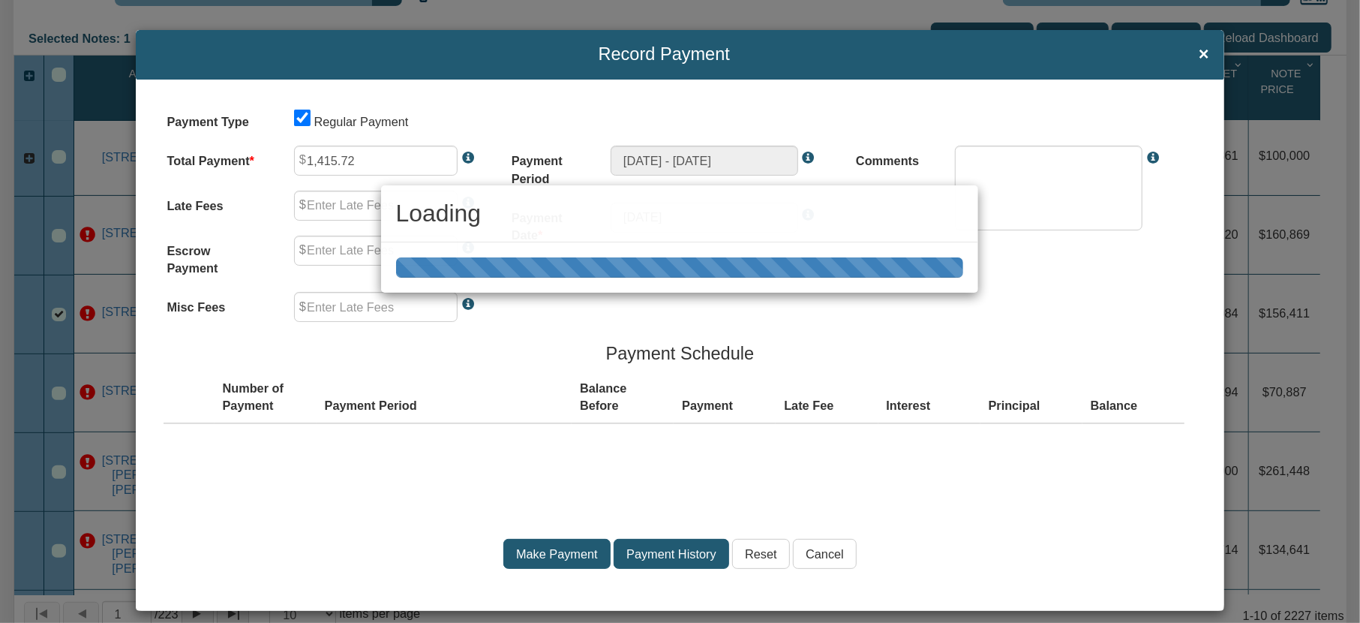
type input "0.00"
type textarea "Regular payment"
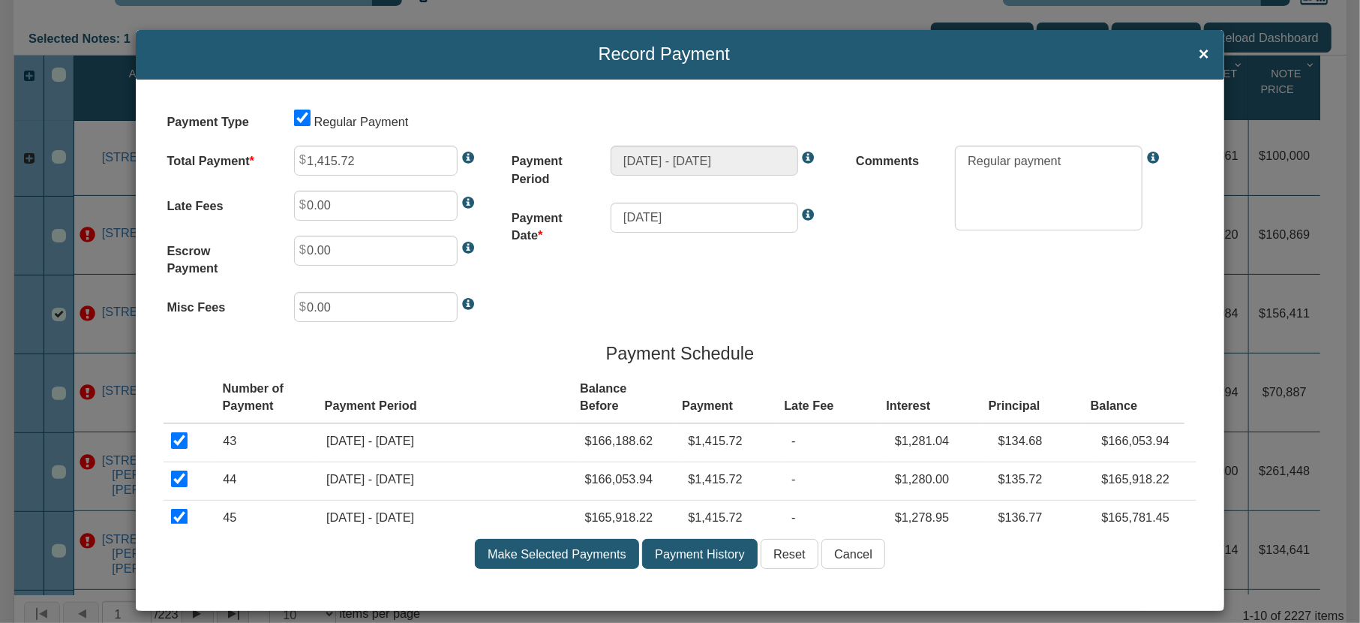
scroll to position [0, 0]
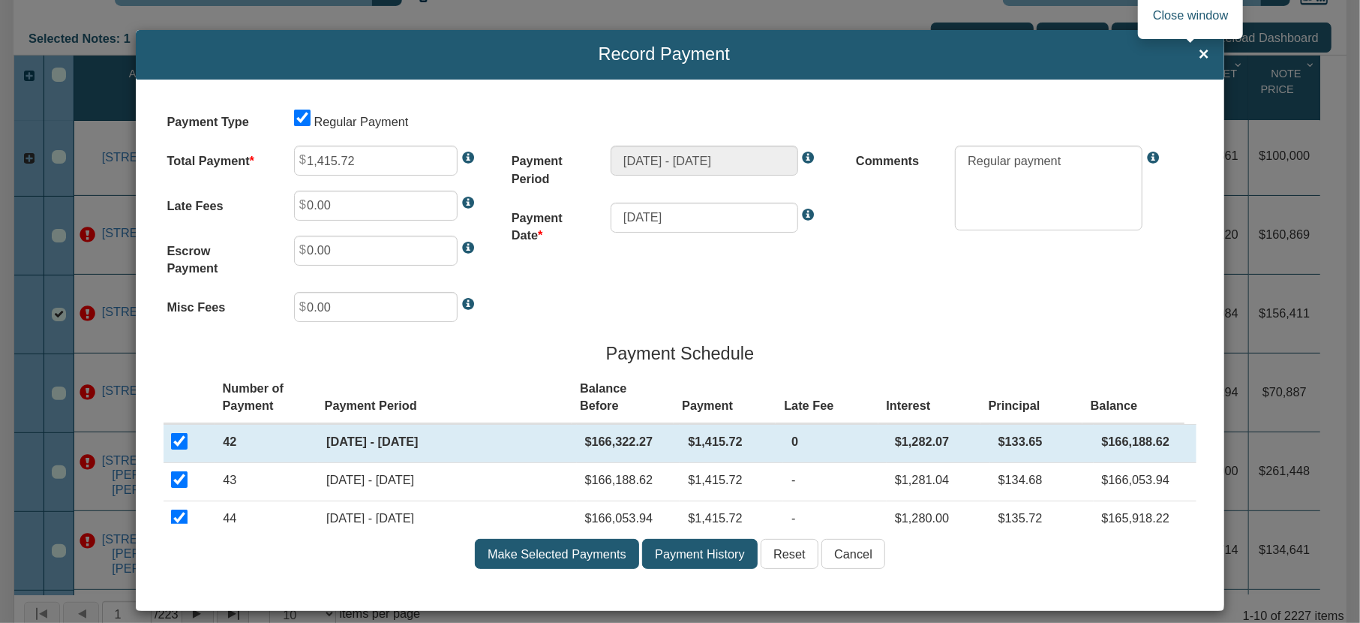
click at [1199, 55] on span "×" at bounding box center [1204, 55] width 11 height 20
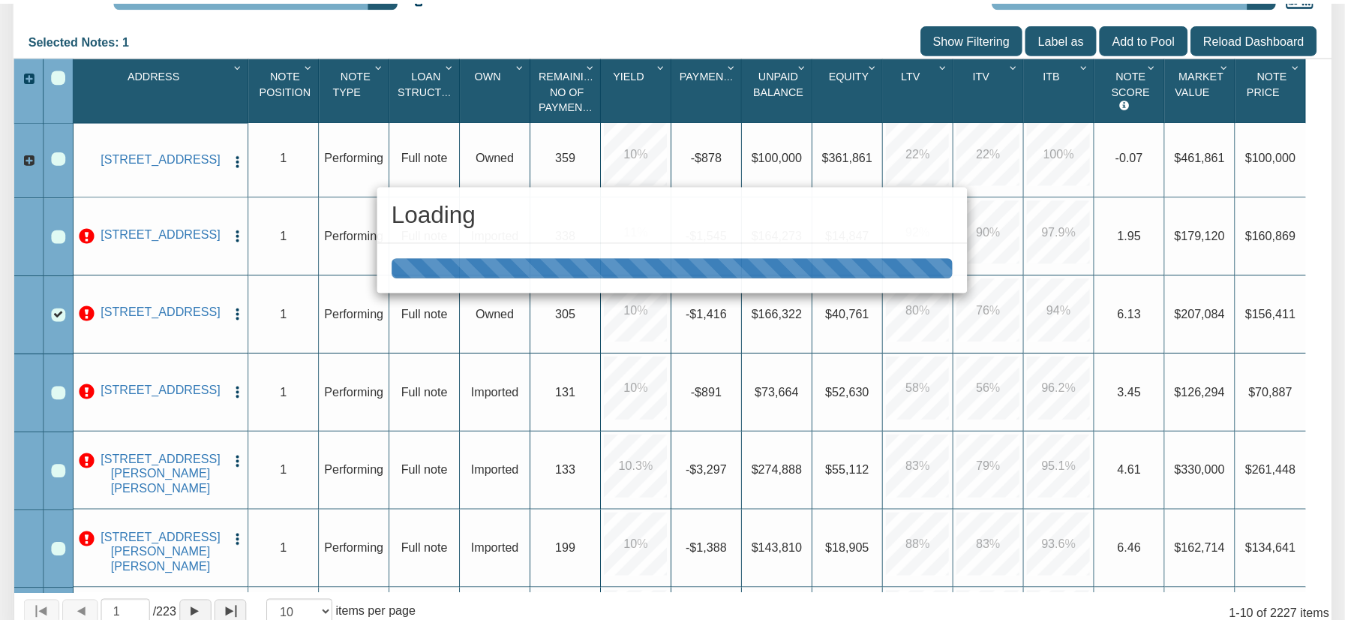
scroll to position [305, 0]
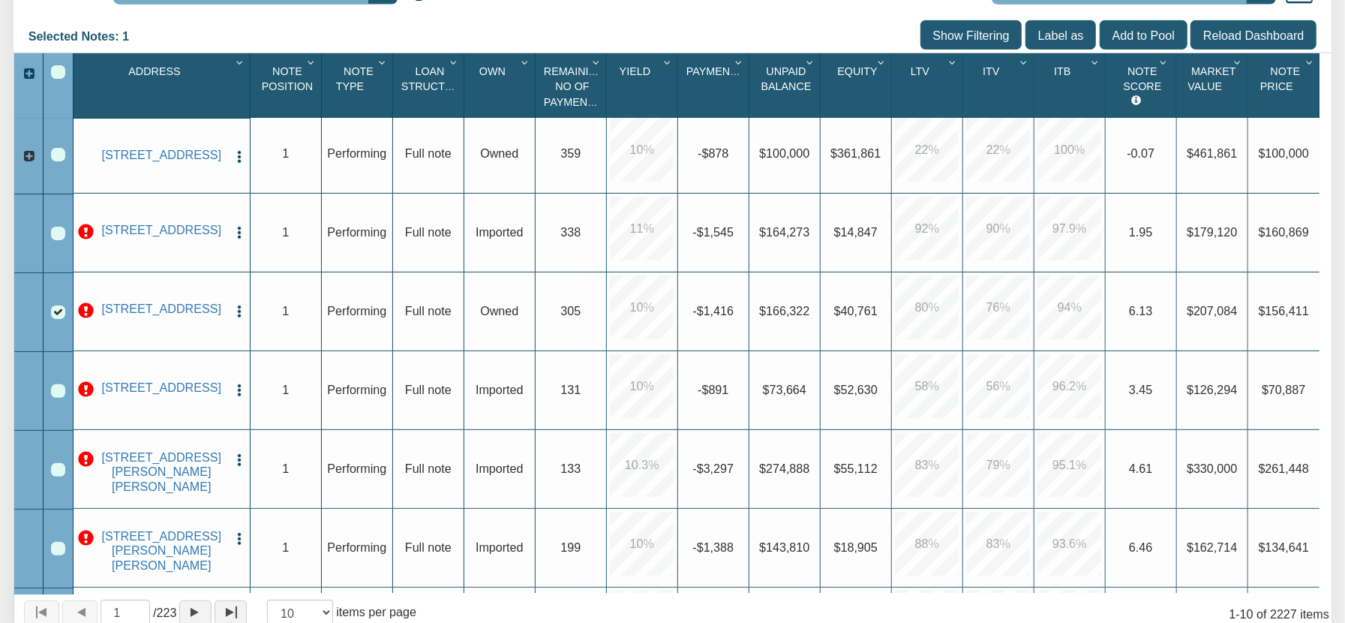
click at [237, 311] on img "button" at bounding box center [239, 311] width 15 height 15
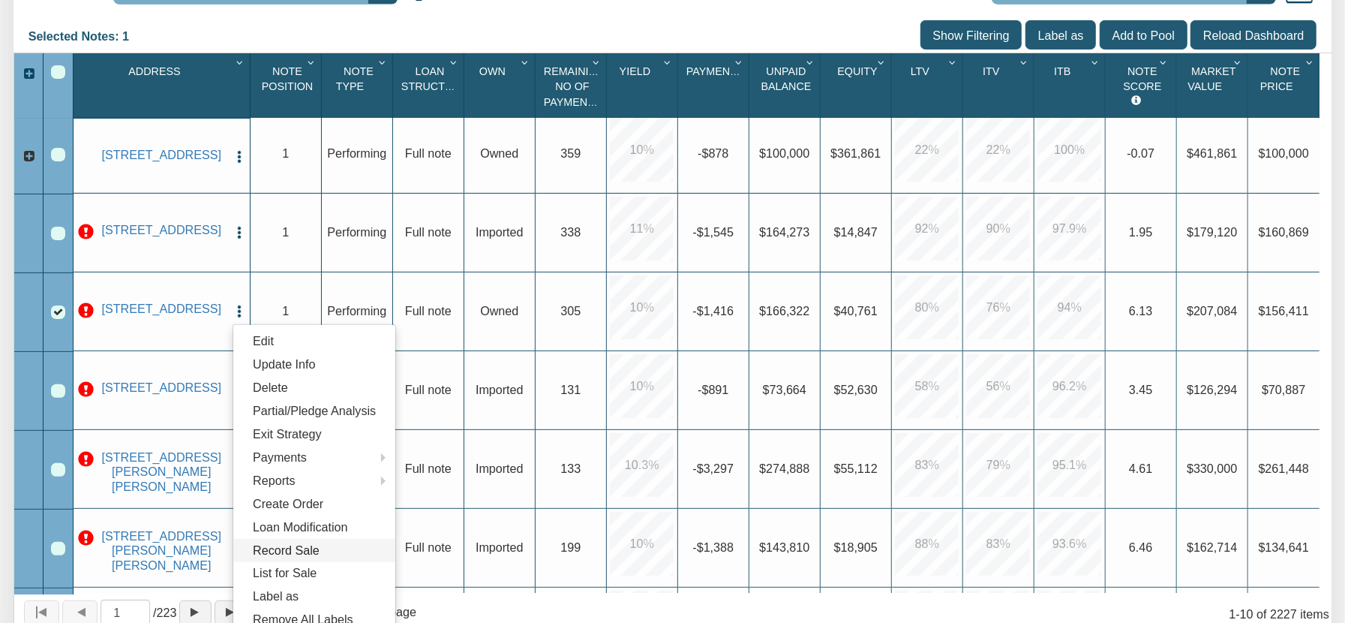
click at [303, 555] on link "Record Sale" at bounding box center [314, 550] width 162 height 23
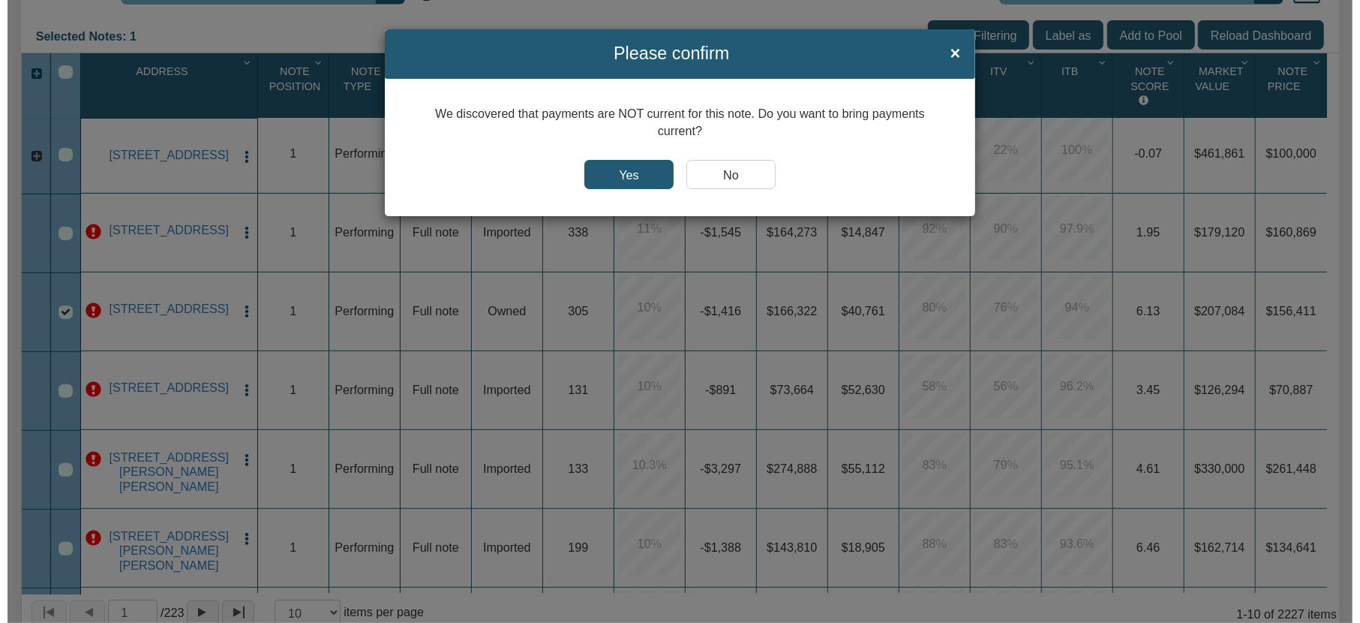
scroll to position [306, 0]
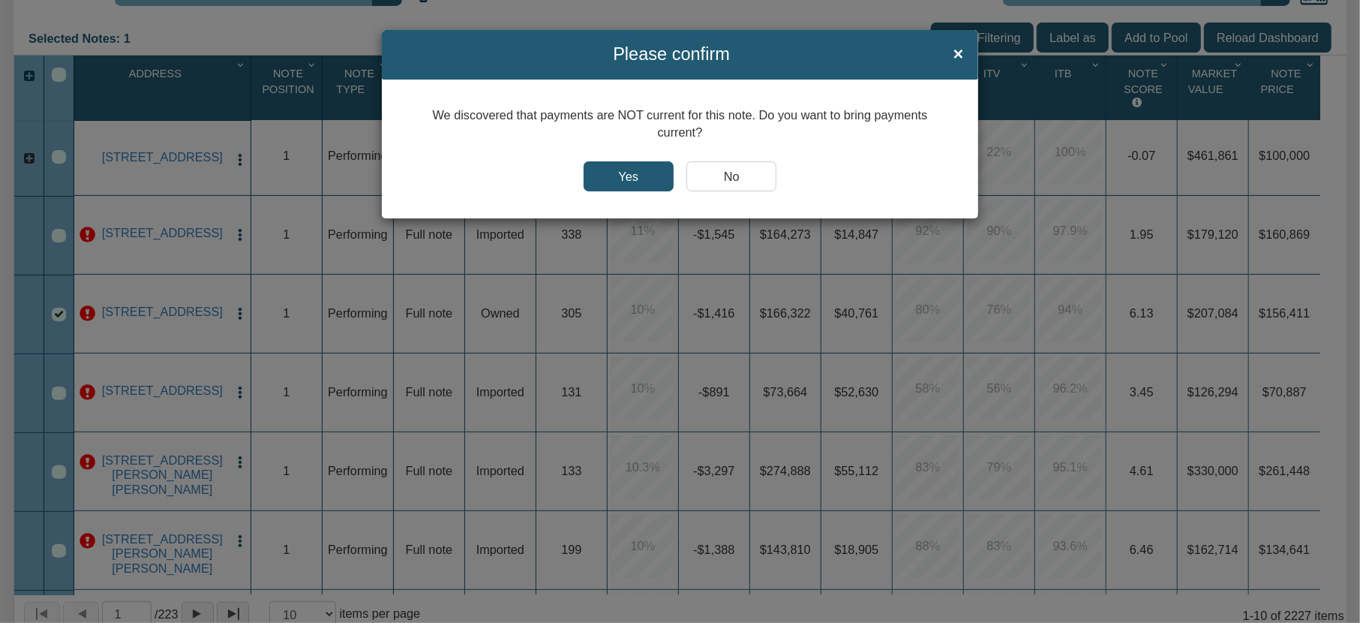
click at [632, 181] on input "Yes" at bounding box center [629, 176] width 90 height 30
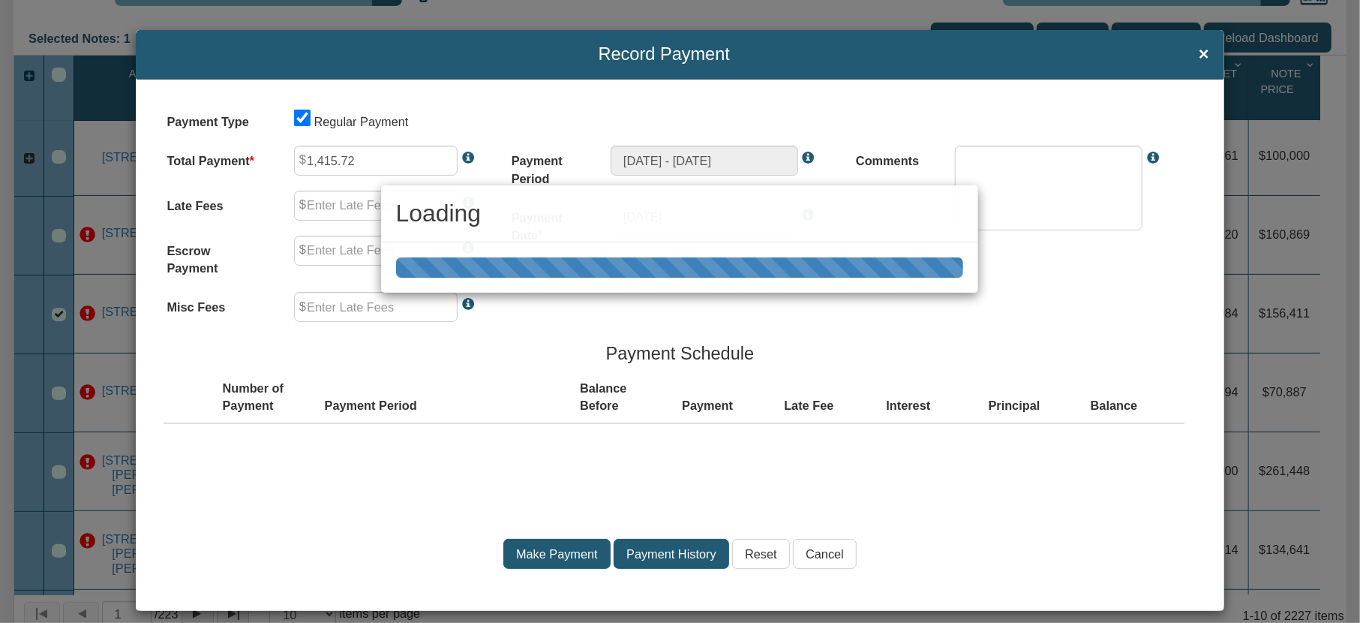
type input "0.00"
type textarea "Regular payment"
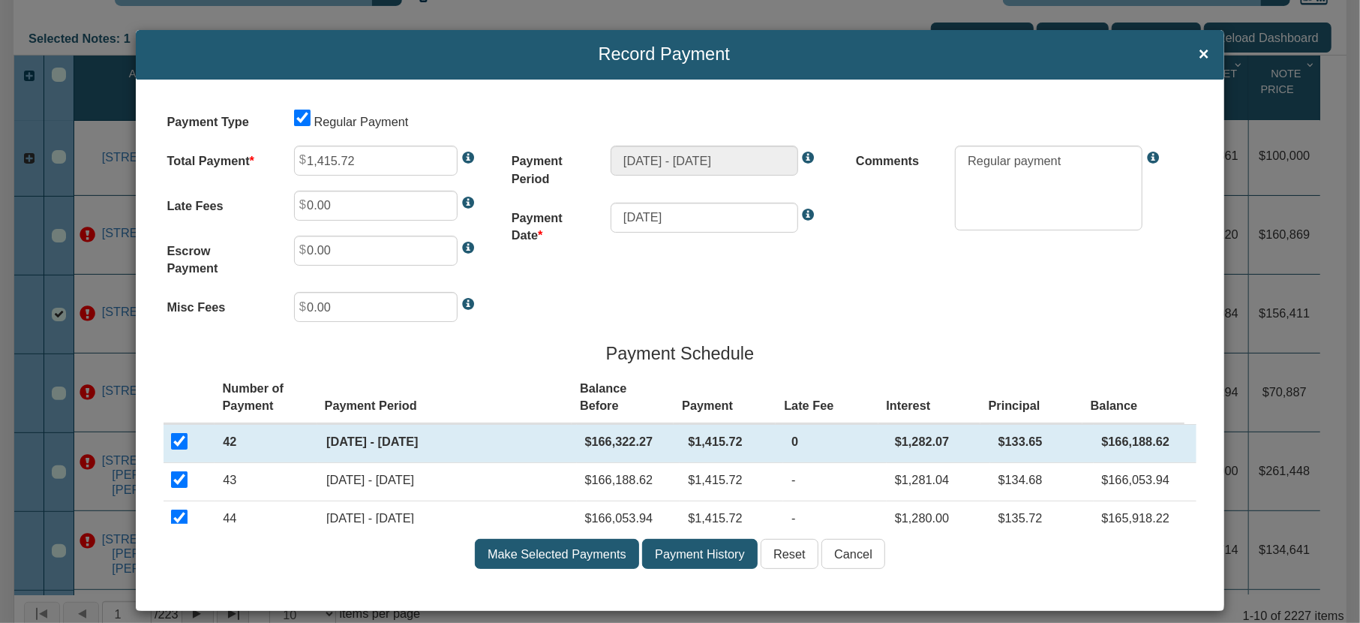
click at [176, 445] on input "checkbox" at bounding box center [179, 441] width 17 height 17
checkbox input "false"
click at [179, 482] on input "checkbox" at bounding box center [179, 479] width 17 height 17
checkbox input "false"
click at [179, 519] on input "checkbox" at bounding box center [179, 517] width 17 height 17
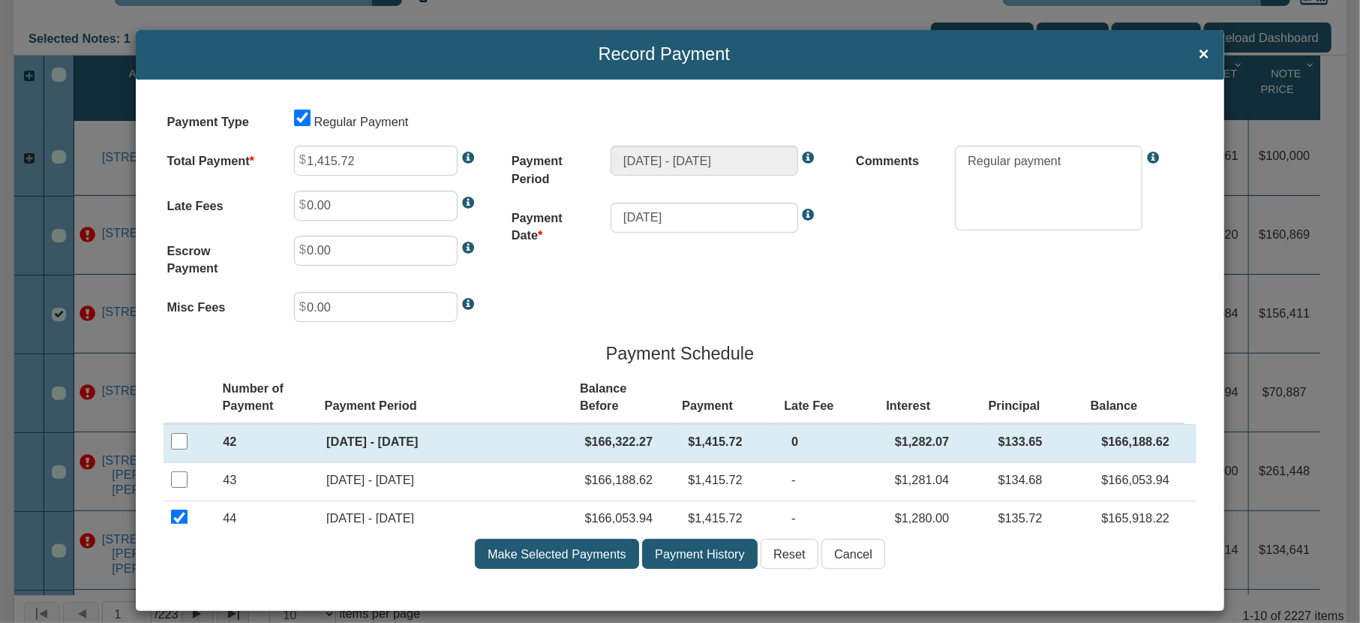
checkbox input "false"
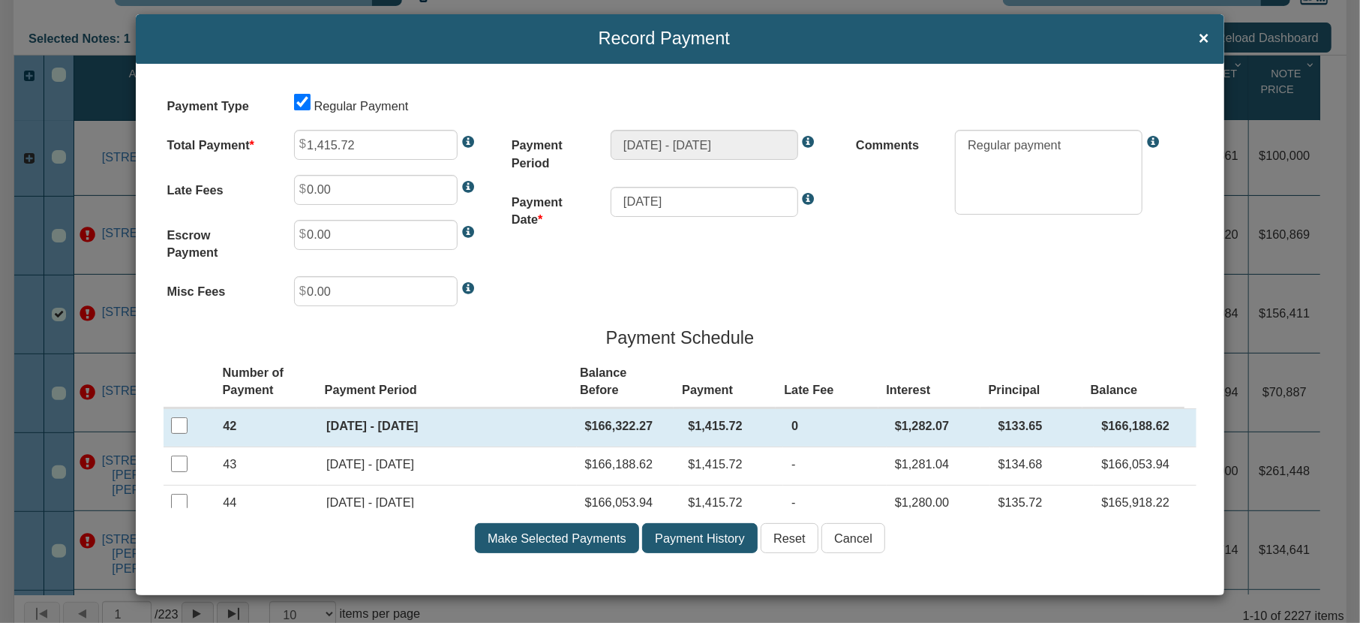
scroll to position [18, 0]
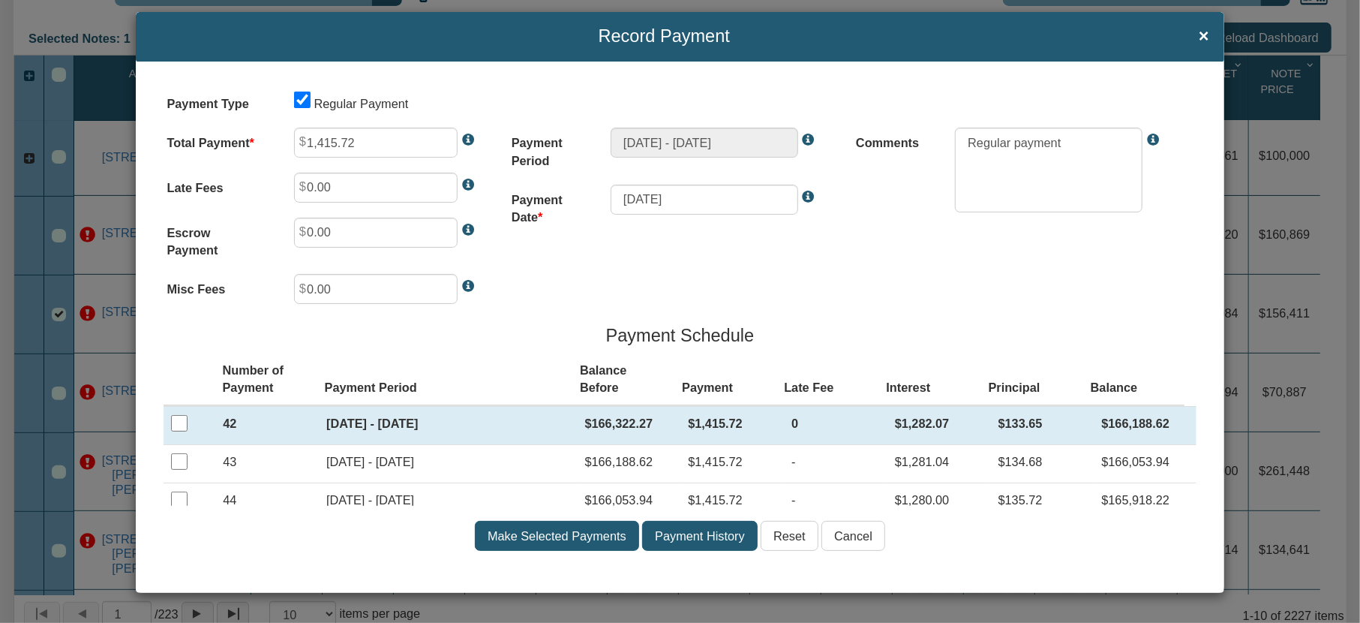
click at [864, 539] on input "Cancel" at bounding box center [853, 536] width 64 height 30
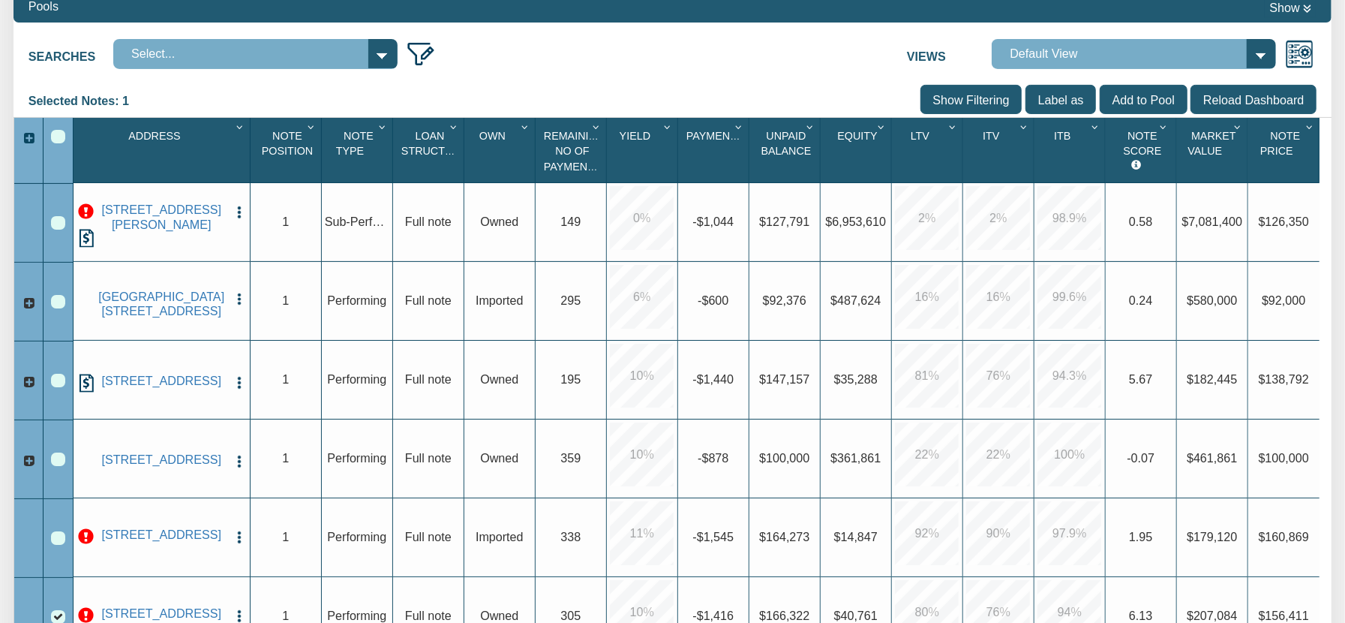
scroll to position [120, 0]
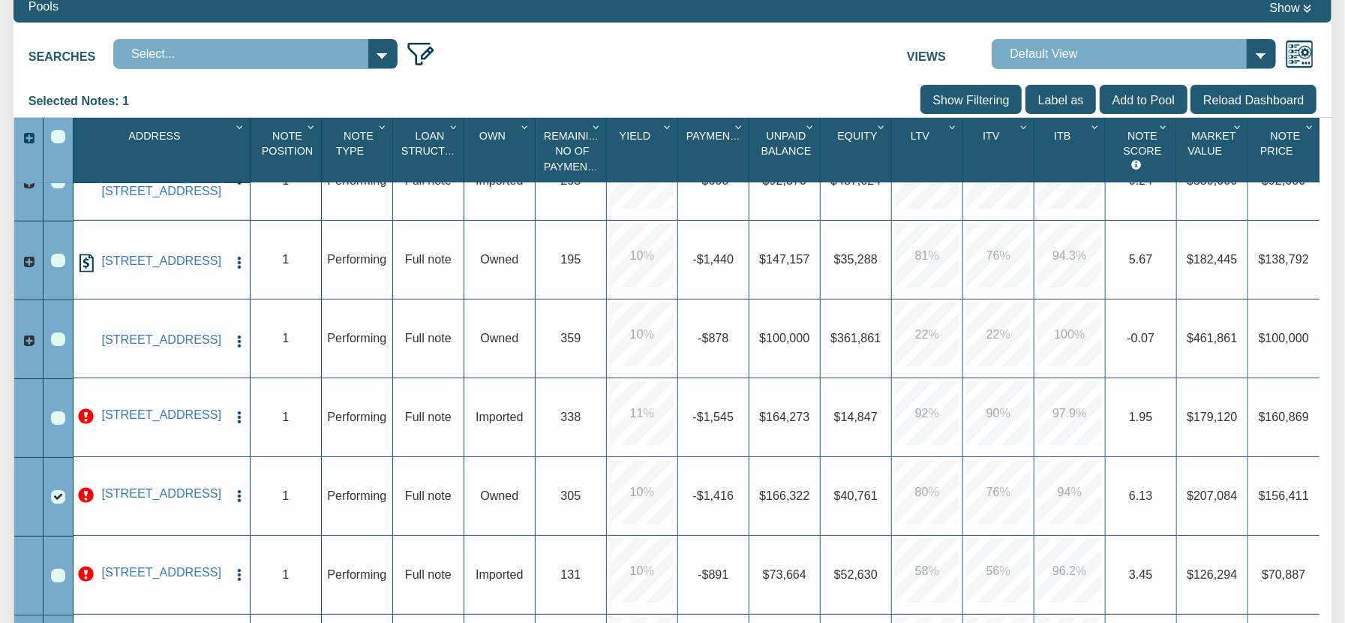
click at [236, 570] on img "button" at bounding box center [239, 574] width 15 height 15
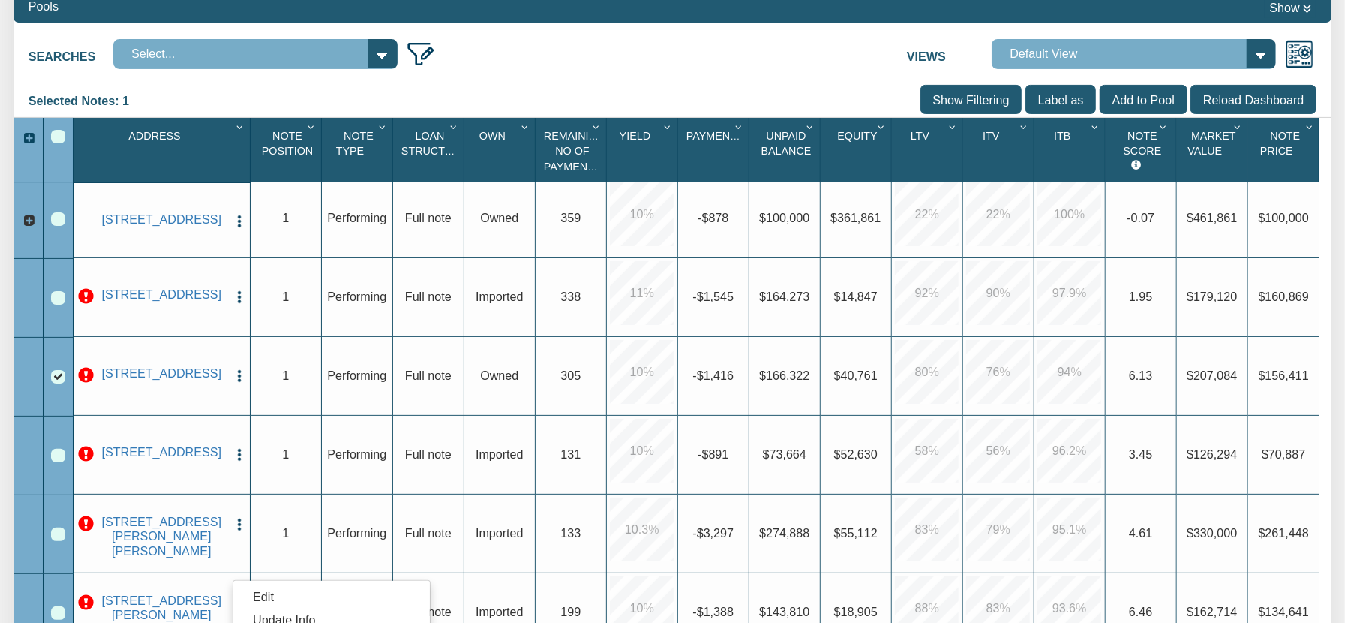
click at [241, 376] on img "button" at bounding box center [239, 375] width 15 height 15
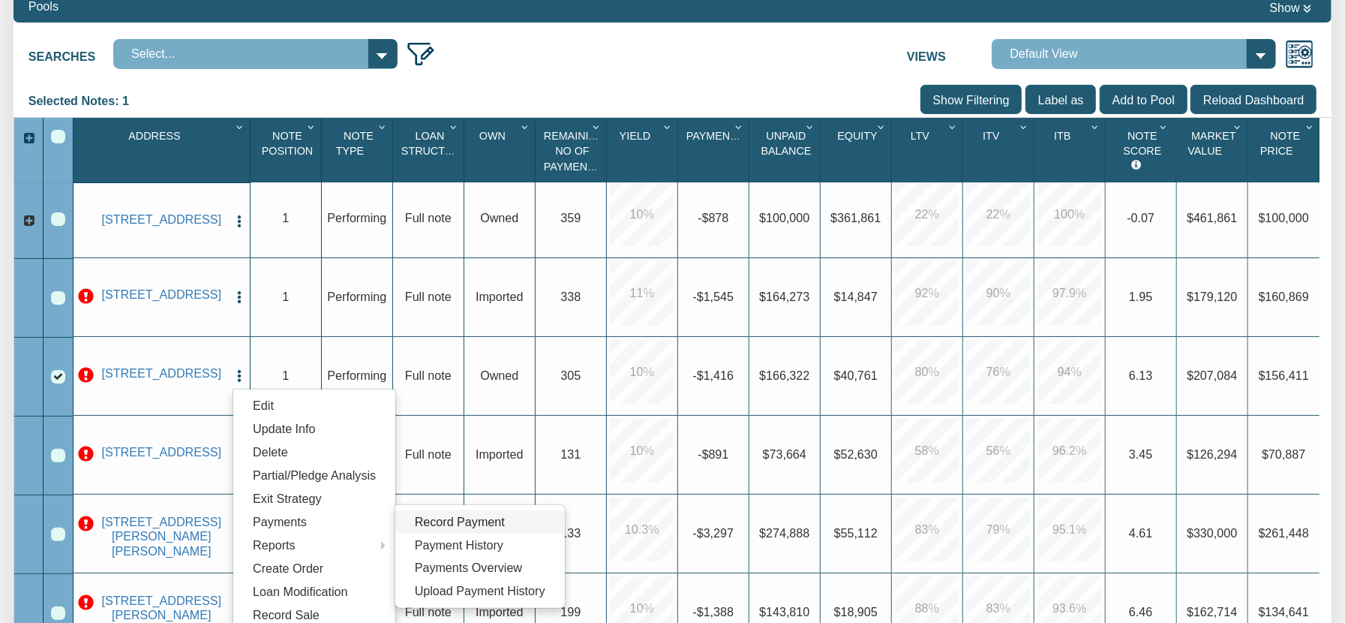
click at [444, 525] on link "Record Payment" at bounding box center [480, 521] width 170 height 23
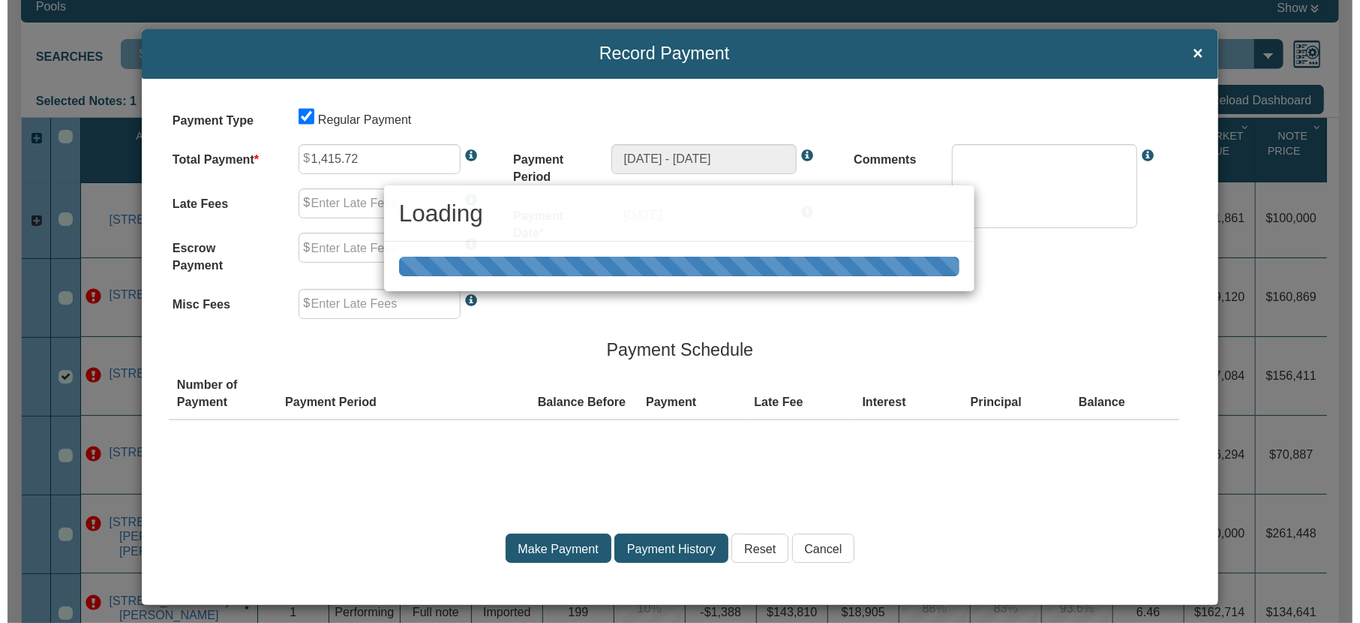
scroll to position [241, 0]
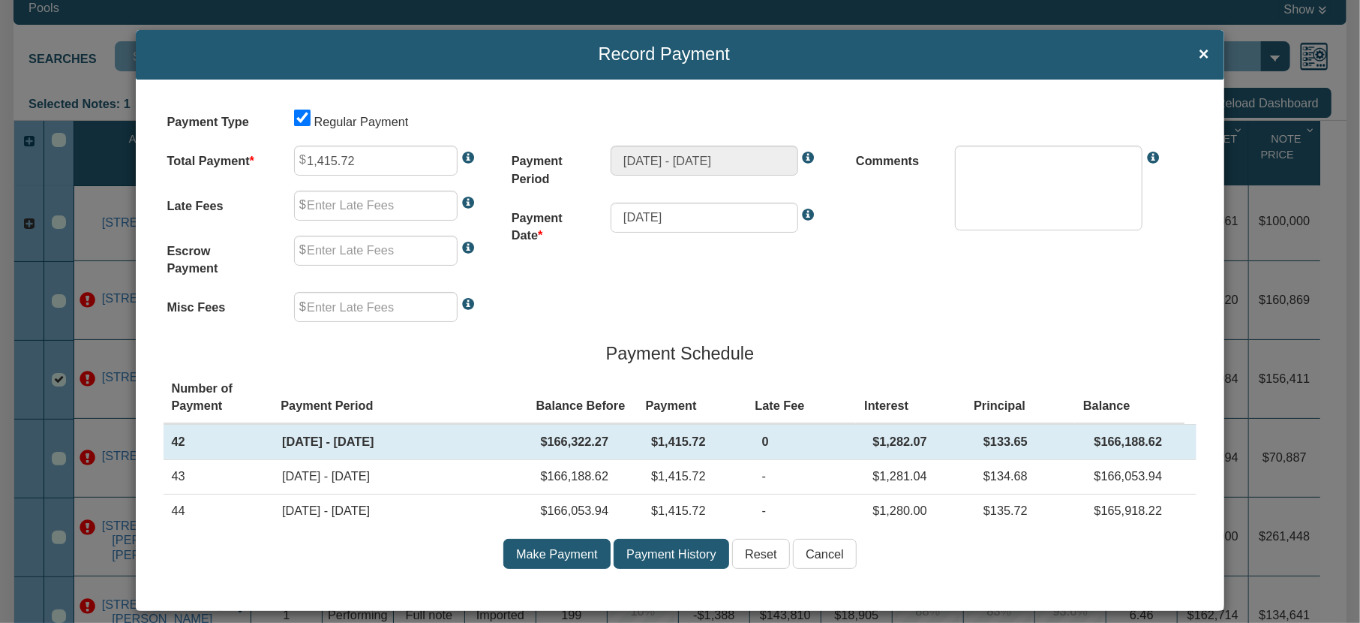
type input "0.00"
type textarea "Regular payment"
click at [150, 441] on div "Payment Type Regular Payment Total Payment 1,415.72 Late Fees 0.00 Escrow Payme…" at bounding box center [680, 346] width 1088 height 532
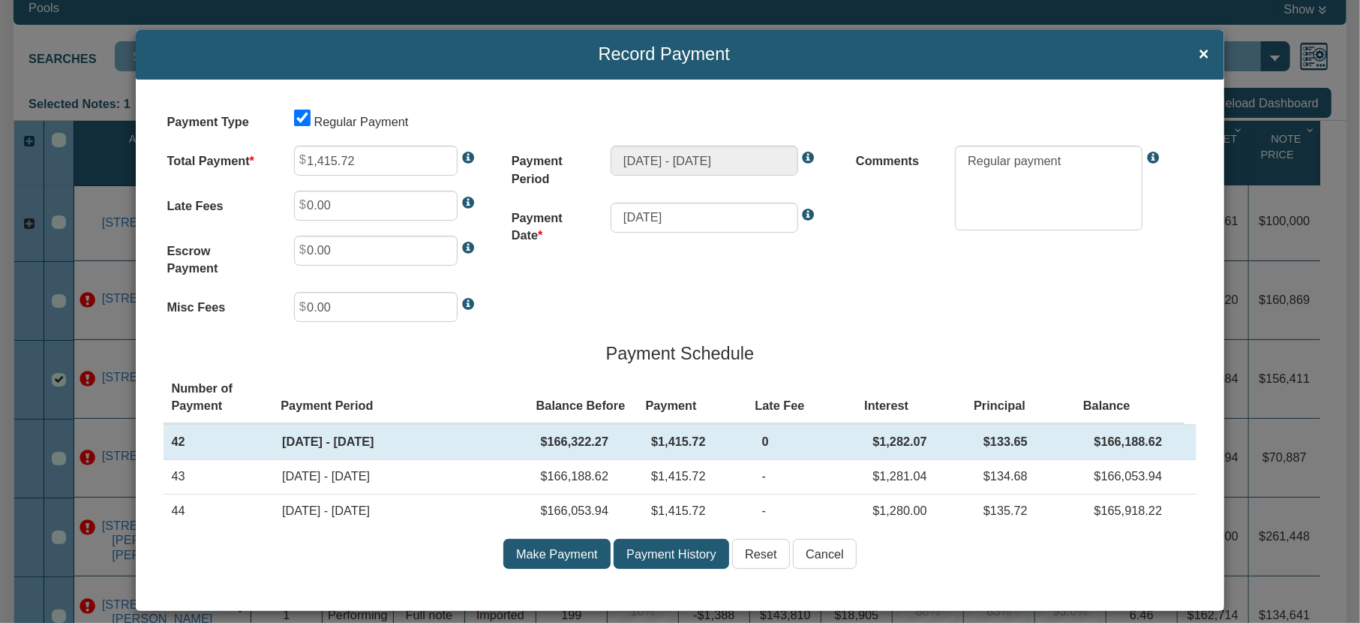
click at [149, 480] on div "Payment Type Regular Payment Total Payment 1,415.72 Late Fees 0.00 Escrow Payme…" at bounding box center [680, 346] width 1088 height 532
click at [153, 514] on div "Payment Type Regular Payment Total Payment 1,415.72 Late Fees 0.00 Escrow Payme…" at bounding box center [680, 346] width 1088 height 532
click at [825, 554] on input "Cancel" at bounding box center [825, 554] width 64 height 30
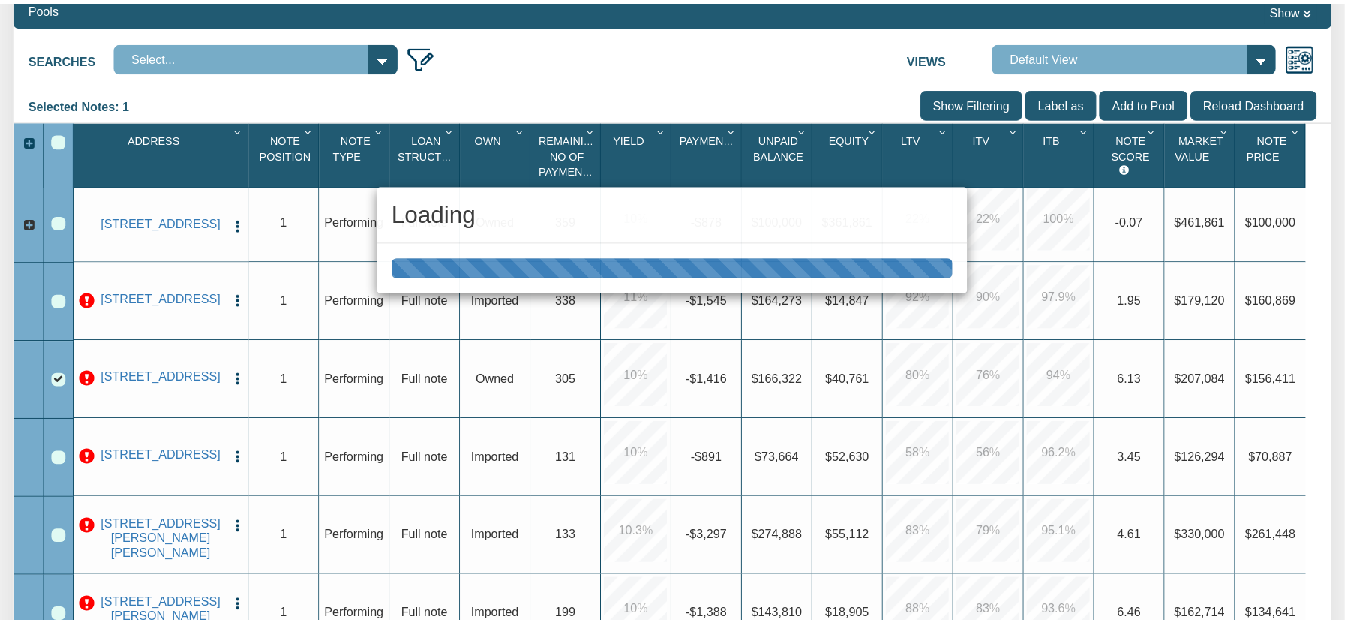
scroll to position [240, 0]
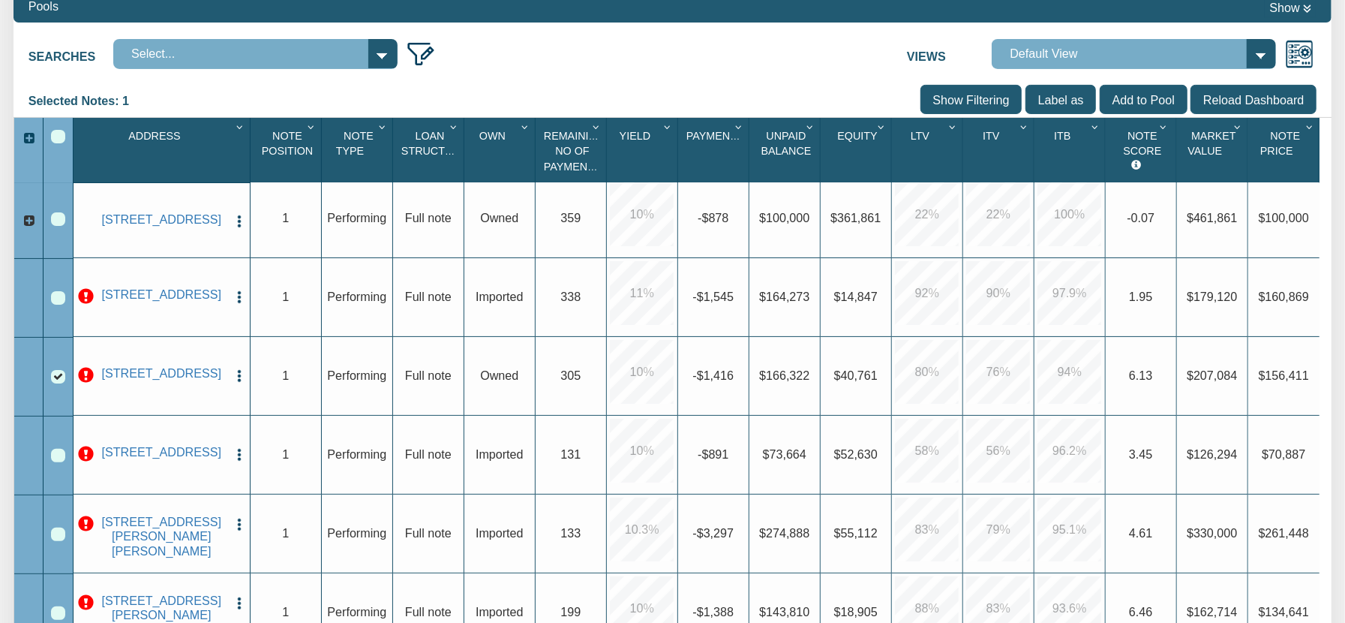
click at [238, 375] on img "button" at bounding box center [239, 375] width 15 height 15
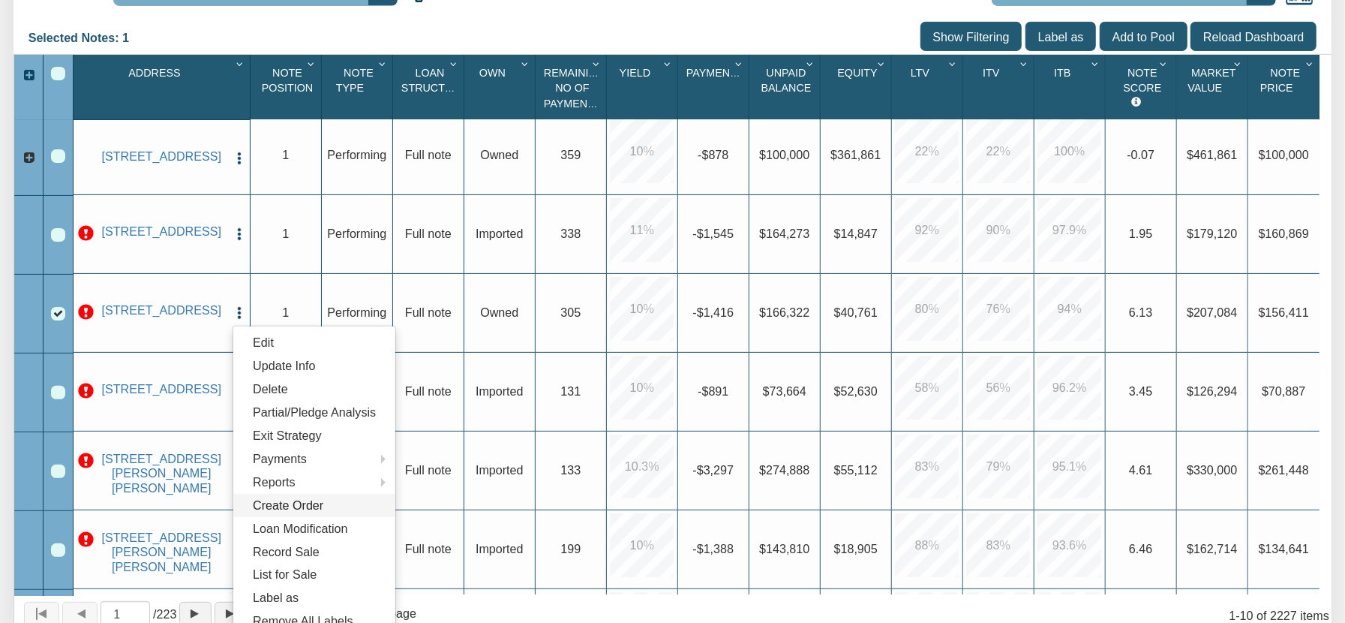
scroll to position [360, 0]
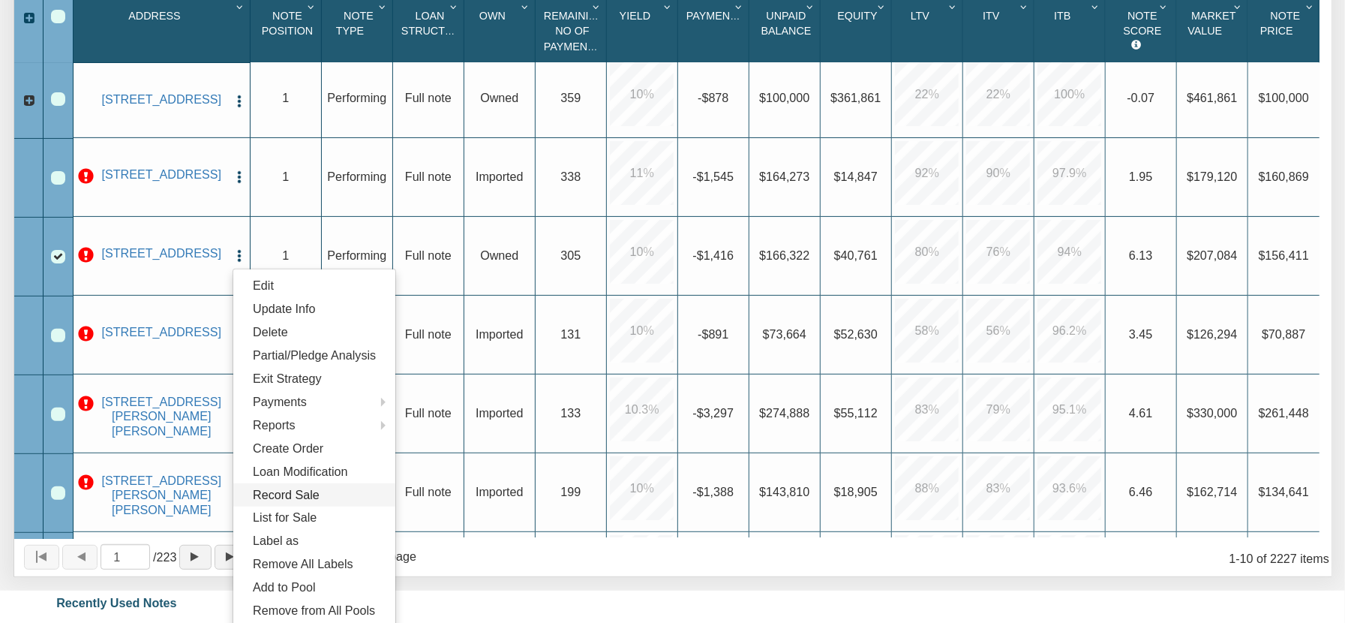
click at [317, 499] on link "Record Sale" at bounding box center [314, 494] width 162 height 23
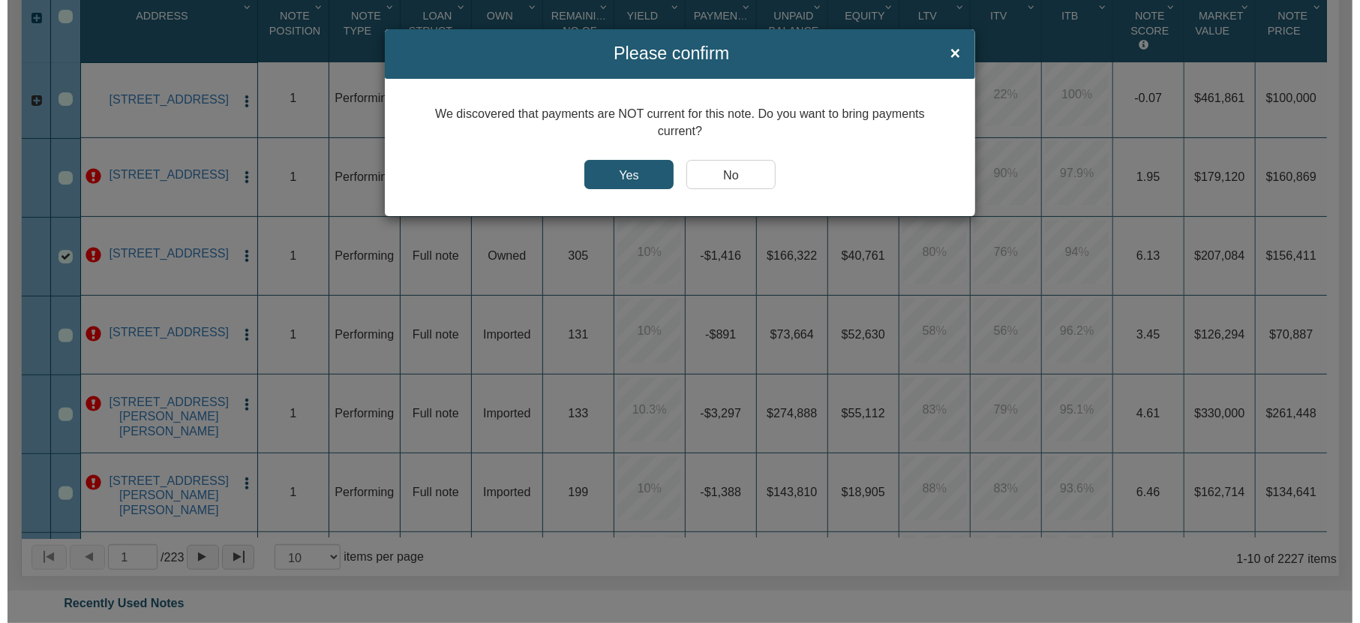
scroll to position [361, 0]
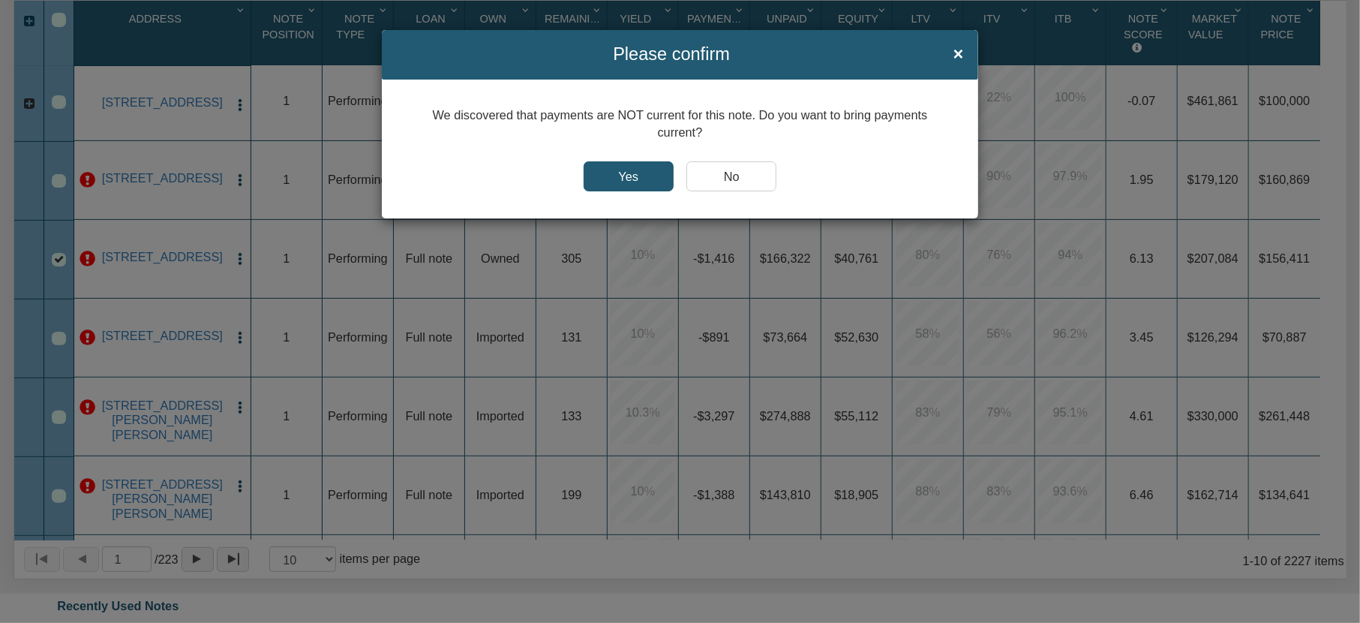
click at [646, 174] on input "Yes" at bounding box center [629, 176] width 90 height 30
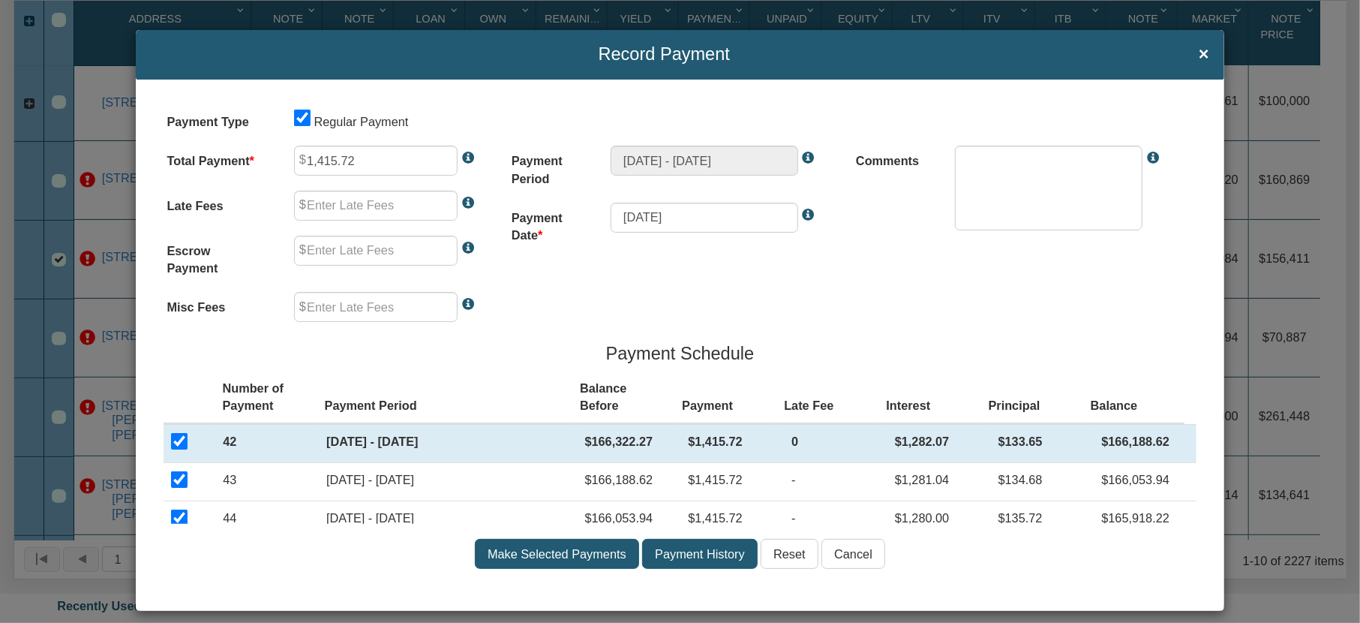
type input "0.00"
type textarea "Regular payment"
click at [180, 448] on input "checkbox" at bounding box center [179, 441] width 17 height 17
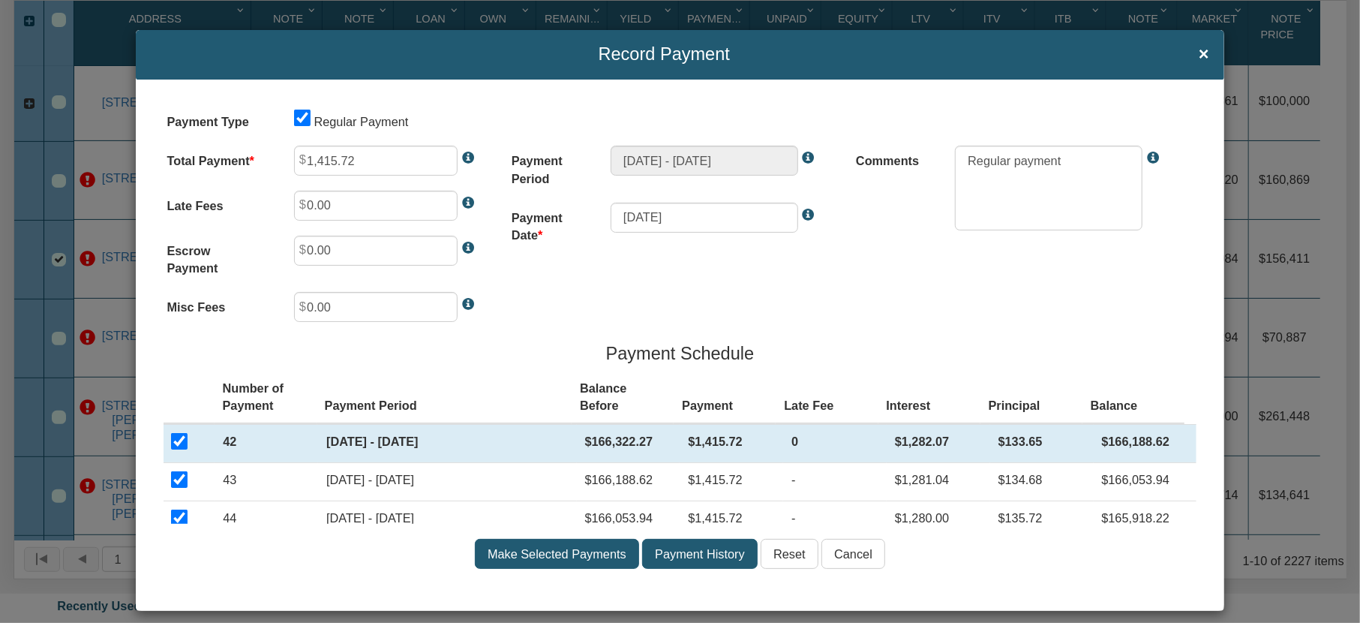
checkbox input "false"
click at [180, 481] on input "checkbox" at bounding box center [179, 479] width 17 height 17
checkbox input "false"
click at [176, 515] on input "checkbox" at bounding box center [179, 517] width 17 height 17
checkbox input "false"
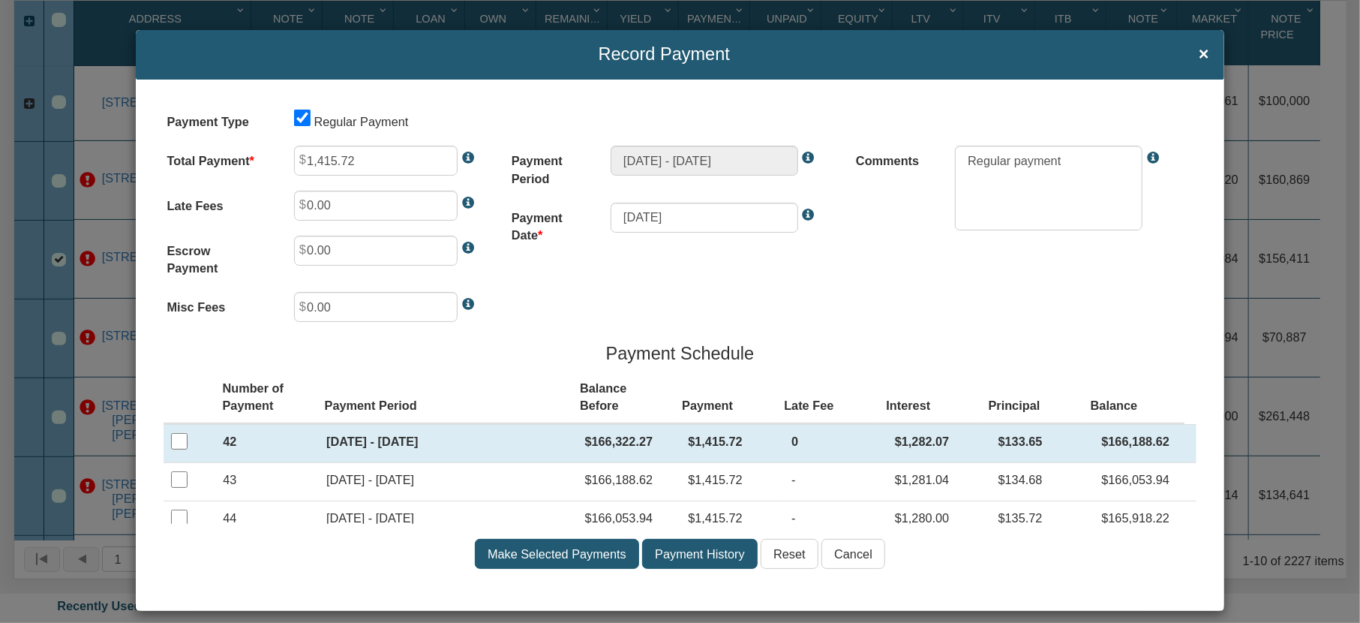
click at [176, 445] on input "checkbox" at bounding box center [179, 441] width 17 height 17
checkbox input "true"
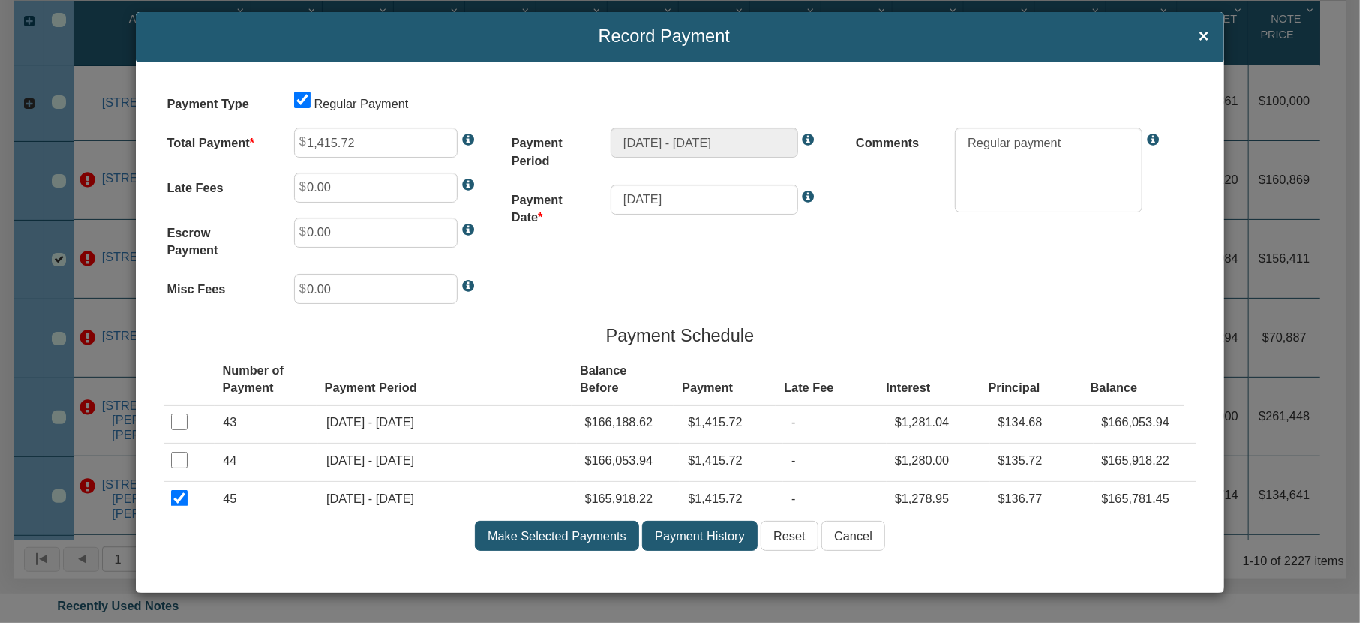
scroll to position [120, 0]
click at [179, 421] on input "checkbox" at bounding box center [179, 418] width 17 height 17
checkbox input "false"
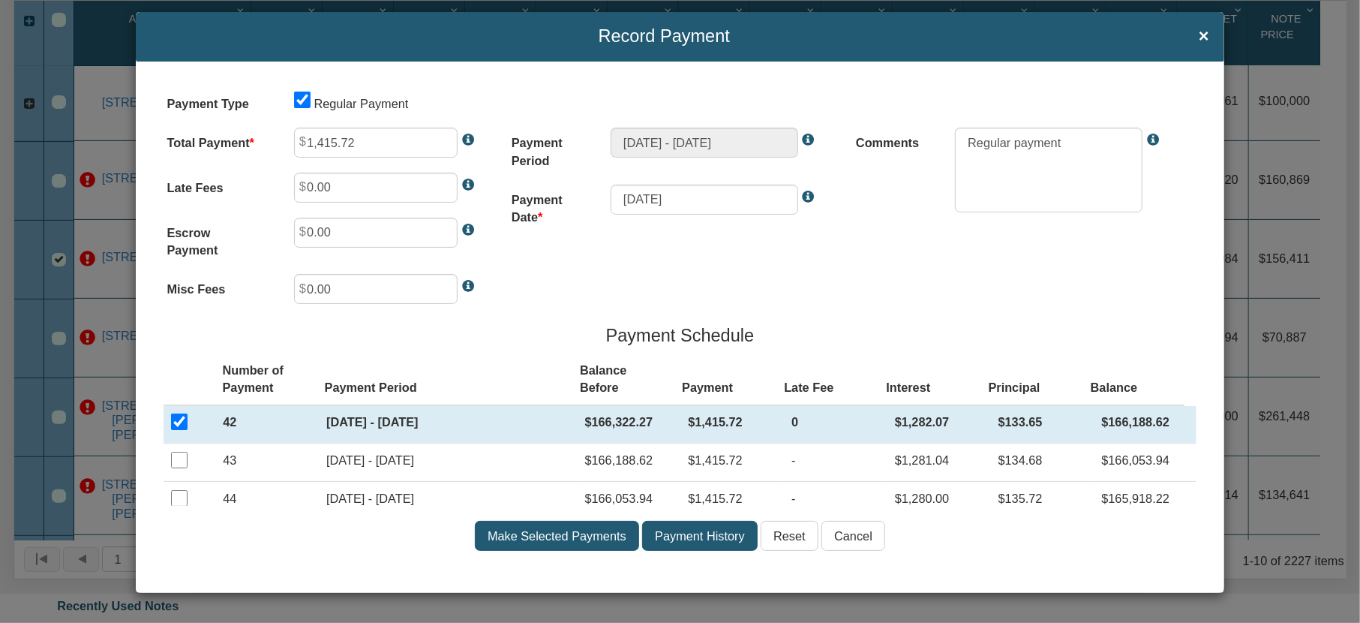
scroll to position [0, 0]
click at [175, 463] on input "checkbox" at bounding box center [179, 461] width 17 height 17
checkbox input "true"
click at [176, 499] on input "checkbox" at bounding box center [179, 499] width 17 height 17
checkbox input "true"
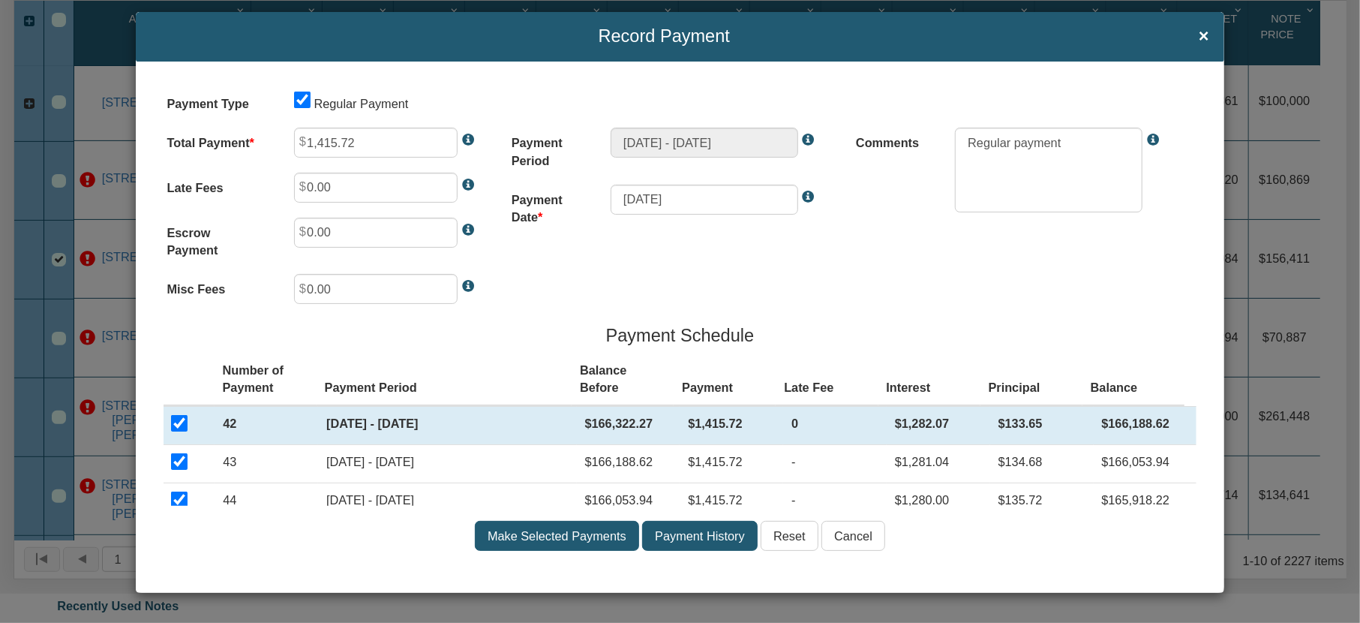
scroll to position [120, 0]
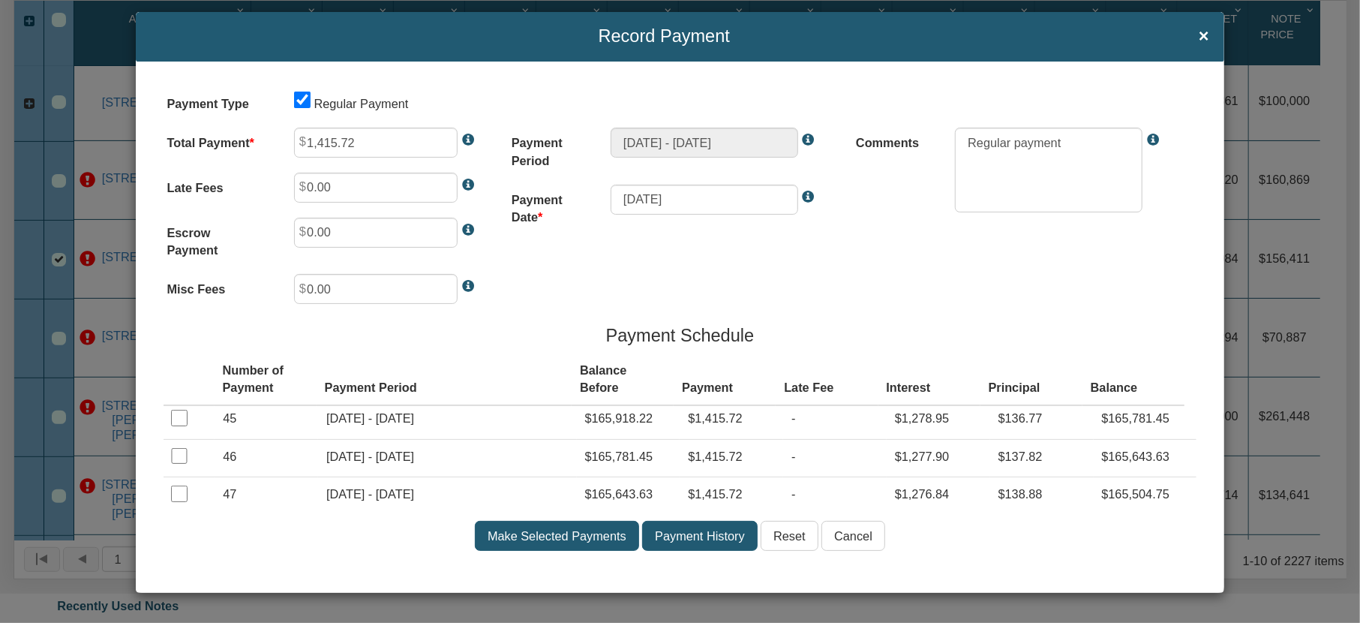
click at [178, 426] on input "checkbox" at bounding box center [179, 418] width 17 height 17
checkbox input "true"
click at [175, 464] on input "checkbox" at bounding box center [179, 456] width 17 height 17
checkbox input "true"
click at [179, 494] on input "checkbox" at bounding box center [179, 493] width 17 height 17
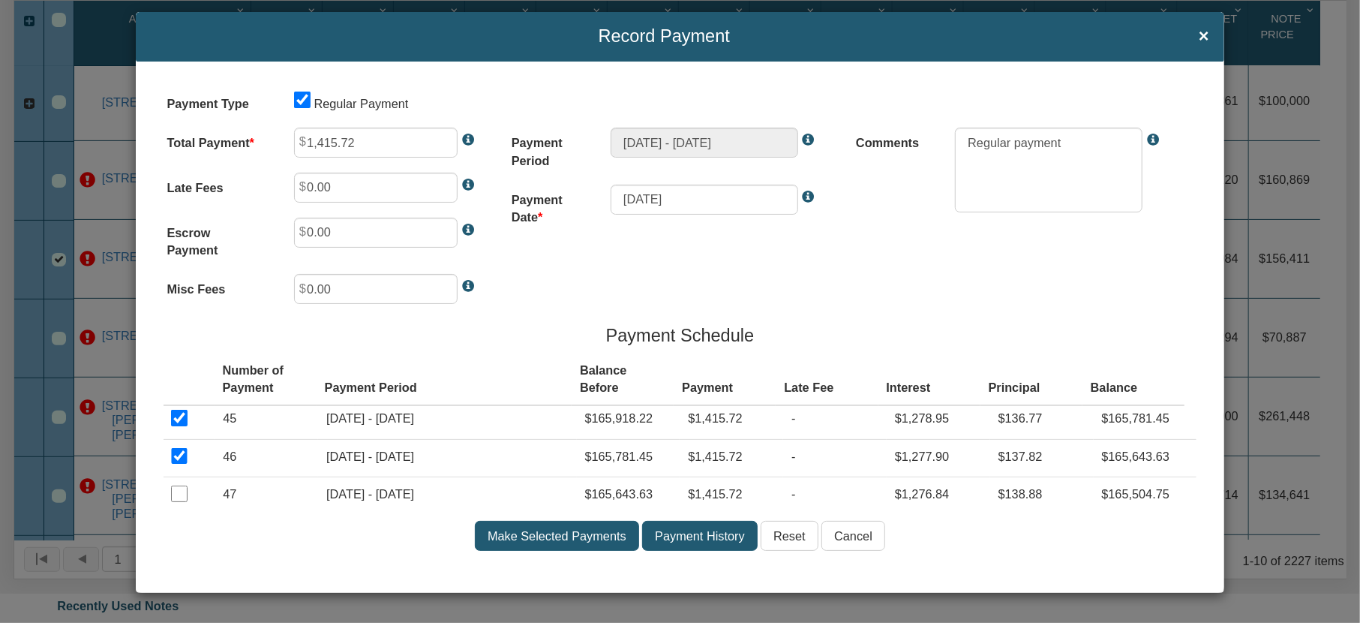
checkbox input "true"
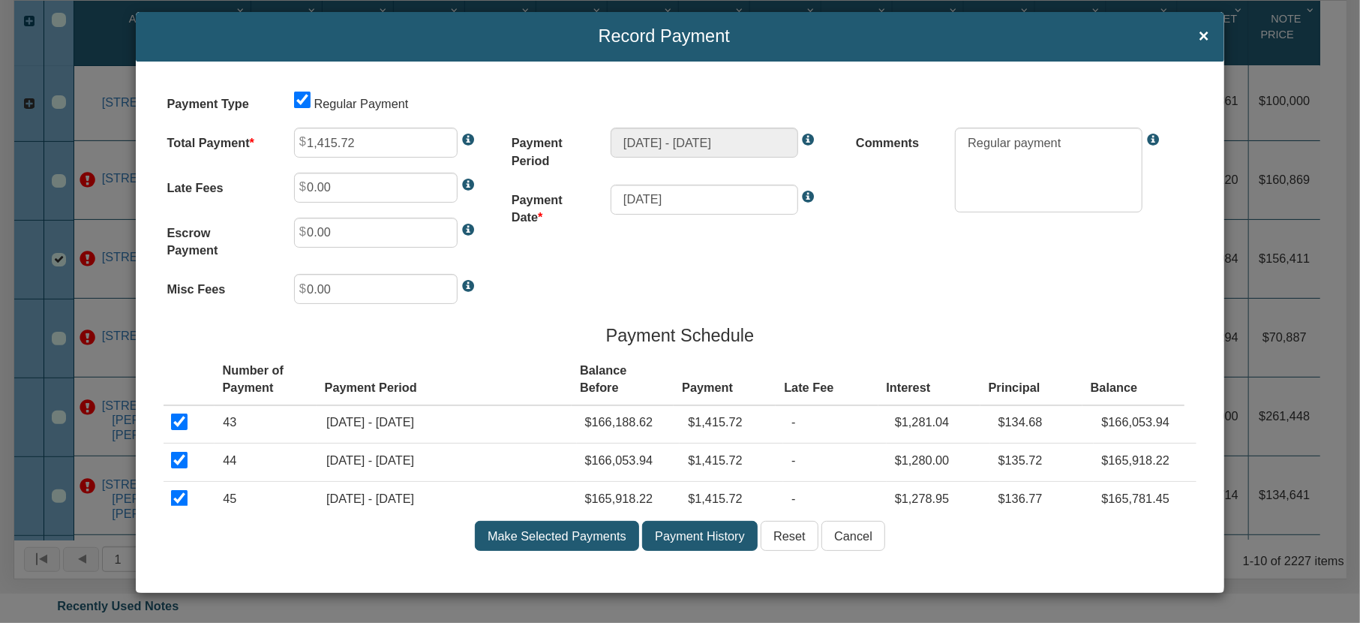
scroll to position [0, 0]
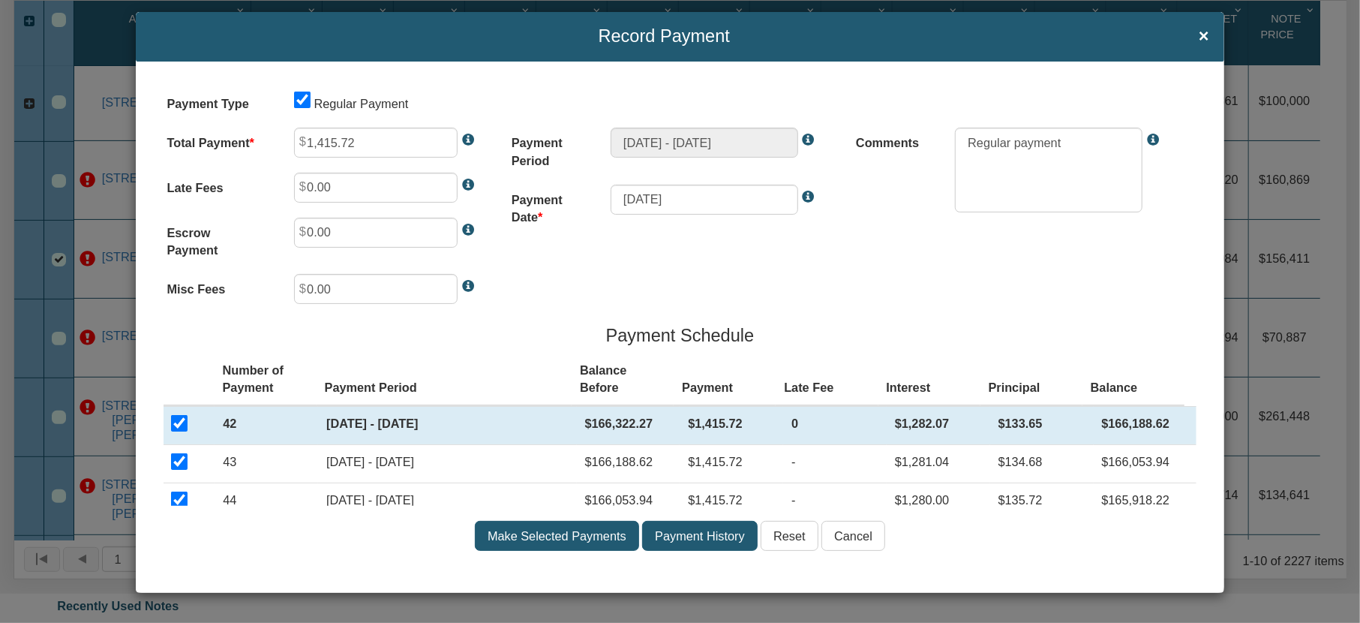
click at [175, 460] on input "checkbox" at bounding box center [179, 461] width 17 height 17
checkbox input "false"
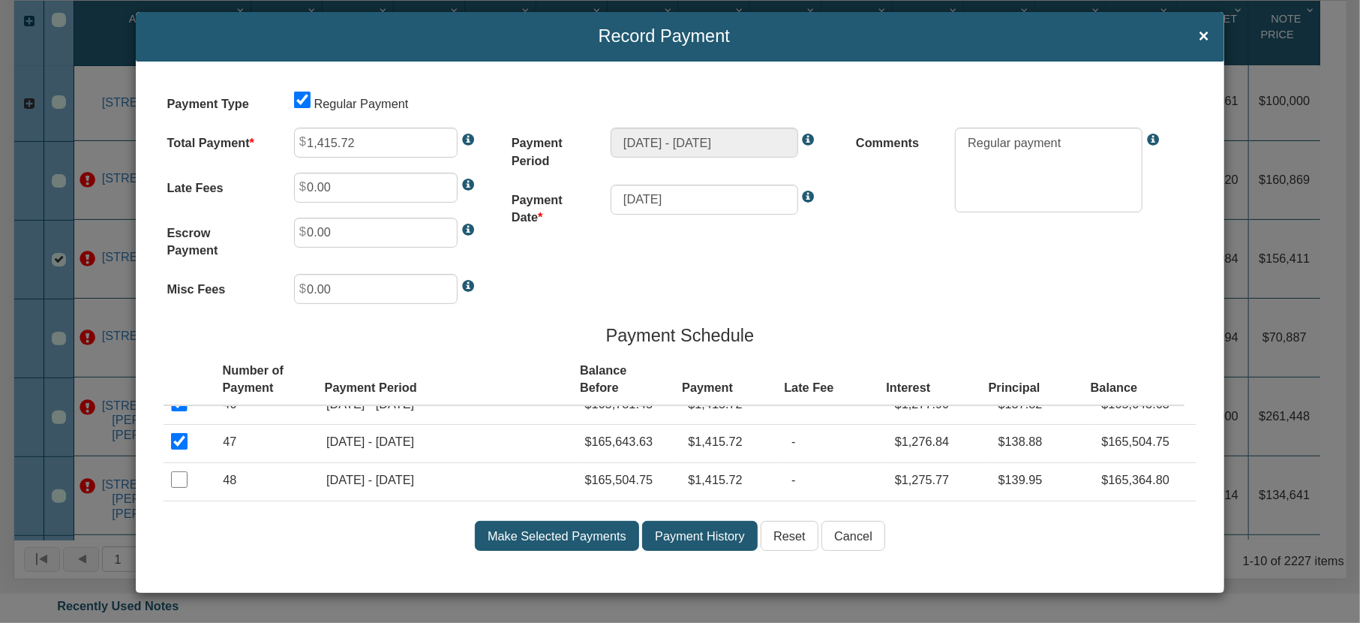
scroll to position [120, 0]
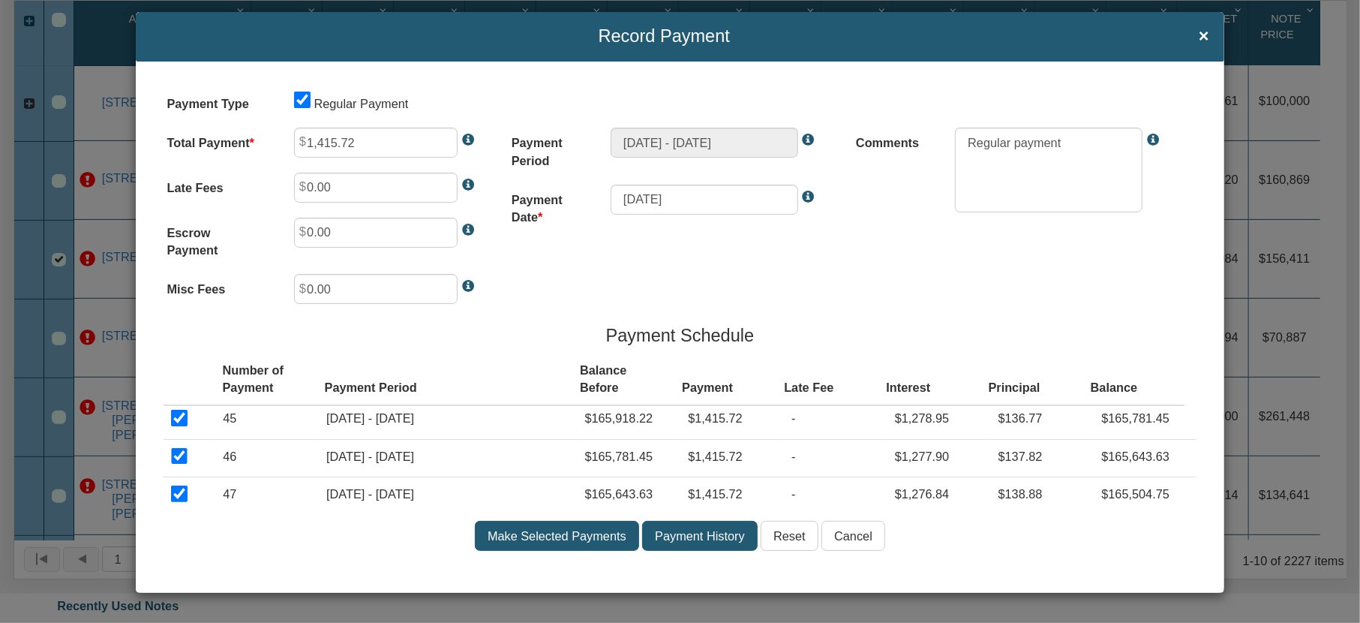
click at [183, 500] on input "checkbox" at bounding box center [179, 493] width 17 height 17
checkbox input "false"
click at [175, 460] on input "checkbox" at bounding box center [179, 456] width 17 height 17
checkbox input "false"
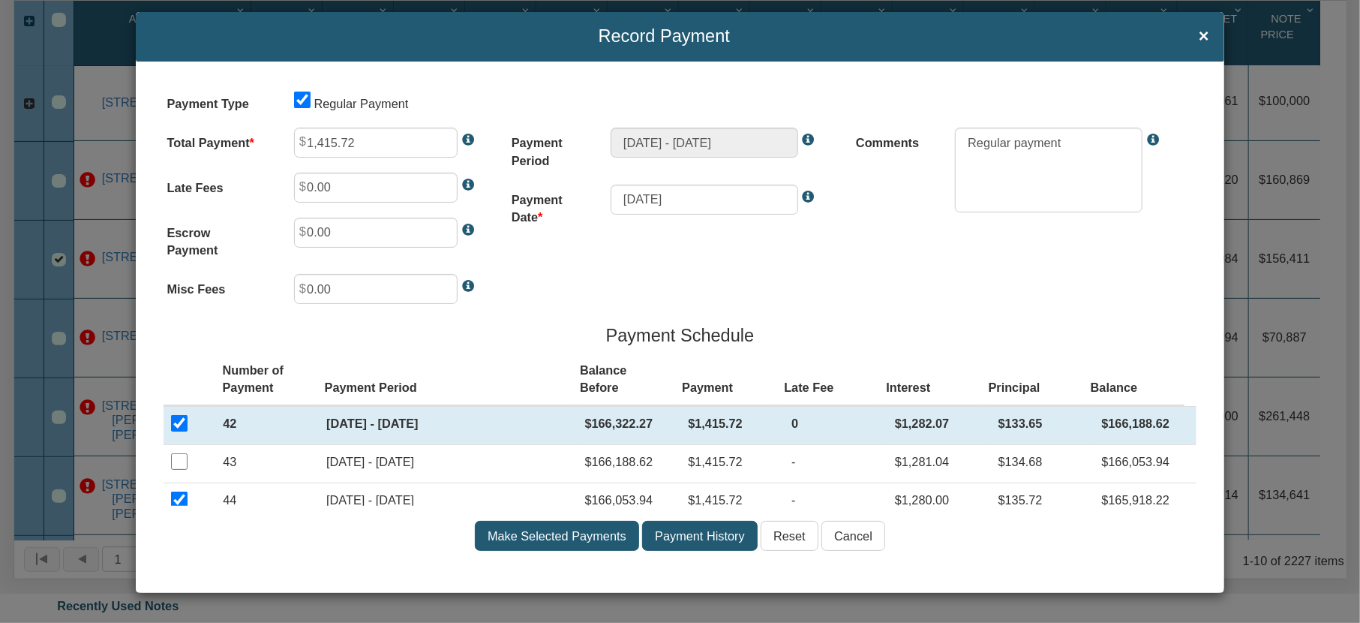
click at [560, 536] on input "Make Payment" at bounding box center [557, 536] width 164 height 30
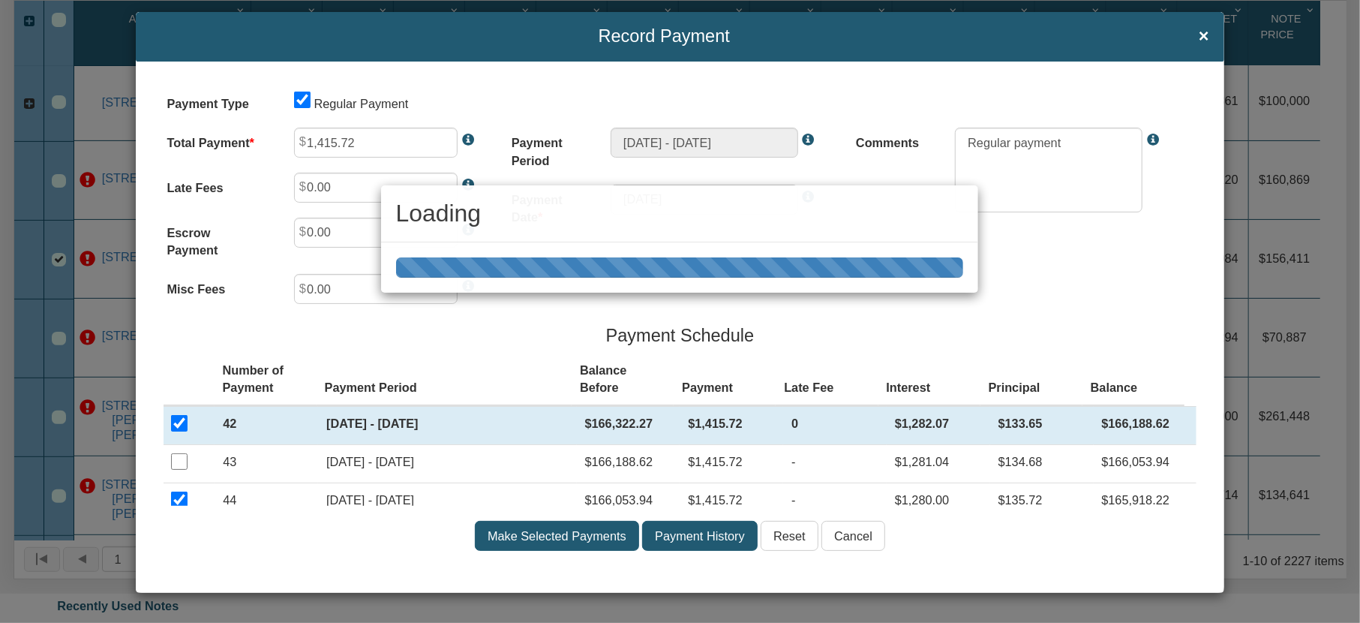
type input "Jul 01, 2025 - Aug 01, 2025"
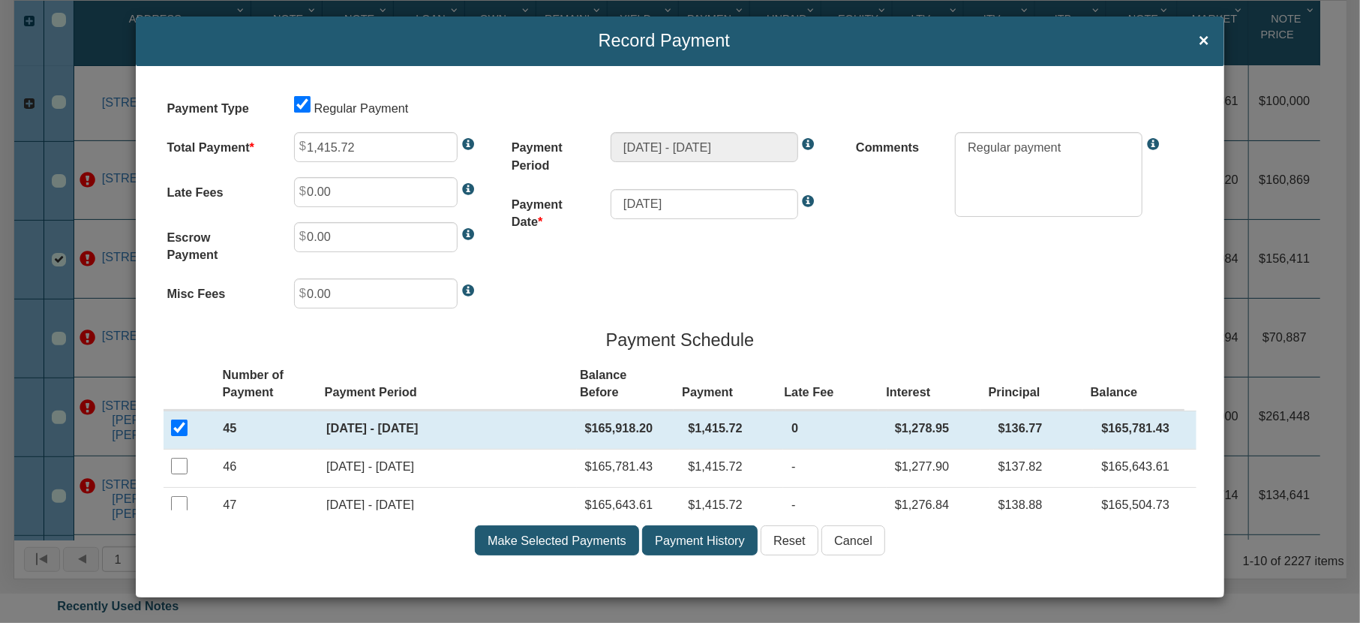
scroll to position [18, 0]
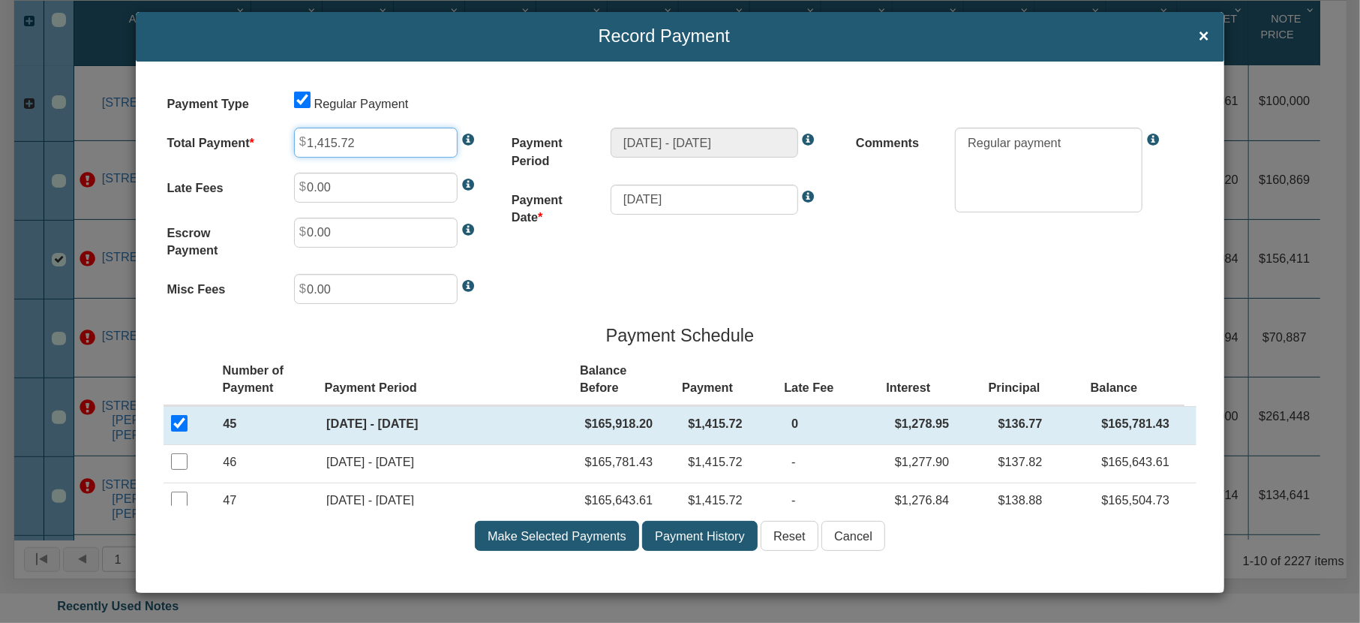
drag, startPoint x: 371, startPoint y: 144, endPoint x: 253, endPoint y: 141, distance: 117.8
click at [253, 141] on div "Total Payment 1,415.72" at bounding box center [335, 143] width 337 height 30
drag, startPoint x: 860, startPoint y: 416, endPoint x: 1153, endPoint y: 421, distance: 293.3
drag, startPoint x: 876, startPoint y: 421, endPoint x: 1140, endPoint y: 425, distance: 264.0
click at [1140, 425] on tr "45 Jul 01, 2025 - Aug 01, 2025 $165,918.20 $1,415.72 0 $1,278.95 $136.77 $165,7…" at bounding box center [681, 425] width 1034 height 38
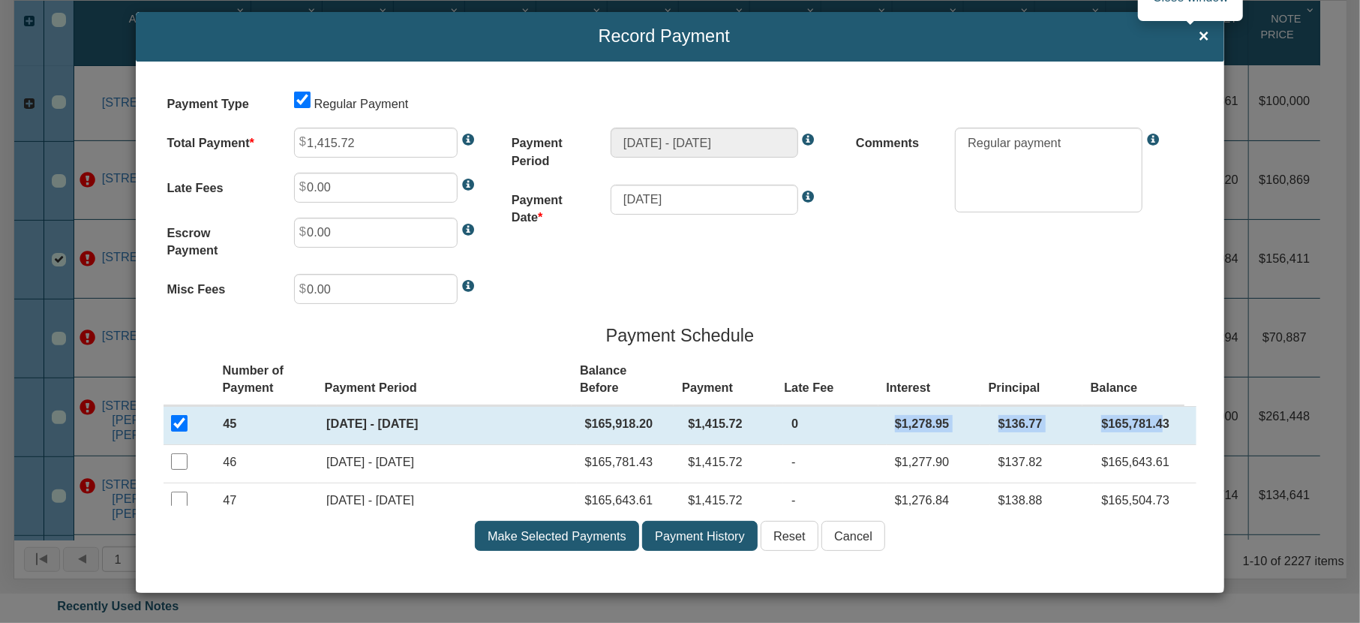
click at [1199, 37] on span "×" at bounding box center [1204, 37] width 11 height 20
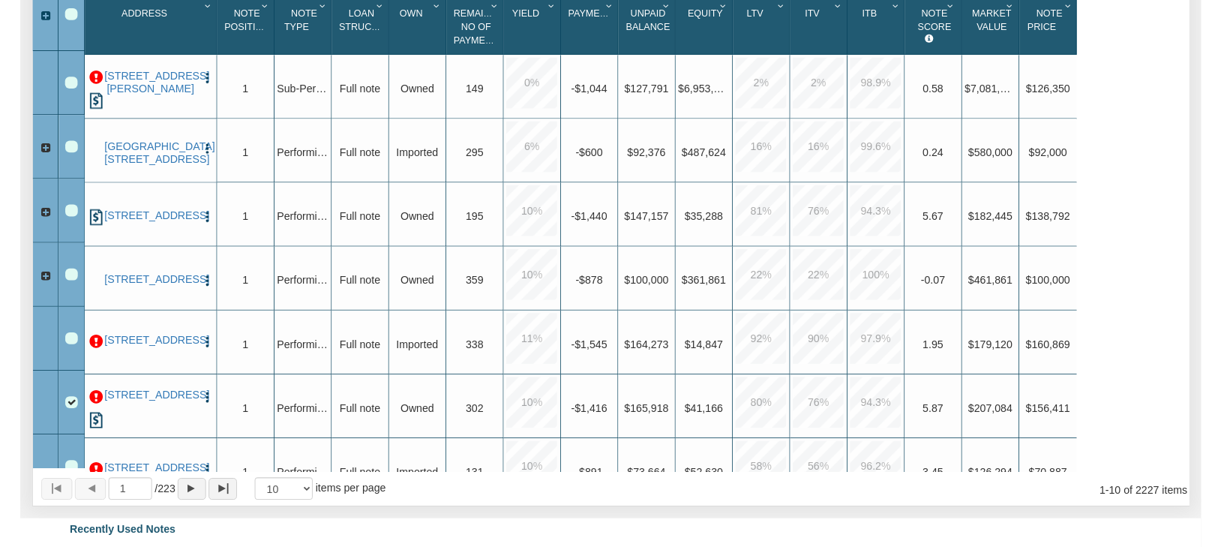
scroll to position [314, 0]
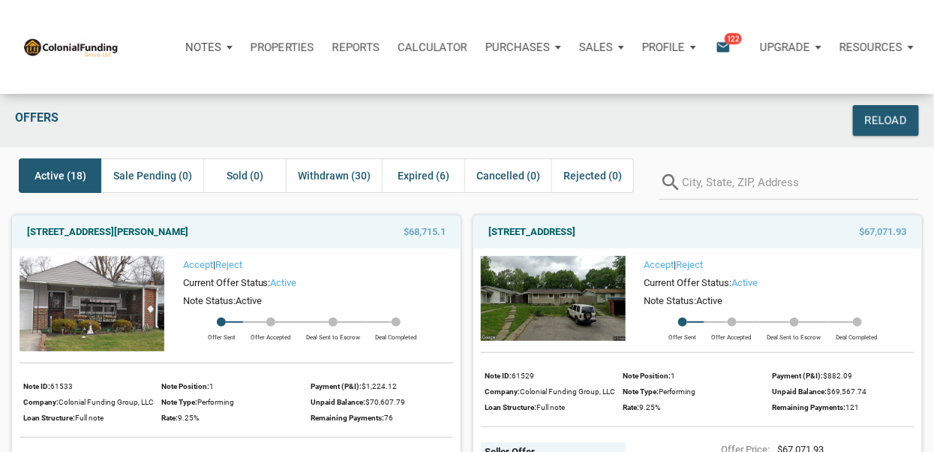
click at [694, 45] on div "Profile" at bounding box center [669, 47] width 72 height 45
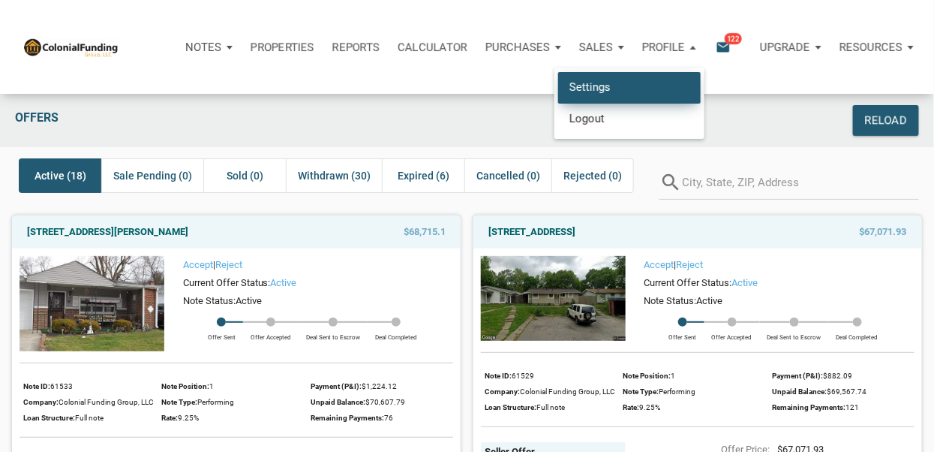
click at [581, 86] on link "Settings" at bounding box center [629, 87] width 143 height 31
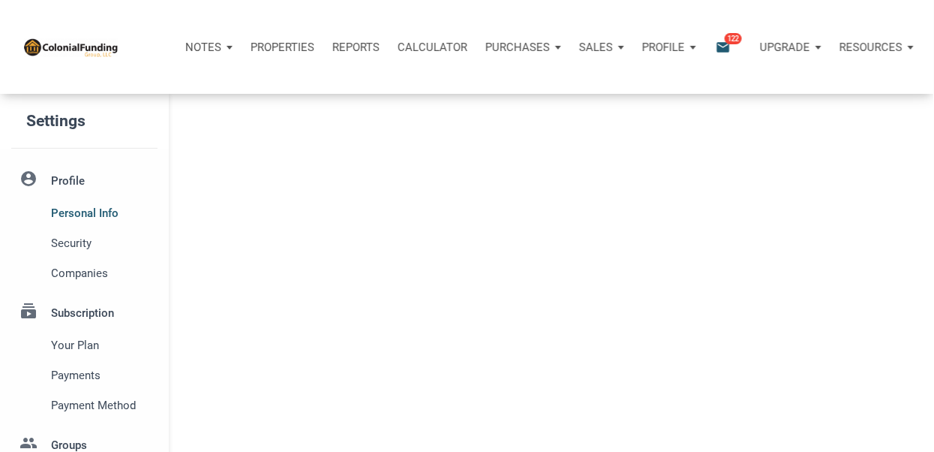
select select
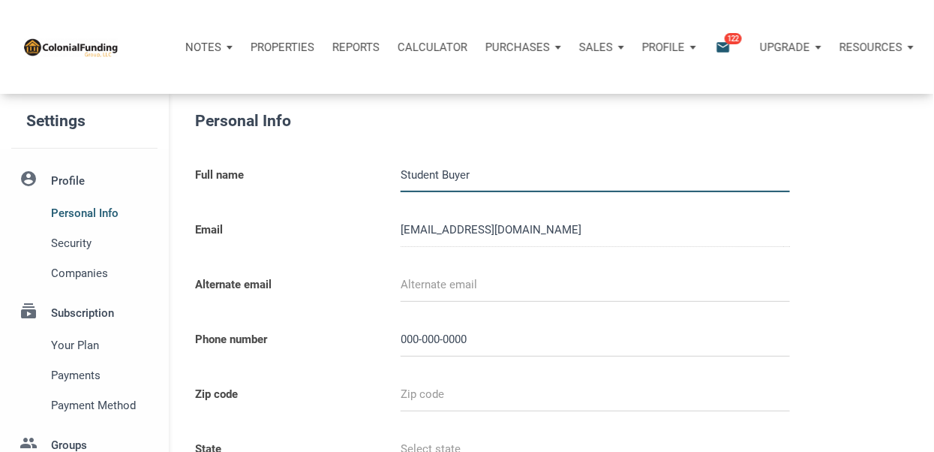
type input "0000000000"
select select
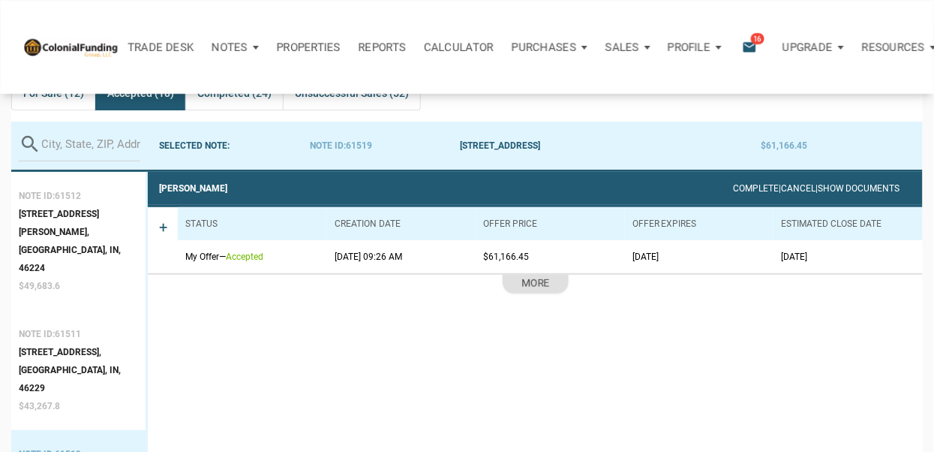
scroll to position [94, 0]
click at [721, 47] on div "Profile" at bounding box center [695, 47] width 72 height 45
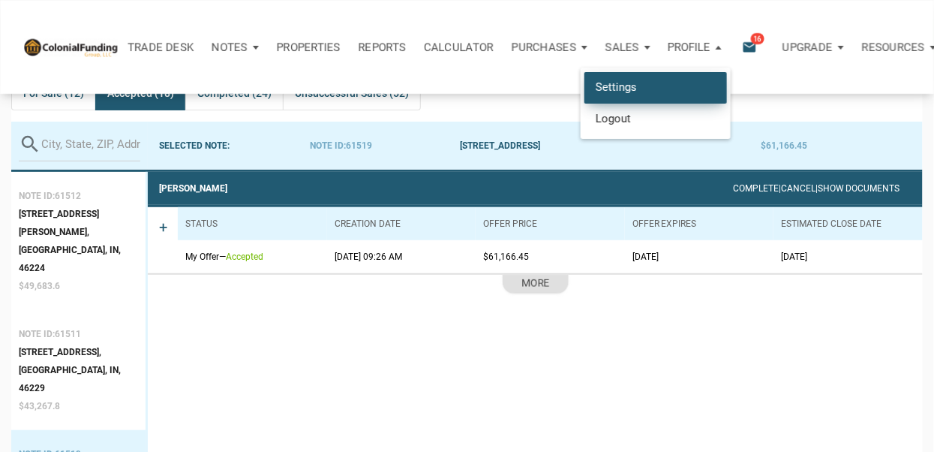
click at [596, 84] on link "Settings" at bounding box center [655, 87] width 143 height 31
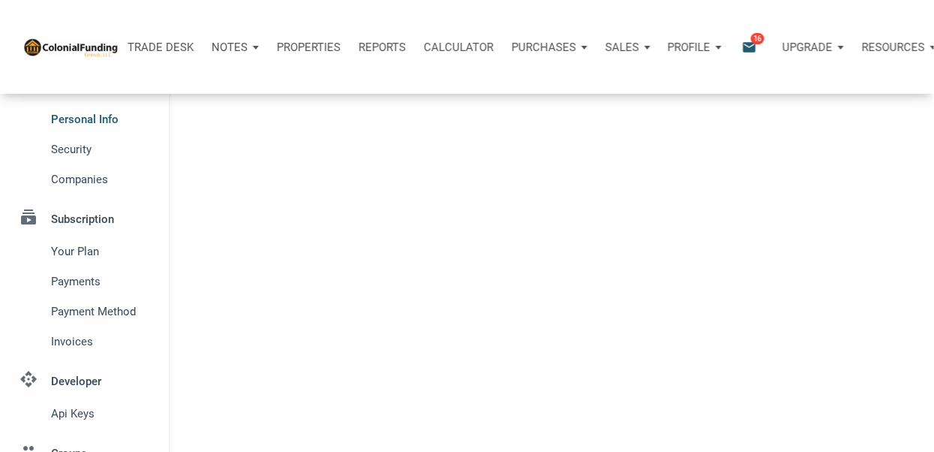
select select
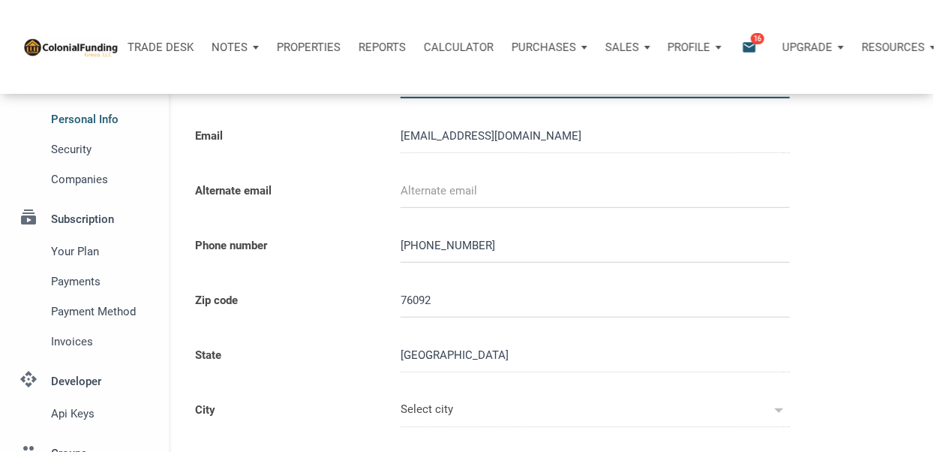
select select
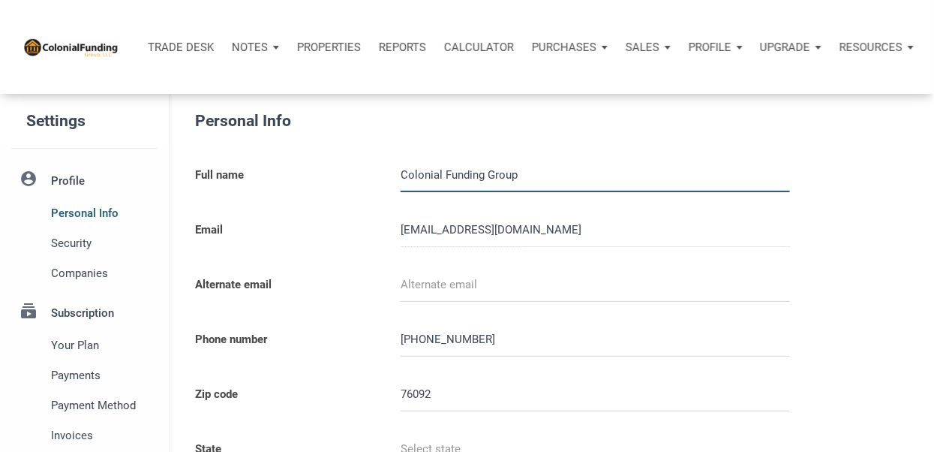
click at [288, 47] on div "Sales" at bounding box center [255, 47] width 65 height 45
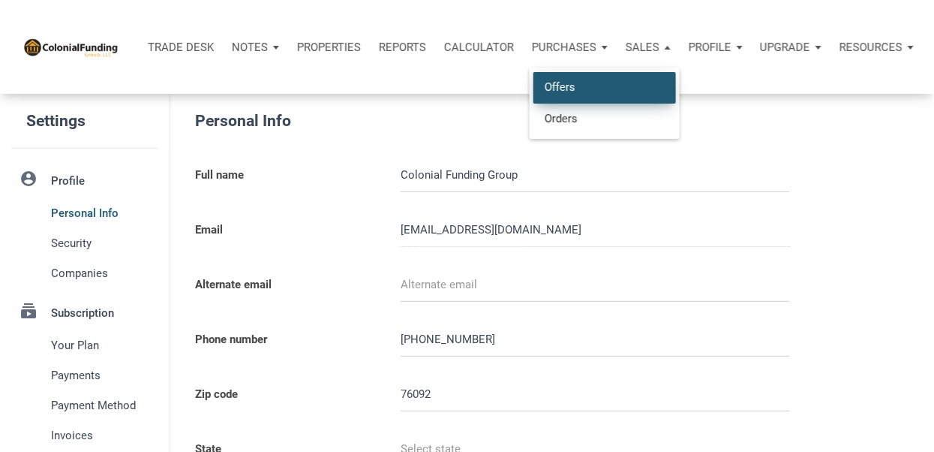
click at [596, 90] on link "Offers" at bounding box center [604, 87] width 143 height 31
